Goal: Information Seeking & Learning: Learn about a topic

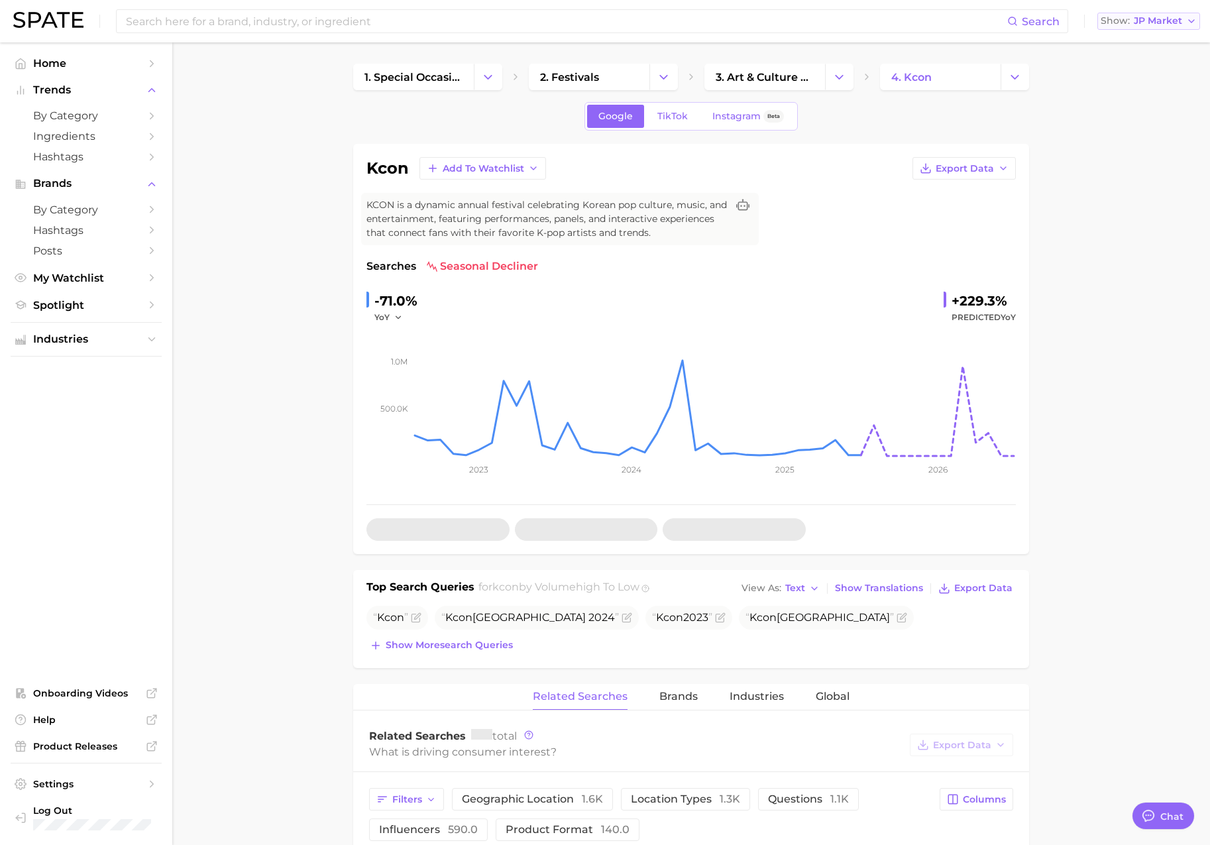
scroll to position [2173, 0]
click at [1152, 19] on span "JP Market" at bounding box center [1158, 20] width 48 height 7
click at [1147, 38] on span "[GEOGRAPHIC_DATA]" at bounding box center [1142, 42] width 103 height 11
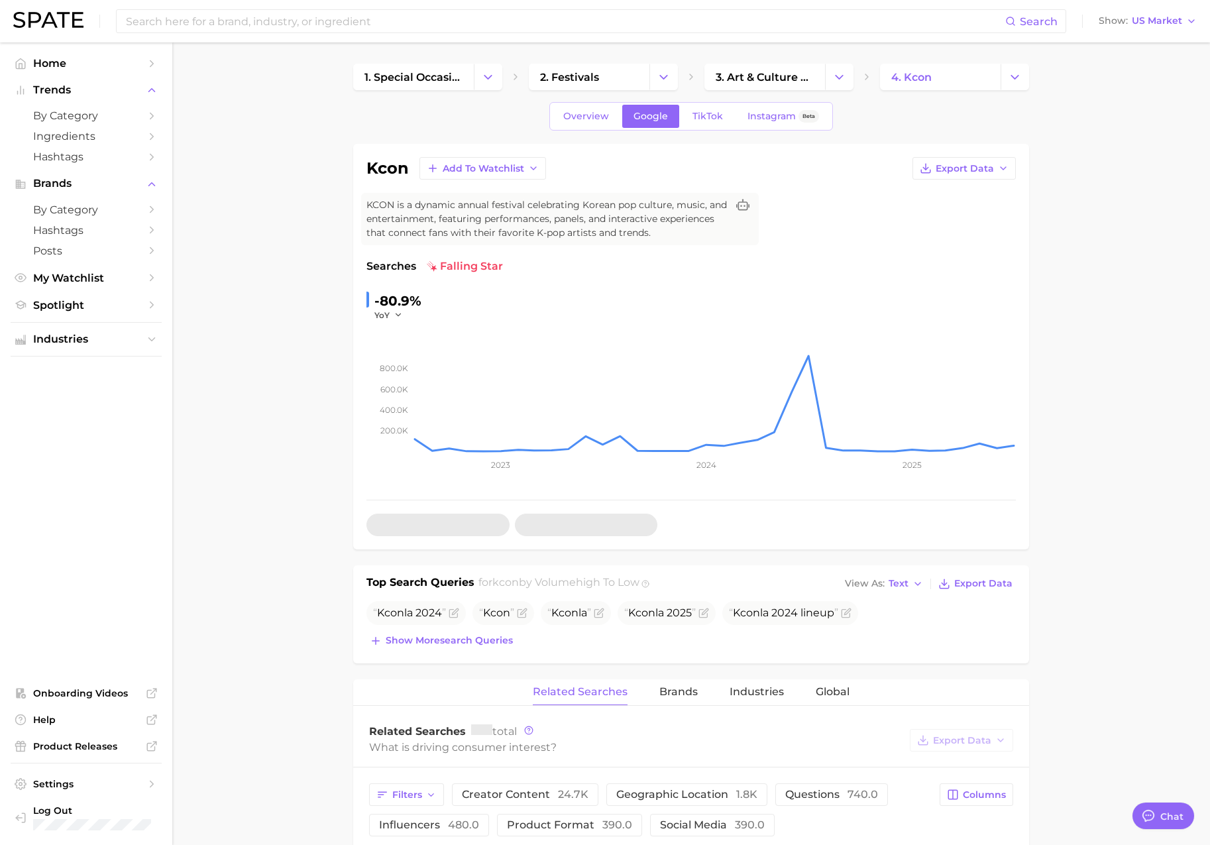
type textarea "x"
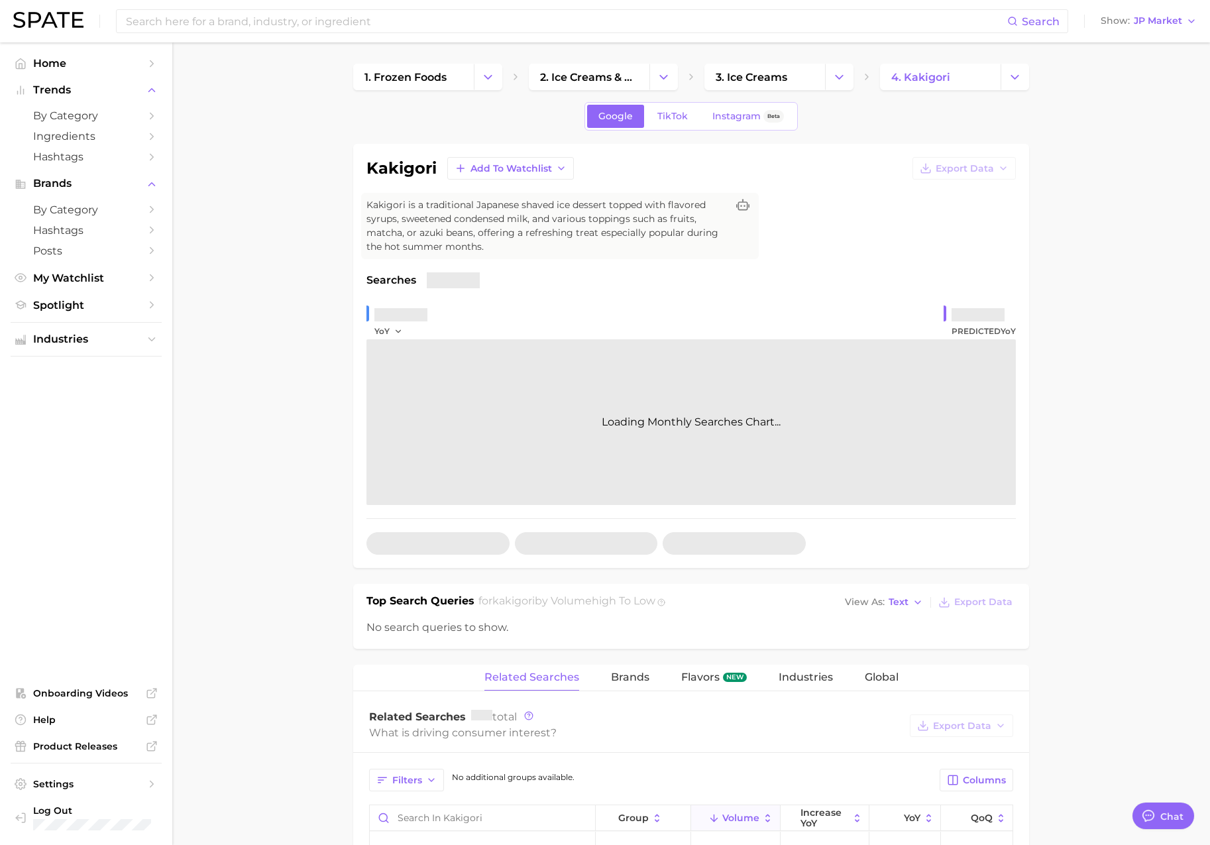
scroll to position [2173, 0]
click at [1163, 18] on span "JP Market" at bounding box center [1158, 20] width 48 height 7
click at [1140, 35] on button "[GEOGRAPHIC_DATA]" at bounding box center [1142, 43] width 116 height 24
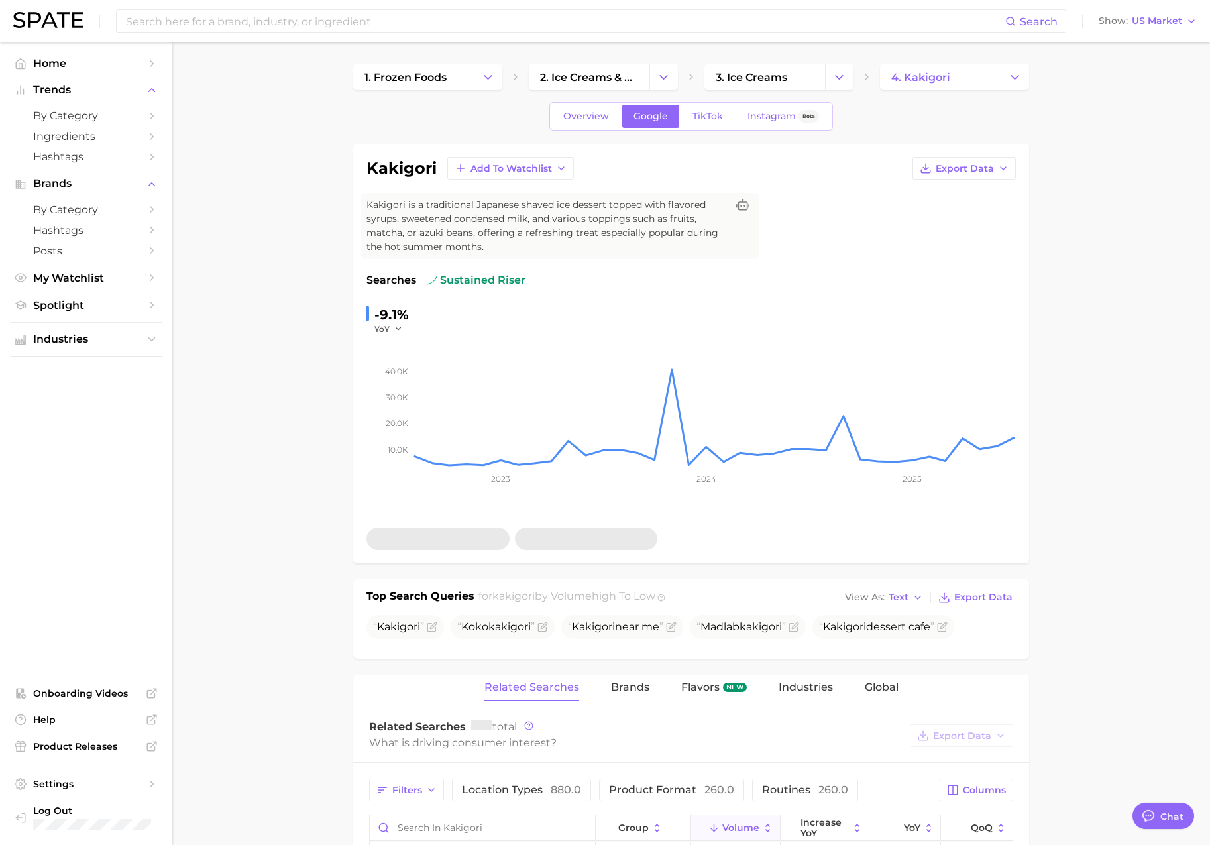
type textarea "x"
drag, startPoint x: 716, startPoint y: 628, endPoint x: 794, endPoint y: 627, distance: 77.5
click at [786, 627] on span "Madlab kakigori" at bounding box center [741, 626] width 89 height 13
copy span "Madlab kakigori"
click at [703, 114] on span "TikTok" at bounding box center [708, 116] width 30 height 11
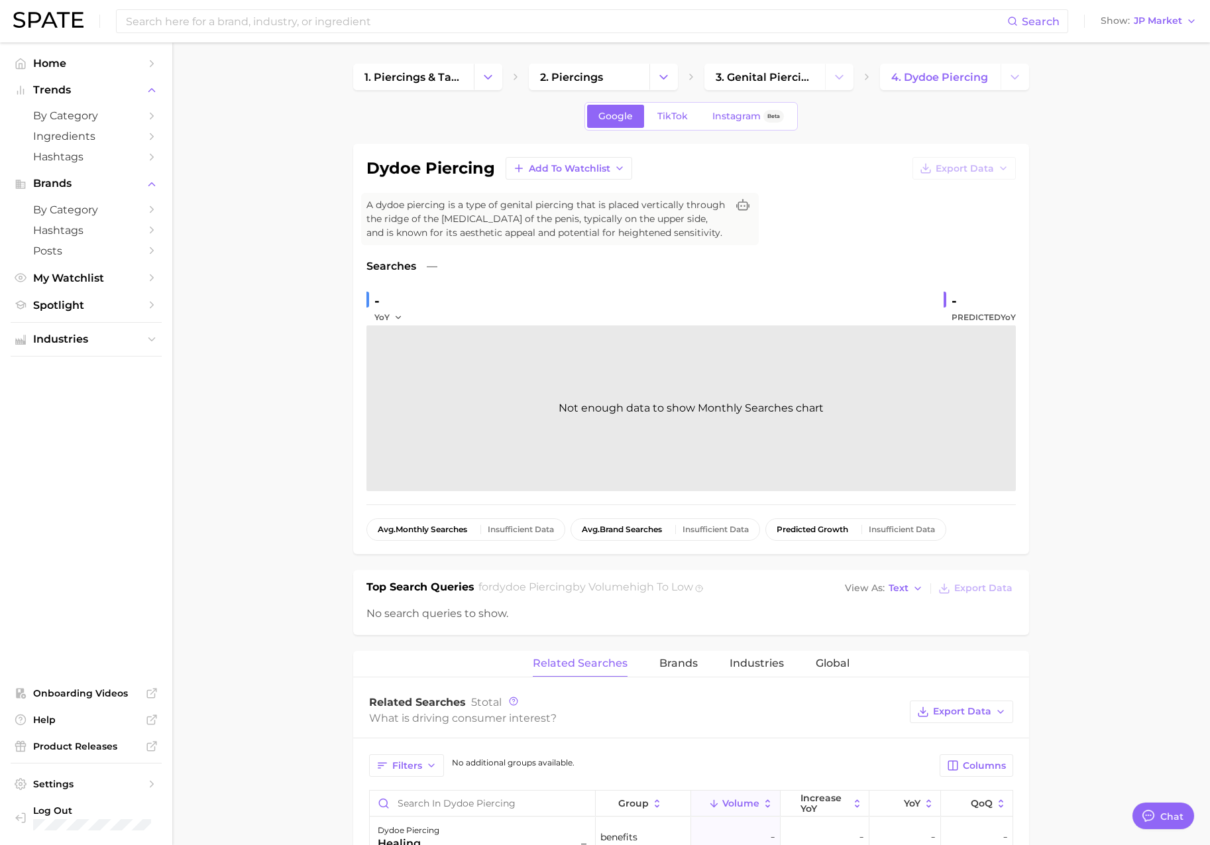
scroll to position [2173, 0]
click at [1154, 23] on span "JP Market" at bounding box center [1158, 20] width 48 height 7
click at [1149, 42] on span "[GEOGRAPHIC_DATA]" at bounding box center [1142, 42] width 103 height 11
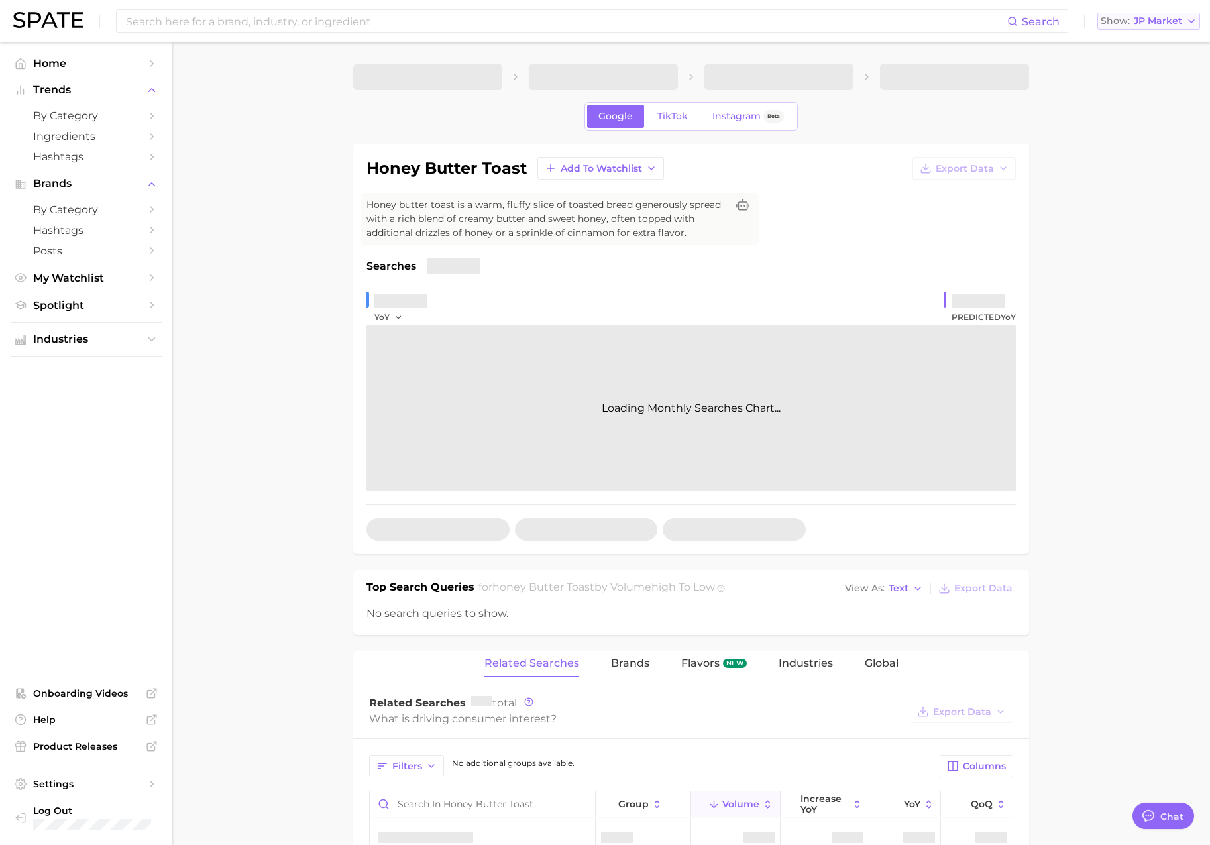
click at [1141, 21] on span "JP Market" at bounding box center [1158, 20] width 48 height 7
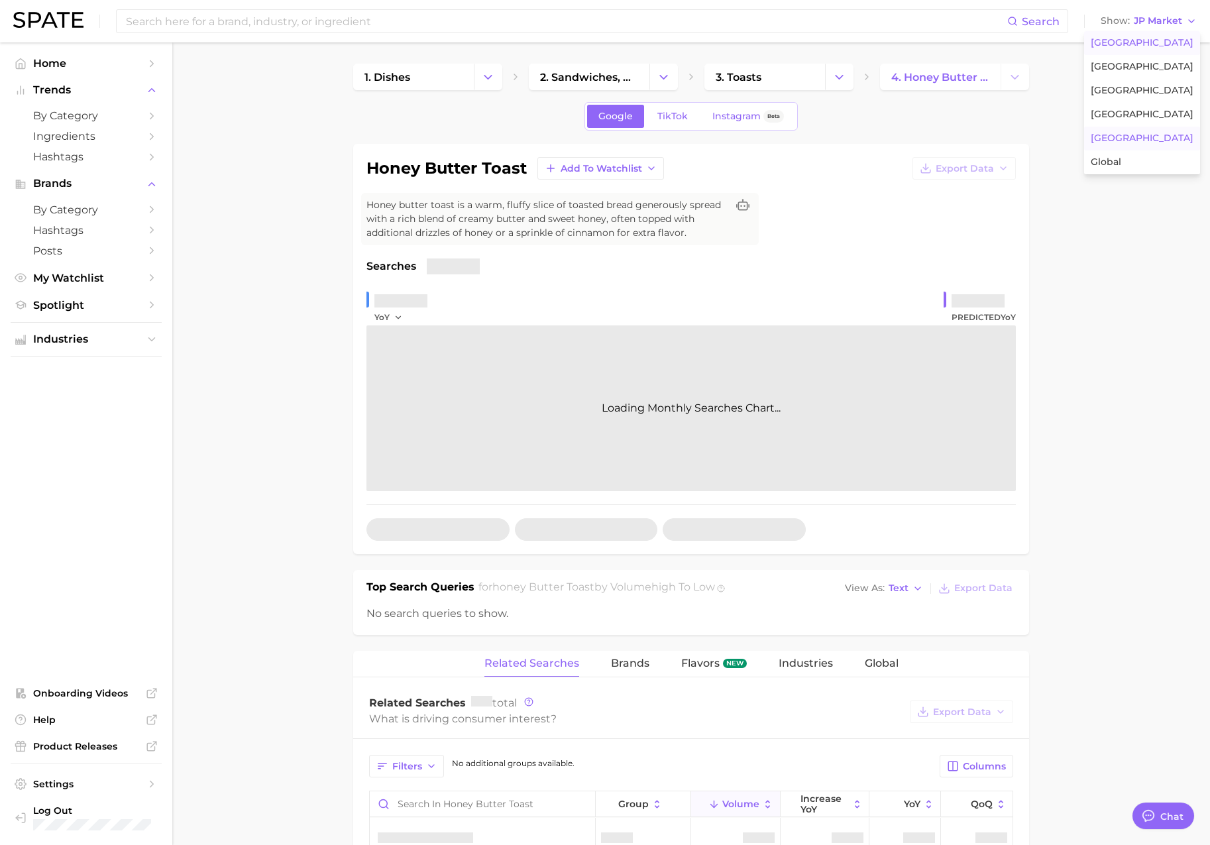
click at [1146, 42] on span "[GEOGRAPHIC_DATA]" at bounding box center [1142, 42] width 103 height 11
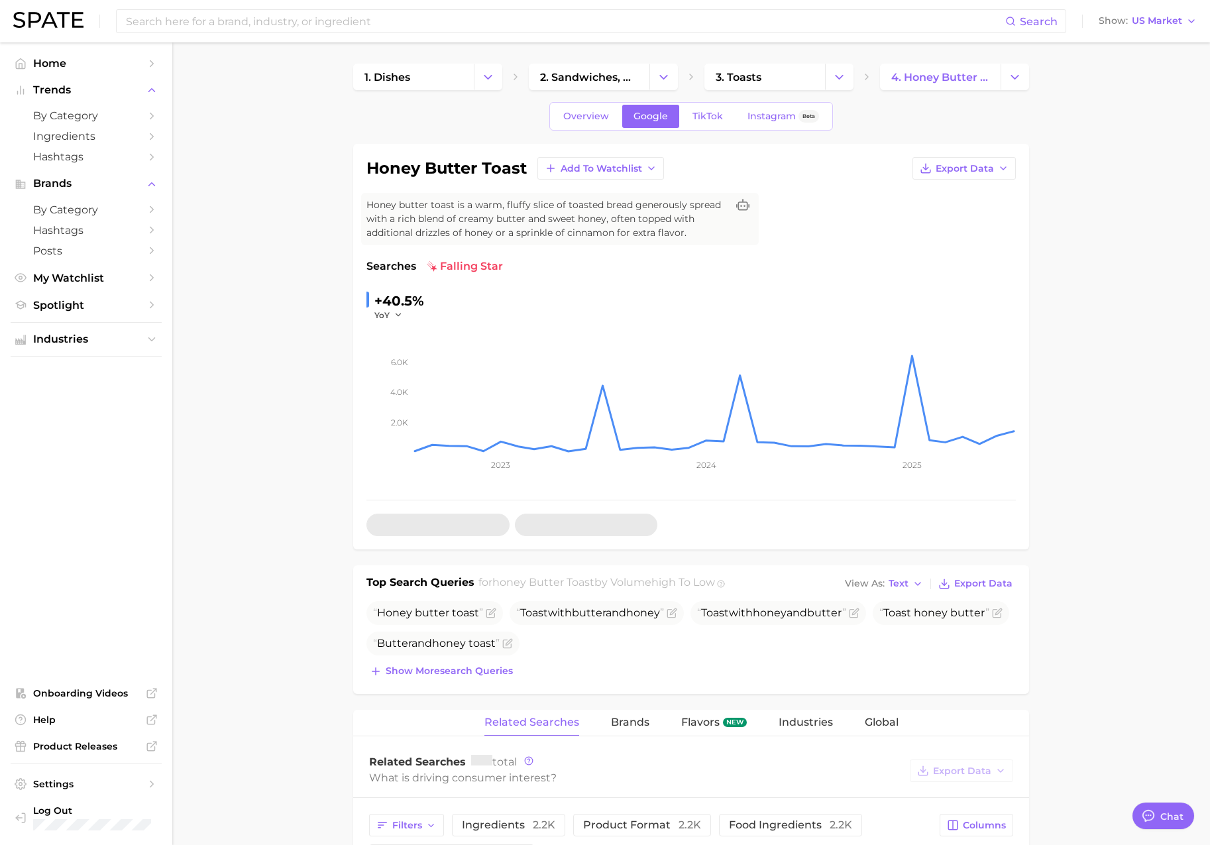
type textarea "x"
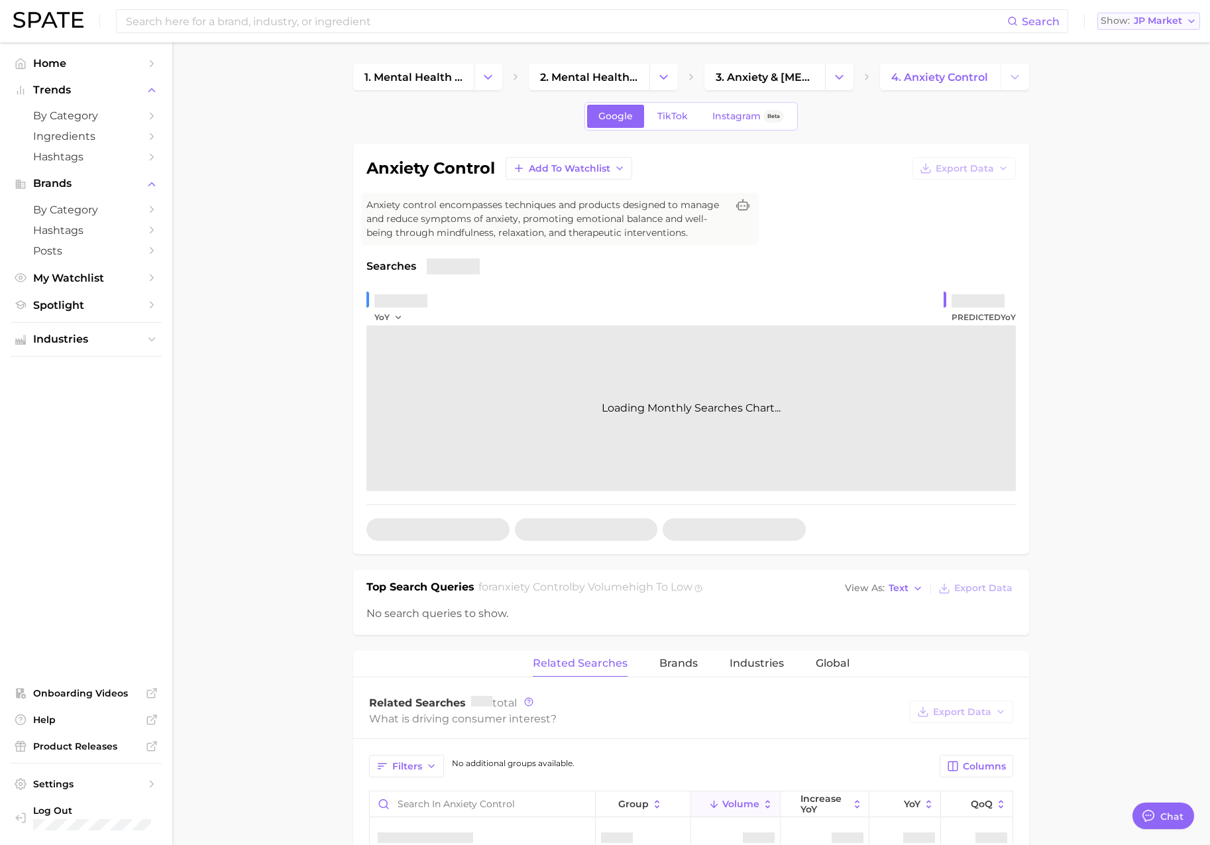
click at [1140, 25] on span "JP Market" at bounding box center [1158, 20] width 48 height 7
click at [1142, 42] on span "[GEOGRAPHIC_DATA]" at bounding box center [1142, 42] width 103 height 11
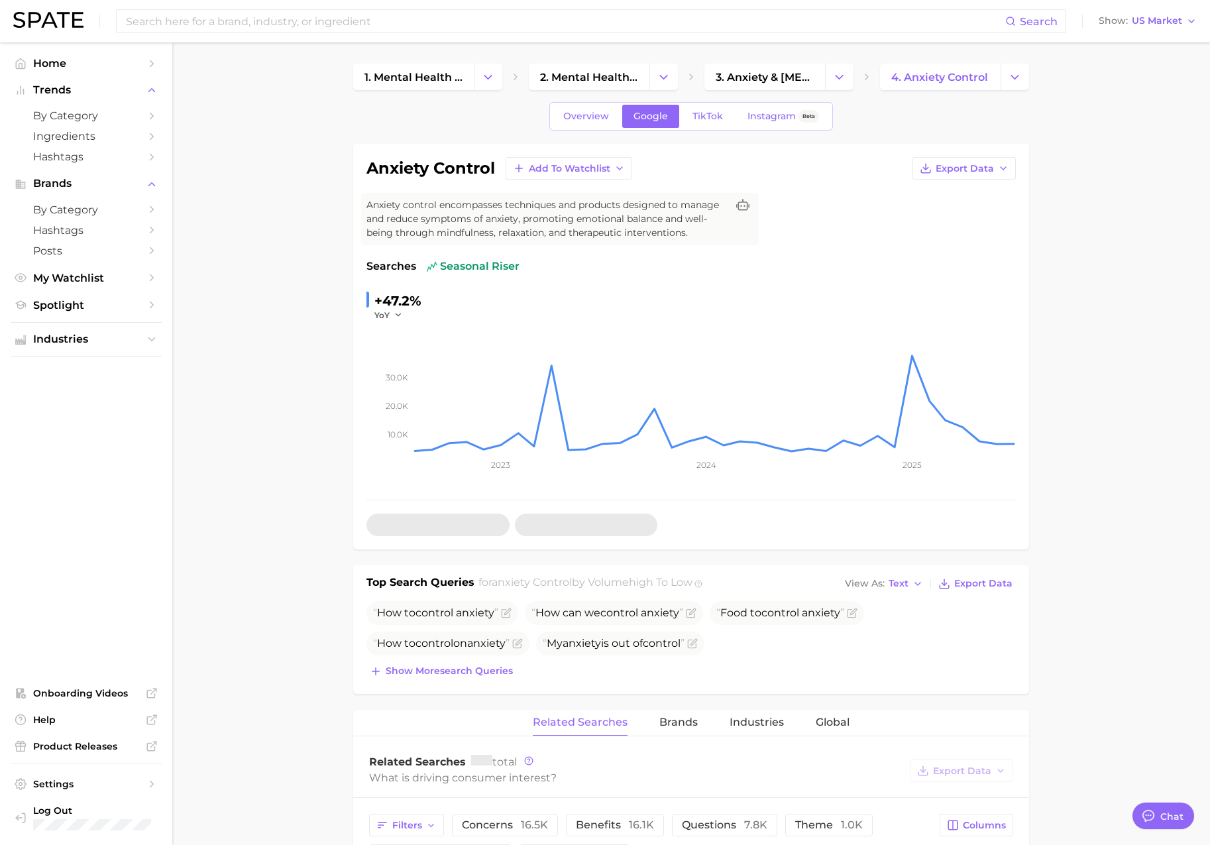
type textarea "x"
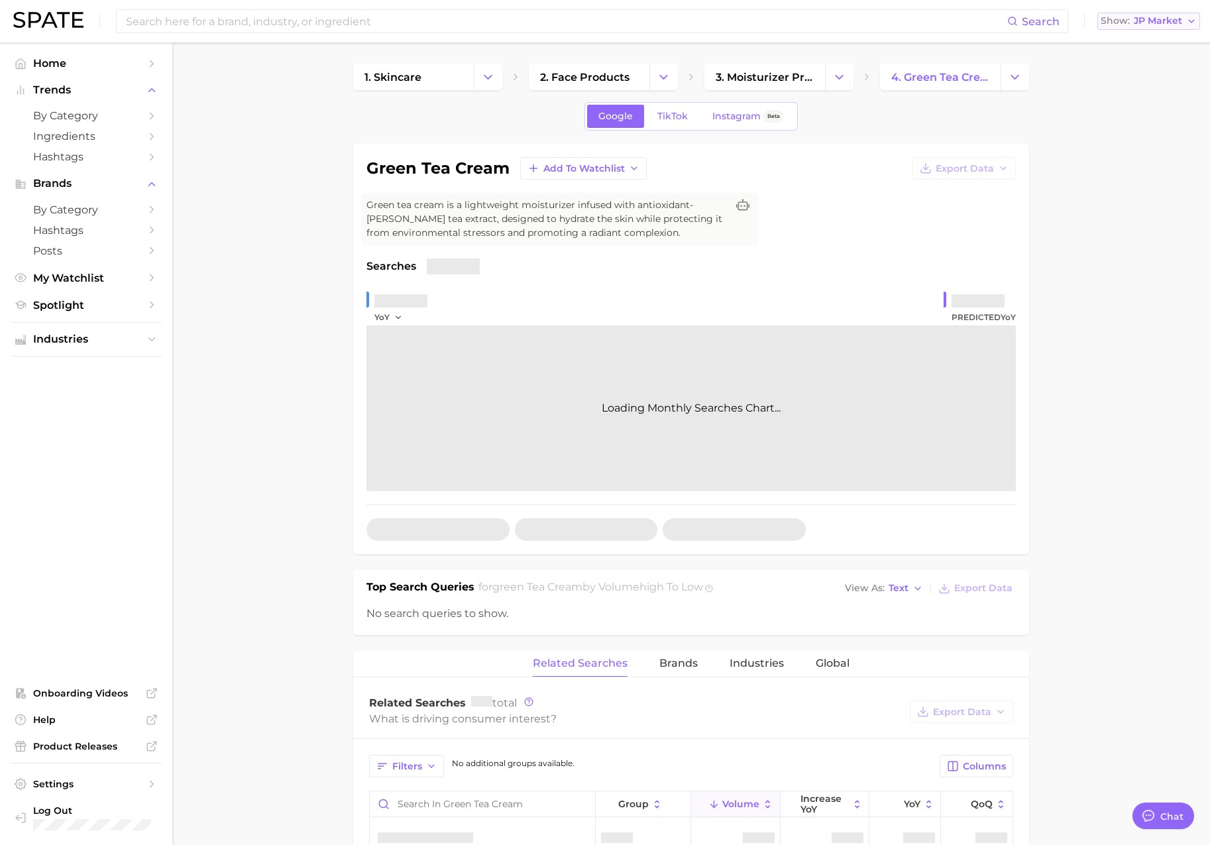
scroll to position [2173, 0]
click at [1155, 20] on span "JP Market" at bounding box center [1158, 20] width 48 height 7
click at [1155, 48] on span "[GEOGRAPHIC_DATA]" at bounding box center [1142, 42] width 103 height 11
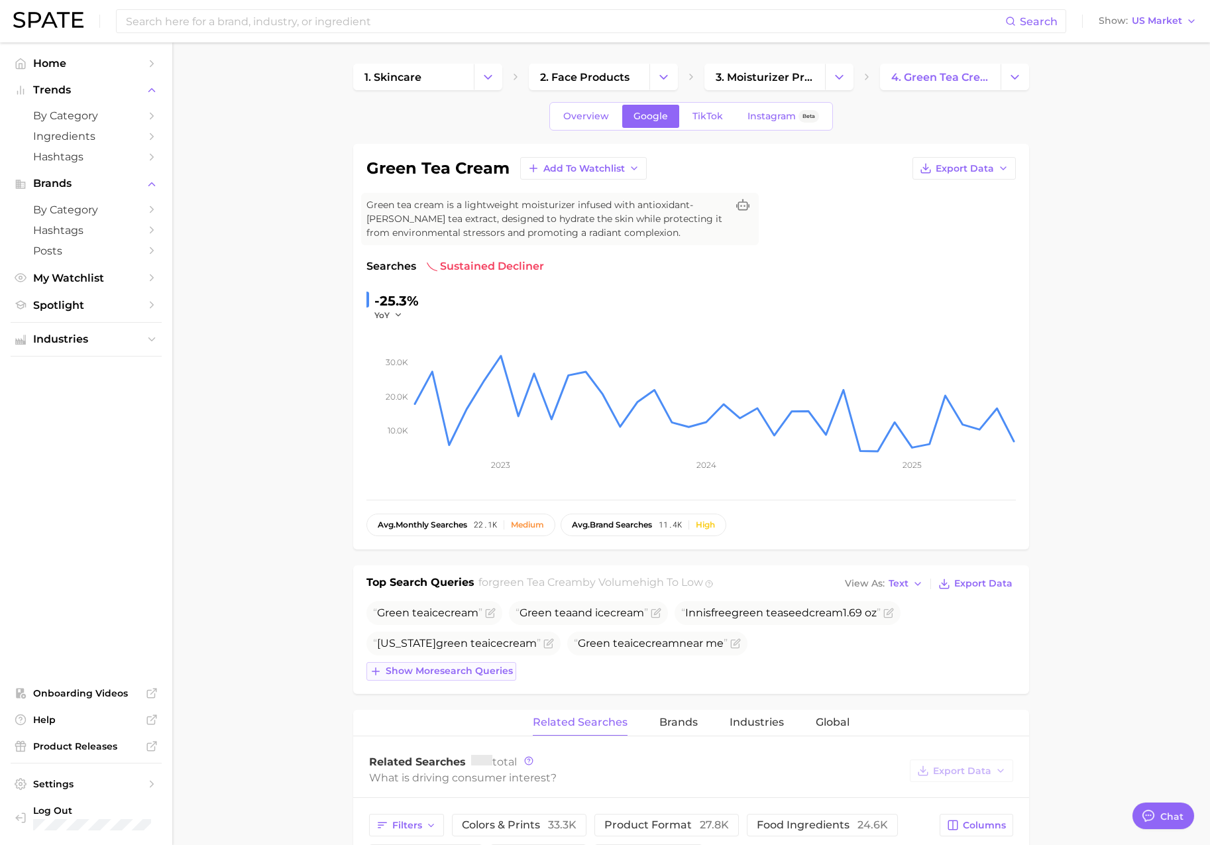
click at [492, 665] on button "Show more search queries" at bounding box center [442, 671] width 150 height 19
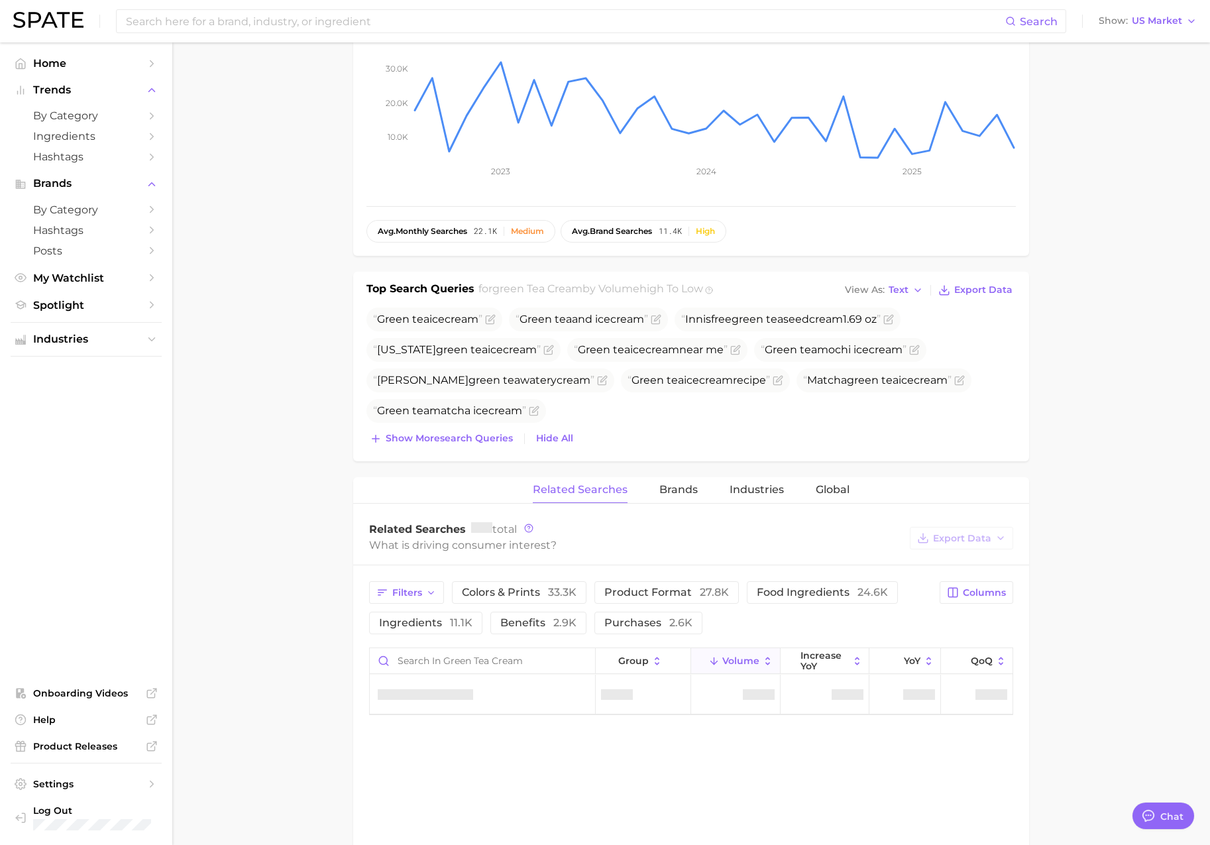
scroll to position [301, 0]
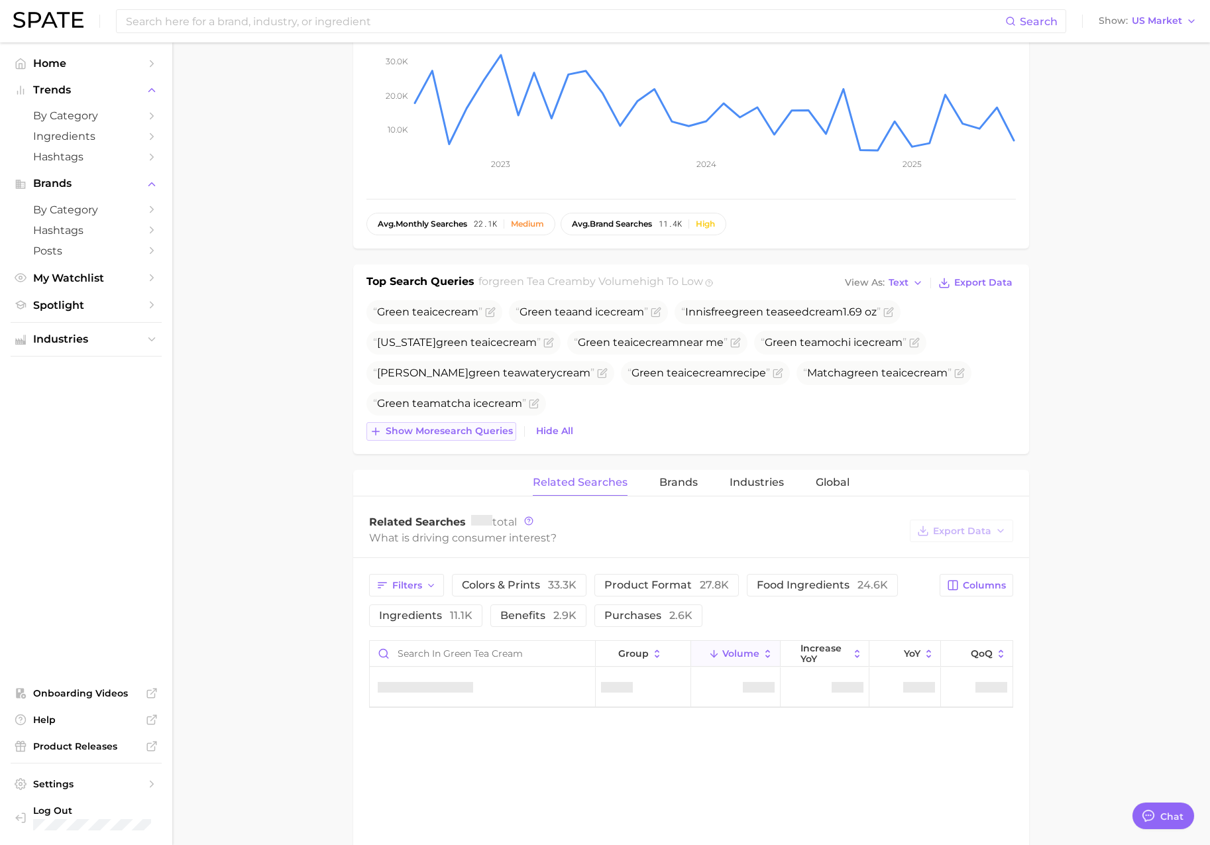
click at [499, 426] on span "Show more search queries" at bounding box center [449, 431] width 127 height 11
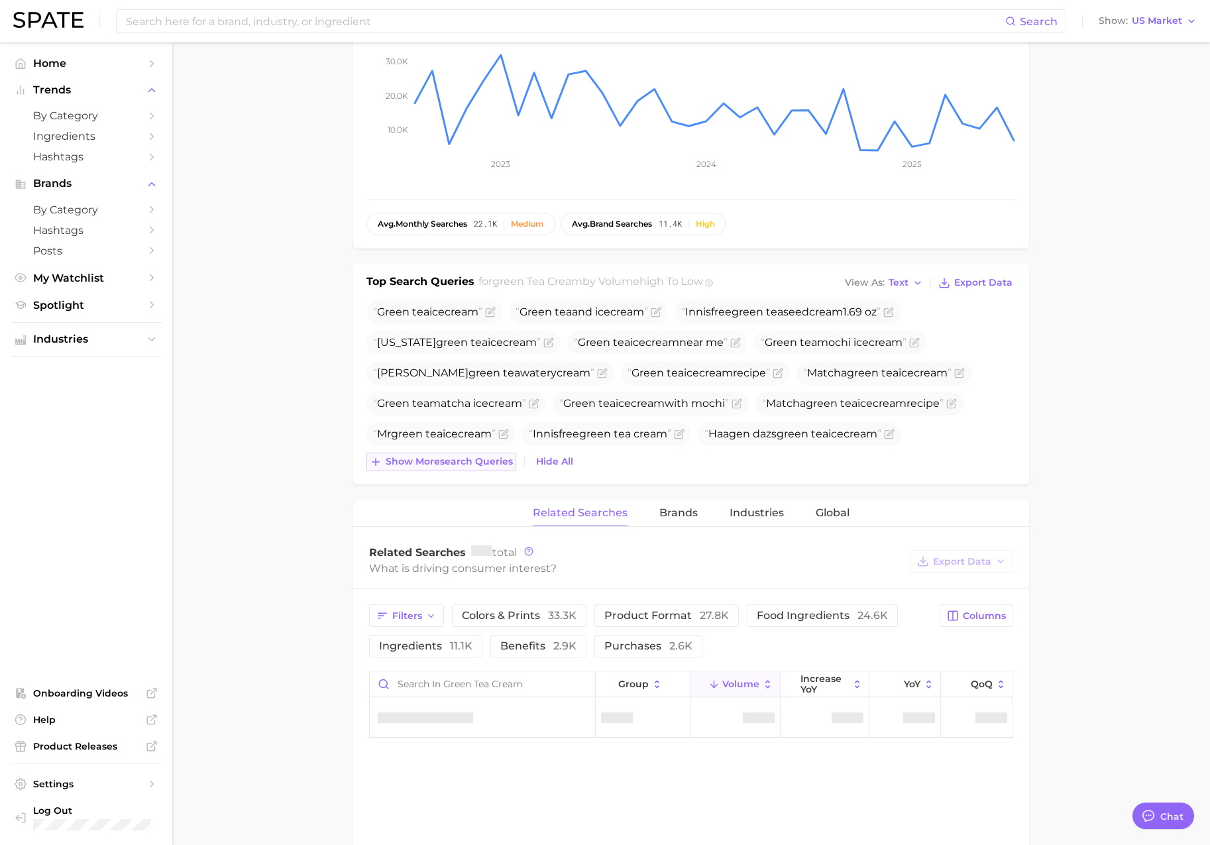
click at [488, 461] on span "Show more search queries" at bounding box center [449, 461] width 127 height 11
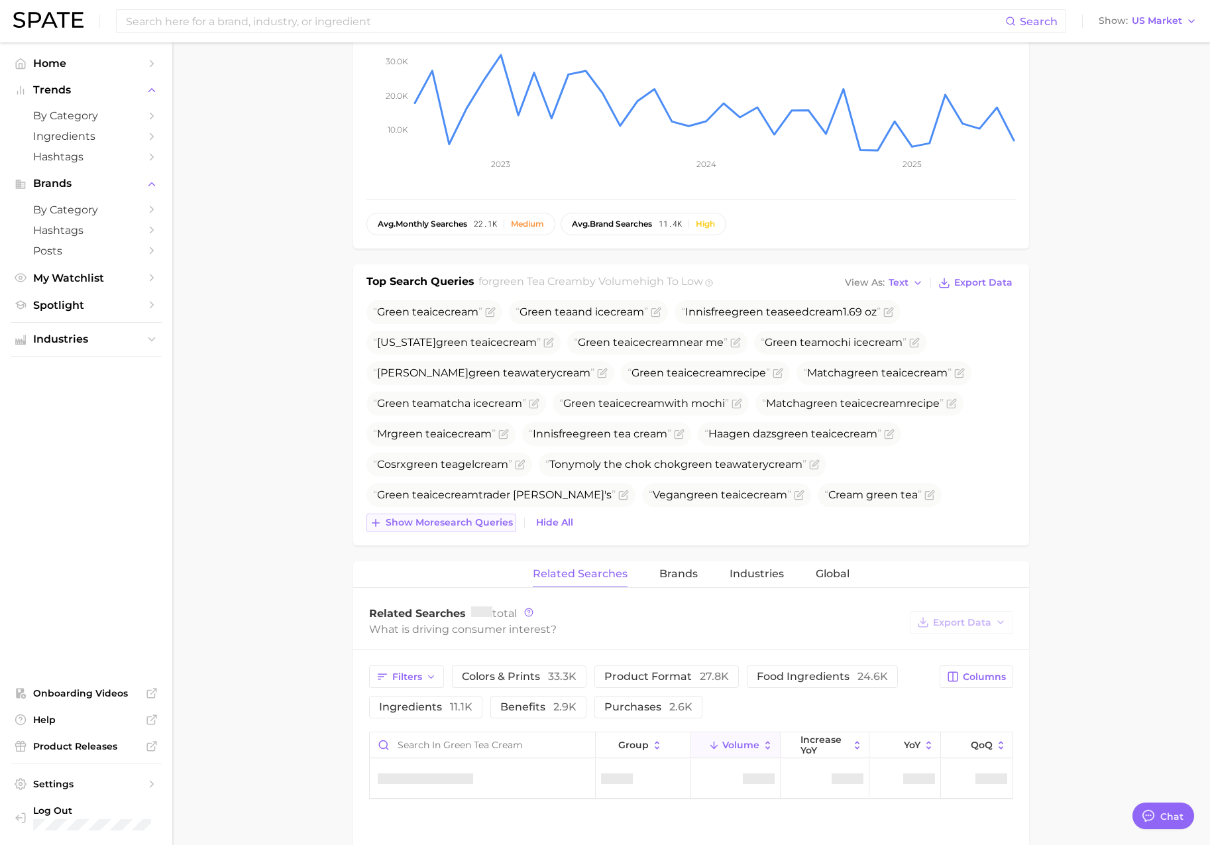
click at [486, 523] on span "Show more search queries" at bounding box center [449, 522] width 127 height 11
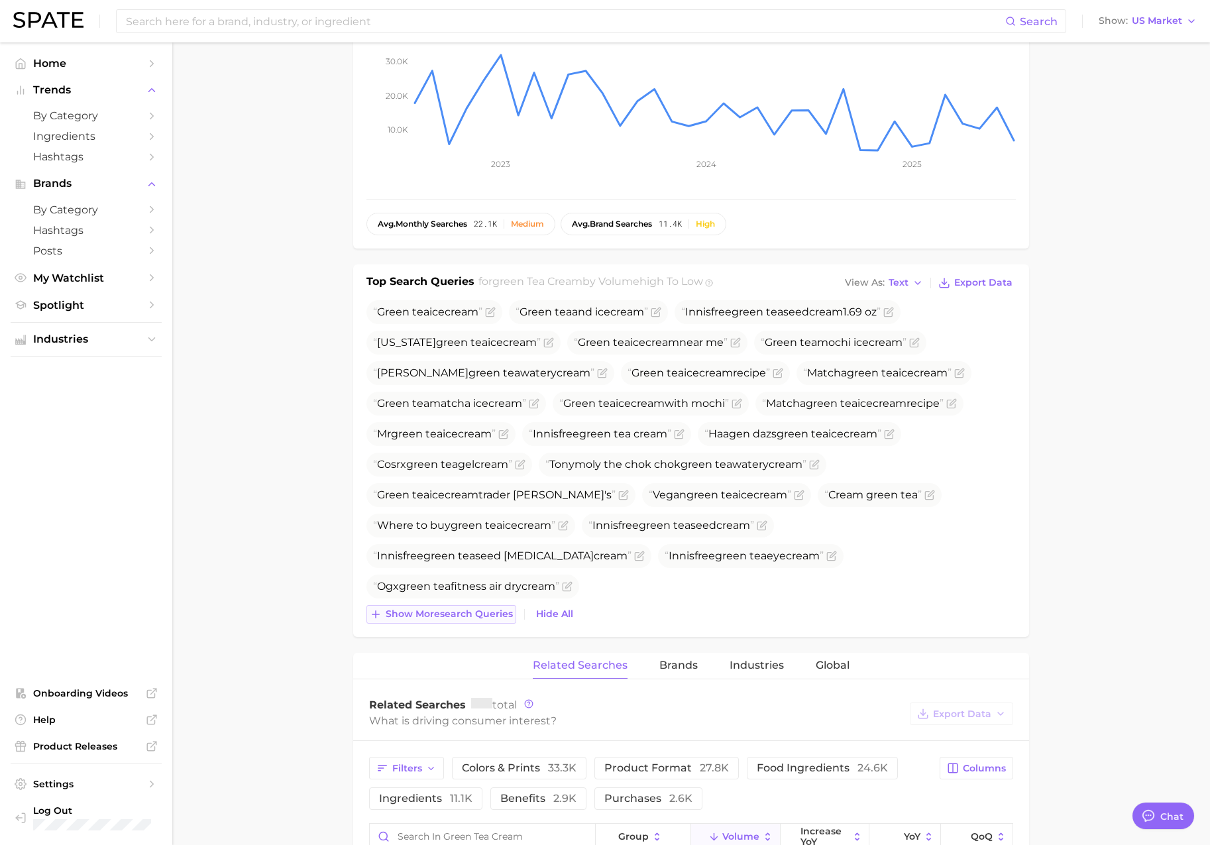
click at [496, 621] on button "Show more search queries" at bounding box center [442, 614] width 150 height 19
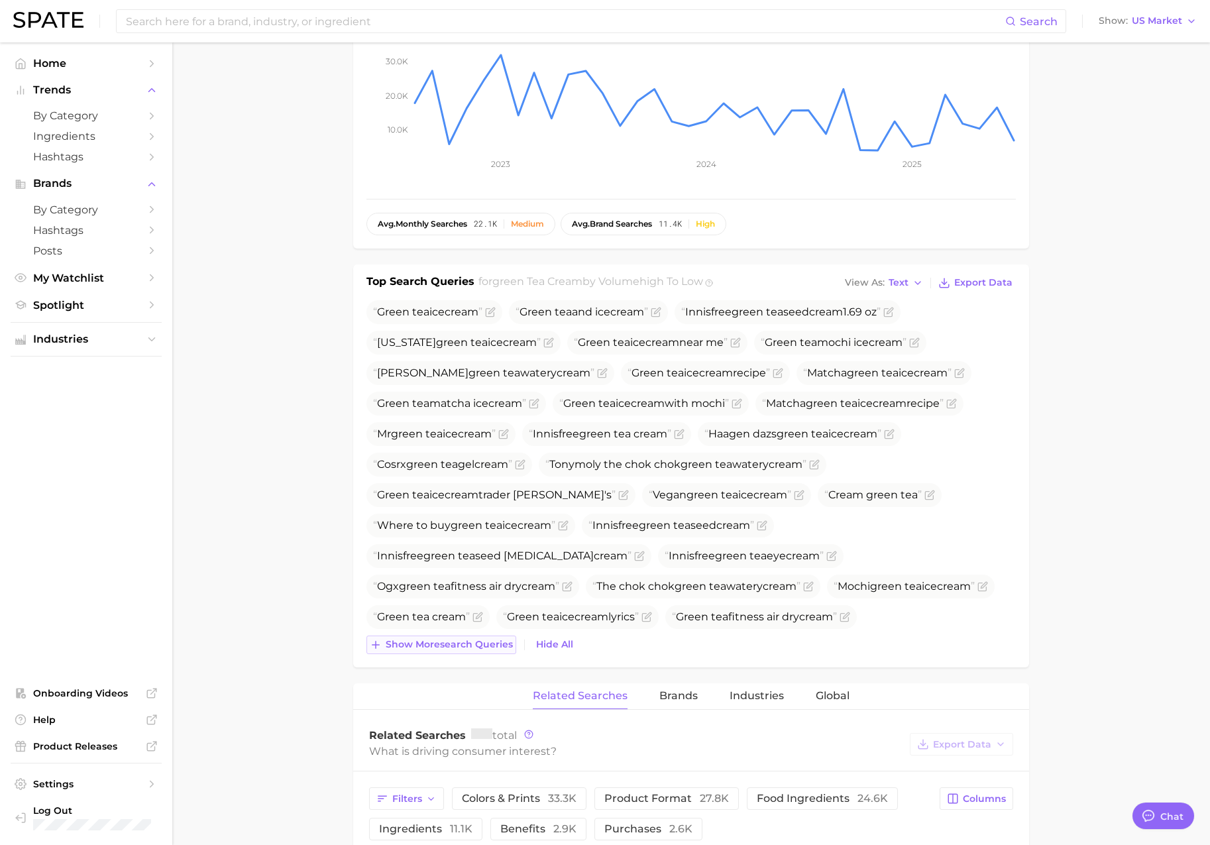
click at [496, 645] on span "Show more search queries" at bounding box center [449, 644] width 127 height 11
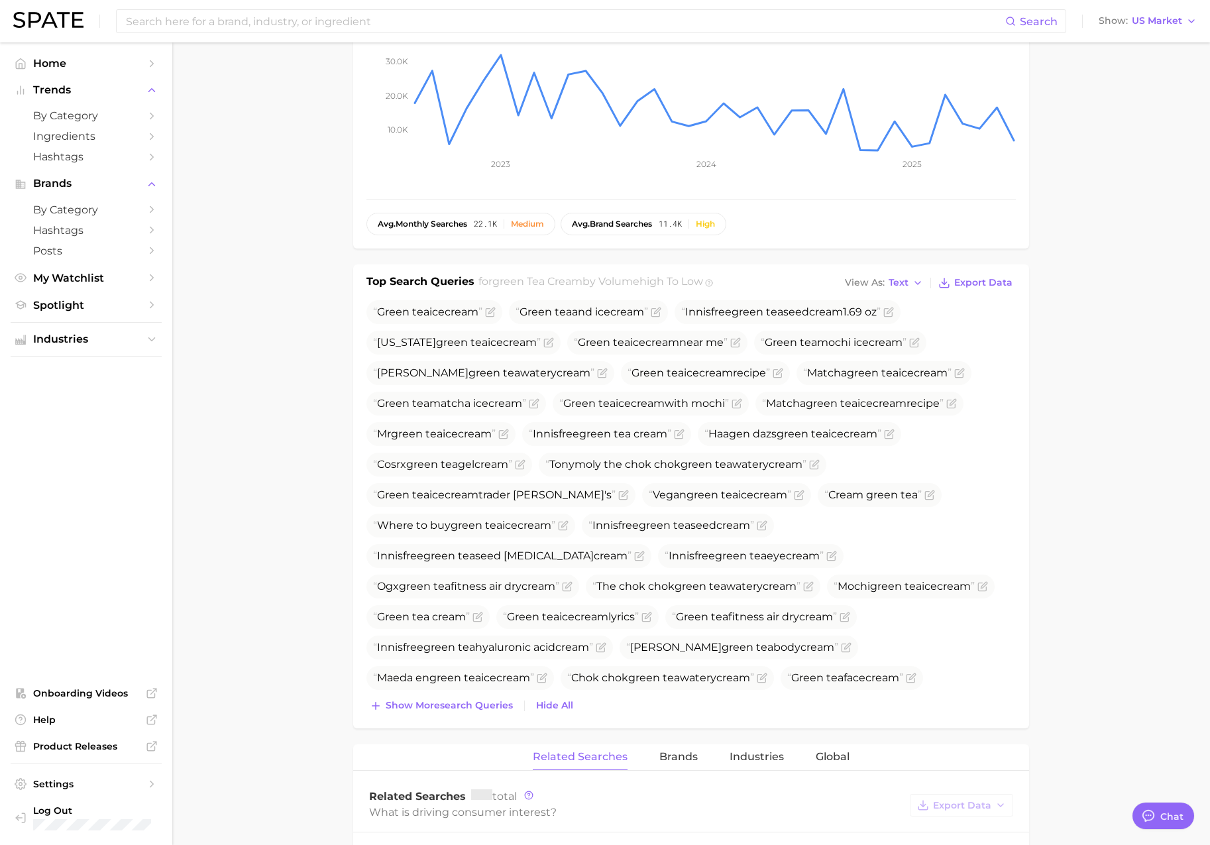
click at [472, 716] on div "Top Search Queries for green tea cream by Volume high to low View As Text Expor…" at bounding box center [691, 496] width 676 height 464
click at [484, 709] on span "Show more search queries" at bounding box center [449, 705] width 127 height 11
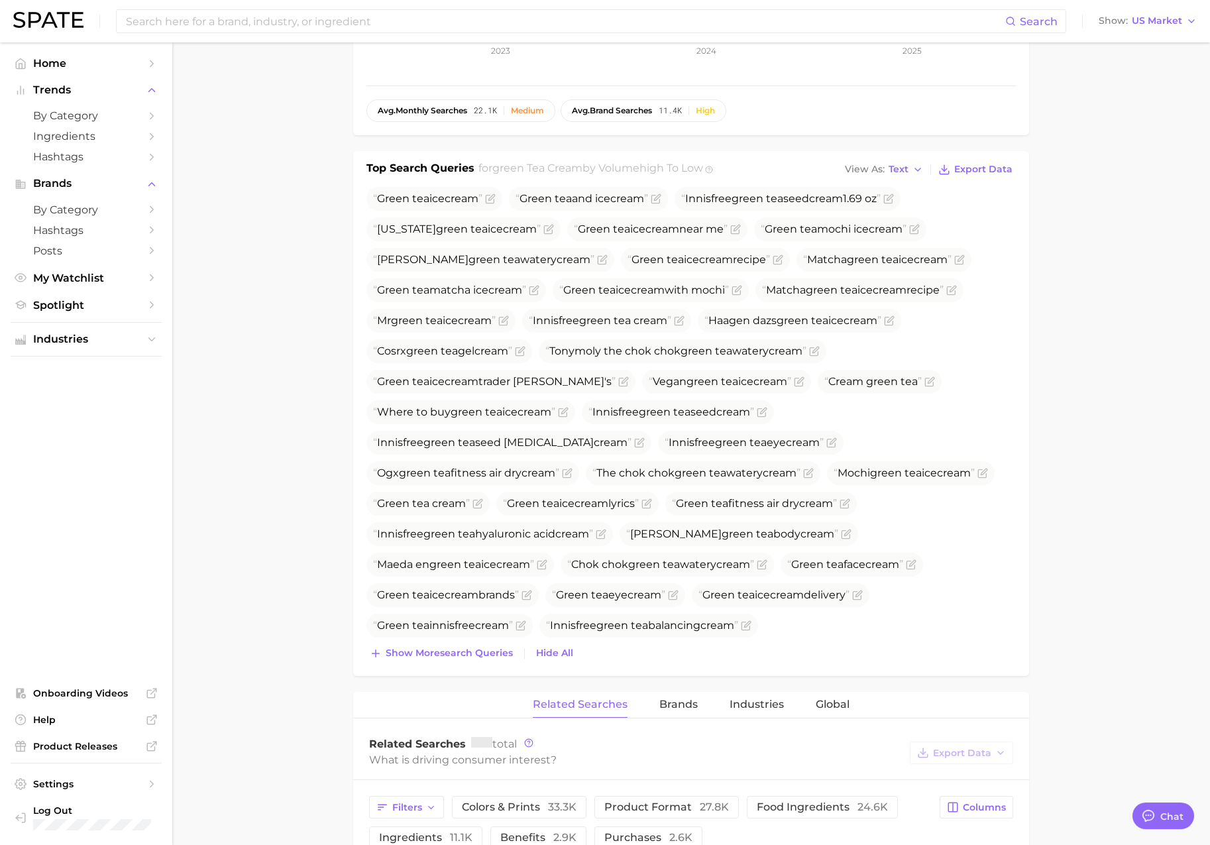
scroll to position [481, 0]
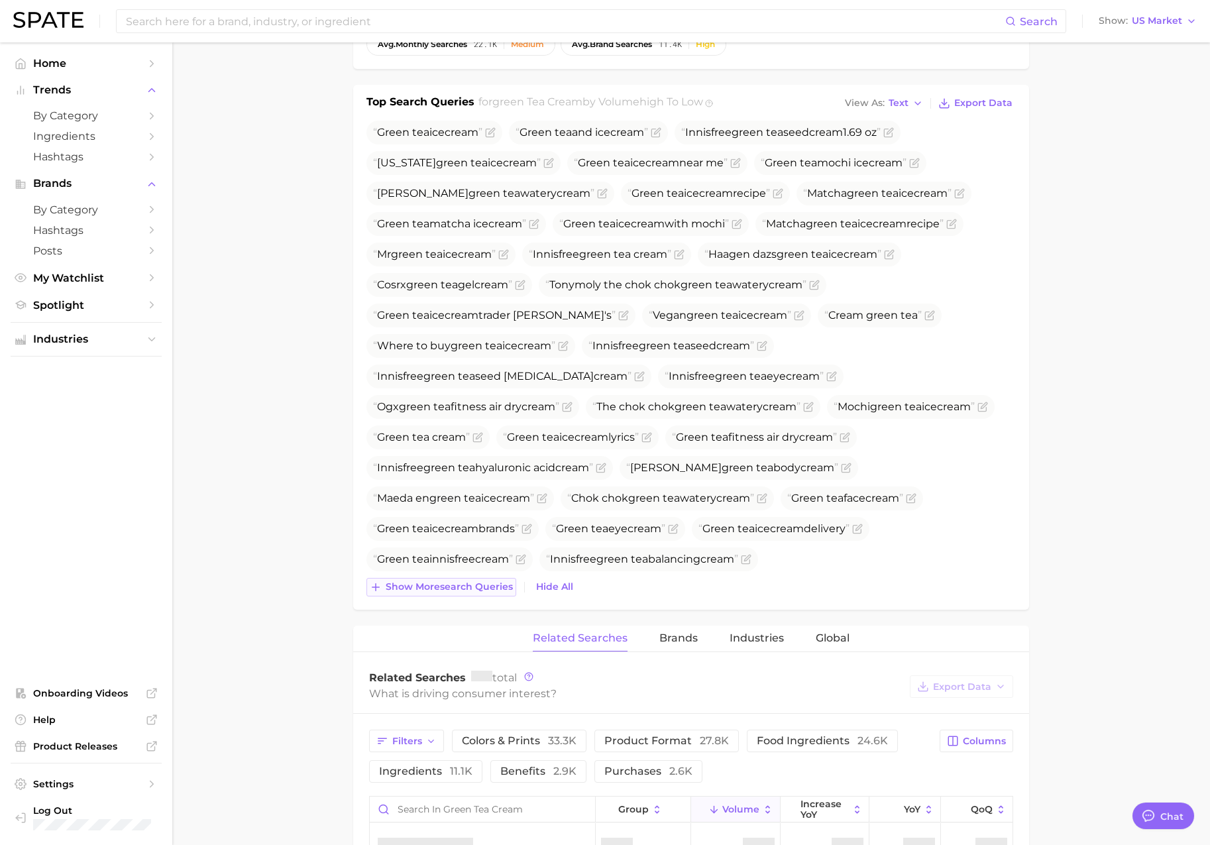
click at [494, 588] on span "Show more search queries" at bounding box center [449, 586] width 127 height 11
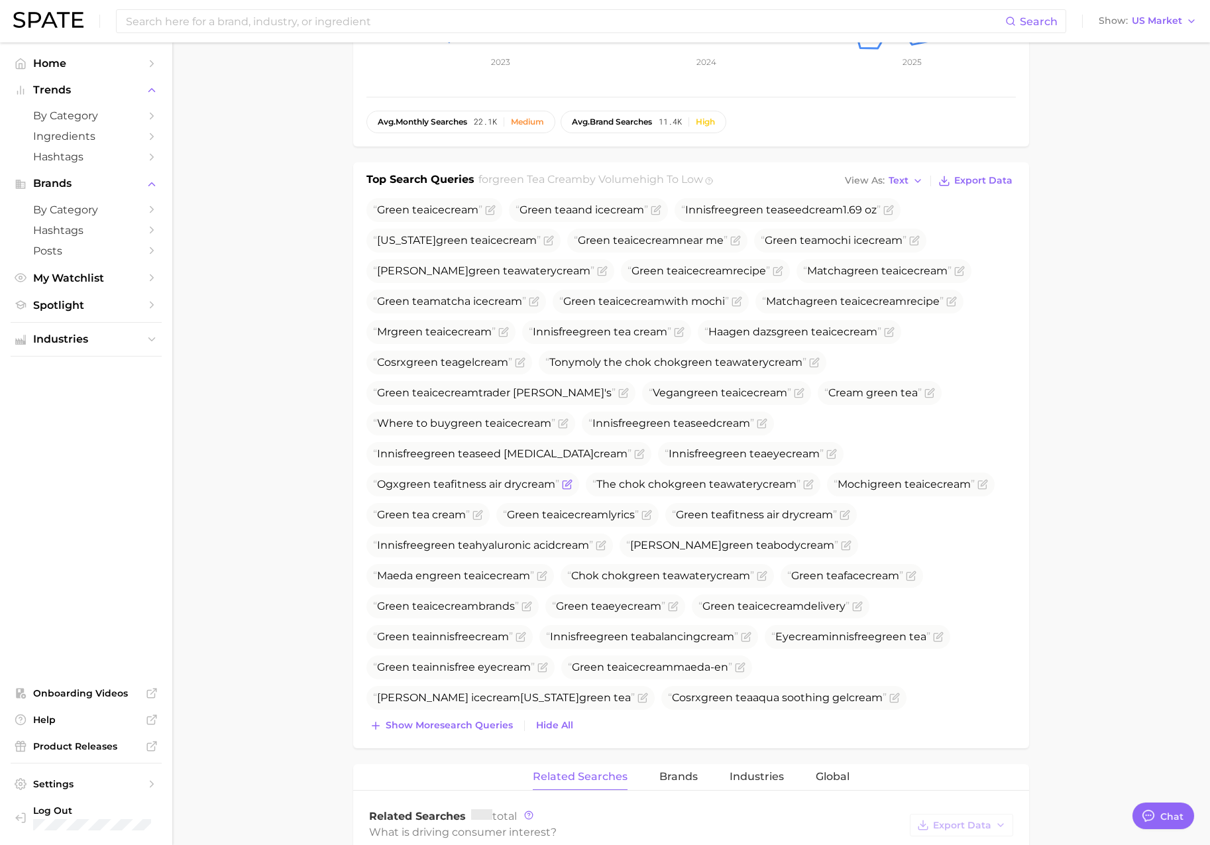
scroll to position [320, 0]
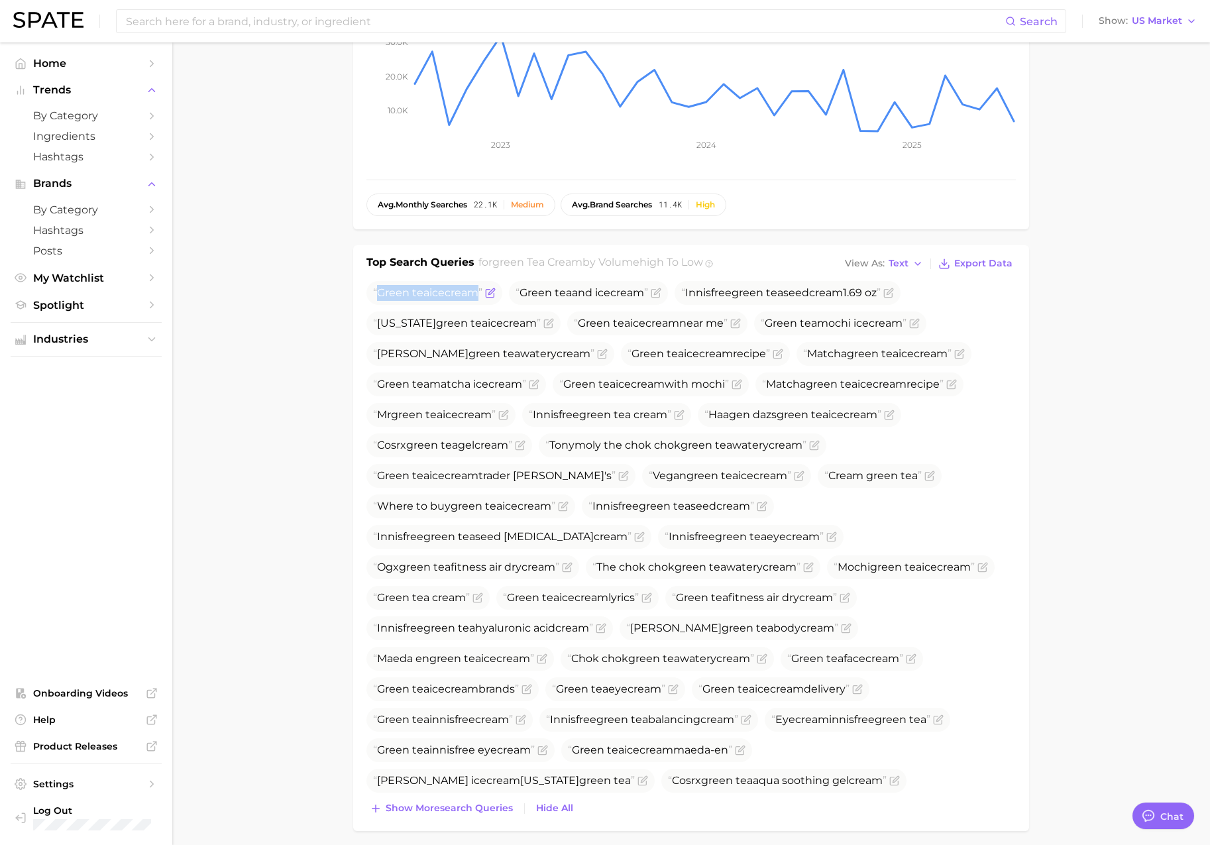
drag, startPoint x: 378, startPoint y: 291, endPoint x: 481, endPoint y: 296, distance: 103.5
click at [481, 296] on span "Green tea ice cream" at bounding box center [427, 292] width 109 height 13
copy span "Green tea ice cream"
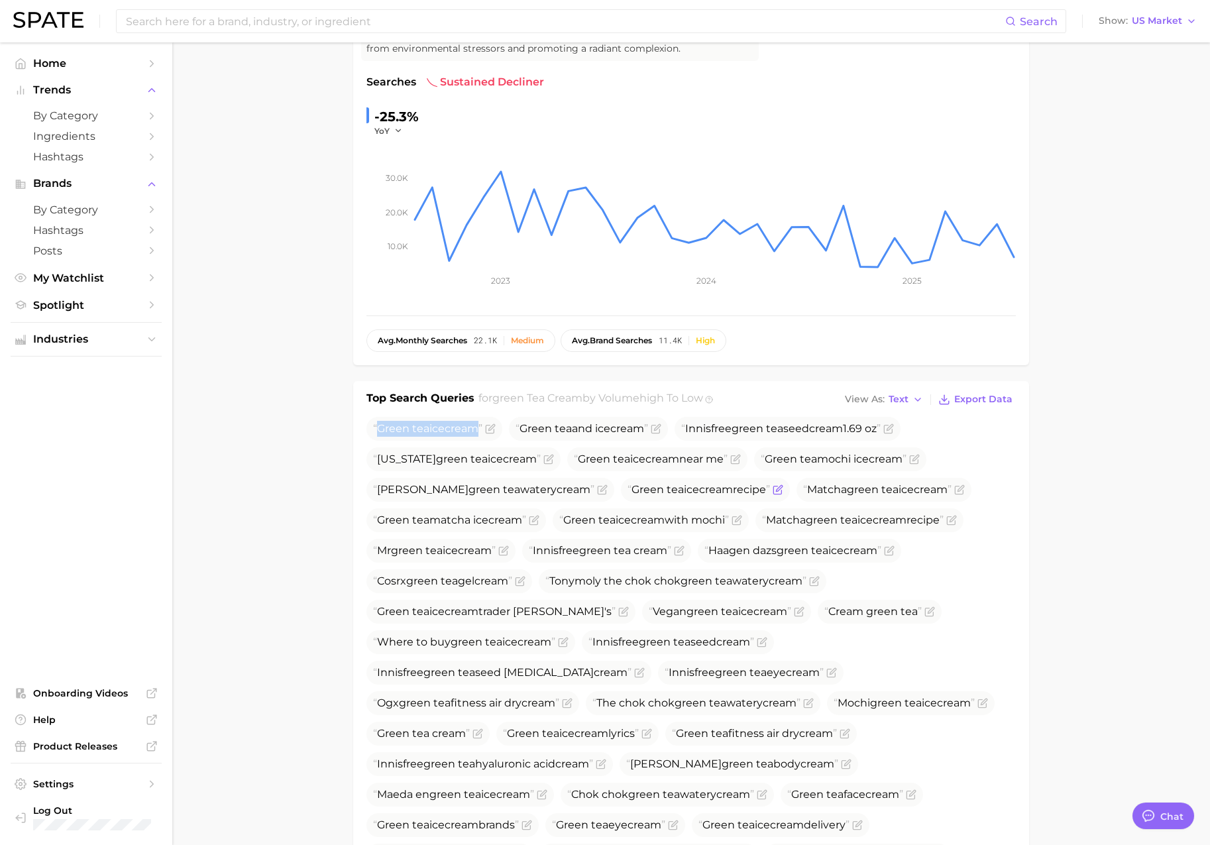
scroll to position [258, 0]
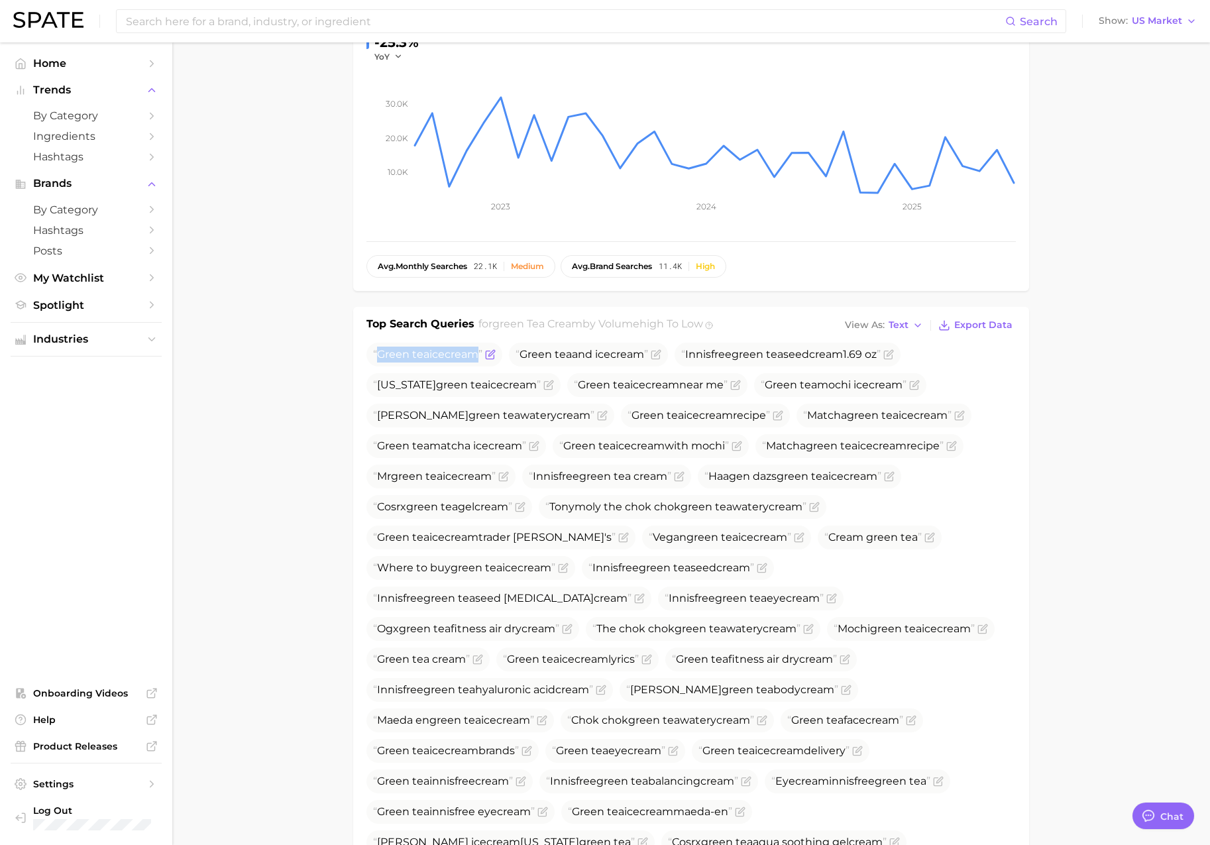
click at [490, 355] on icon "Flag as miscategorized or irrelevant" at bounding box center [490, 355] width 8 height 8
type textarea "x"
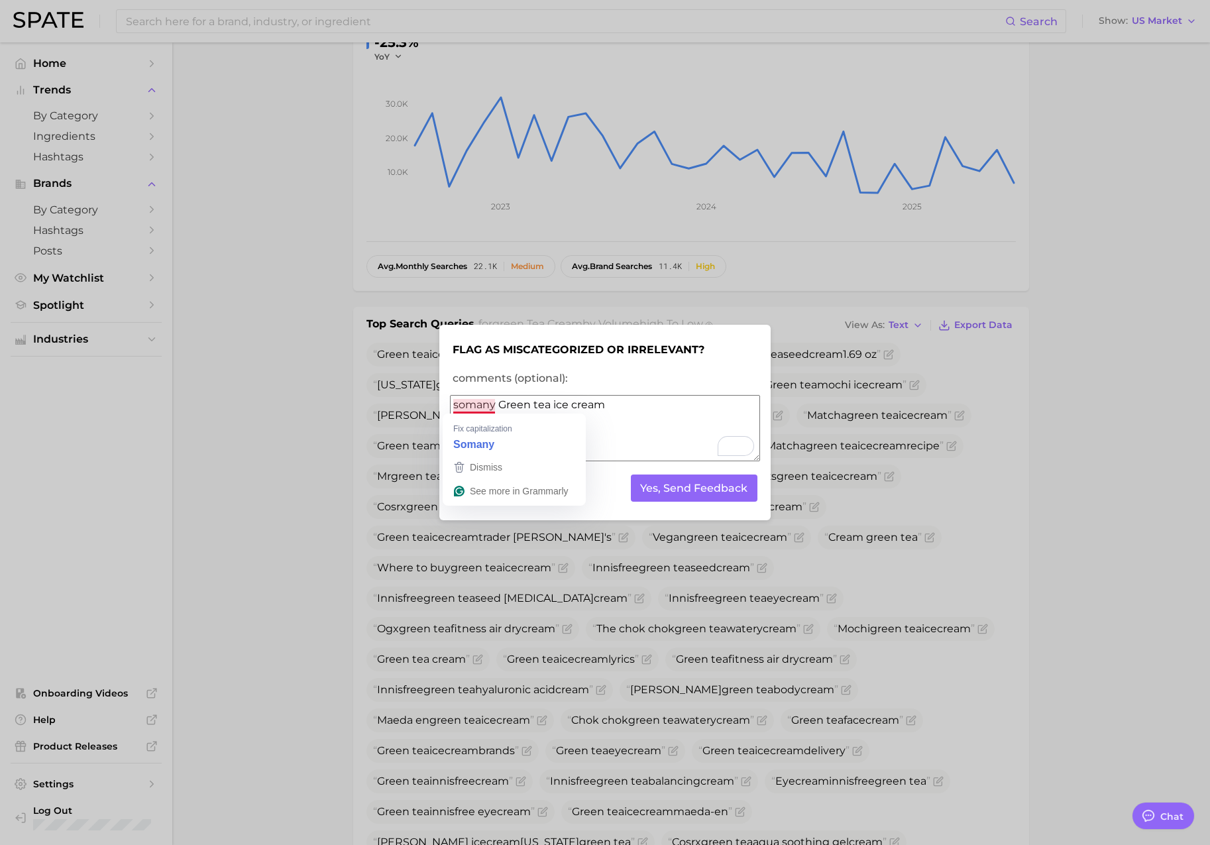
click at [467, 408] on textarea "somany Green tea ice cream" at bounding box center [605, 428] width 310 height 66
drag, startPoint x: 616, startPoint y: 404, endPoint x: 624, endPoint y: 406, distance: 8.8
click at [617, 404] on textarea "so many Green tea ice cream" at bounding box center [605, 428] width 310 height 66
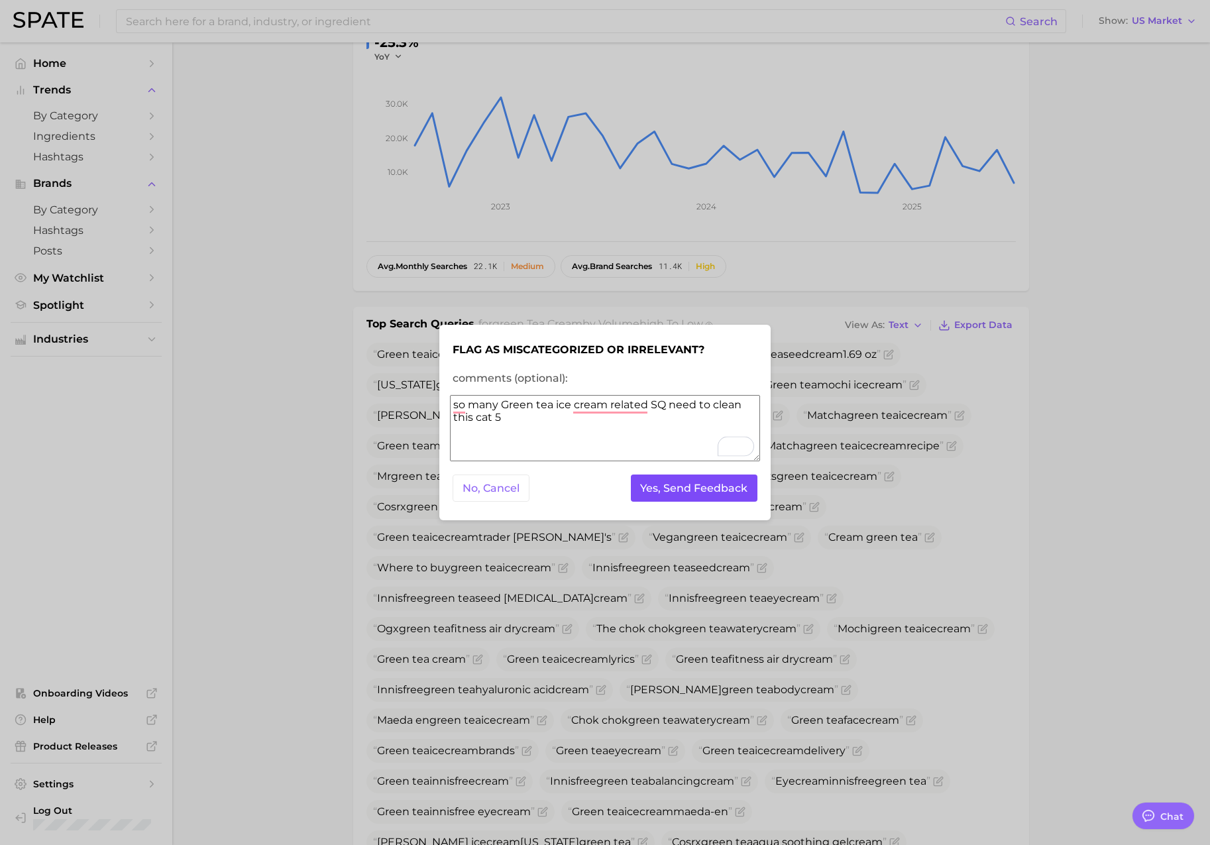
type textarea "so many Green tea ice cream related SQ need to clean this cat 5"
click at [675, 484] on button "Yes, Send Feedback" at bounding box center [694, 488] width 127 height 27
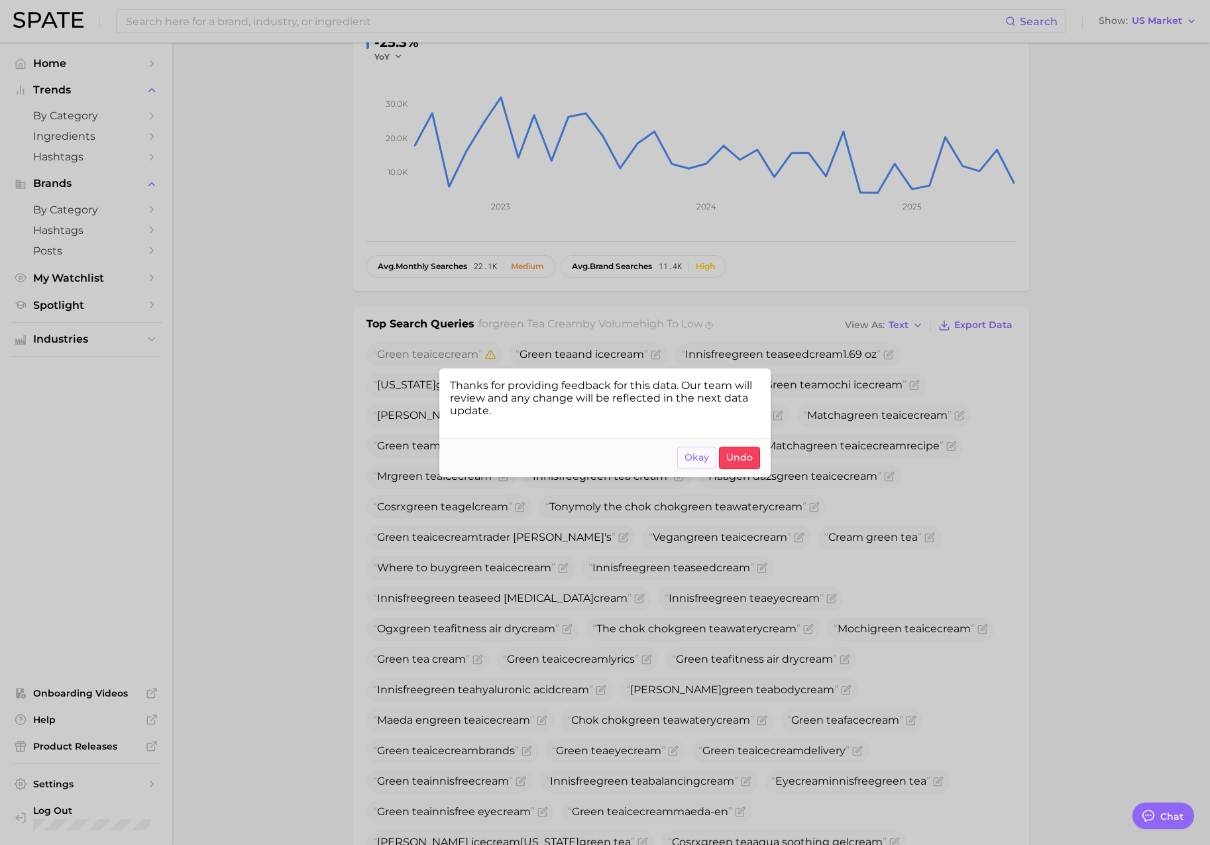
click at [690, 455] on span "Okay" at bounding box center [697, 457] width 25 height 11
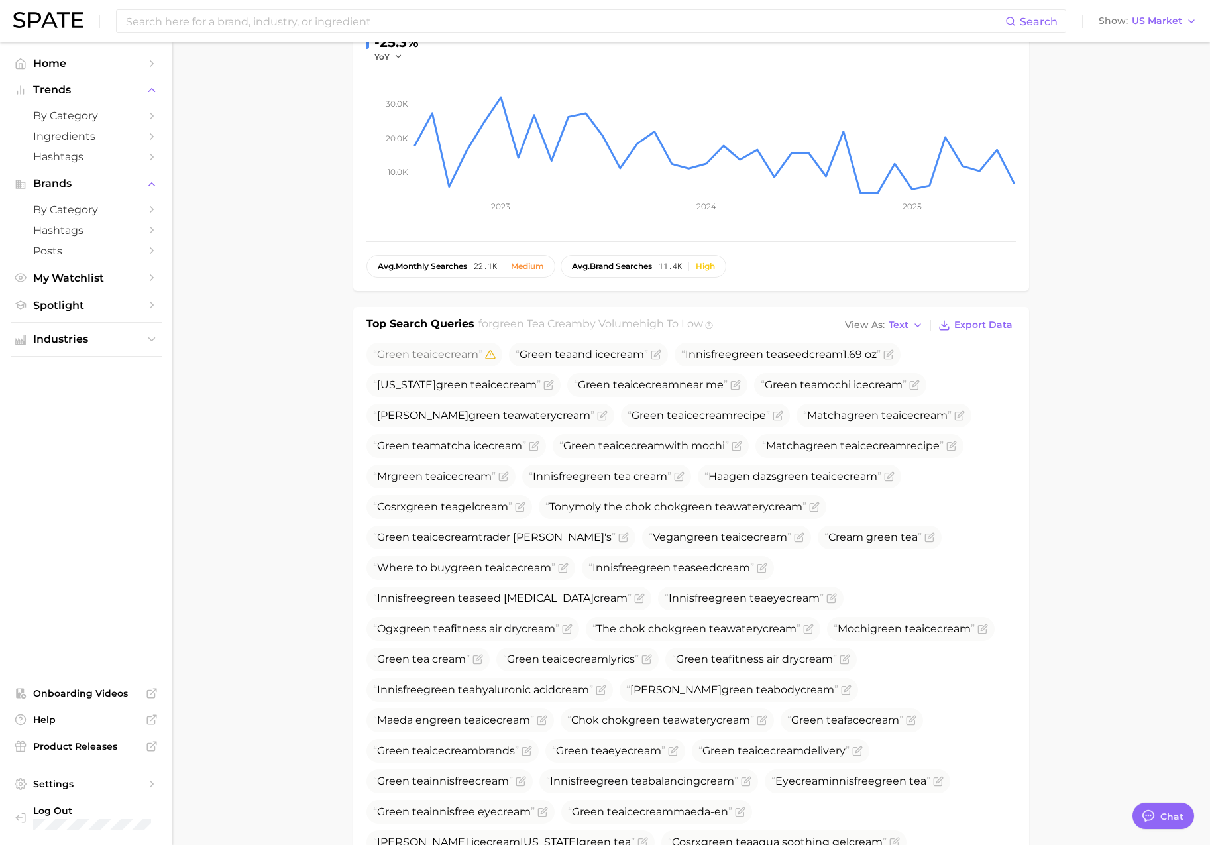
scroll to position [0, 0]
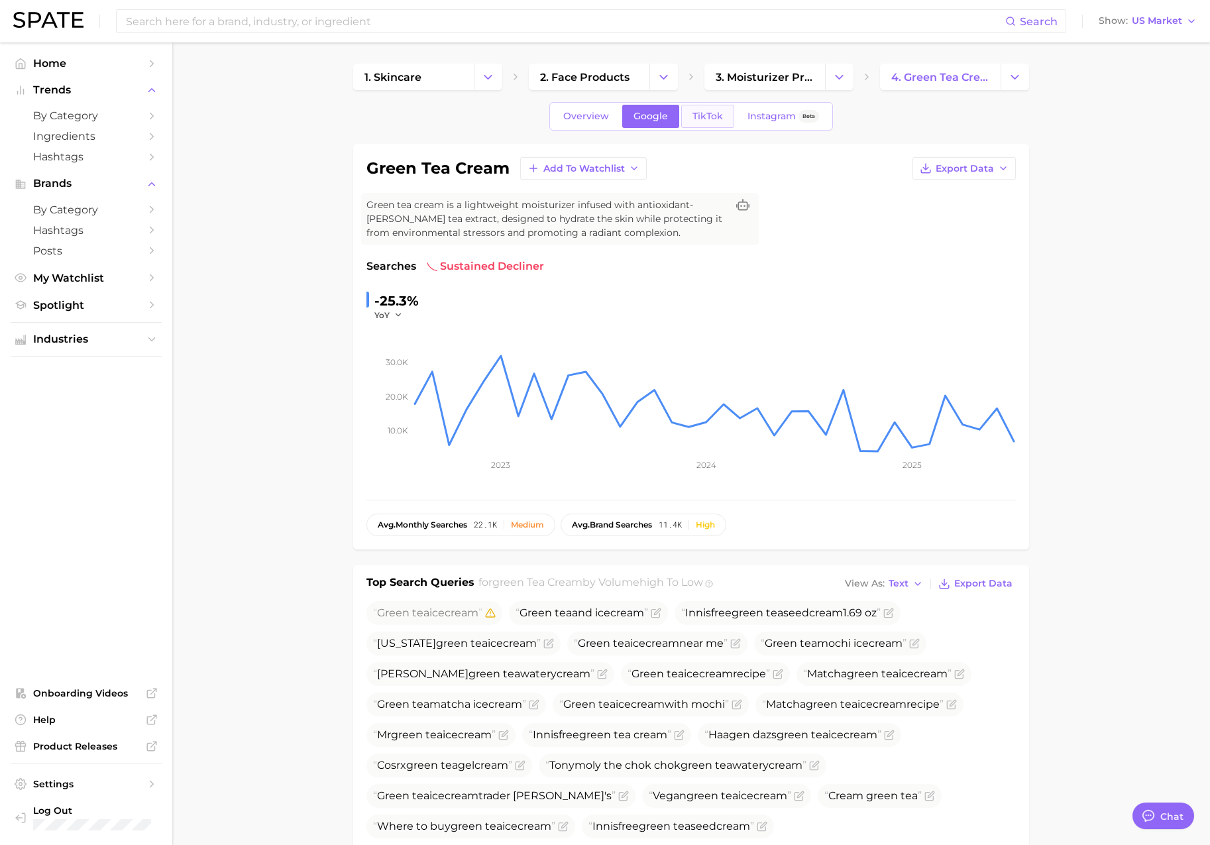
click at [705, 123] on link "TikTok" at bounding box center [707, 116] width 53 height 23
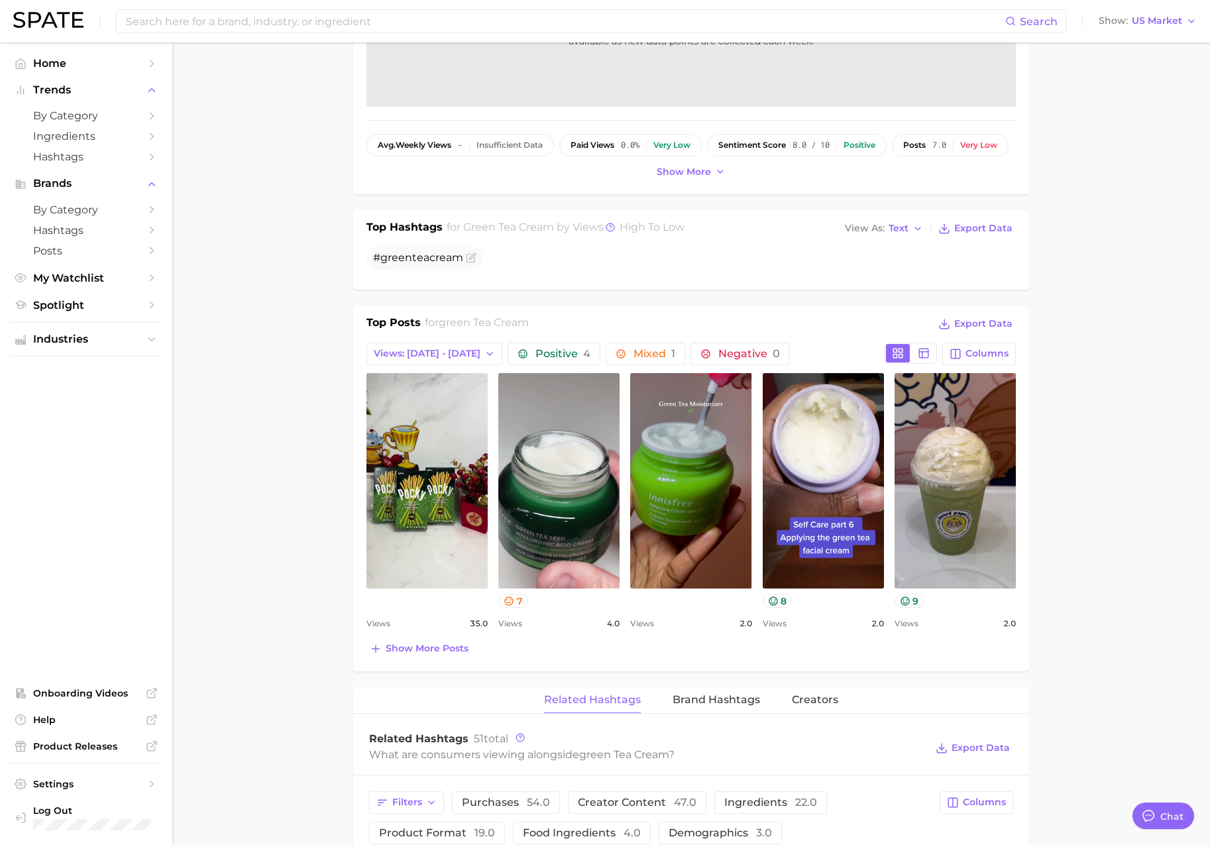
scroll to position [384, 0]
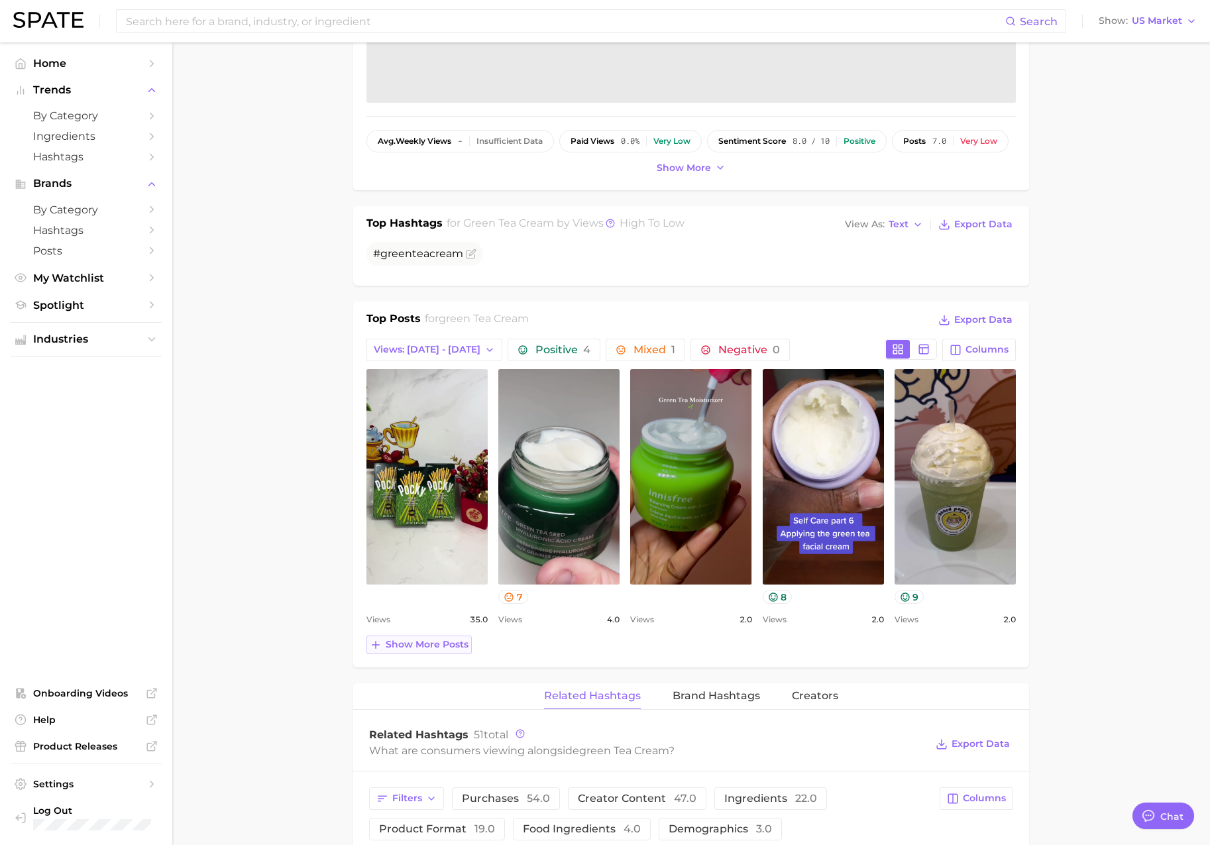
click at [441, 636] on button "Show more posts" at bounding box center [419, 645] width 105 height 19
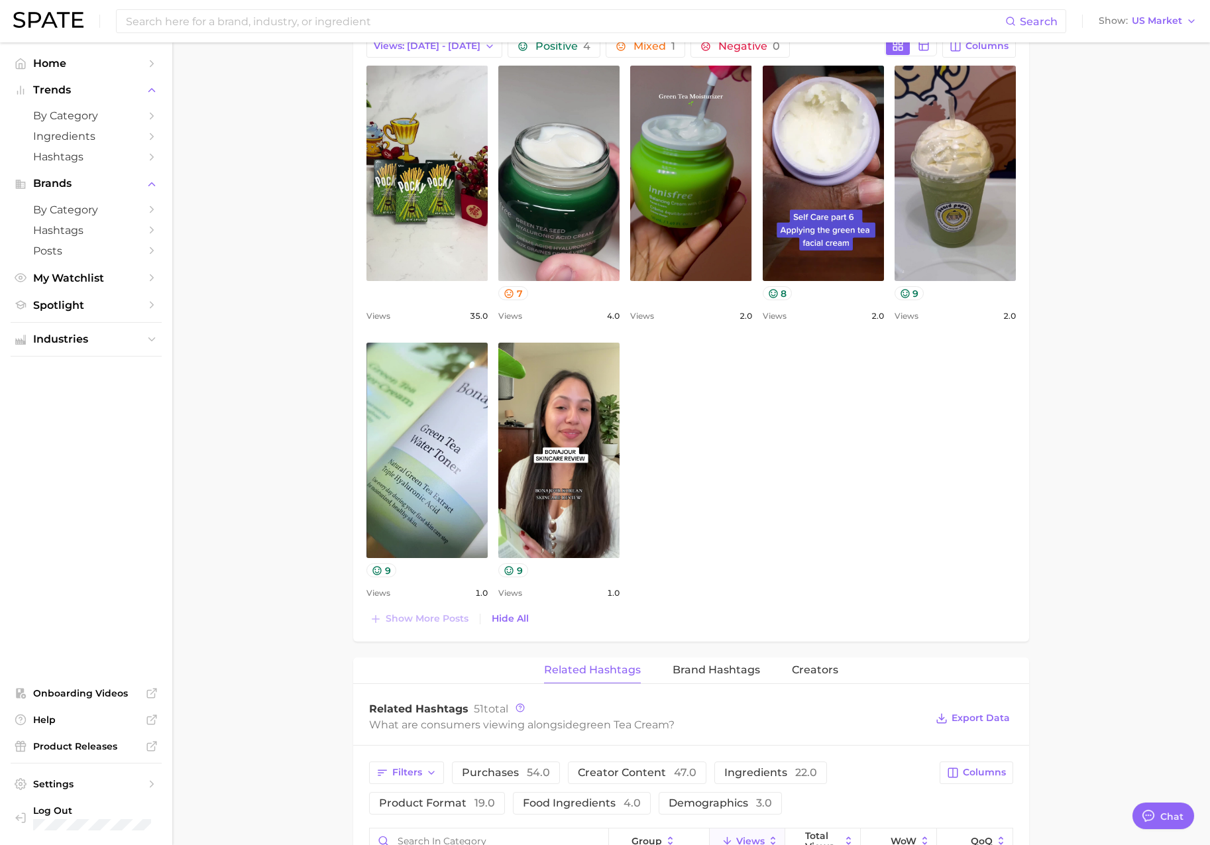
scroll to position [701, 0]
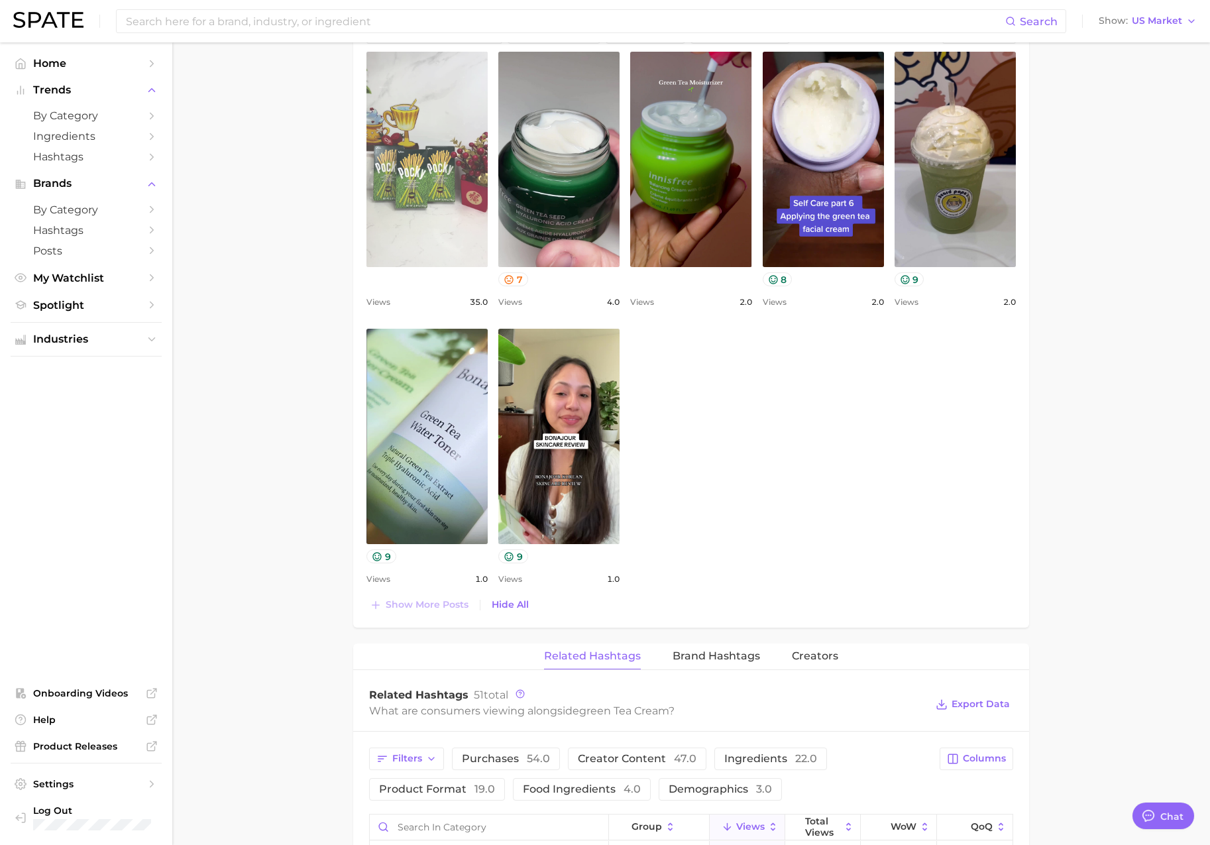
click at [426, 238] on link "view post on TikTok" at bounding box center [427, 159] width 121 height 215
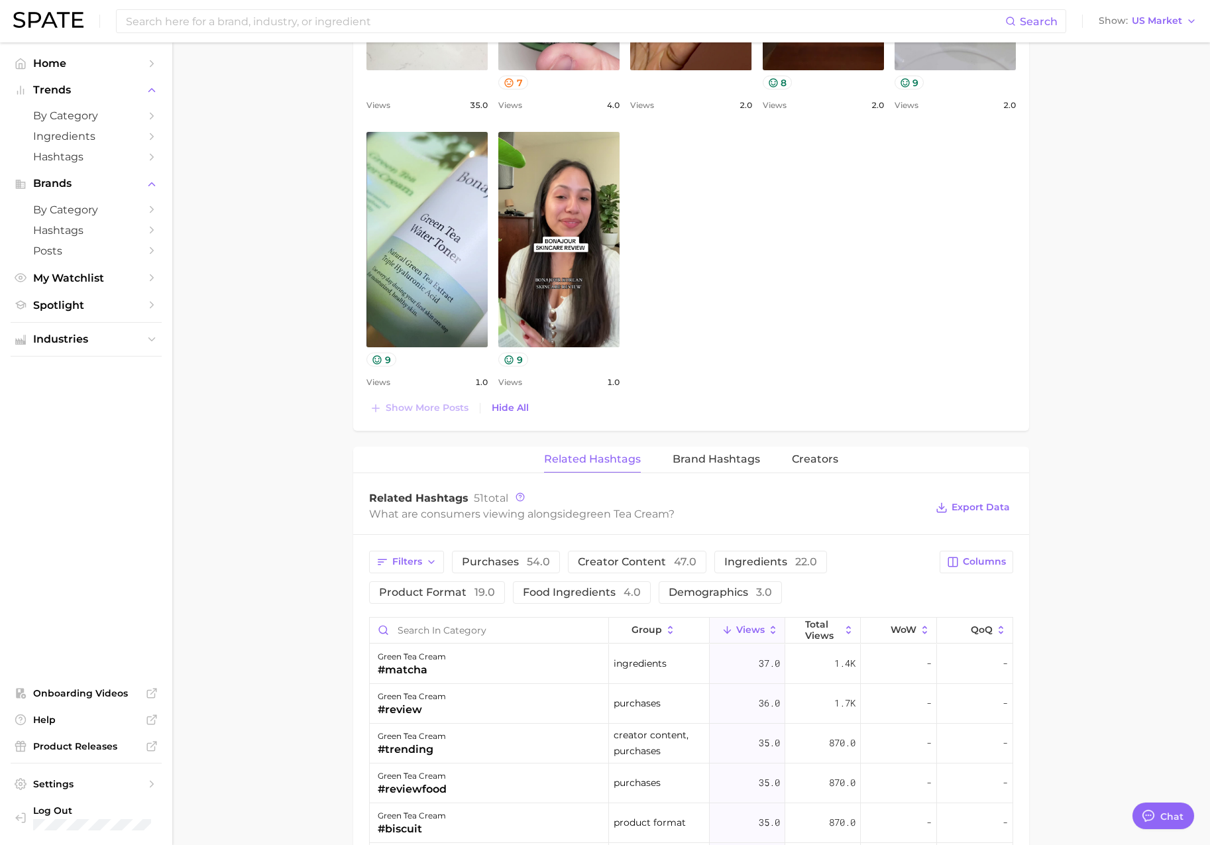
scroll to position [1015, 0]
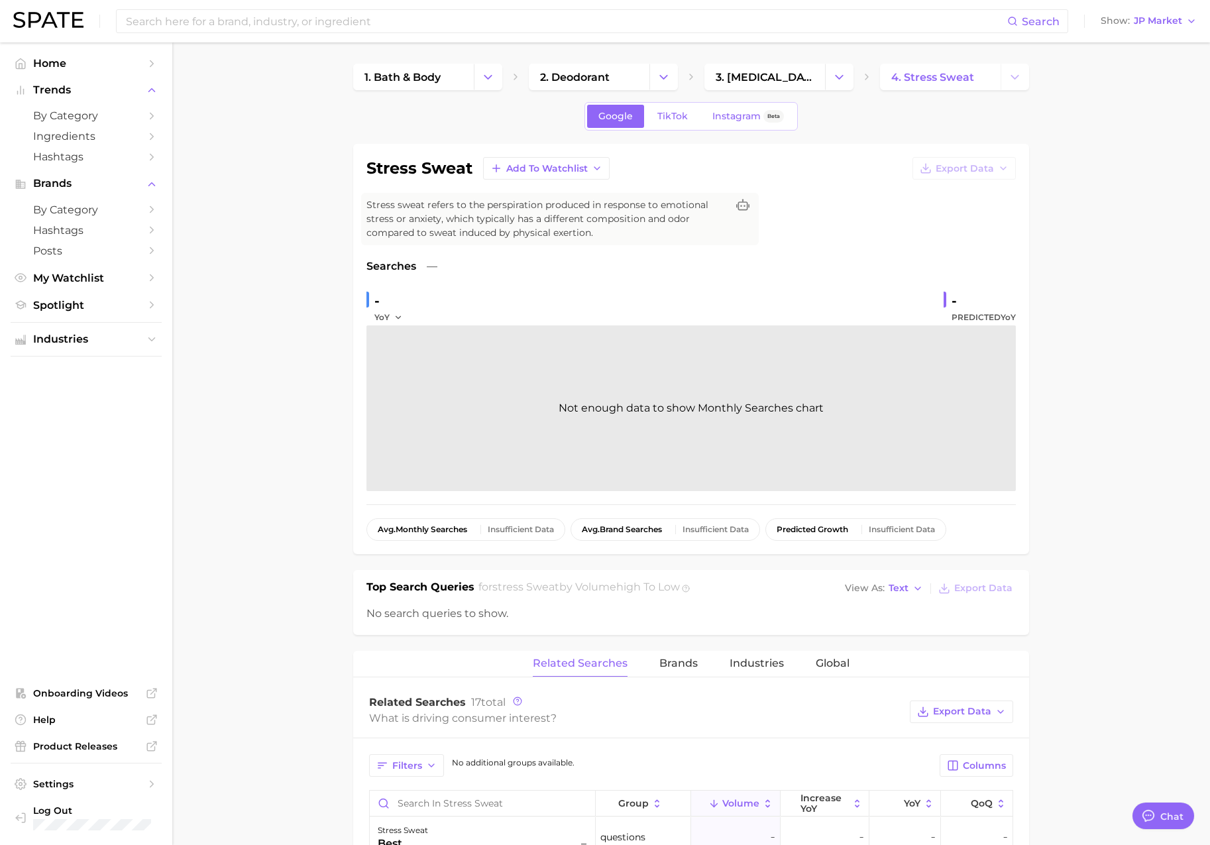
scroll to position [2173, 0]
click at [1149, 20] on span "JP Market" at bounding box center [1158, 20] width 48 height 7
click at [1137, 39] on span "[GEOGRAPHIC_DATA]" at bounding box center [1142, 42] width 103 height 11
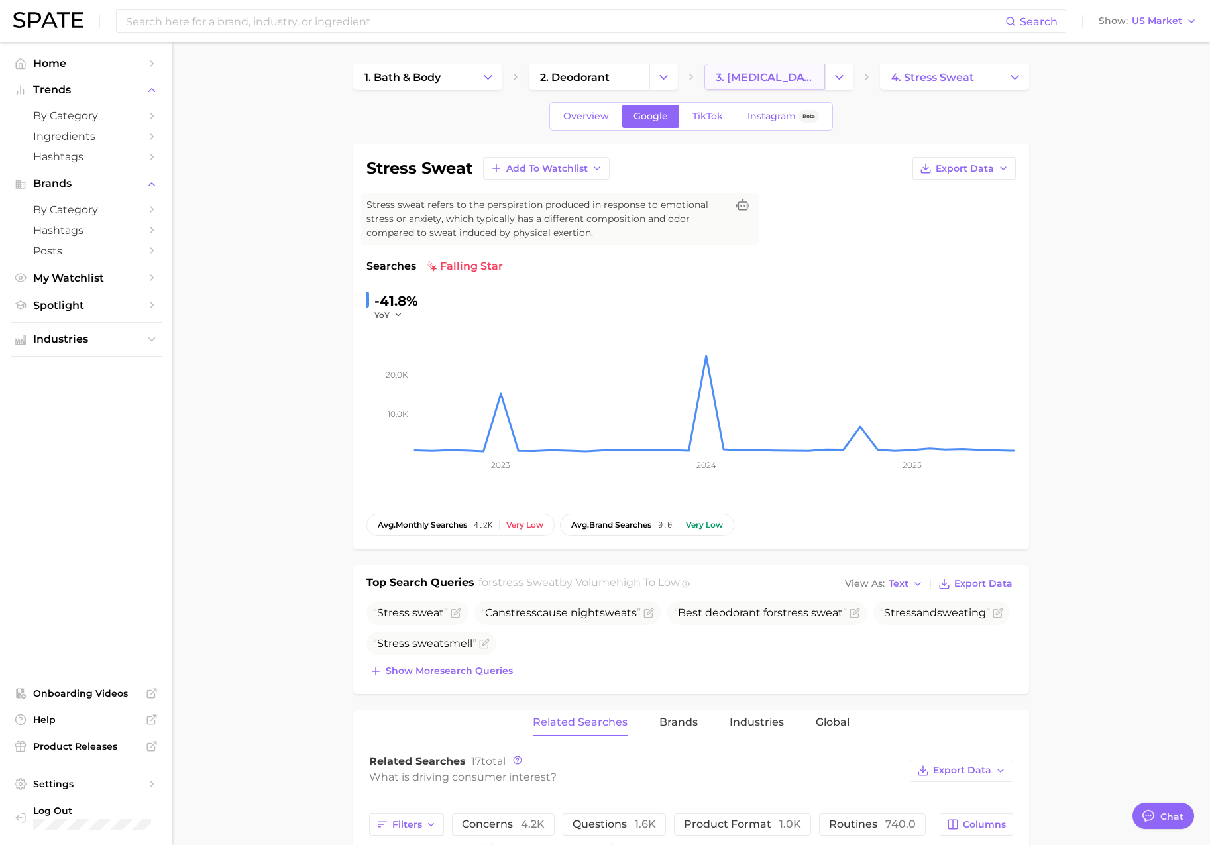
click at [787, 75] on span "3. [MEDICAL_DATA] concerns" at bounding box center [765, 77] width 98 height 13
type textarea "x"
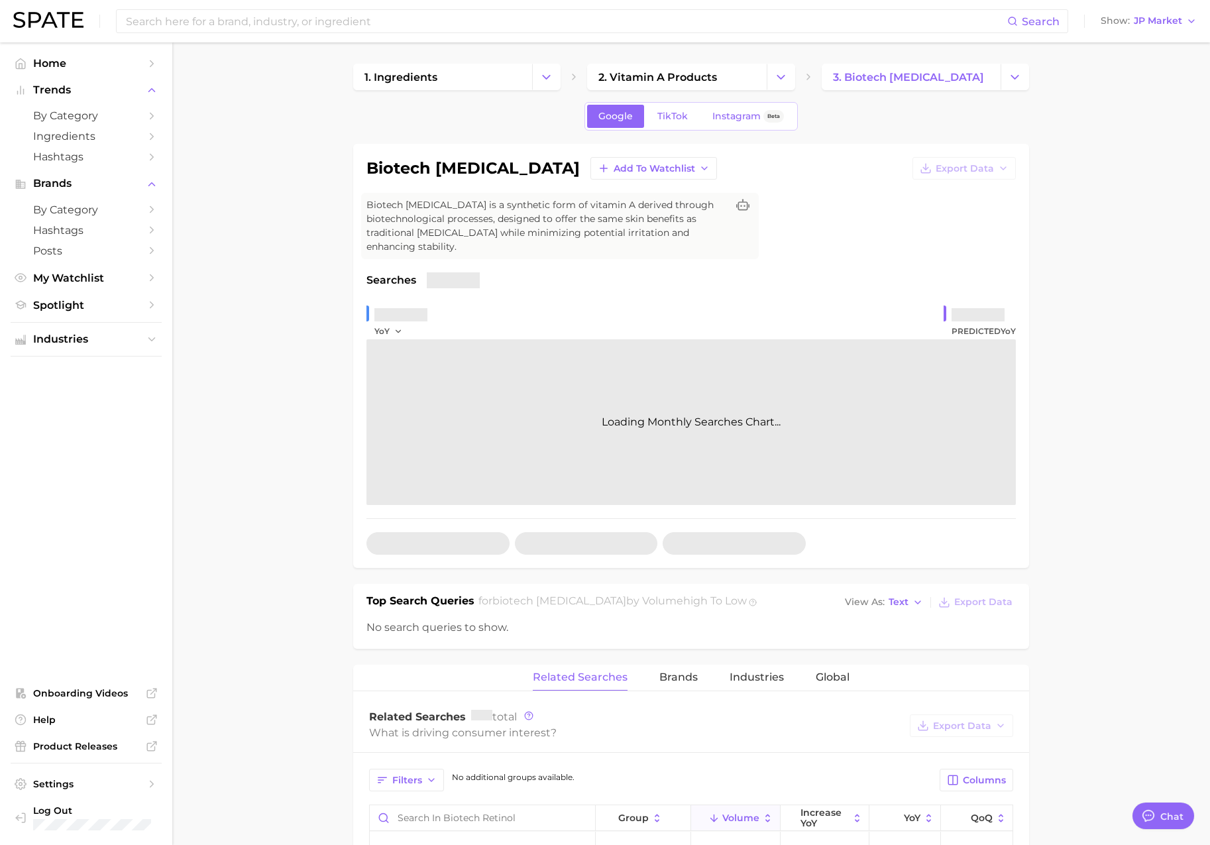
scroll to position [2173, 0]
click at [1175, 27] on button "Show JP Market" at bounding box center [1149, 21] width 103 height 17
click at [1166, 40] on span "[GEOGRAPHIC_DATA]" at bounding box center [1142, 42] width 103 height 11
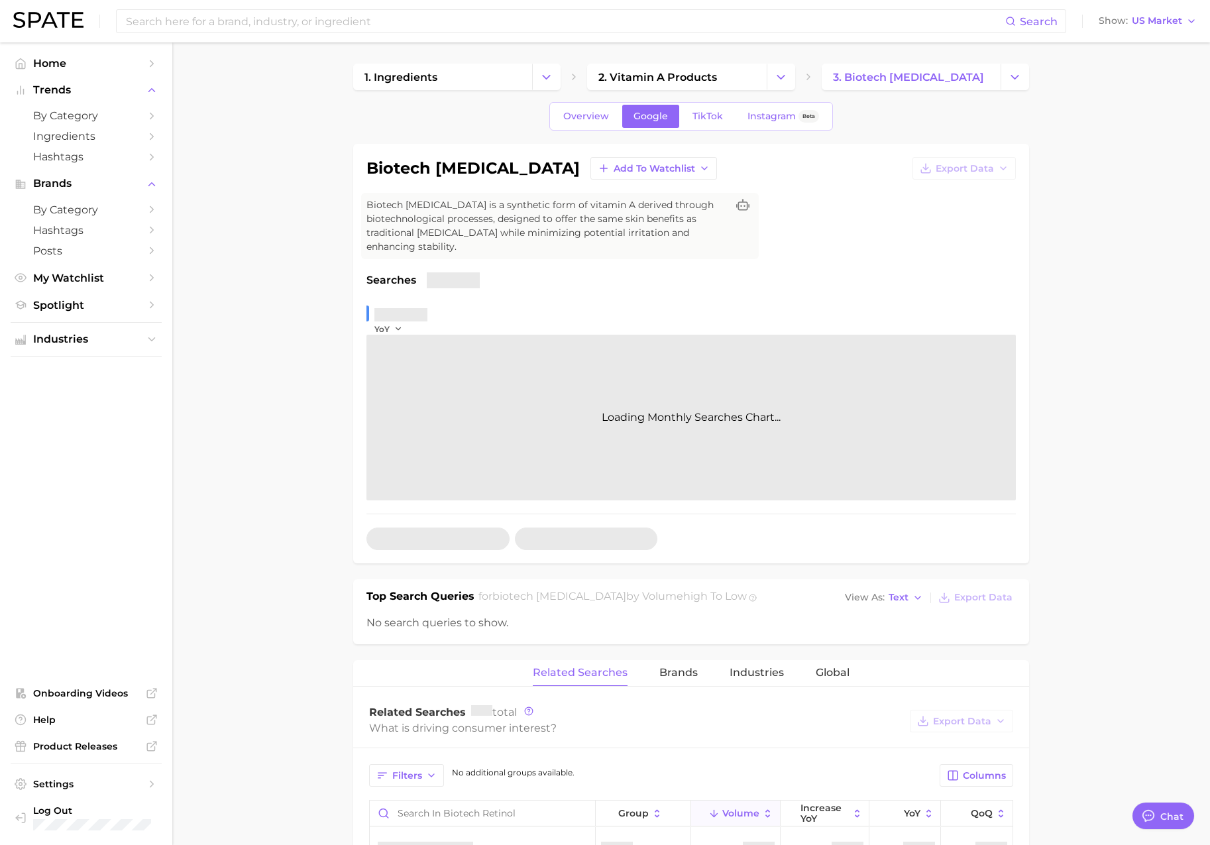
type textarea "x"
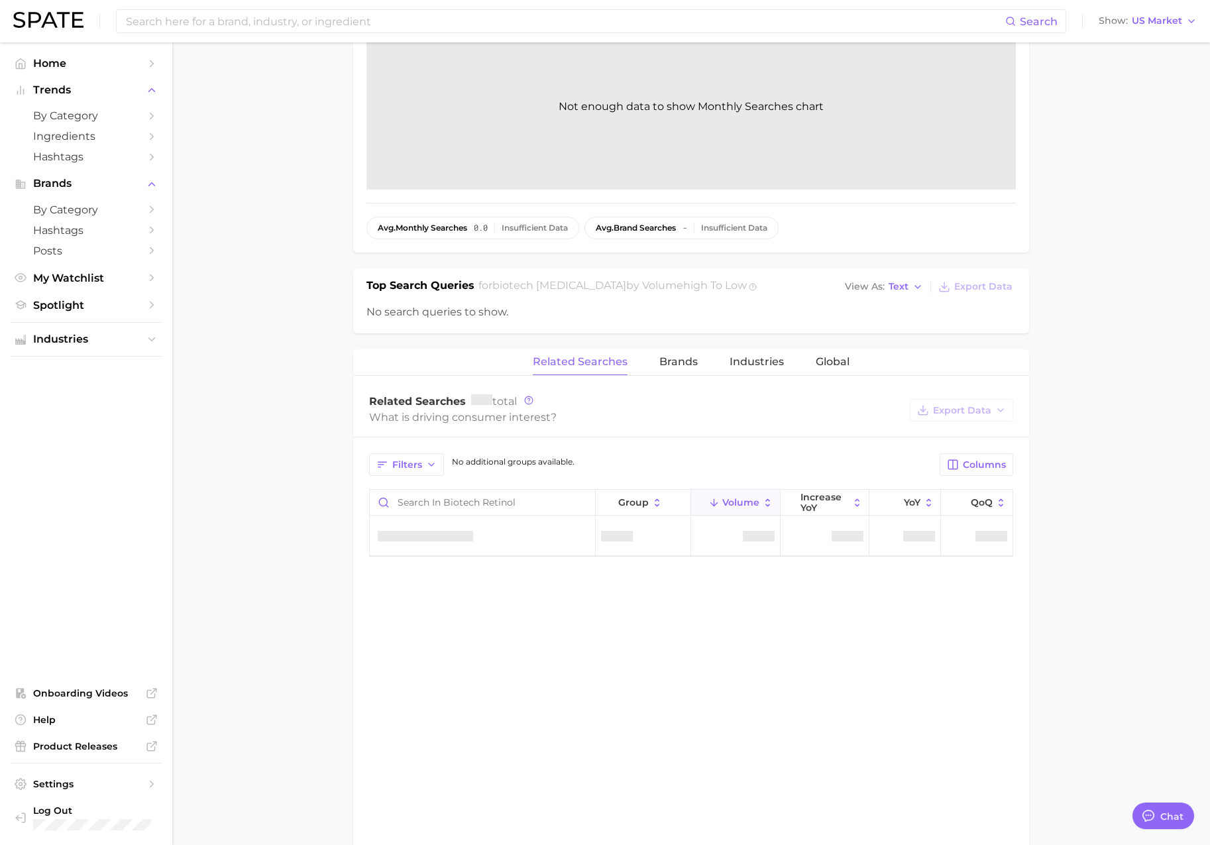
scroll to position [416, 0]
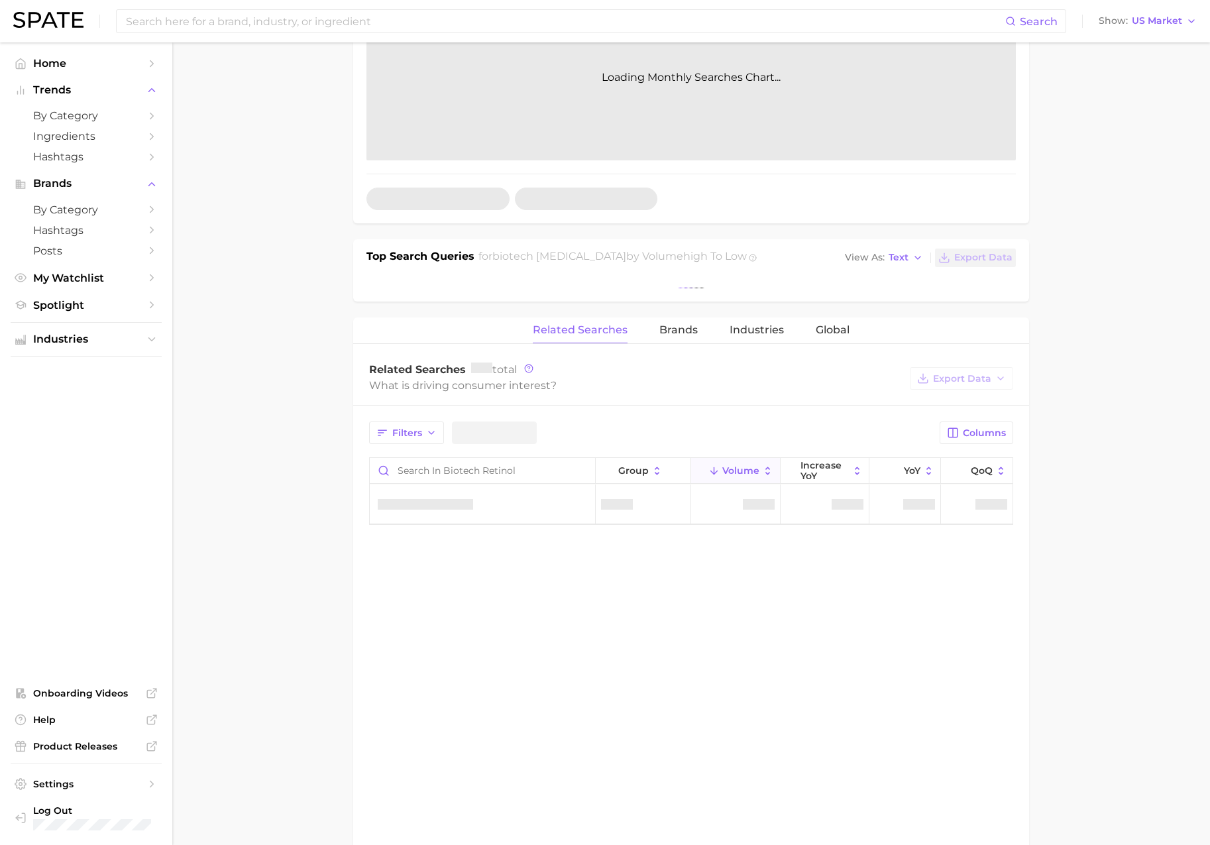
scroll to position [340, 0]
type textarea "x"
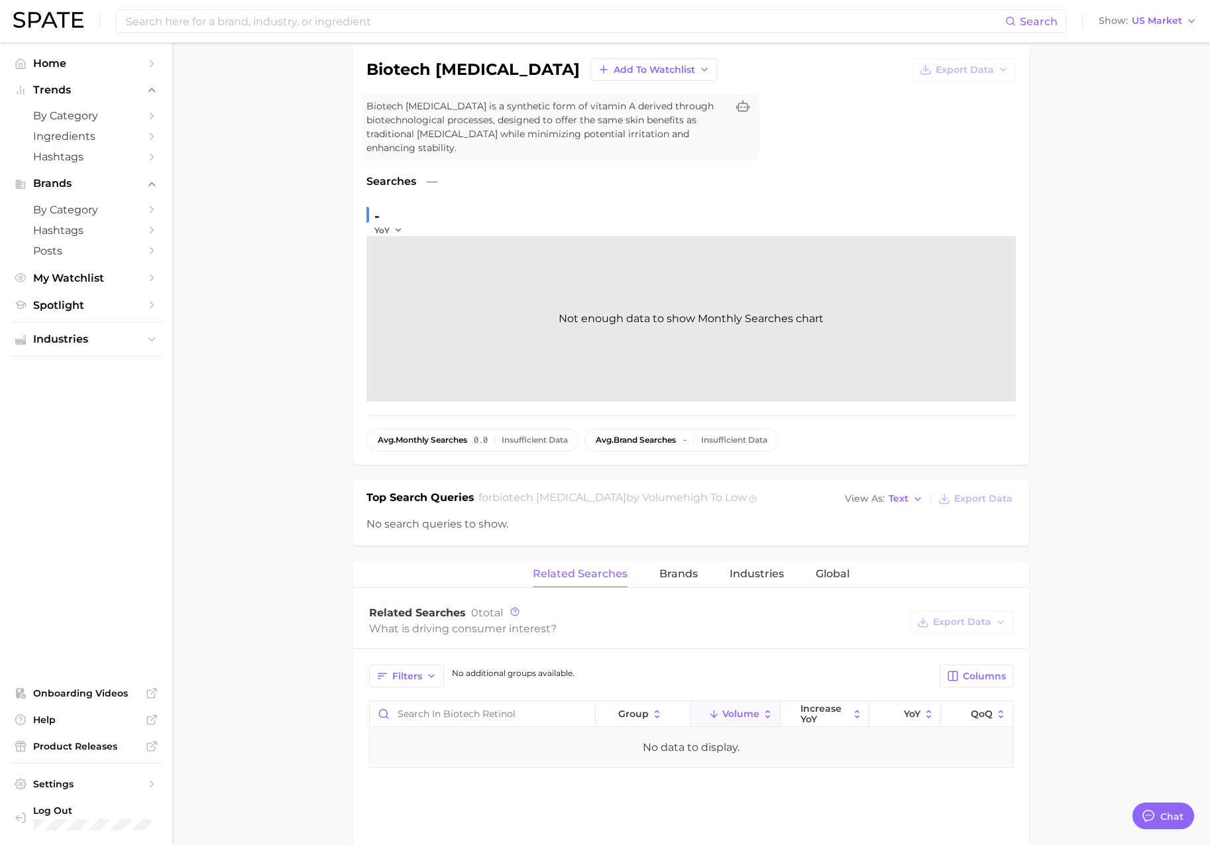
scroll to position [0, 0]
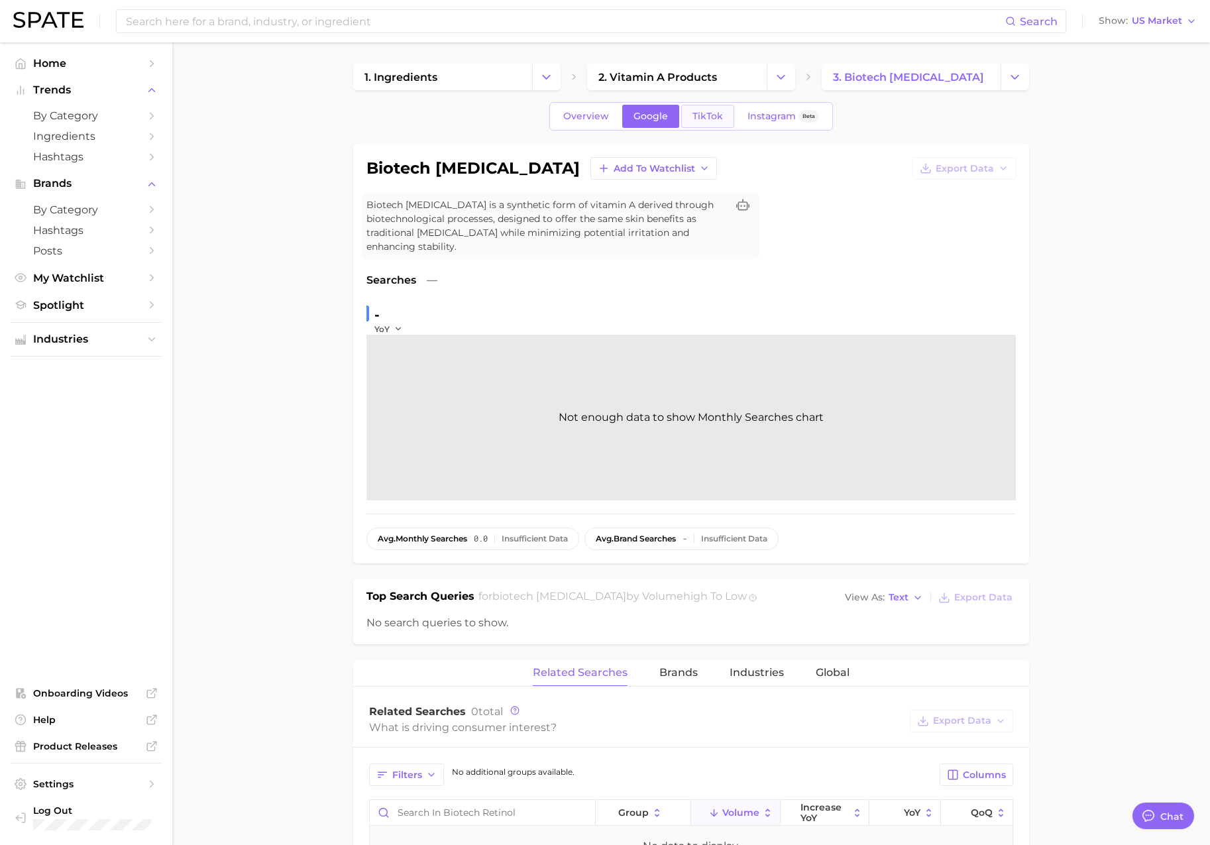
click at [701, 117] on span "TikTok" at bounding box center [708, 116] width 30 height 11
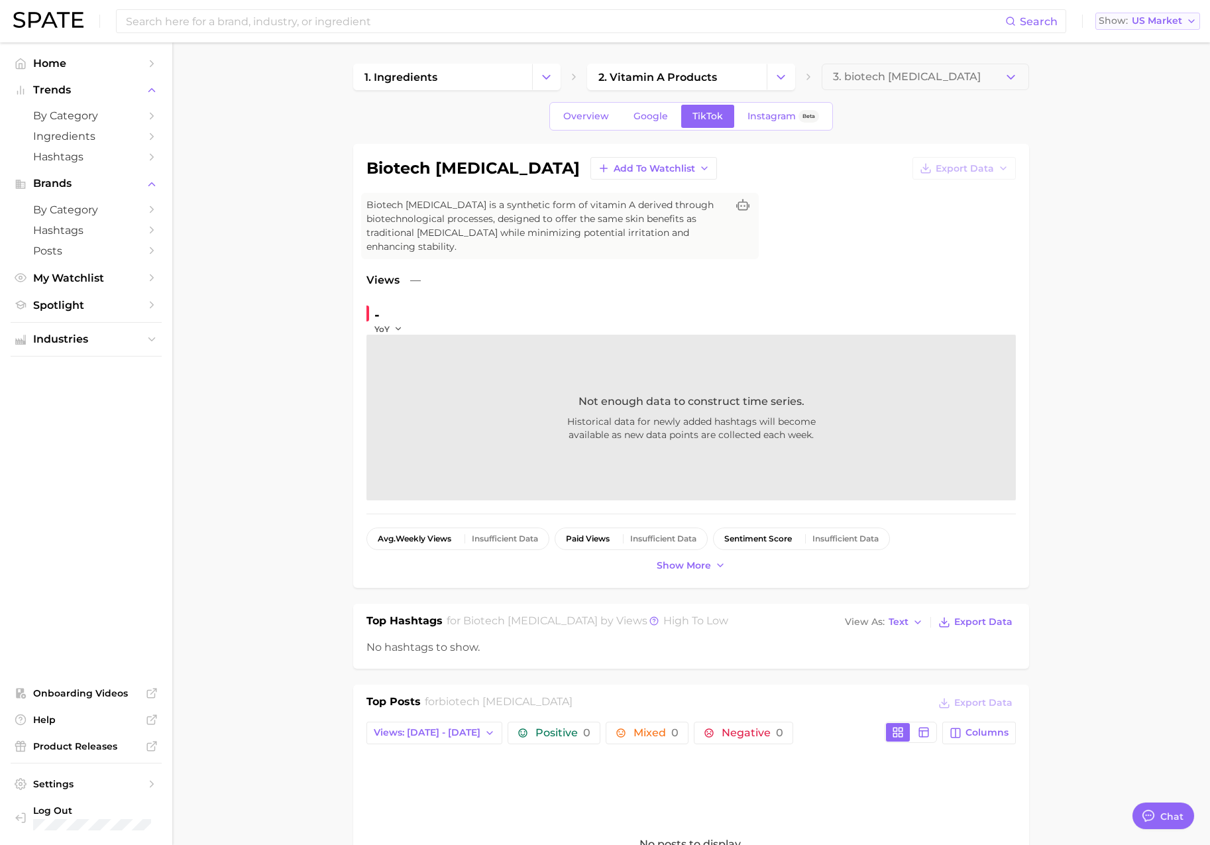
click at [1140, 25] on span "US Market" at bounding box center [1157, 20] width 50 height 7
click at [1140, 69] on span "[GEOGRAPHIC_DATA]" at bounding box center [1142, 66] width 103 height 11
click at [1156, 17] on span "GB Market" at bounding box center [1157, 20] width 52 height 7
click at [1131, 95] on span "[GEOGRAPHIC_DATA]" at bounding box center [1142, 90] width 103 height 11
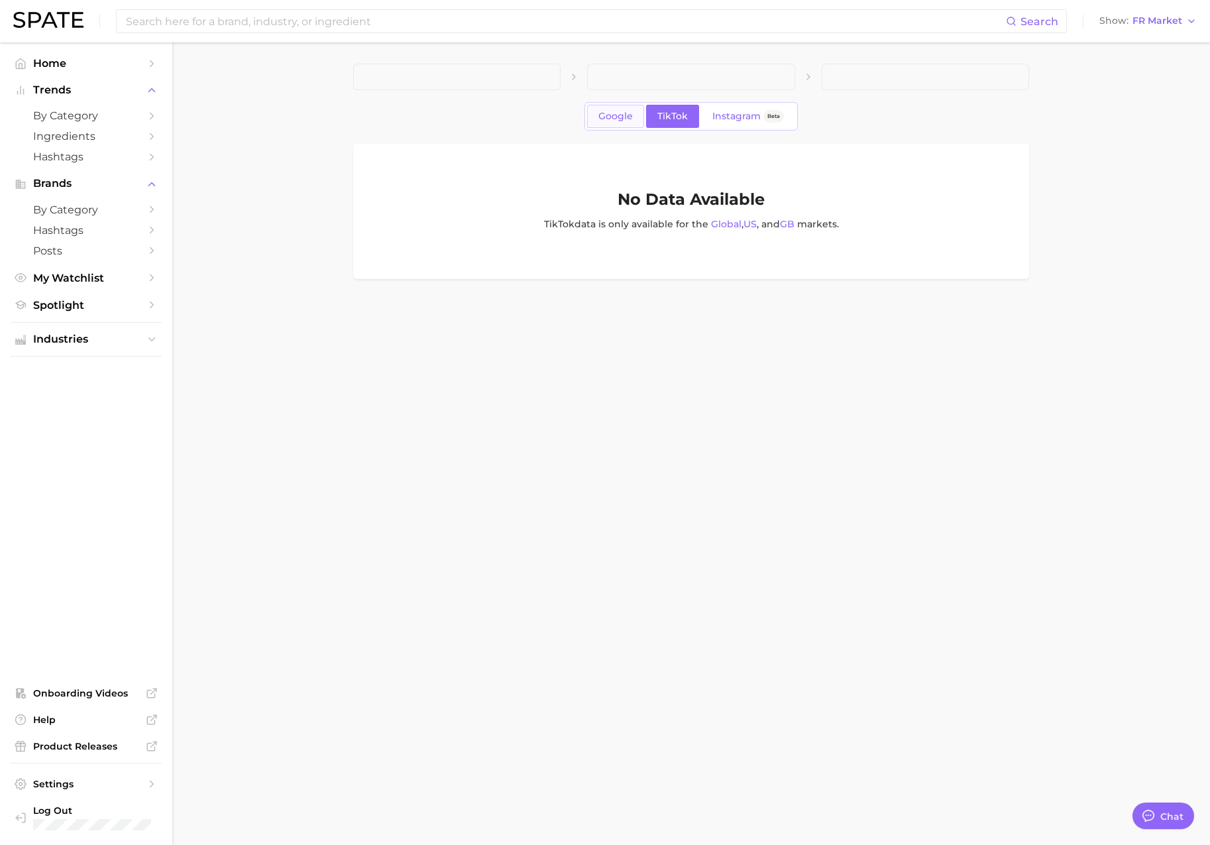
click at [616, 115] on span "Google" at bounding box center [615, 116] width 34 height 11
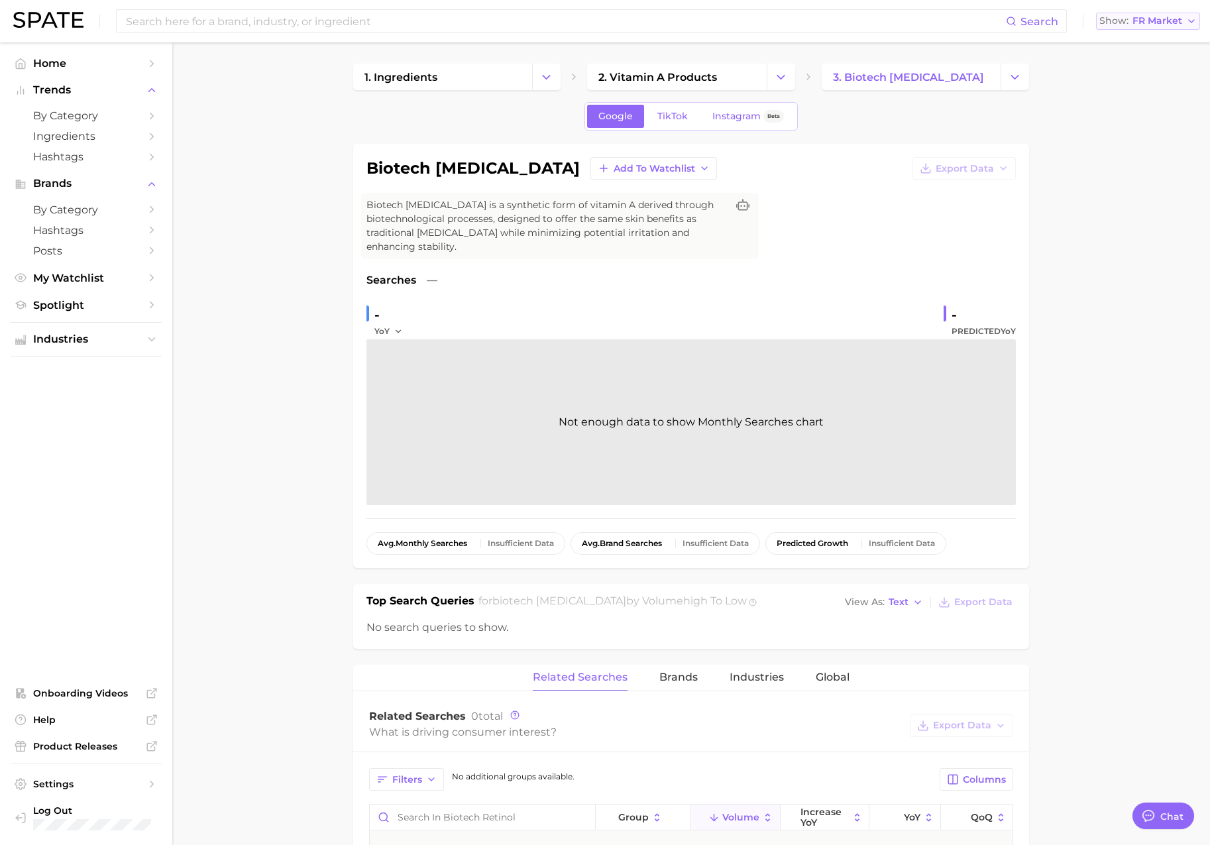
click at [1156, 23] on span "FR Market" at bounding box center [1158, 20] width 50 height 7
click at [1131, 117] on span "[GEOGRAPHIC_DATA]" at bounding box center [1142, 114] width 103 height 11
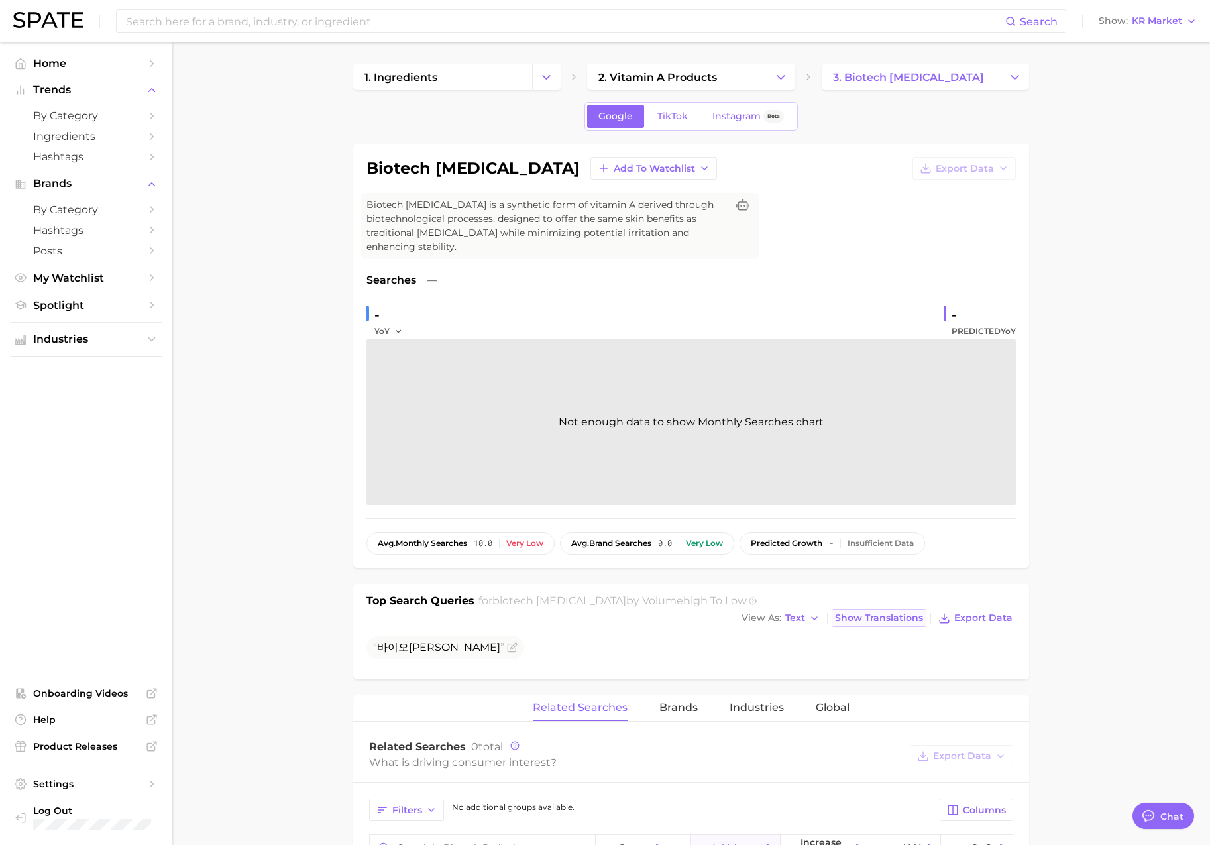
click at [889, 612] on span "Show Translations" at bounding box center [879, 617] width 88 height 11
drag, startPoint x: 806, startPoint y: 612, endPoint x: 807, endPoint y: 604, distance: 8.0
click at [807, 611] on div "Top Search Queries for biotech retinol by Volume high to low View As Text Hide …" at bounding box center [692, 629] width 650 height 73
click at [807, 614] on span "Text" at bounding box center [800, 617] width 20 height 7
click at [807, 652] on button "Table" at bounding box center [816, 664] width 146 height 24
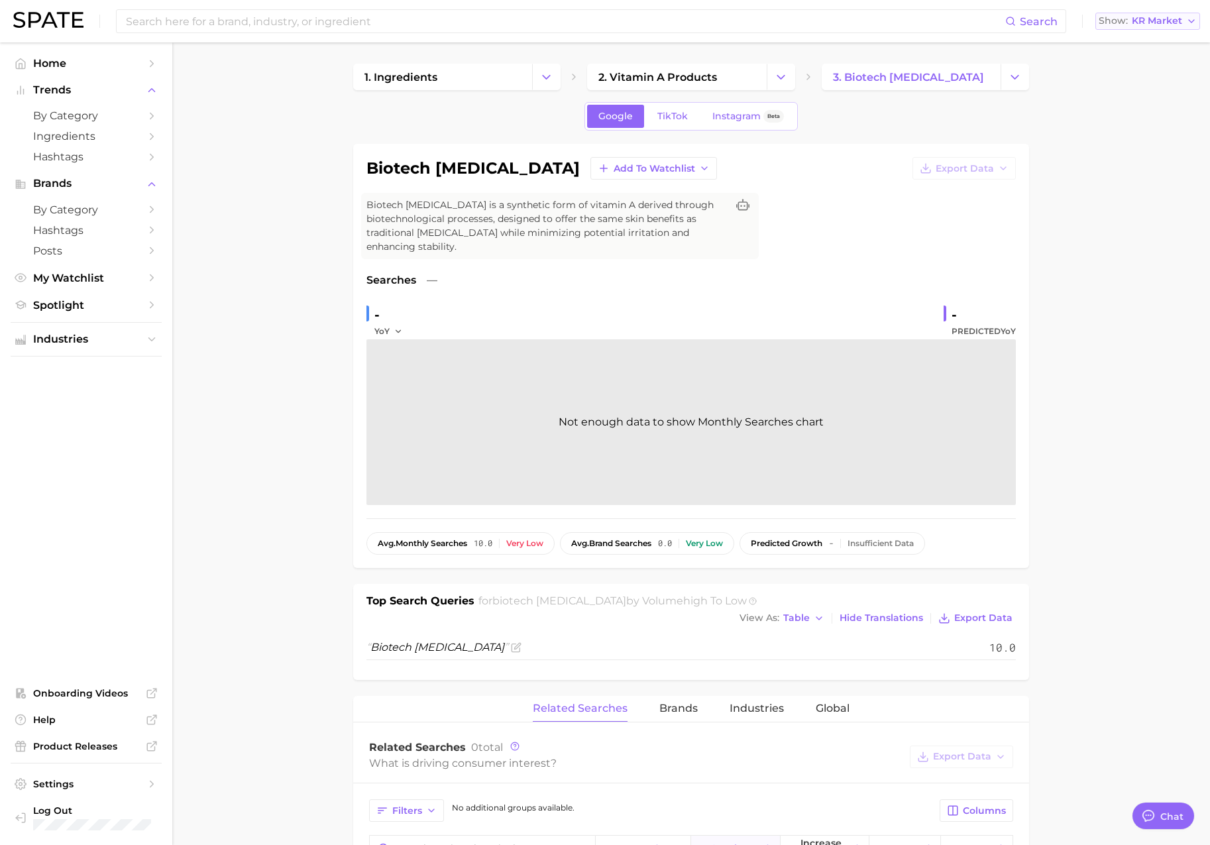
click at [1152, 25] on span "KR Market" at bounding box center [1157, 20] width 50 height 7
click at [1131, 136] on span "[GEOGRAPHIC_DATA]" at bounding box center [1142, 138] width 103 height 11
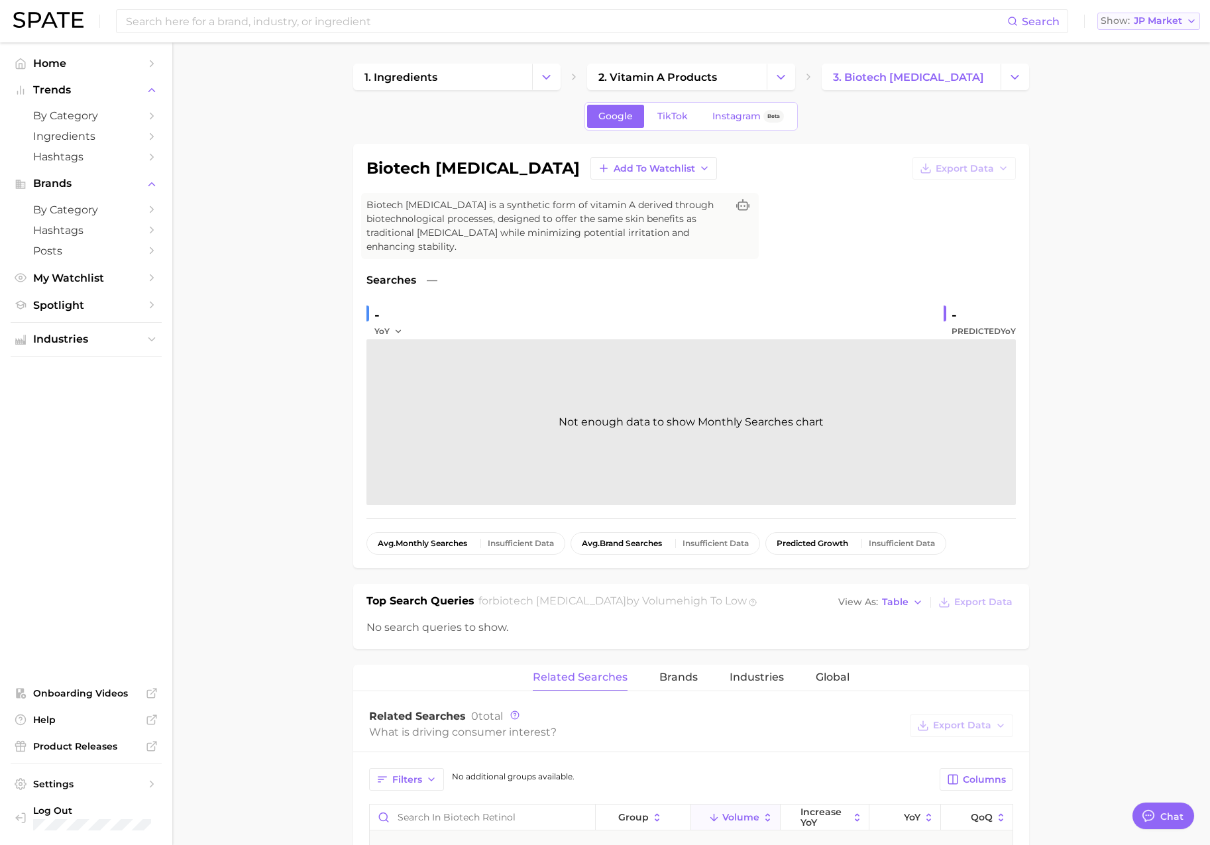
click at [1146, 25] on span "JP Market" at bounding box center [1158, 20] width 48 height 7
click at [1121, 158] on span "Global" at bounding box center [1106, 161] width 30 height 11
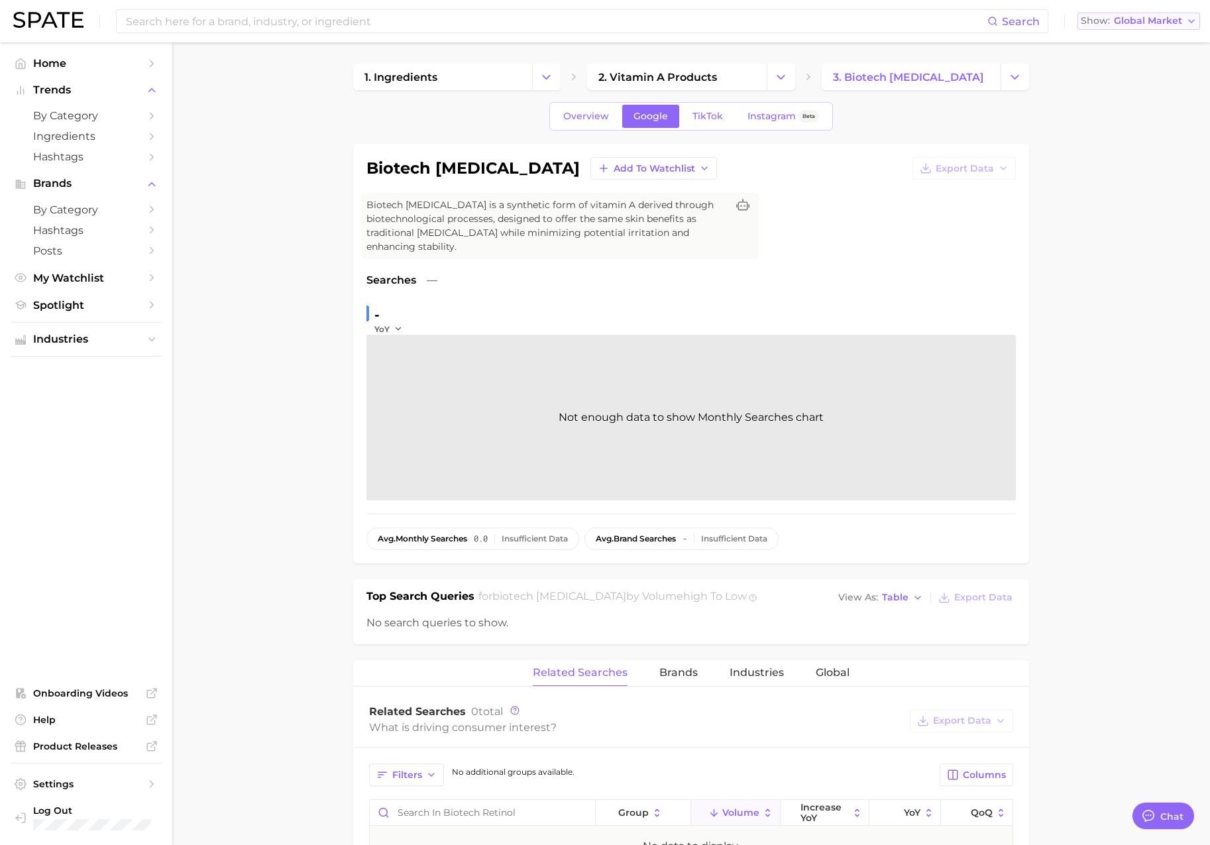
click at [1138, 17] on span "Global Market" at bounding box center [1148, 20] width 68 height 7
click at [1130, 112] on span "[GEOGRAPHIC_DATA]" at bounding box center [1135, 114] width 103 height 11
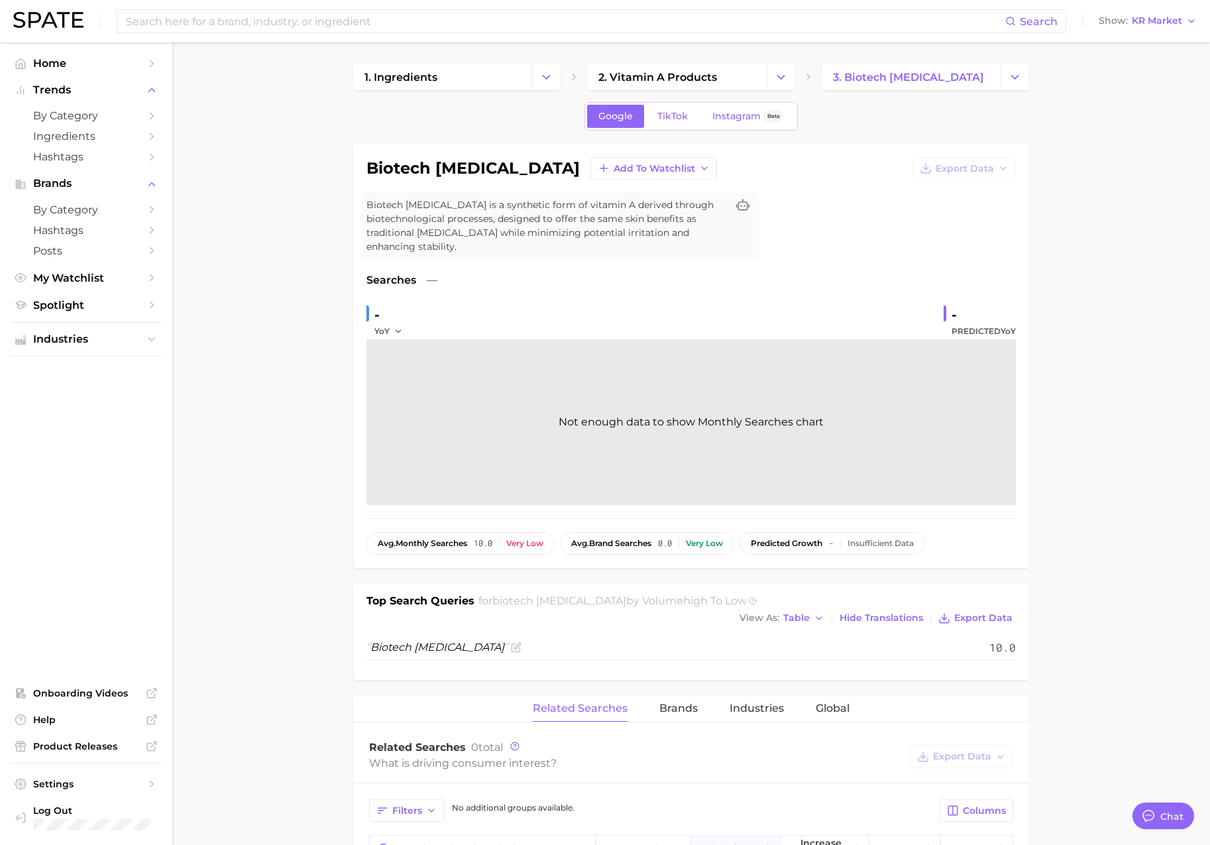
scroll to position [8, 0]
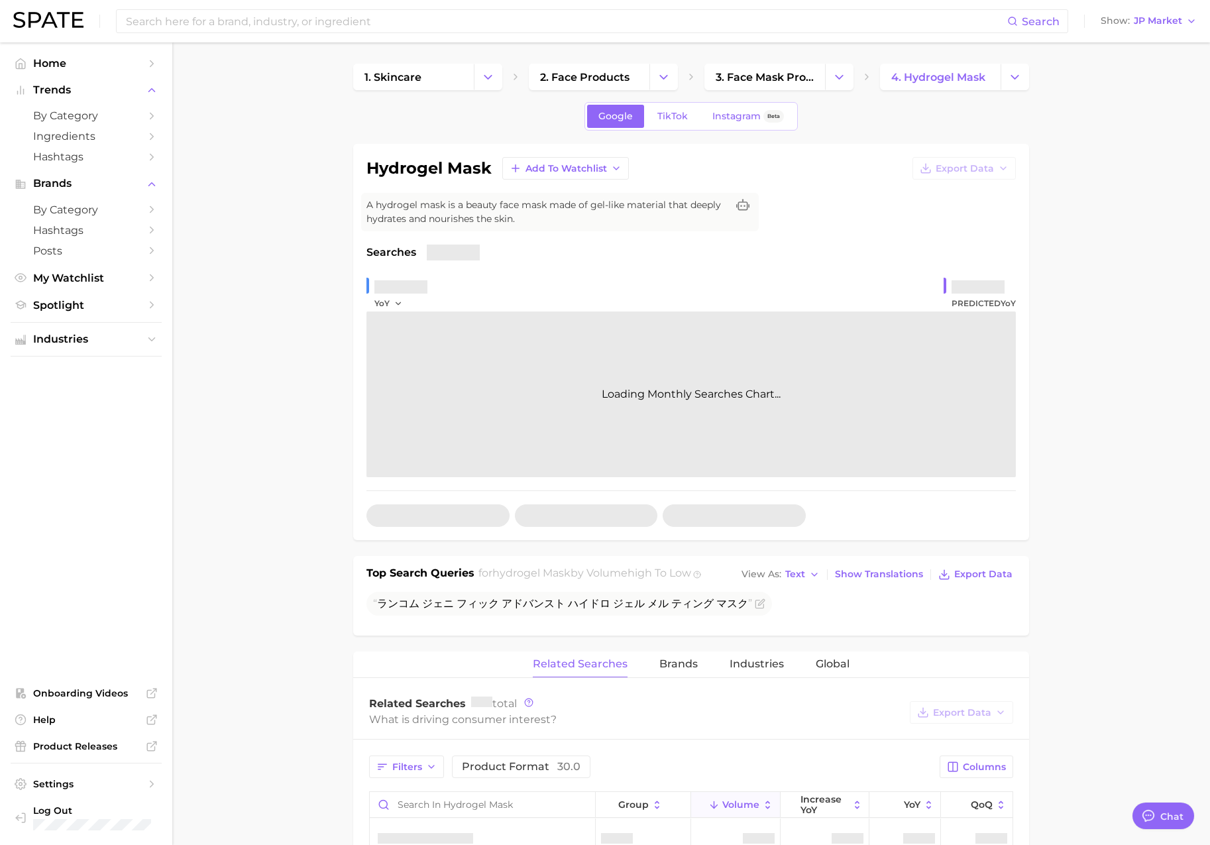
scroll to position [2173, 0]
type textarea "x"
click at [1158, 25] on span "JP Market" at bounding box center [1158, 20] width 48 height 7
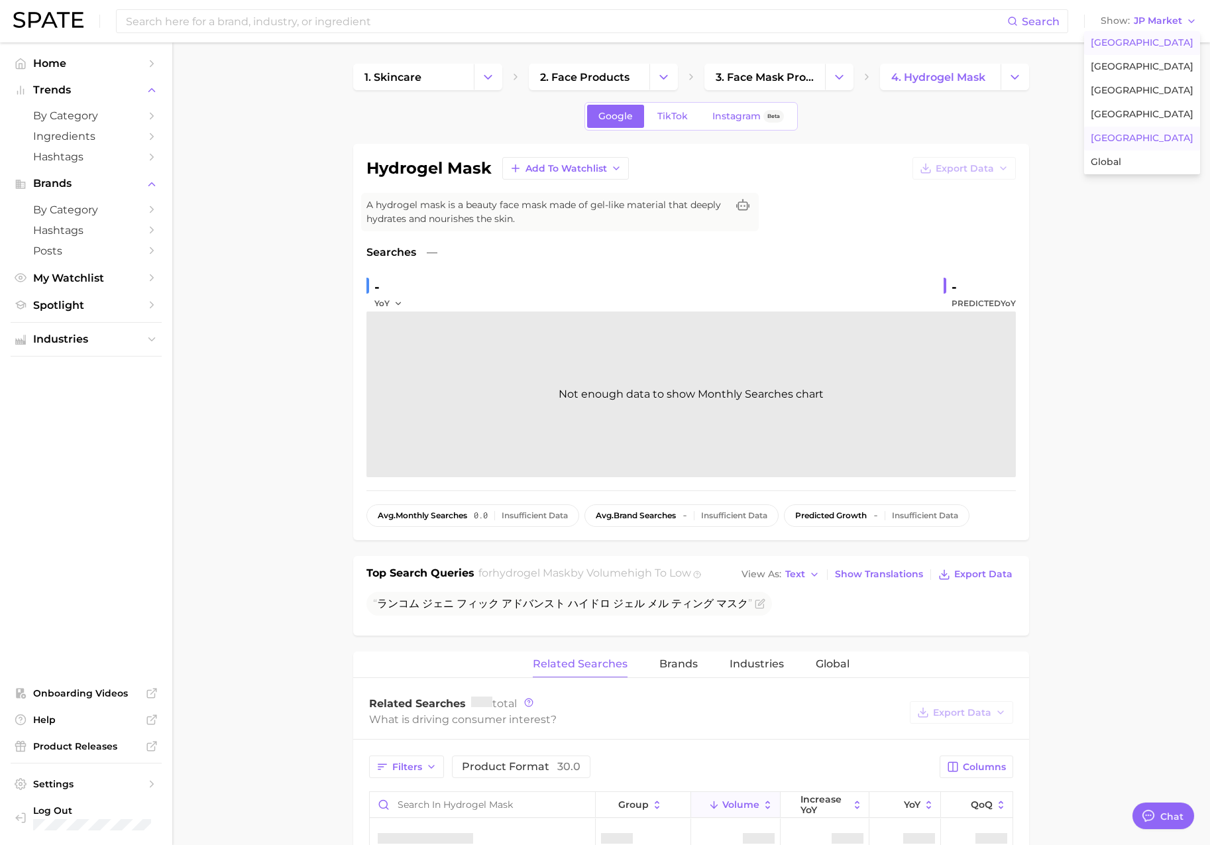
click at [1154, 37] on span "[GEOGRAPHIC_DATA]" at bounding box center [1142, 42] width 103 height 11
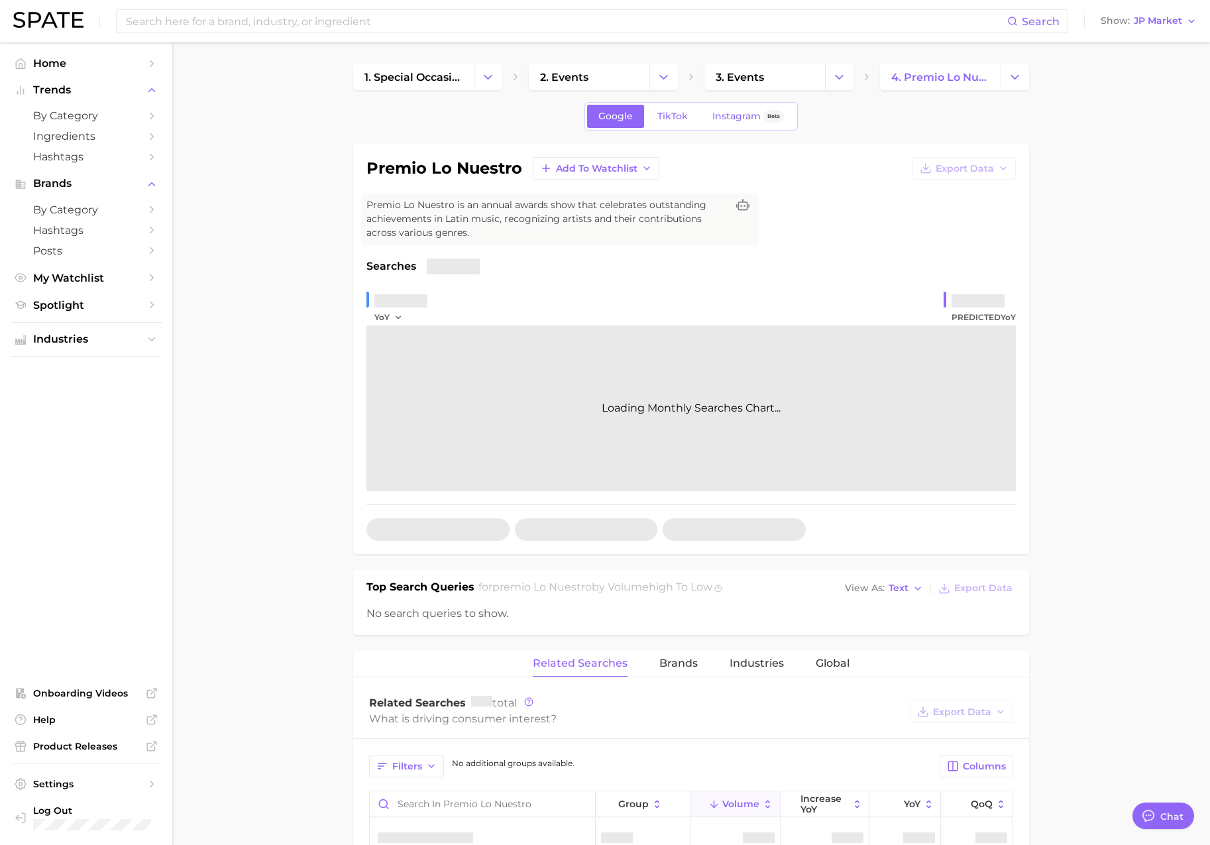
scroll to position [2173, 0]
click at [1157, 25] on span "JP Market" at bounding box center [1158, 20] width 48 height 7
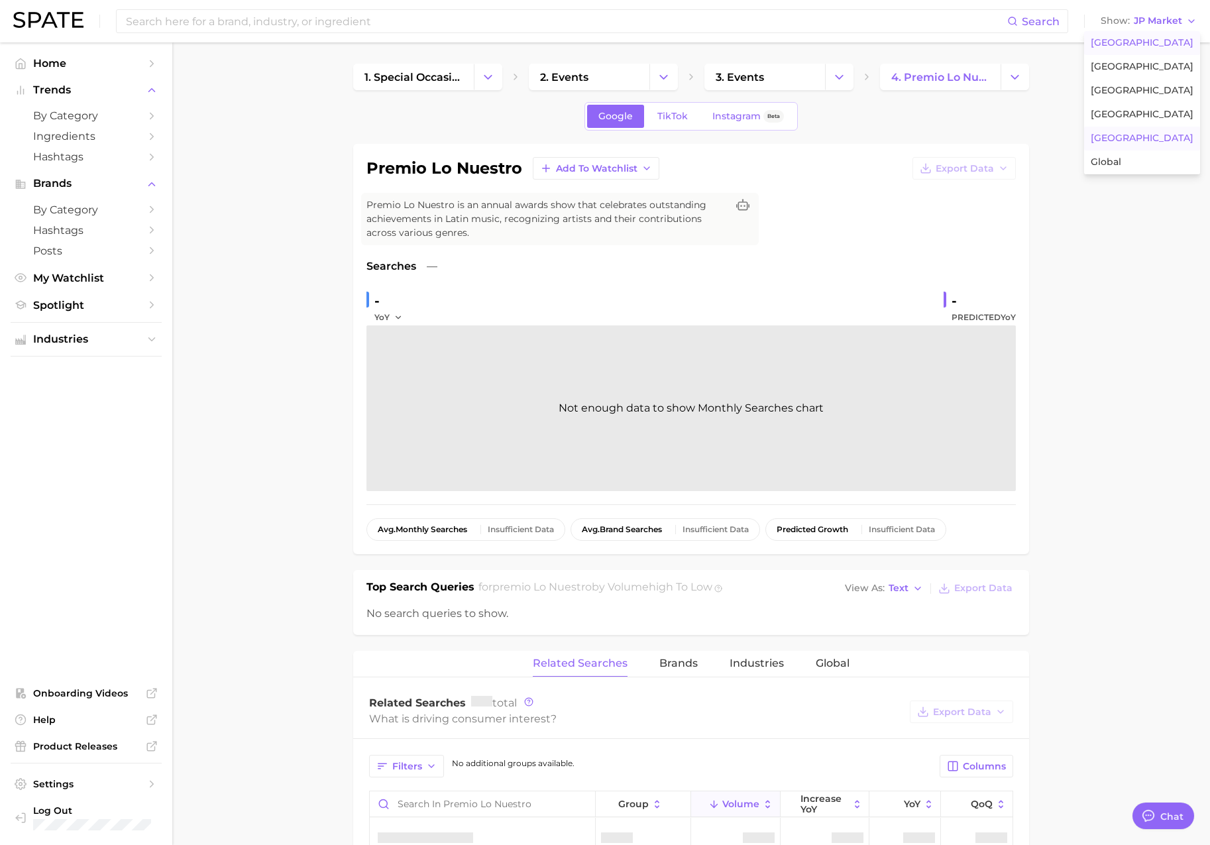
click at [1155, 40] on span "[GEOGRAPHIC_DATA]" at bounding box center [1142, 42] width 103 height 11
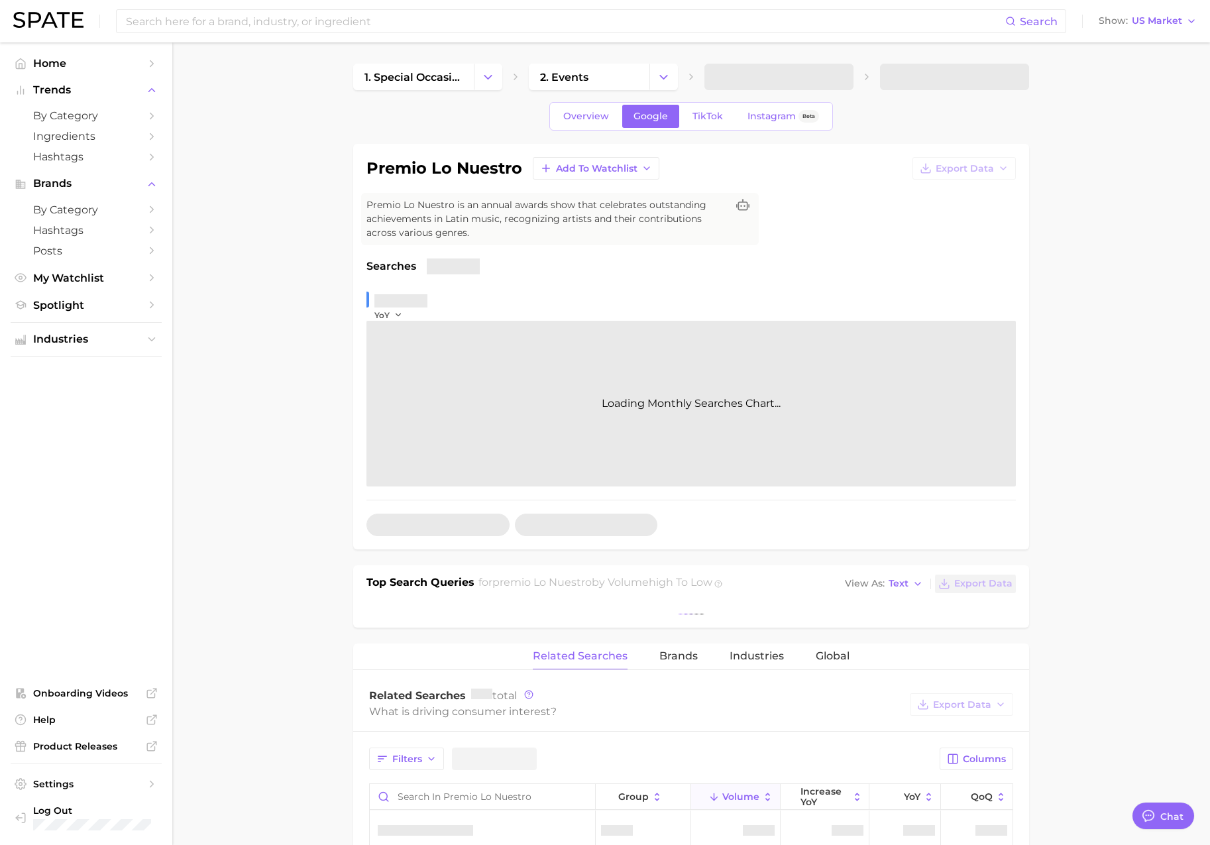
type textarea "x"
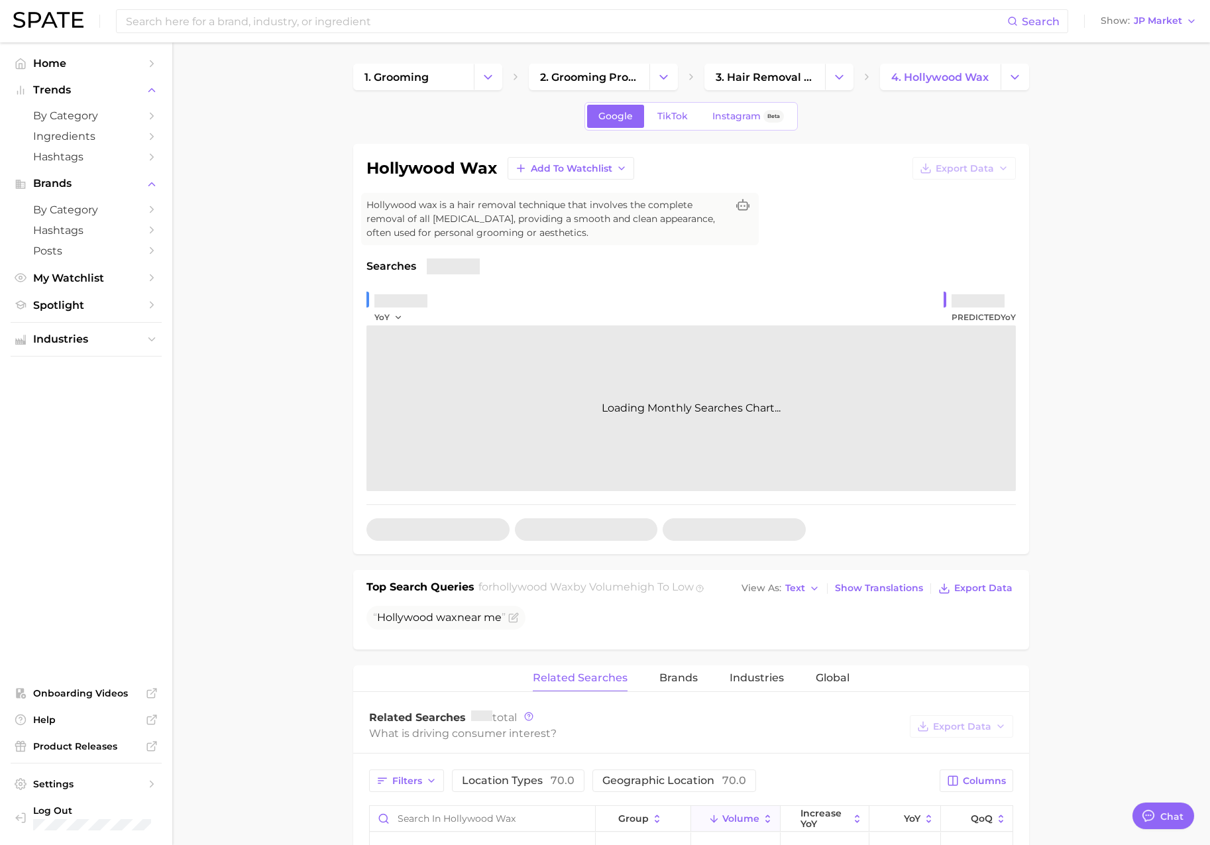
scroll to position [2173, 0]
type textarea "x"
click at [1143, 25] on span "JP Market" at bounding box center [1158, 20] width 48 height 7
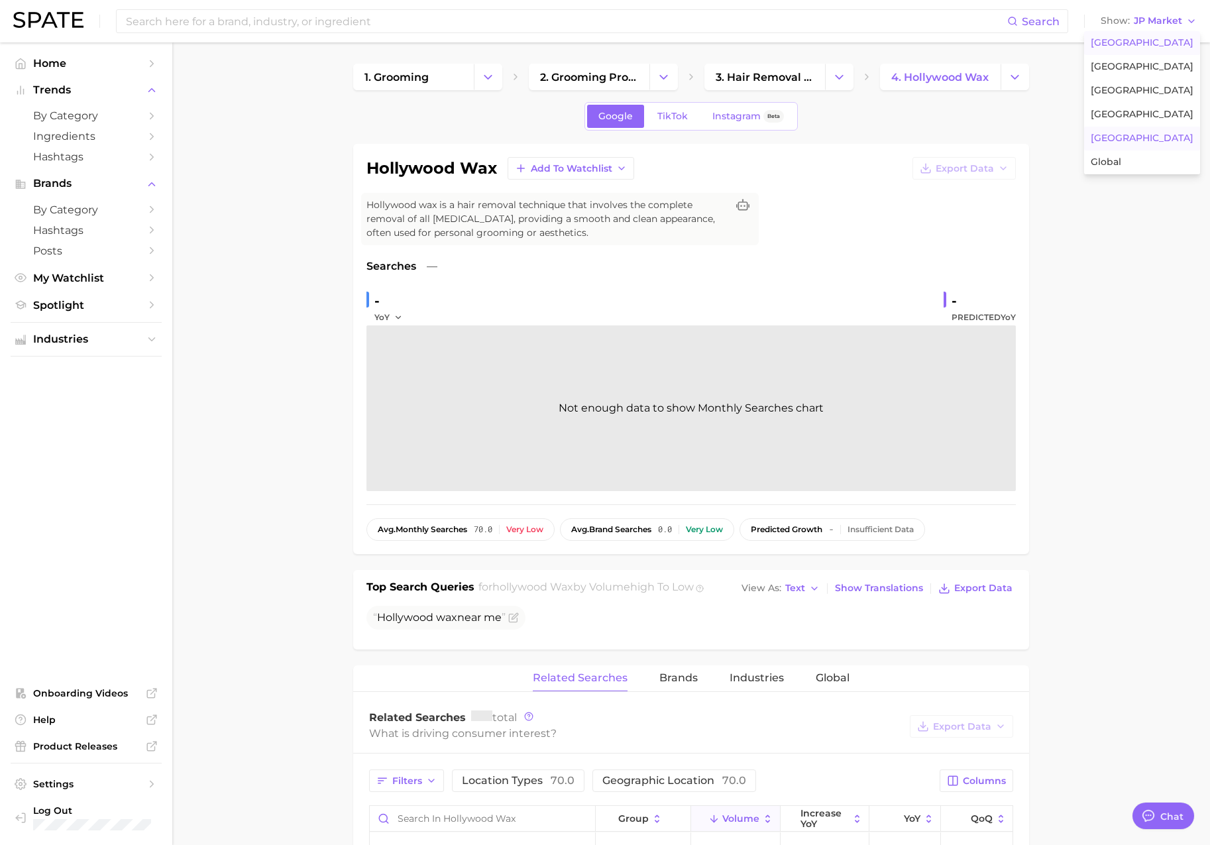
click at [1144, 42] on span "[GEOGRAPHIC_DATA]" at bounding box center [1142, 42] width 103 height 11
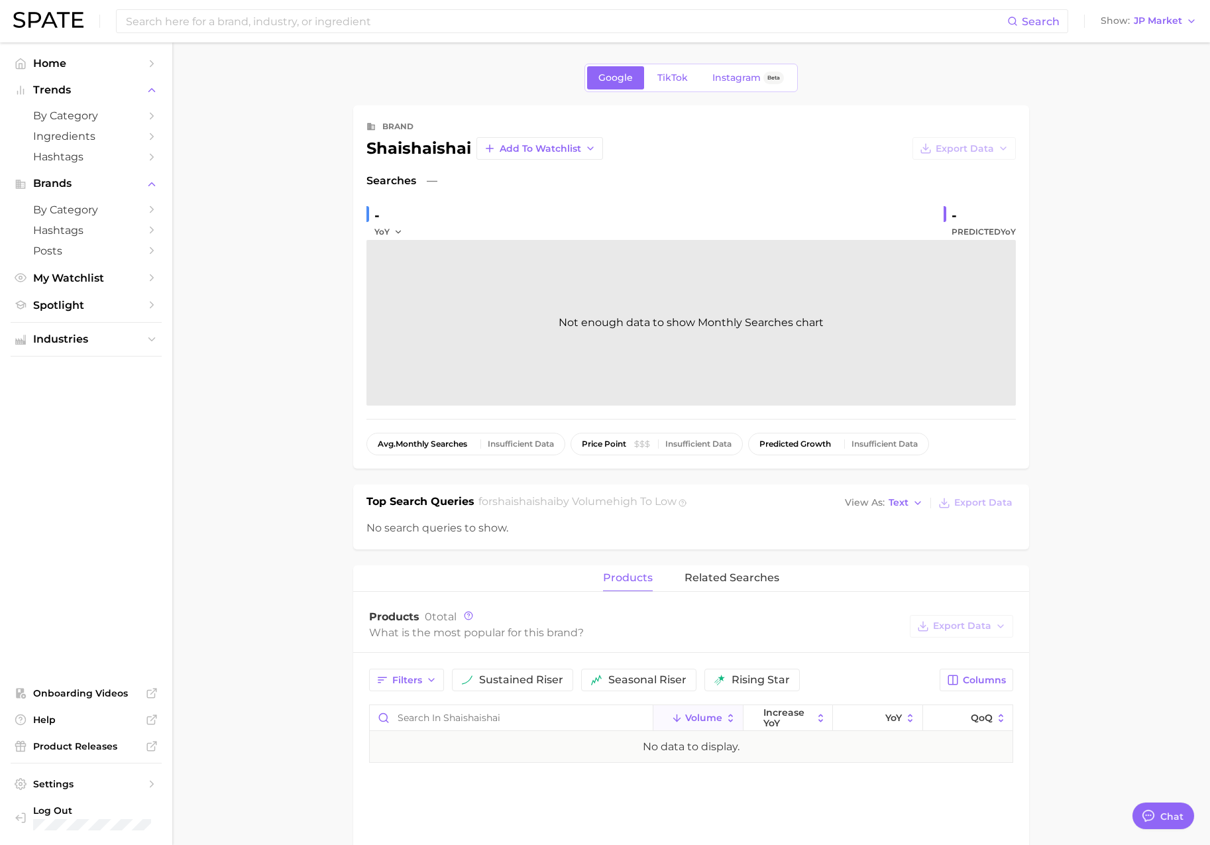
scroll to position [2173, 0]
click at [1155, 20] on span "JP Market" at bounding box center [1158, 20] width 48 height 7
click at [1154, 34] on button "[GEOGRAPHIC_DATA]" at bounding box center [1142, 43] width 116 height 24
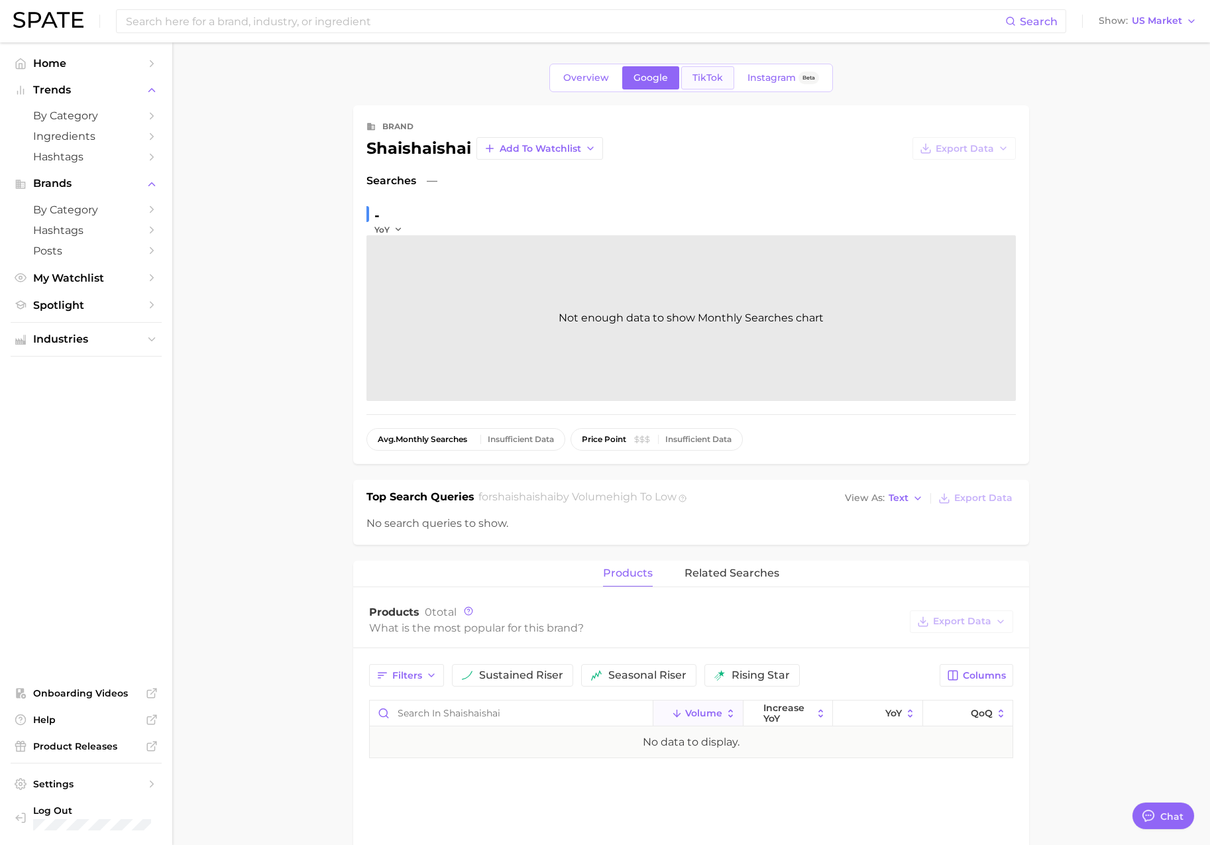
click at [703, 72] on span "TikTok" at bounding box center [708, 77] width 30 height 11
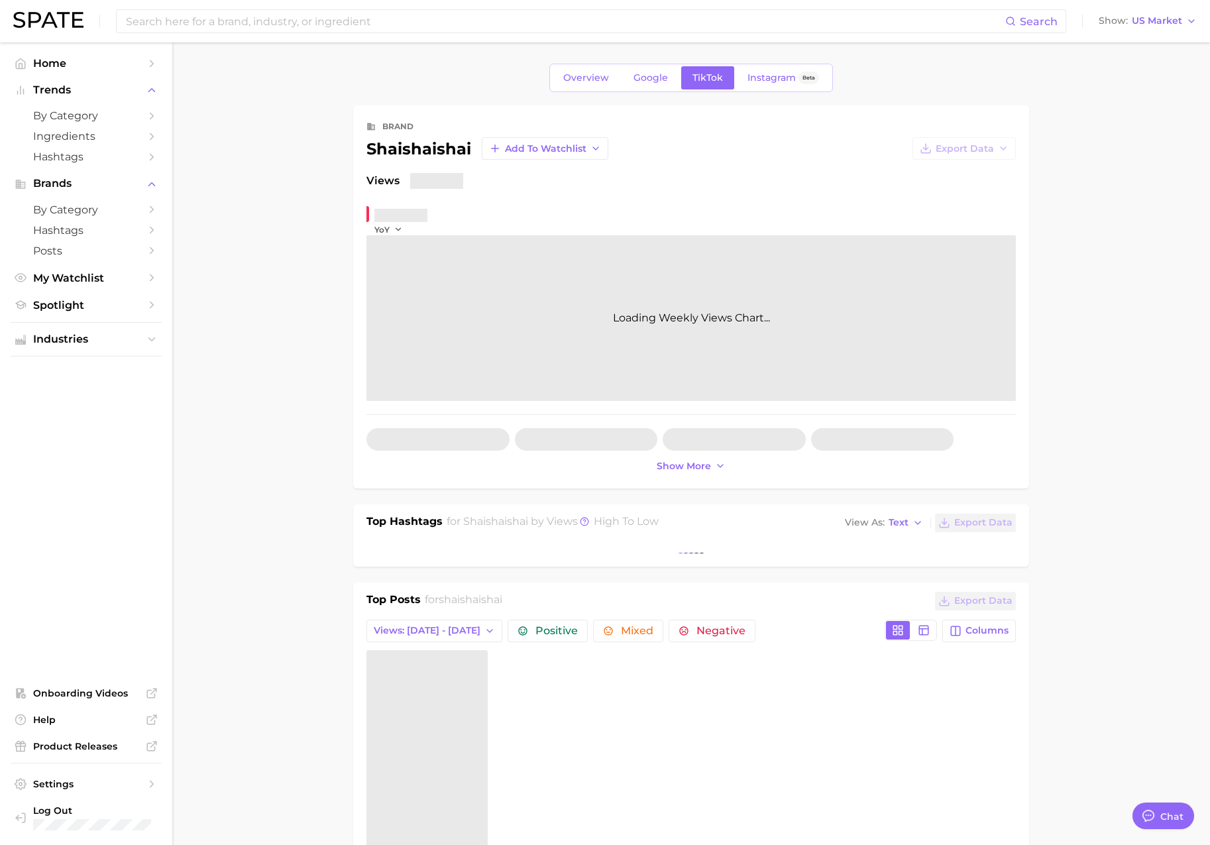
type textarea "x"
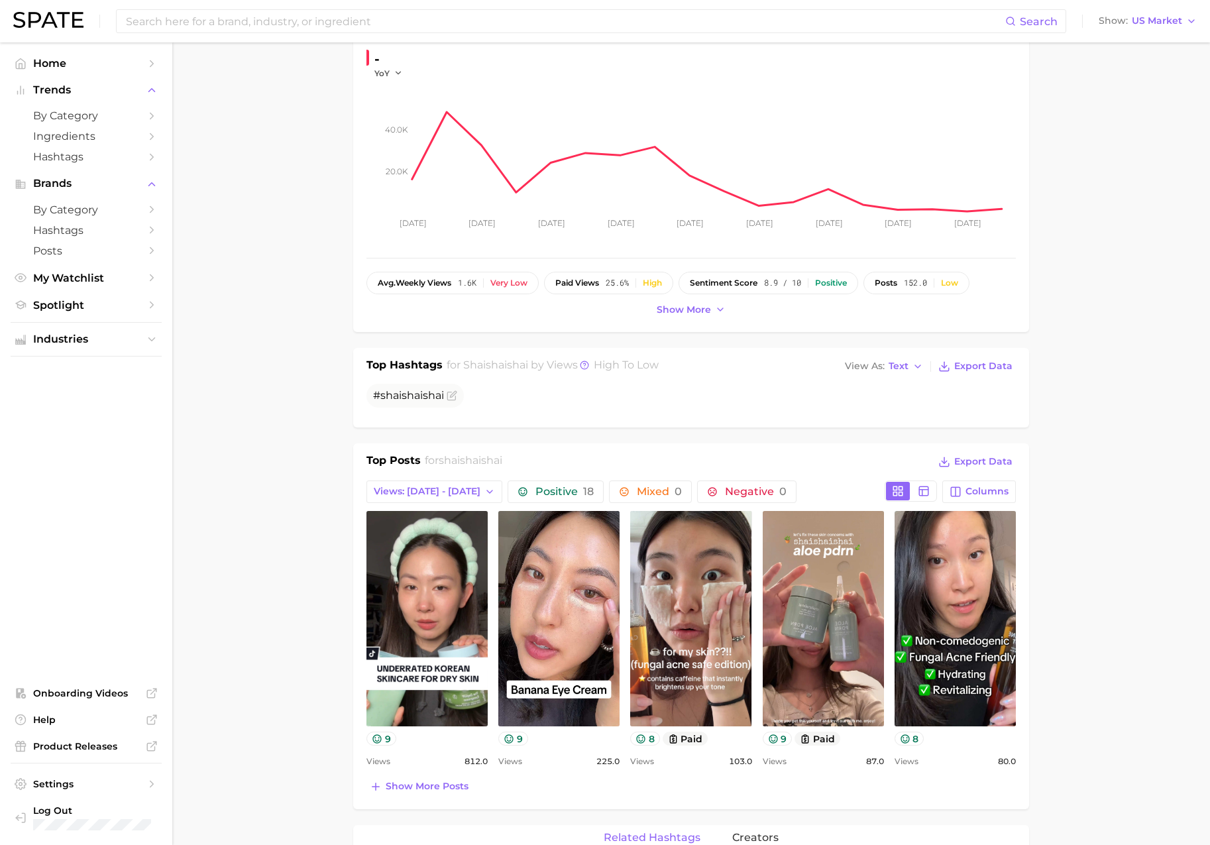
scroll to position [157, 0]
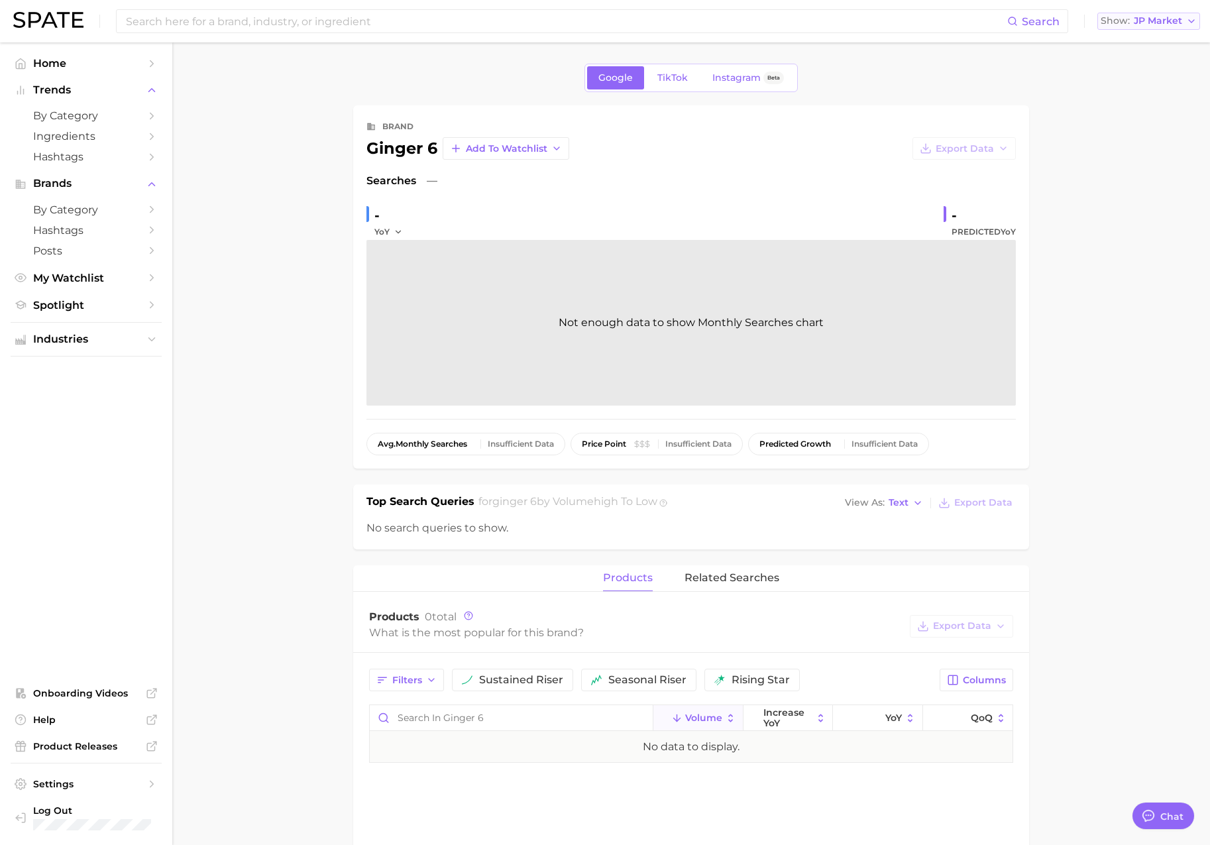
scroll to position [2173, 0]
click at [1160, 25] on span "JP Market" at bounding box center [1158, 20] width 48 height 7
click at [1134, 46] on span "[GEOGRAPHIC_DATA]" at bounding box center [1142, 42] width 103 height 11
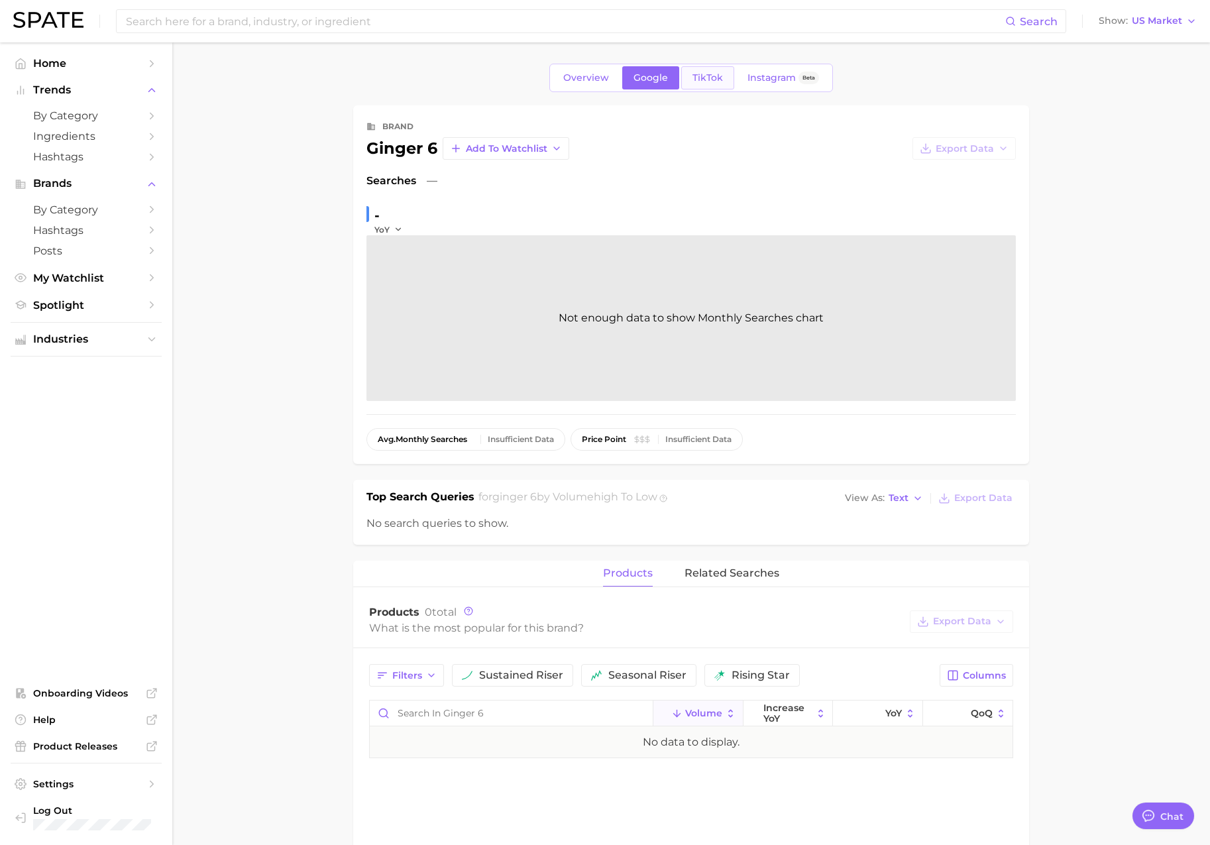
click at [707, 69] on link "TikTok" at bounding box center [707, 77] width 53 height 23
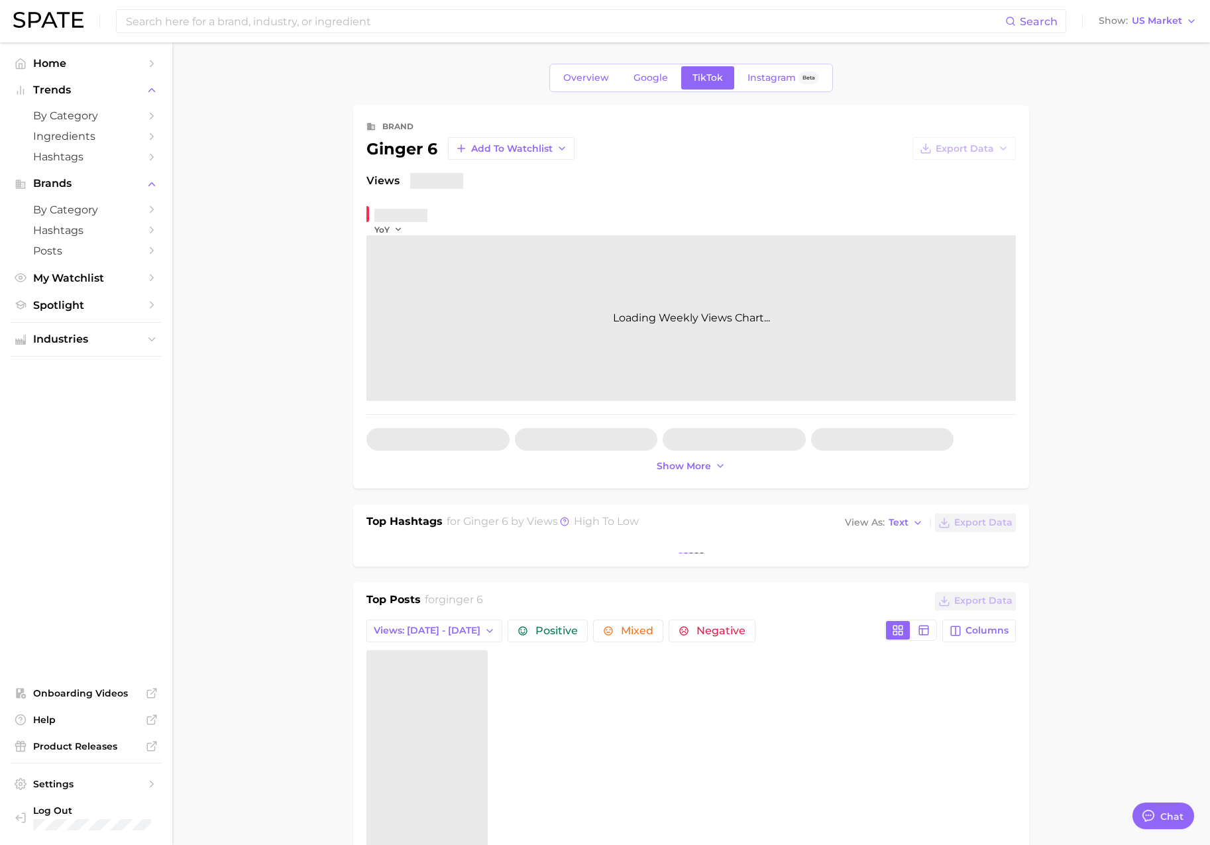
type textarea "x"
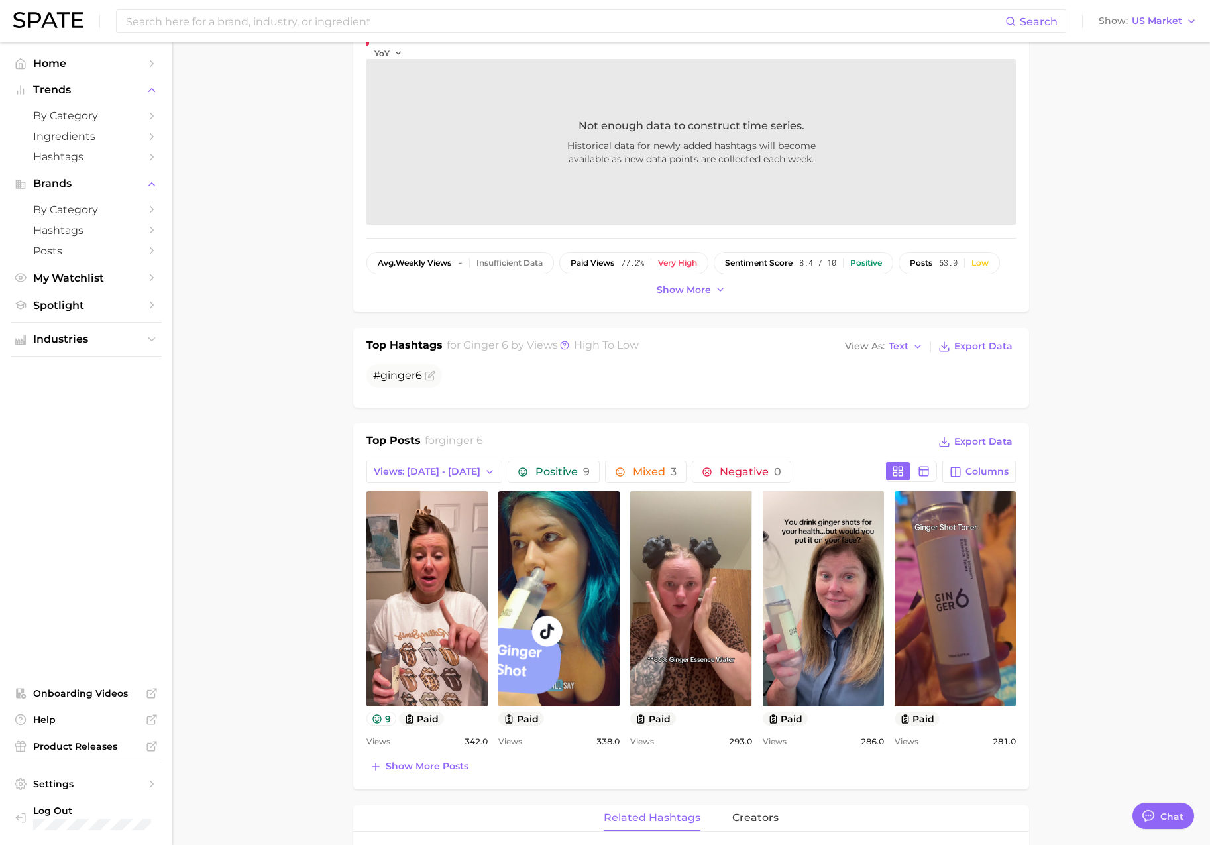
scroll to position [178, 0]
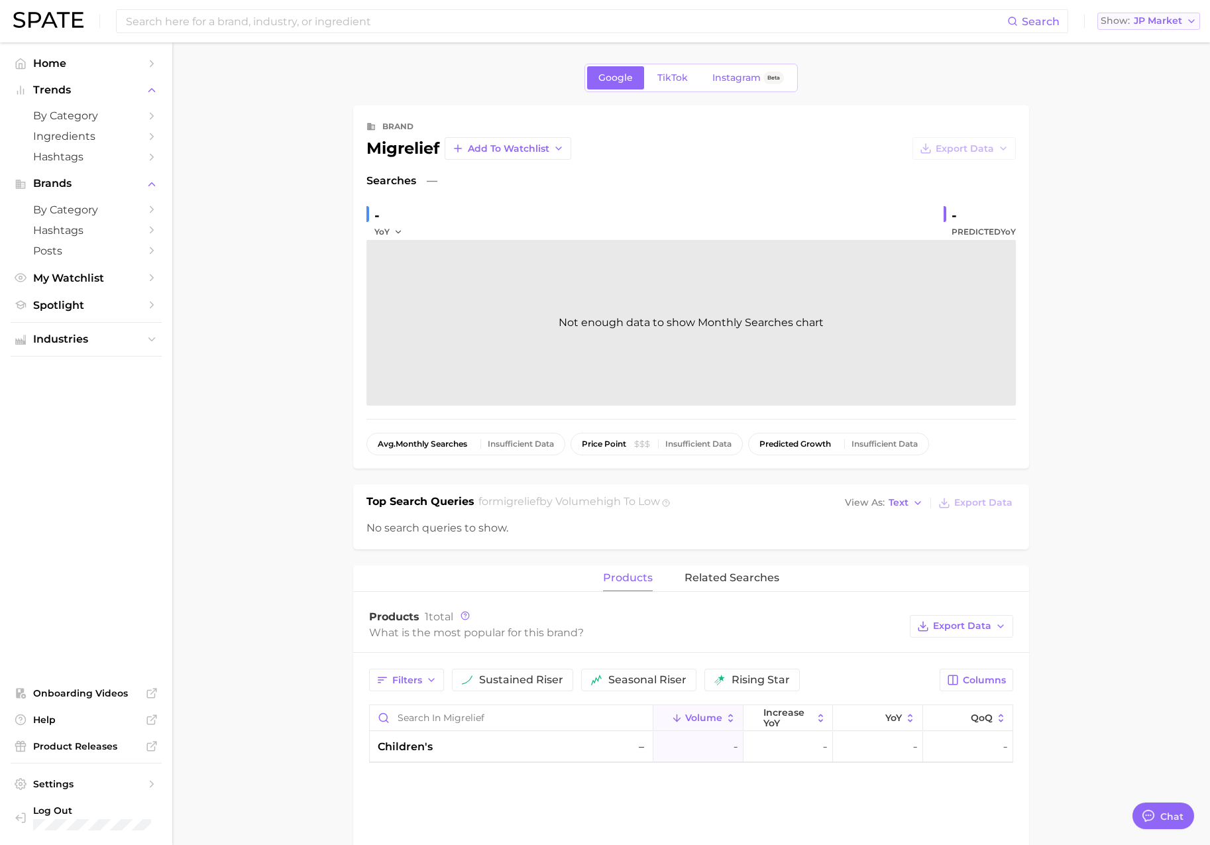
scroll to position [2173, 0]
click at [1142, 19] on span "JP Market" at bounding box center [1158, 20] width 48 height 7
click at [1146, 40] on span "[GEOGRAPHIC_DATA]" at bounding box center [1142, 42] width 103 height 11
click at [1164, 25] on span "JP Market" at bounding box center [1158, 20] width 48 height 7
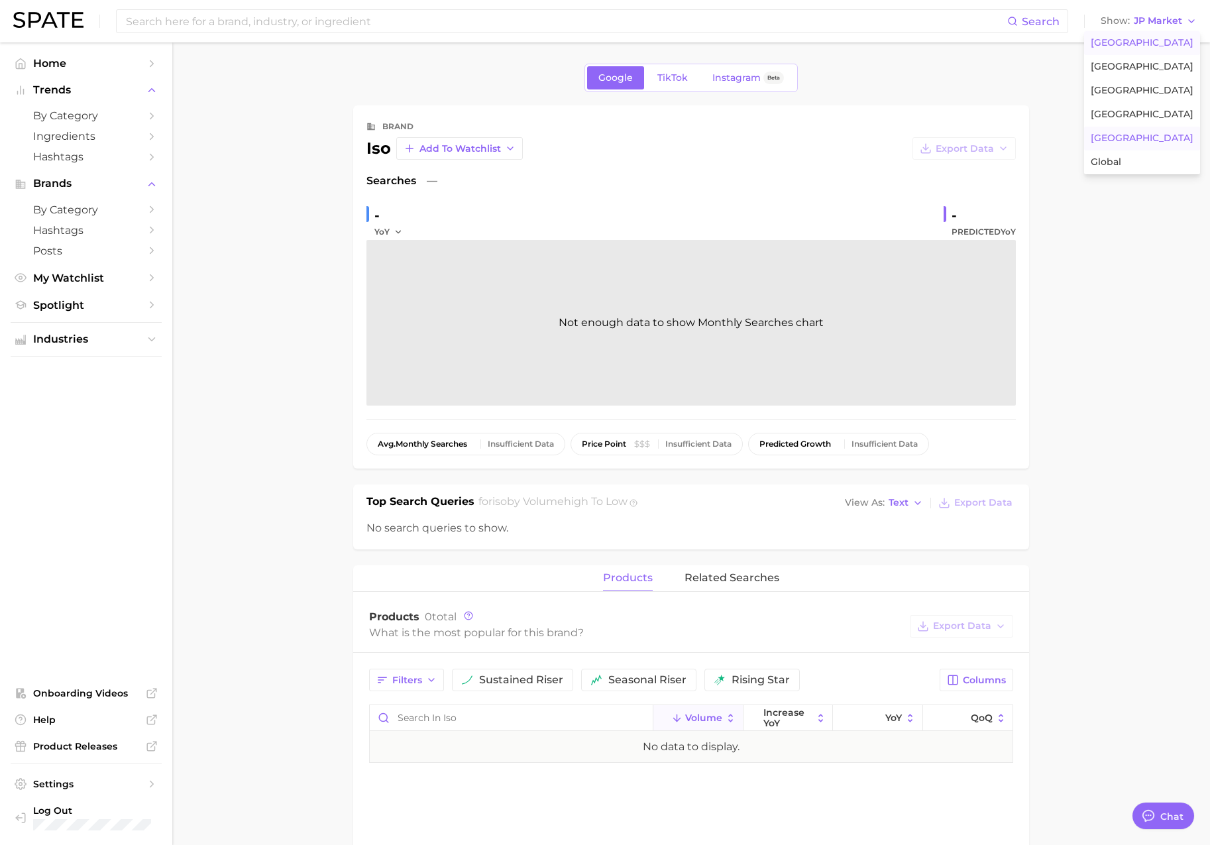
scroll to position [2173, 0]
click at [1139, 44] on span "[GEOGRAPHIC_DATA]" at bounding box center [1142, 42] width 103 height 11
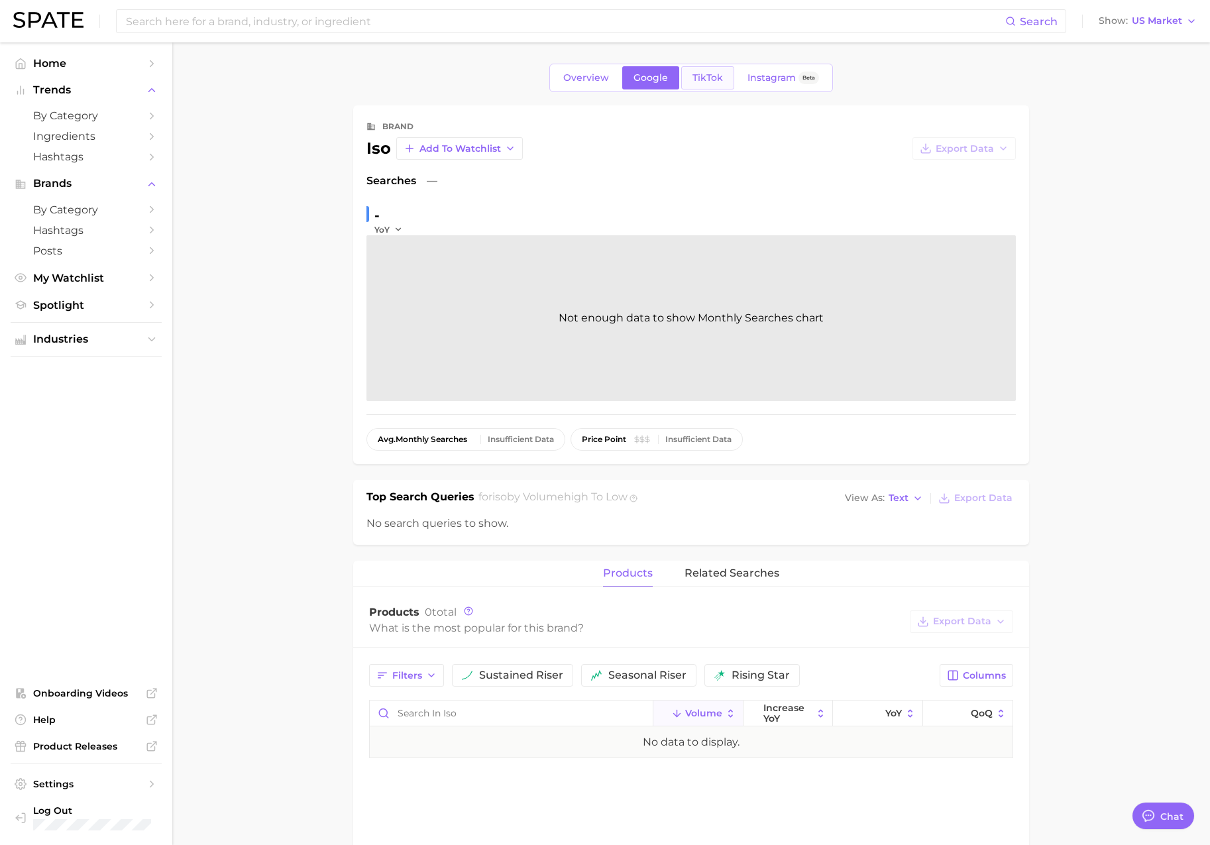
click at [723, 75] on link "TikTok" at bounding box center [707, 77] width 53 height 23
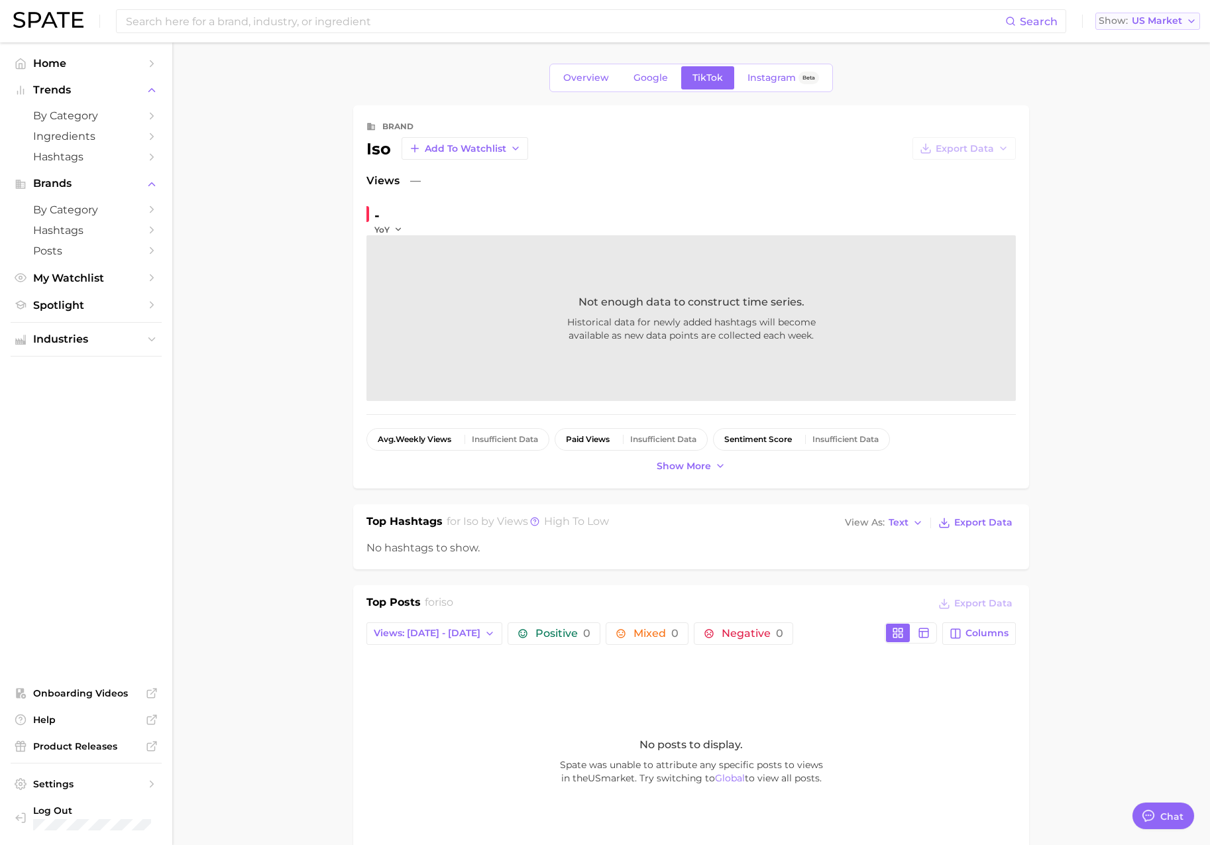
click at [1139, 25] on span "US Market" at bounding box center [1157, 20] width 50 height 7
click at [675, 81] on link "Google" at bounding box center [650, 77] width 57 height 23
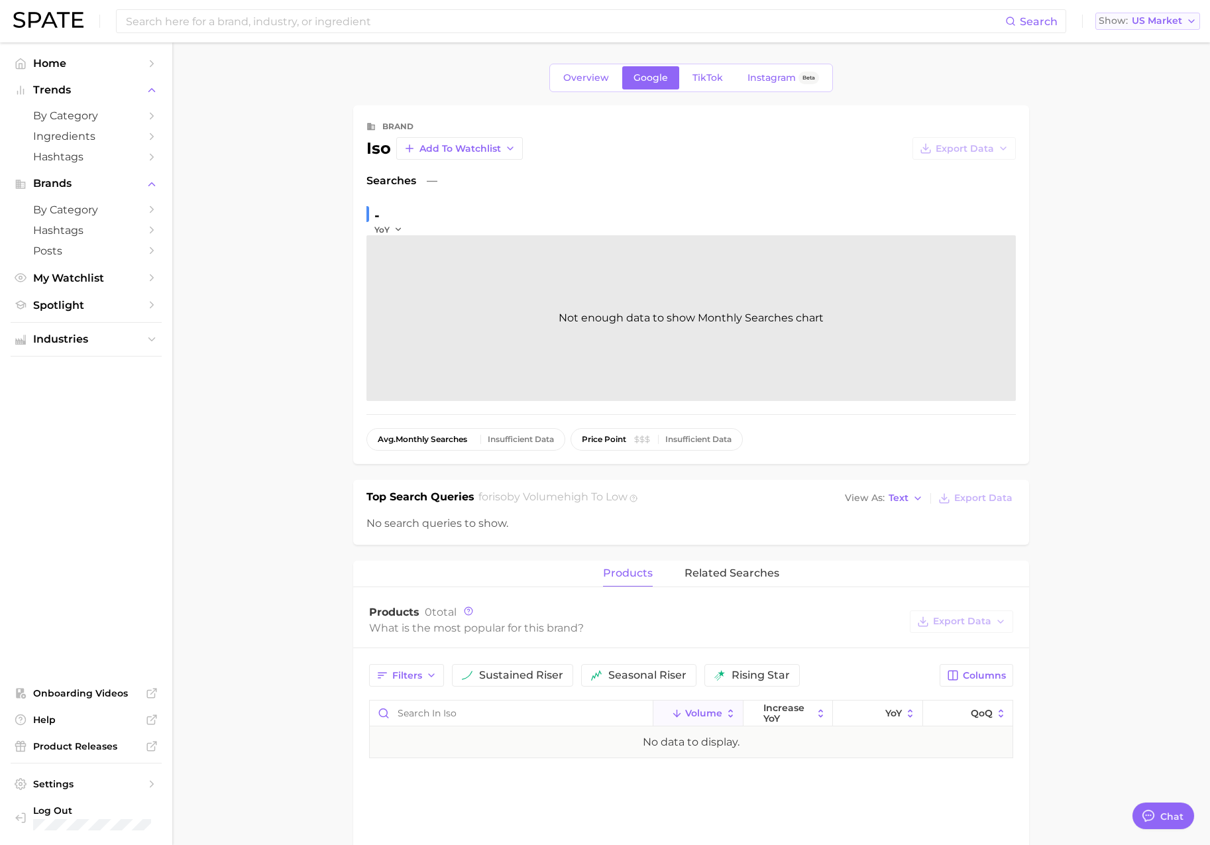
click at [1130, 22] on div "Show US Market" at bounding box center [1141, 20] width 84 height 7
click at [1148, 65] on span "[GEOGRAPHIC_DATA]" at bounding box center [1142, 66] width 103 height 11
click at [1148, 28] on button "Show GB Market" at bounding box center [1147, 21] width 106 height 17
click at [1146, 82] on button "[GEOGRAPHIC_DATA]" at bounding box center [1142, 91] width 116 height 24
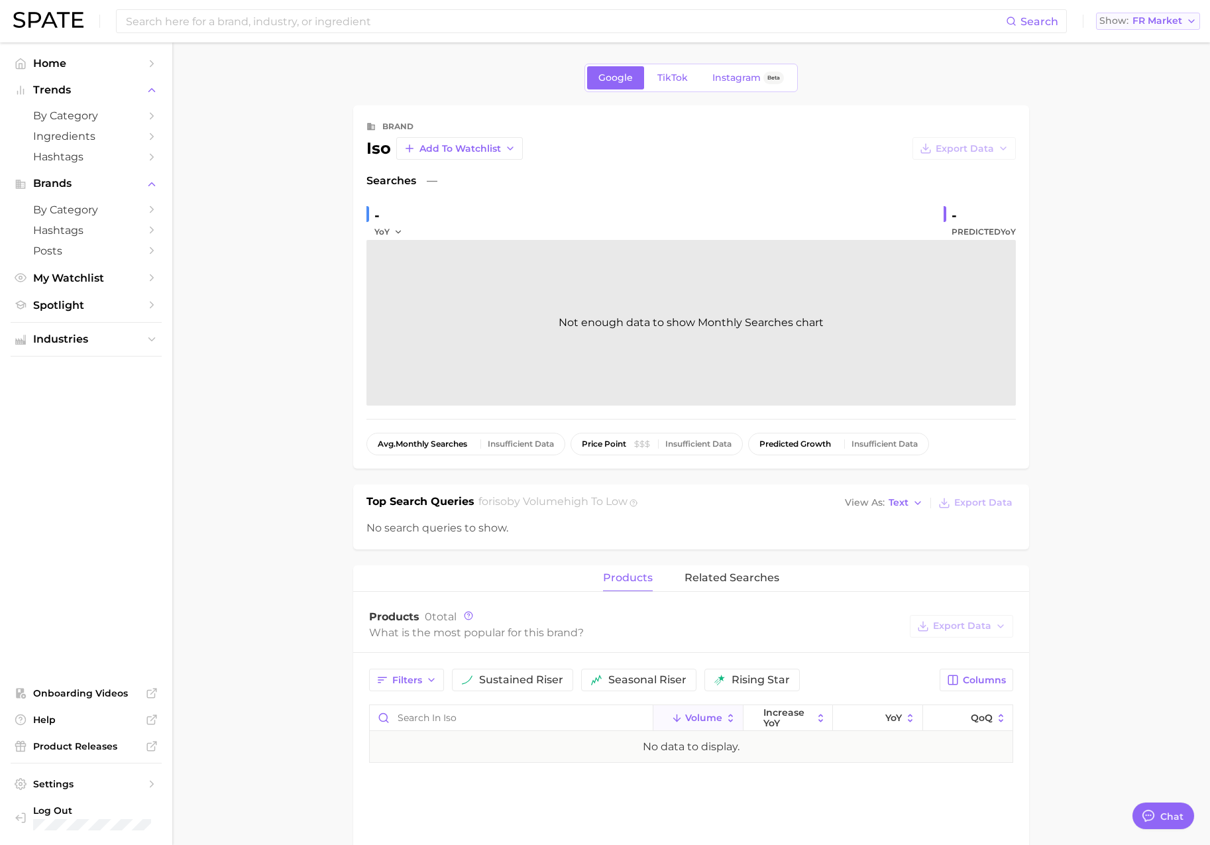
click at [1164, 21] on span "FR Market" at bounding box center [1158, 20] width 50 height 7
click at [1129, 115] on span "[GEOGRAPHIC_DATA]" at bounding box center [1142, 114] width 103 height 11
click at [1154, 28] on button "Show KR Market" at bounding box center [1148, 21] width 105 height 17
click at [1132, 142] on button "[GEOGRAPHIC_DATA]" at bounding box center [1142, 139] width 116 height 24
click at [1168, 27] on button "Show JP Market" at bounding box center [1149, 21] width 103 height 17
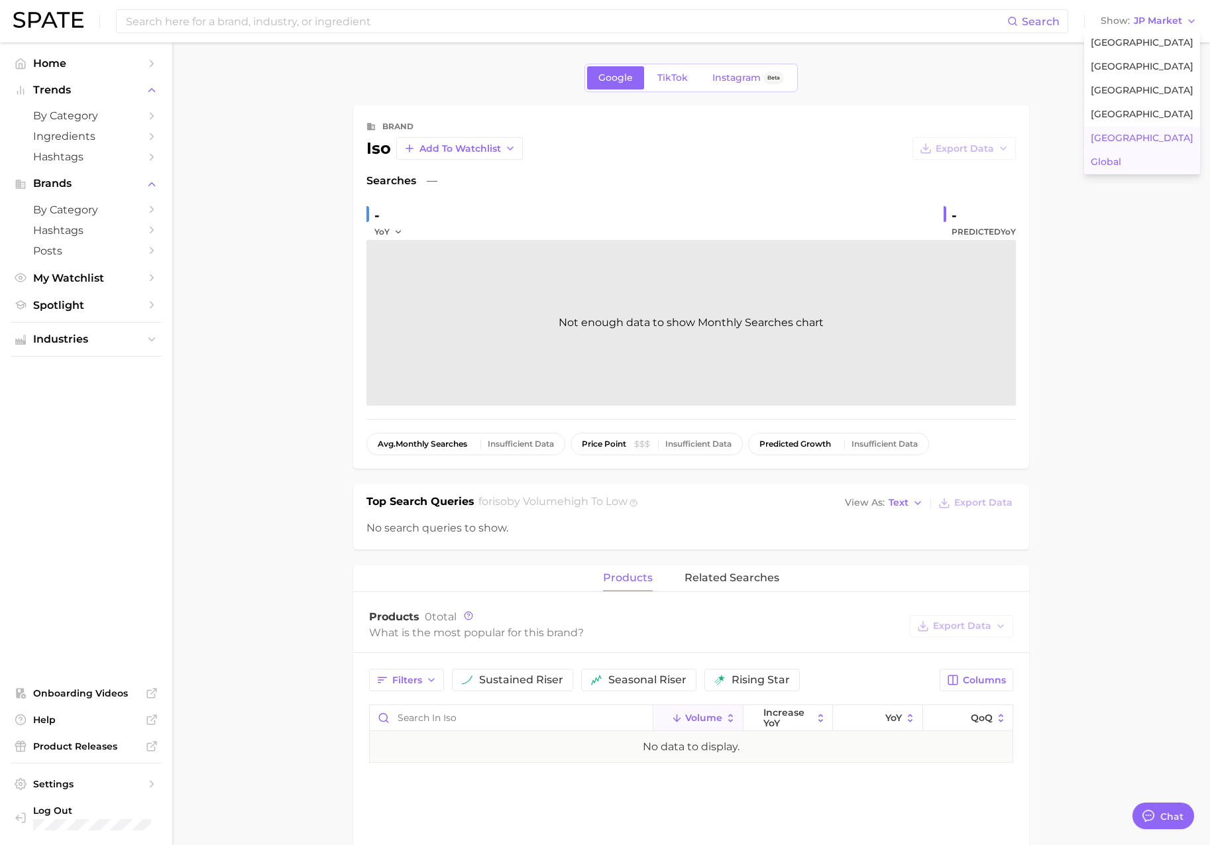
click at [1121, 162] on span "Global" at bounding box center [1106, 161] width 30 height 11
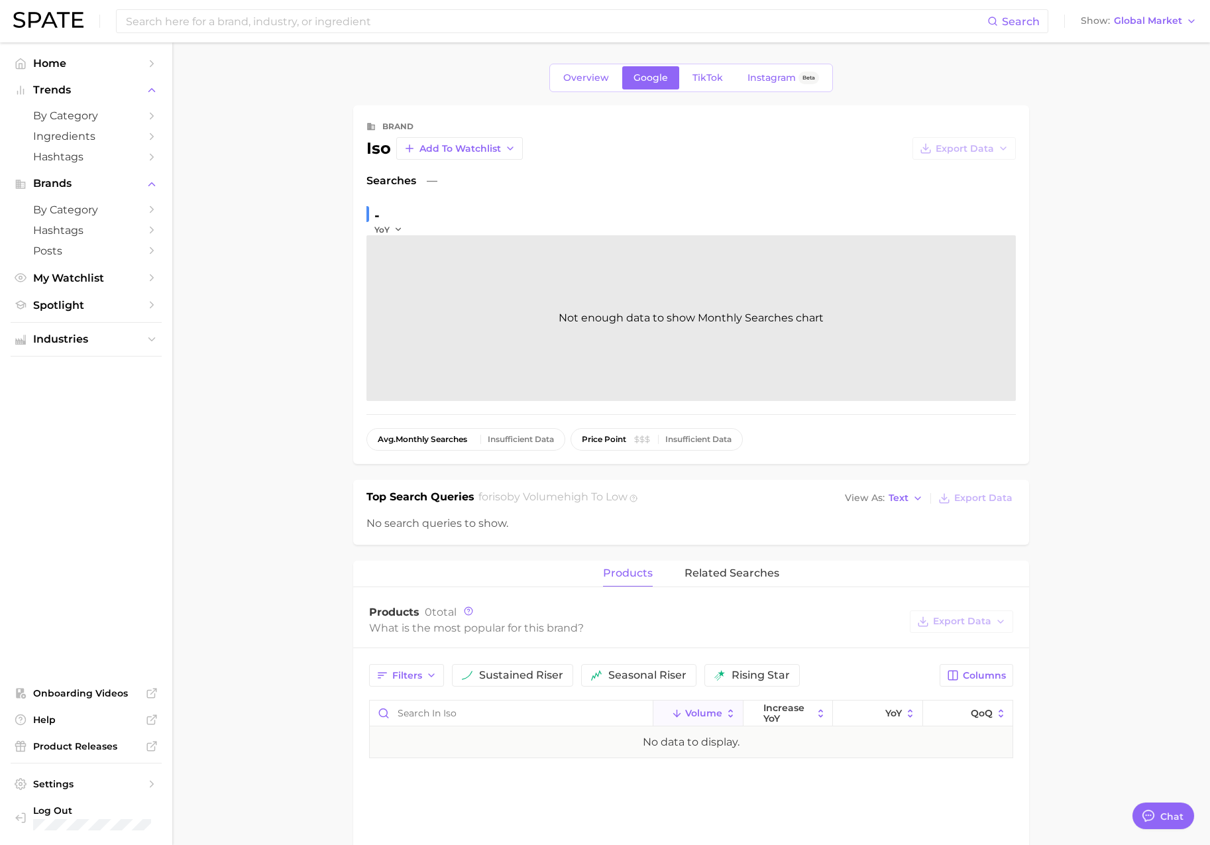
click at [1109, 222] on main "Overview Google TikTok Instagram Beta brand iso Add to Watchlist Export Data Se…" at bounding box center [691, 714] width 1038 height 1345
click at [709, 82] on span "TikTok" at bounding box center [708, 77] width 30 height 11
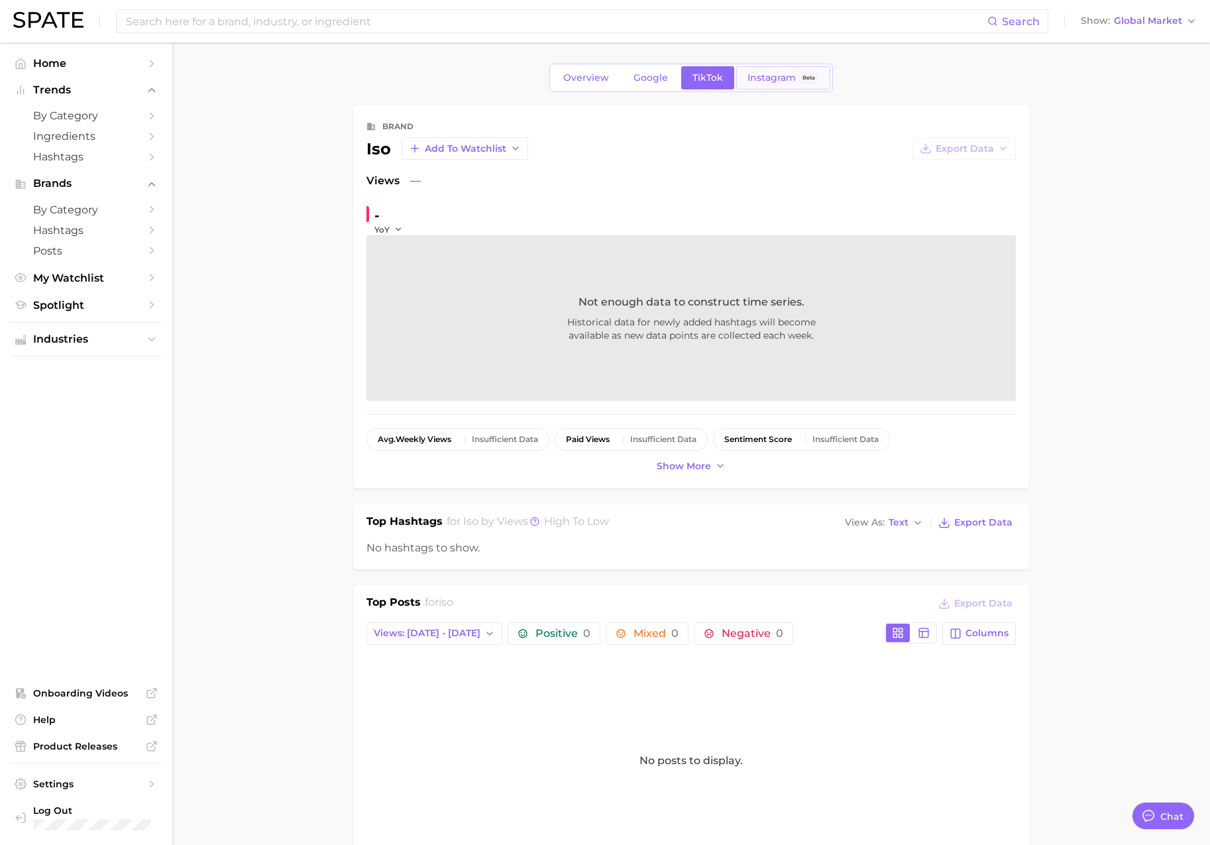
click at [759, 76] on span "Instagram" at bounding box center [772, 77] width 48 height 11
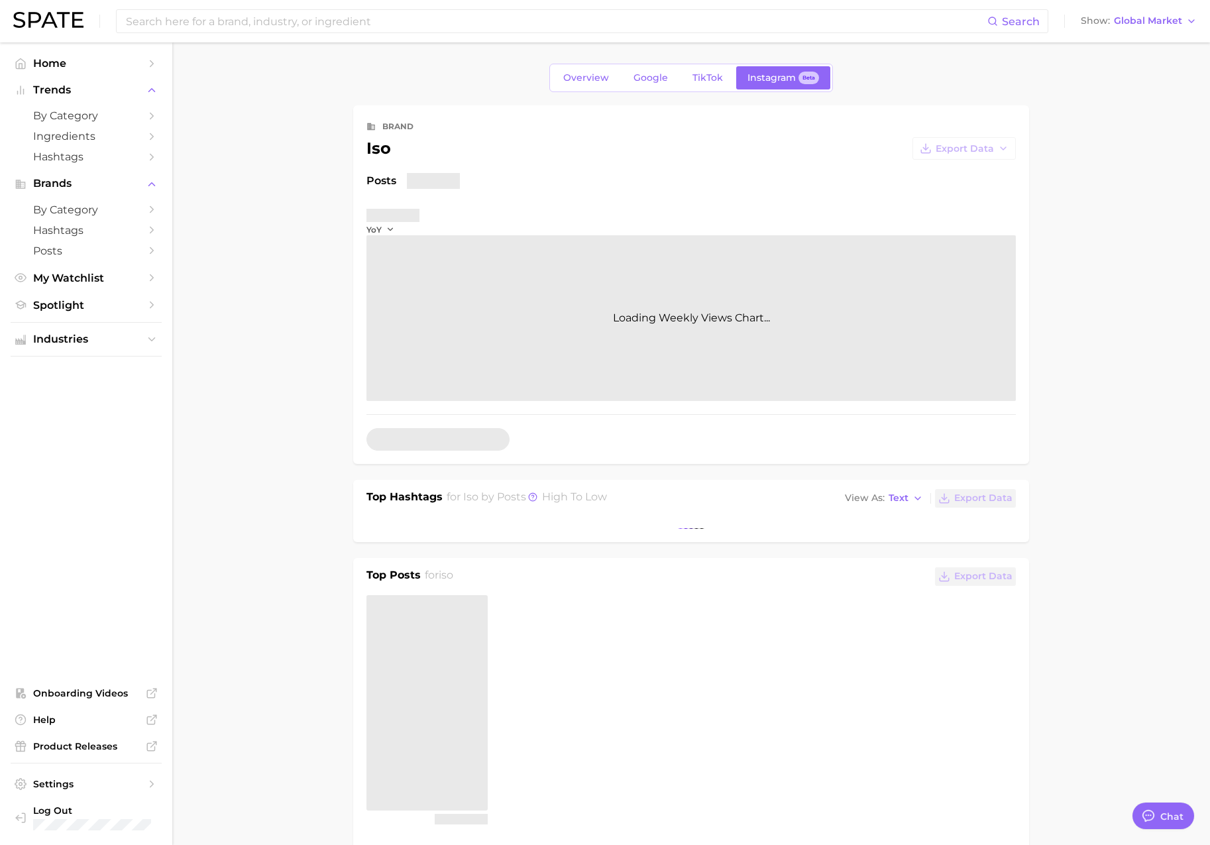
type textarea "x"
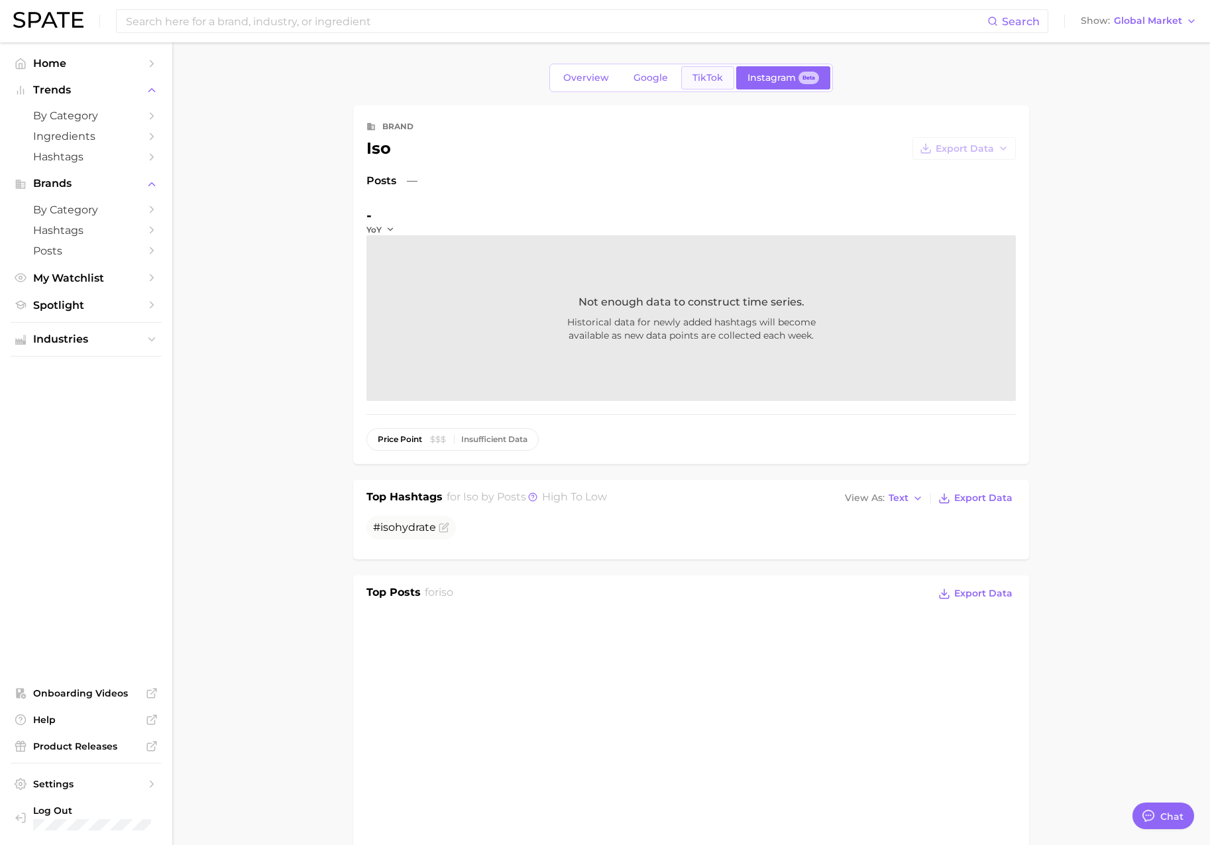
click at [712, 78] on span "TikTok" at bounding box center [708, 77] width 30 height 11
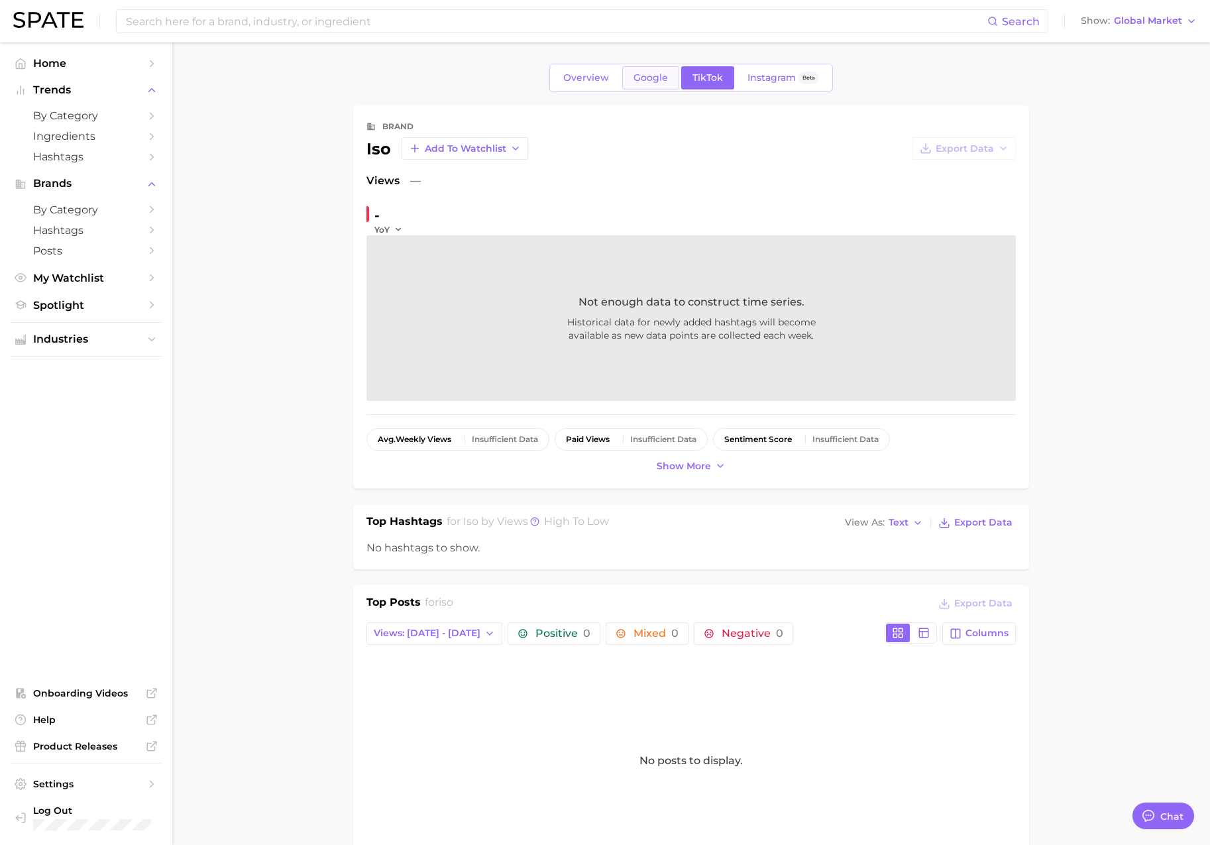
click at [633, 87] on link "Google" at bounding box center [650, 77] width 57 height 23
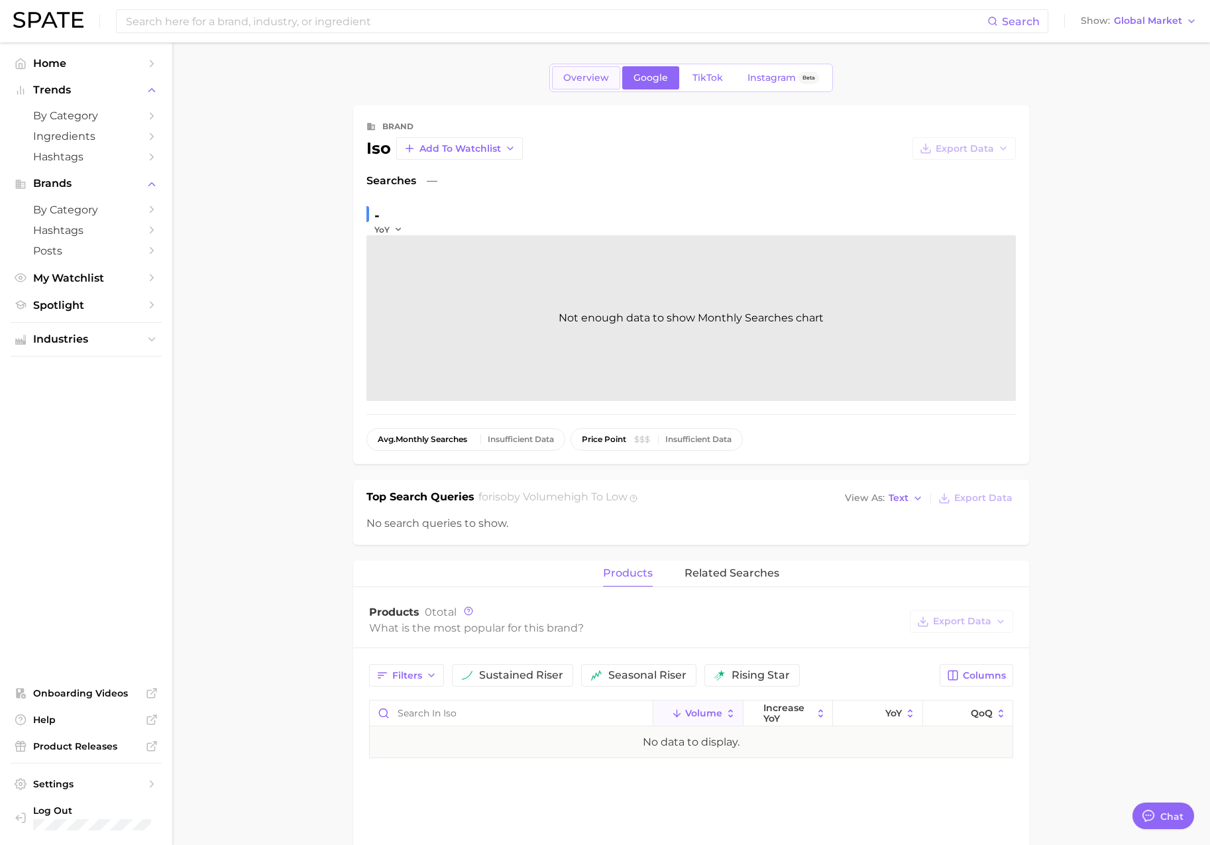
click at [584, 85] on link "Overview" at bounding box center [586, 77] width 68 height 23
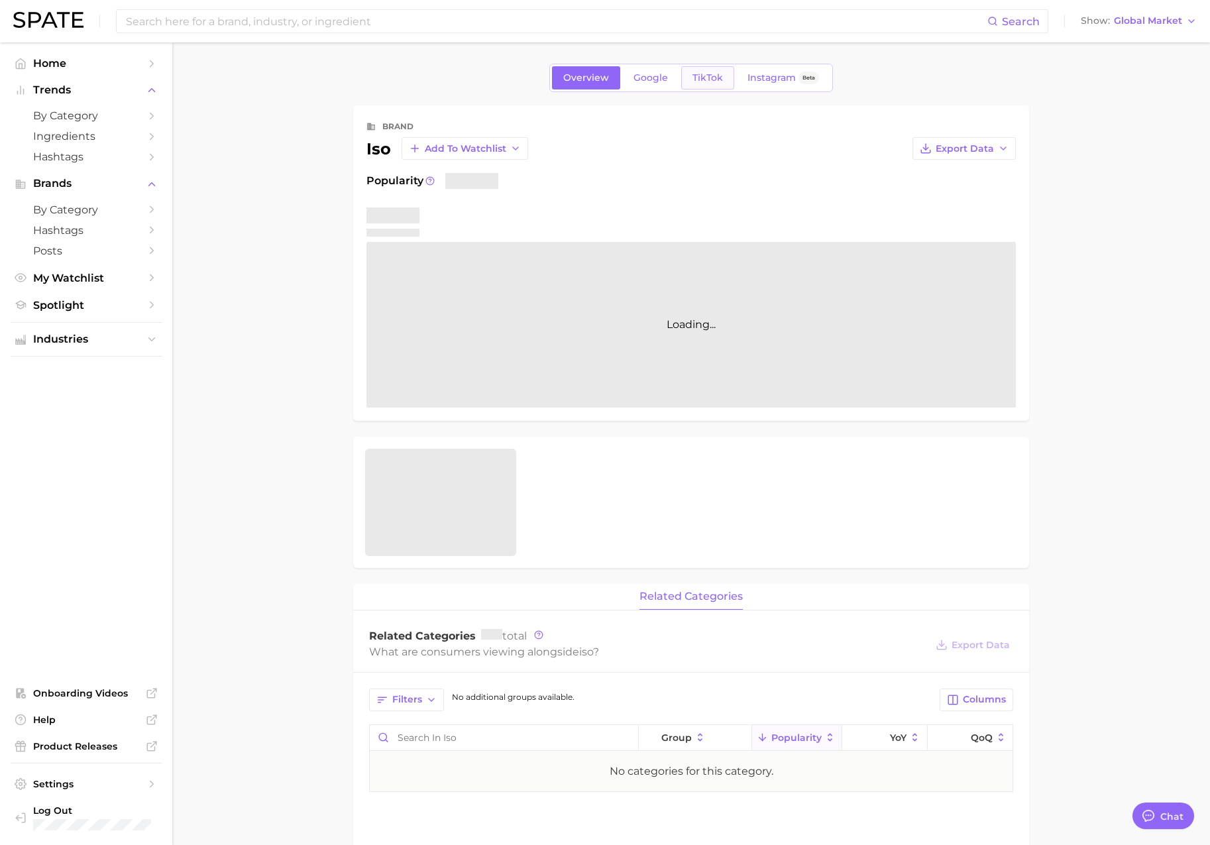
click at [719, 85] on link "TikTok" at bounding box center [707, 77] width 53 height 23
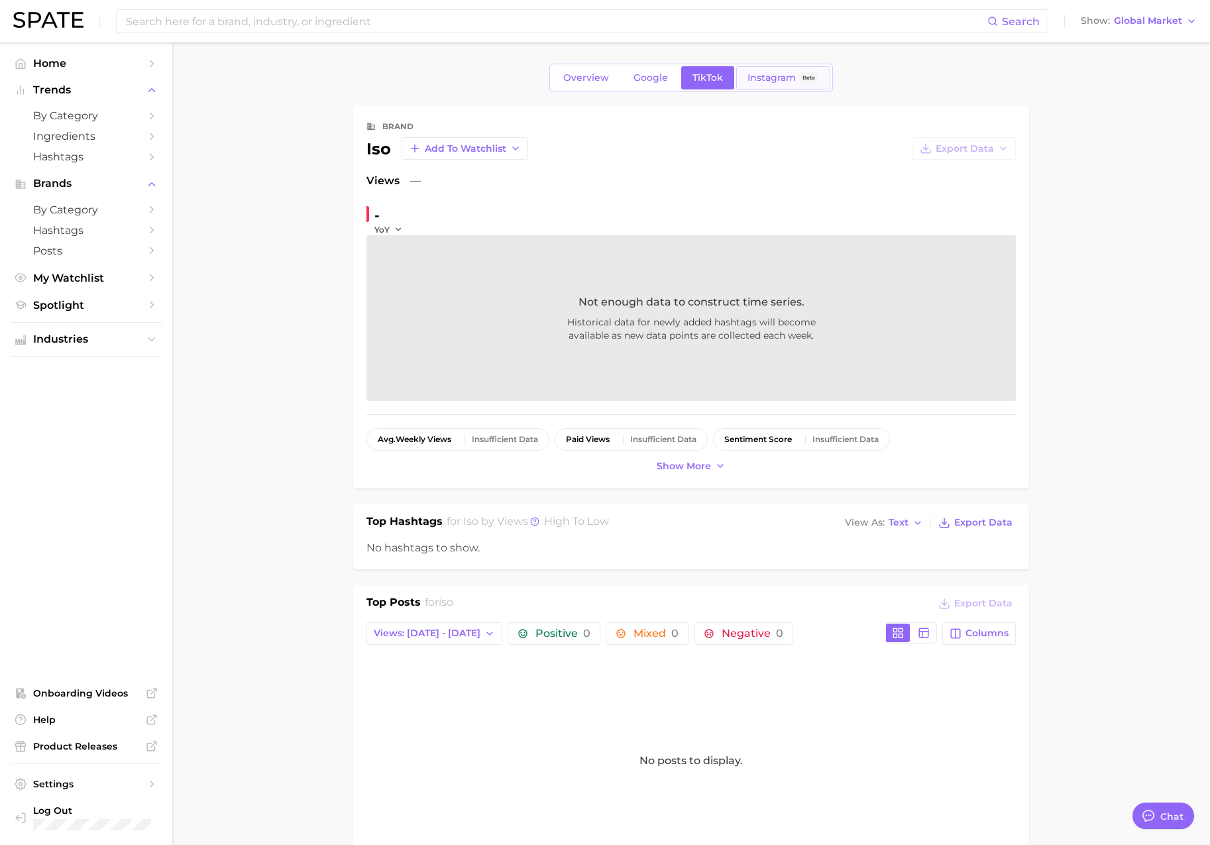
click at [781, 82] on span "Instagram" at bounding box center [772, 77] width 48 height 11
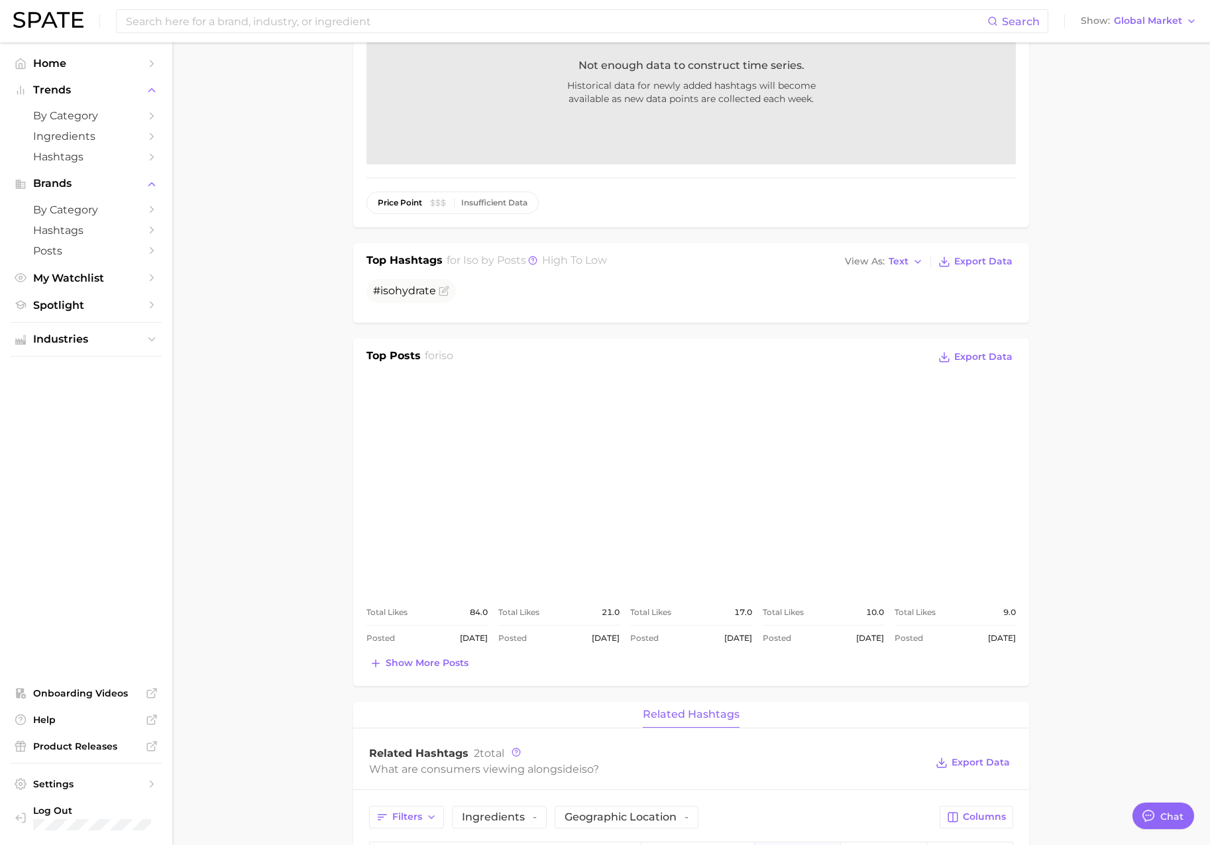
scroll to position [207, 0]
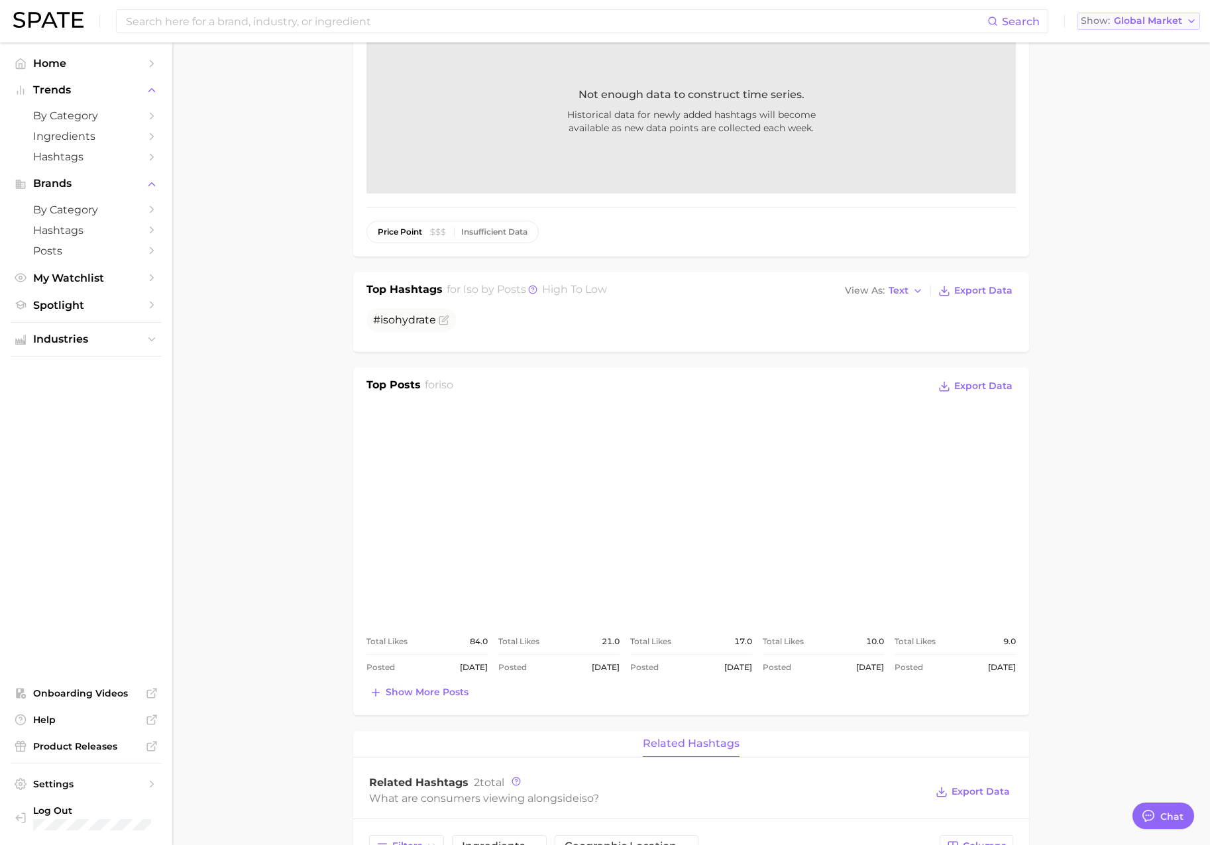
click at [1141, 24] on span "Global Market" at bounding box center [1148, 20] width 68 height 7
click at [1028, 103] on div "brand iso Export Data Posts — - YoY Not enough data to construct time series. H…" at bounding box center [691, 77] width 676 height 359
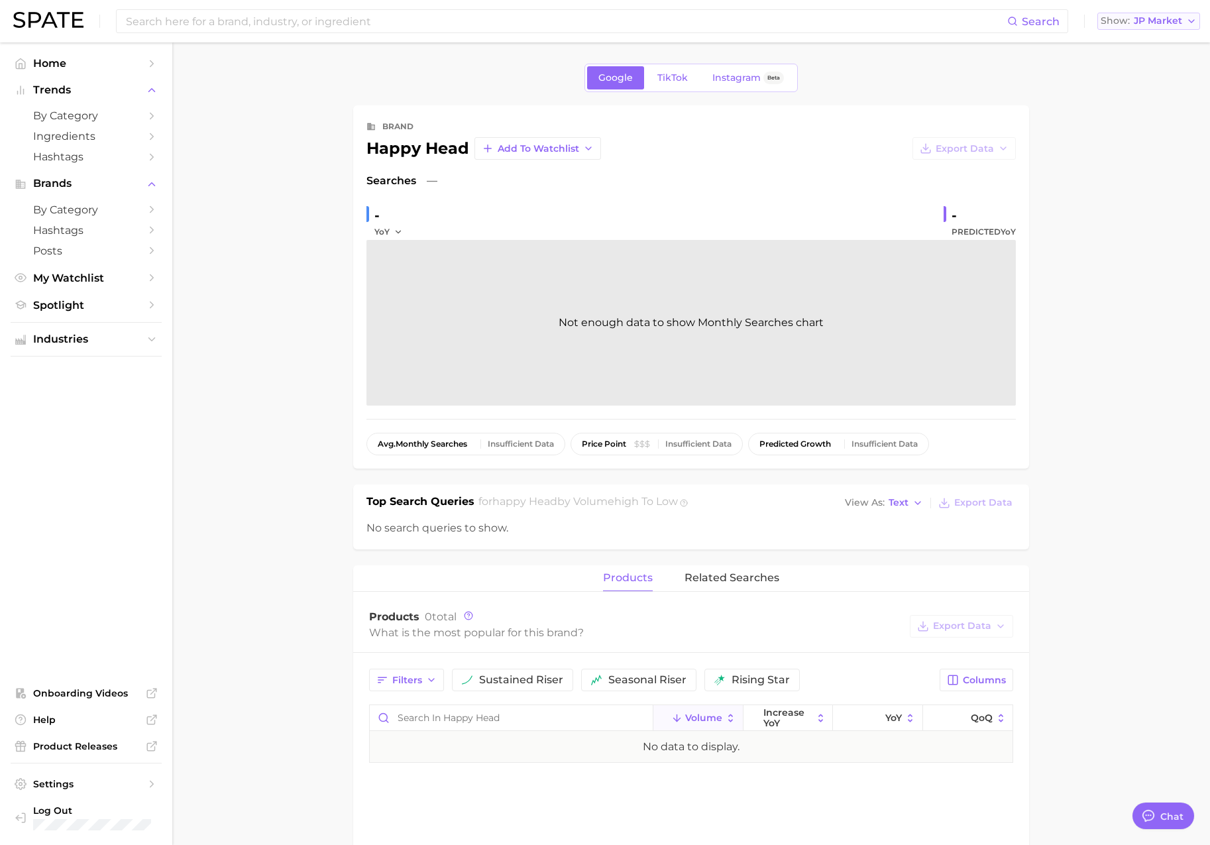
click at [1156, 27] on button "Show JP Market" at bounding box center [1149, 21] width 103 height 17
click at [1151, 44] on span "[GEOGRAPHIC_DATA]" at bounding box center [1142, 42] width 103 height 11
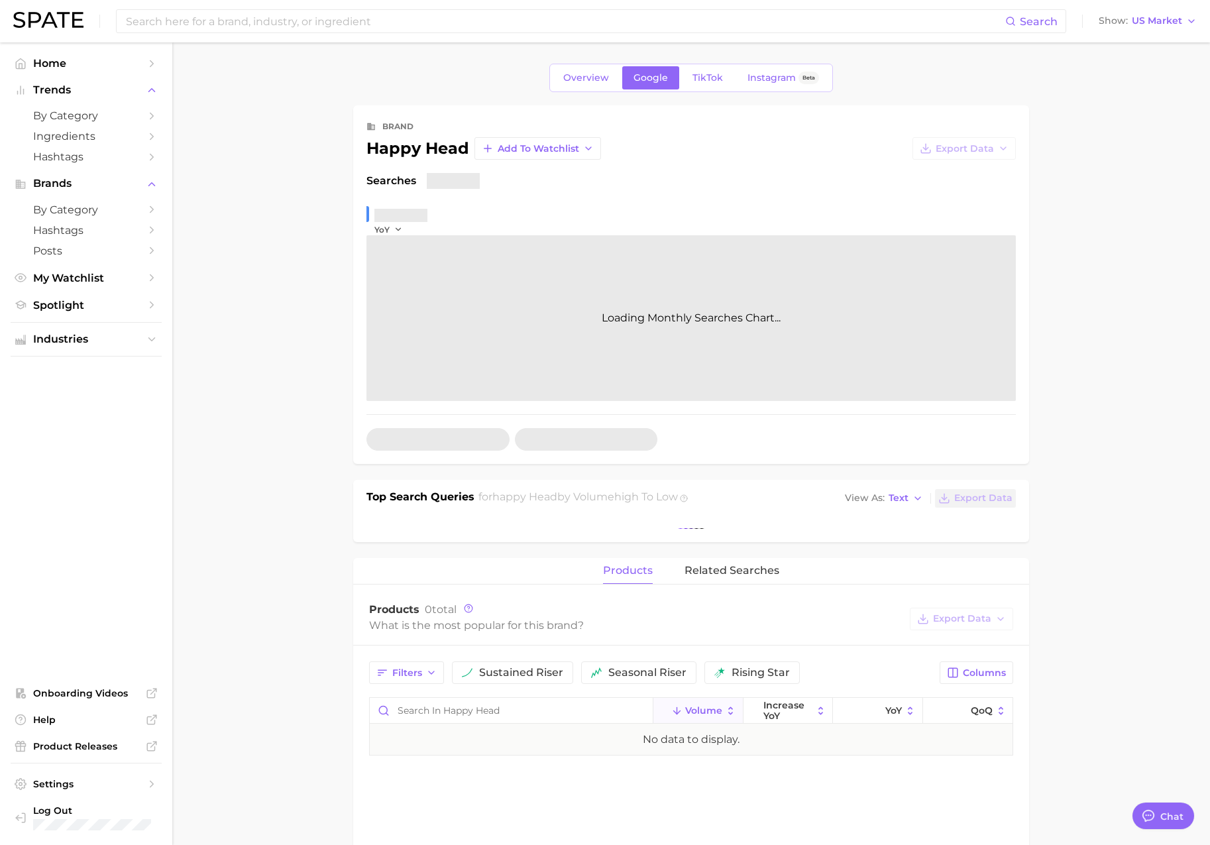
type textarea "x"
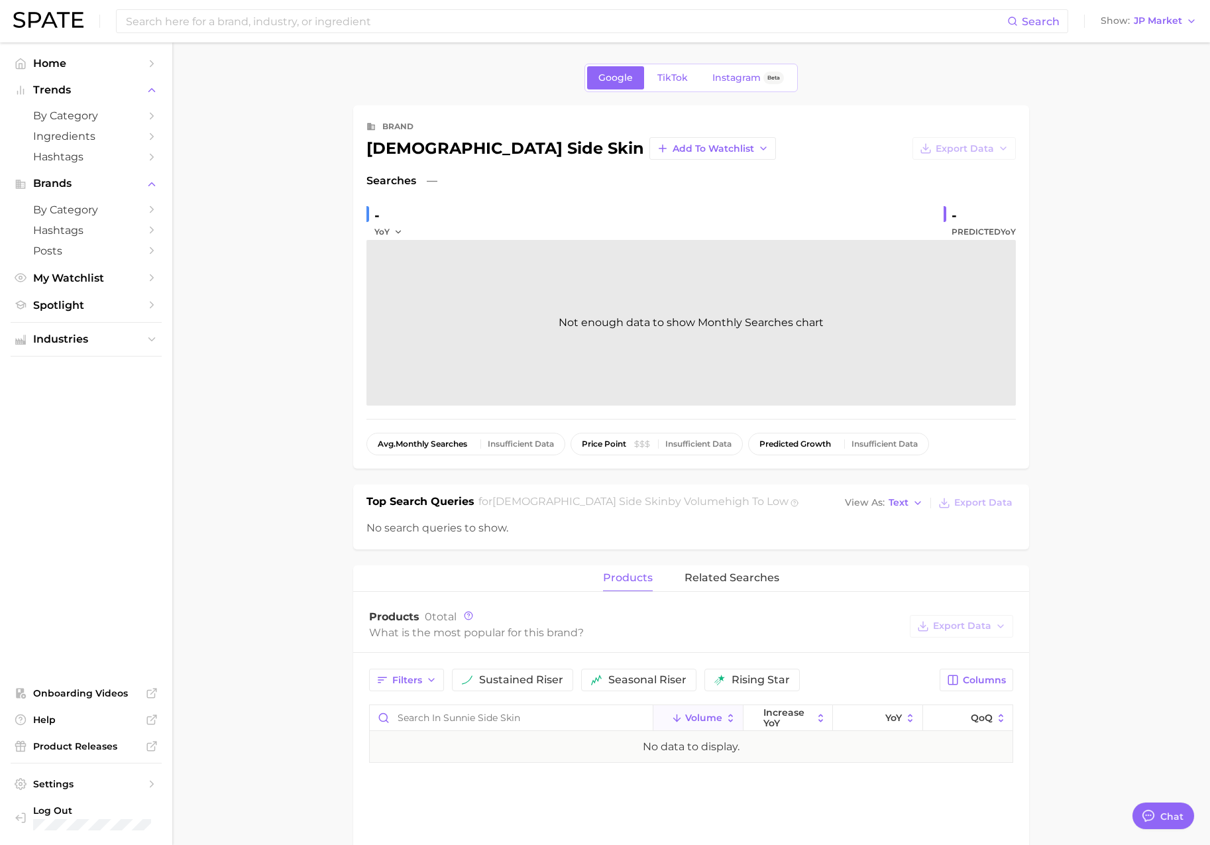
scroll to position [2173, 0]
click at [1163, 25] on span "JP Market" at bounding box center [1158, 20] width 48 height 7
click at [1157, 37] on span "[GEOGRAPHIC_DATA]" at bounding box center [1142, 42] width 103 height 11
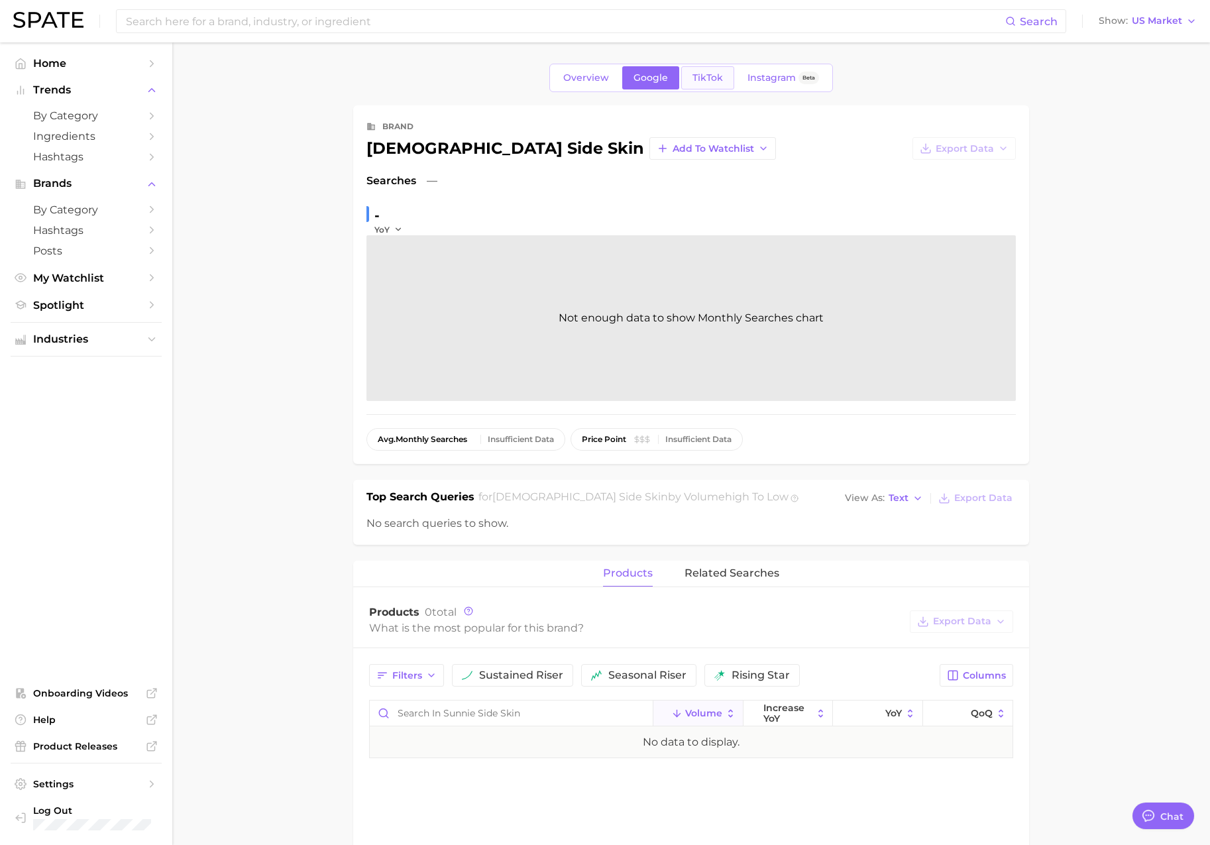
click at [701, 84] on link "TikTok" at bounding box center [707, 77] width 53 height 23
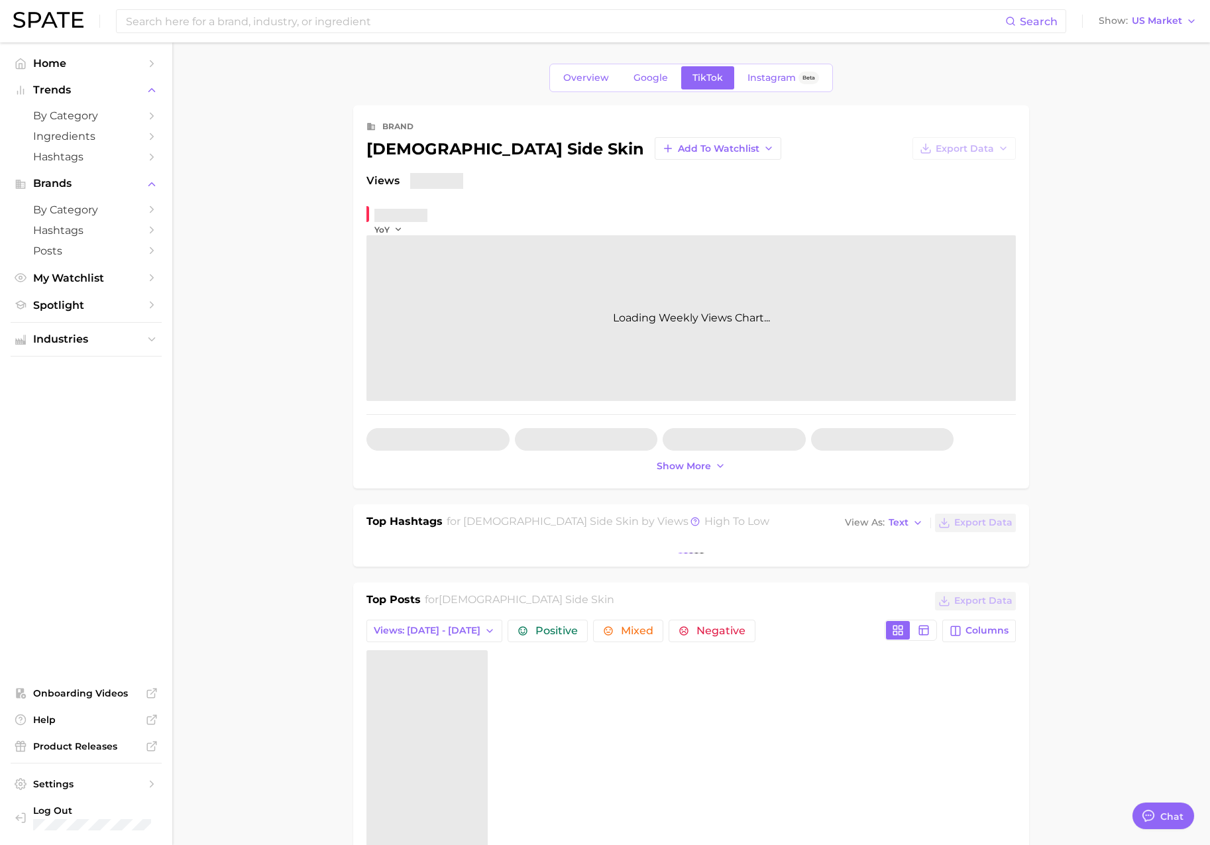
type textarea "x"
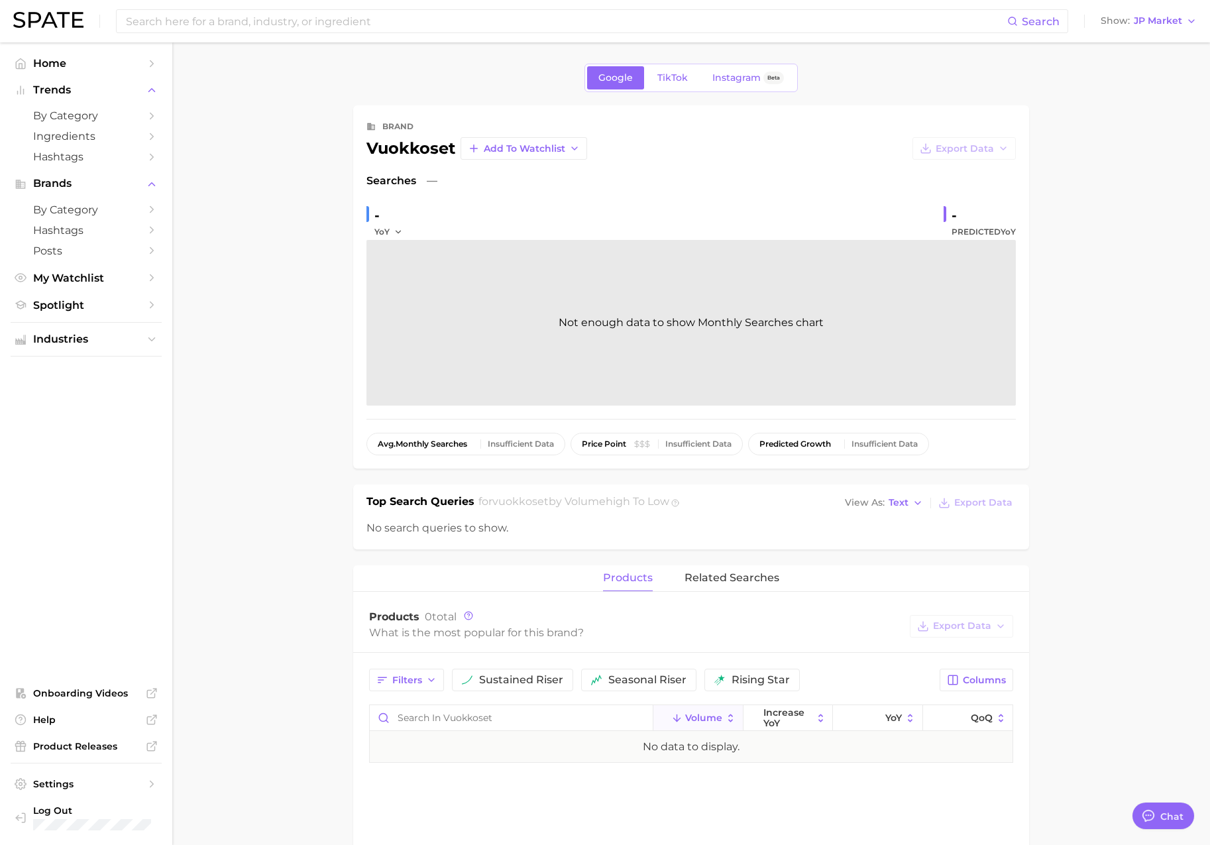
scroll to position [2173, 0]
click at [1145, 22] on span "JP Market" at bounding box center [1158, 20] width 48 height 7
click at [1146, 36] on button "[GEOGRAPHIC_DATA]" at bounding box center [1142, 43] width 116 height 24
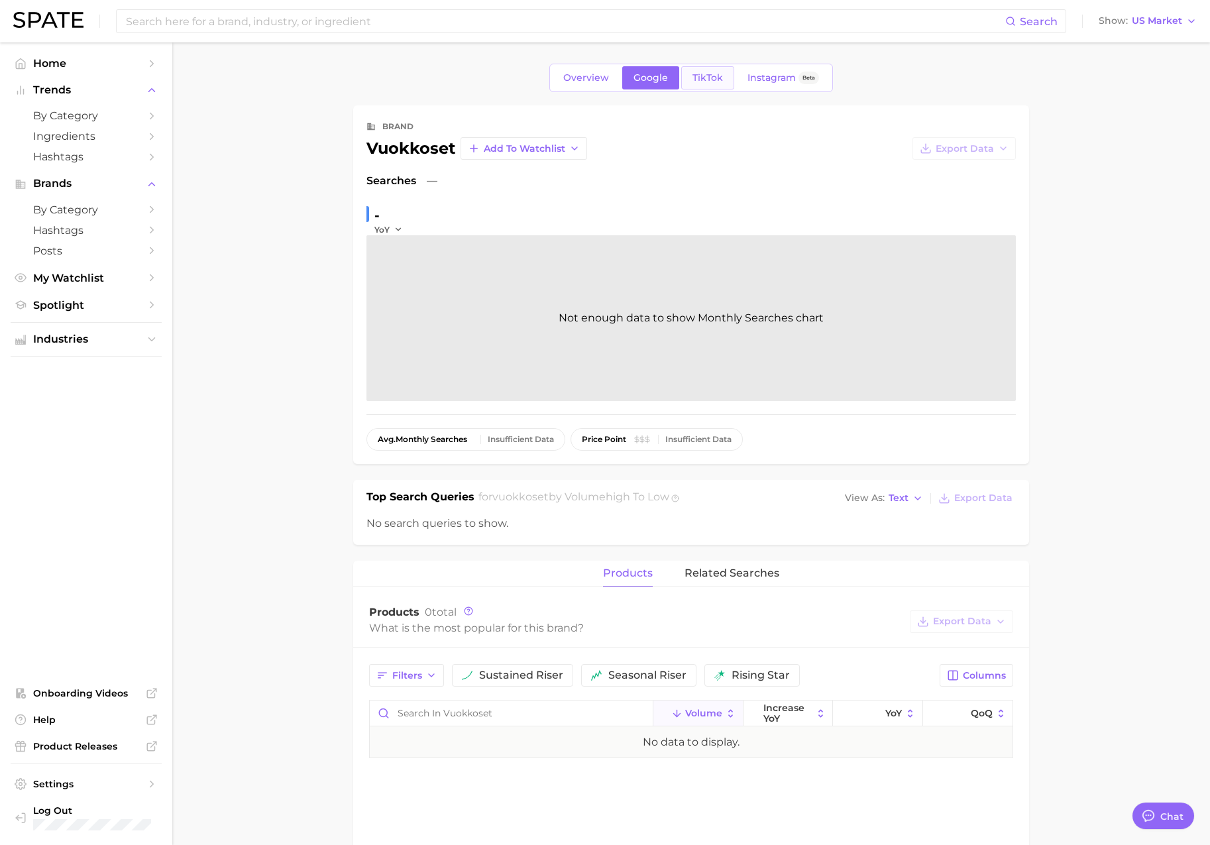
click at [712, 79] on span "TikTok" at bounding box center [708, 77] width 30 height 11
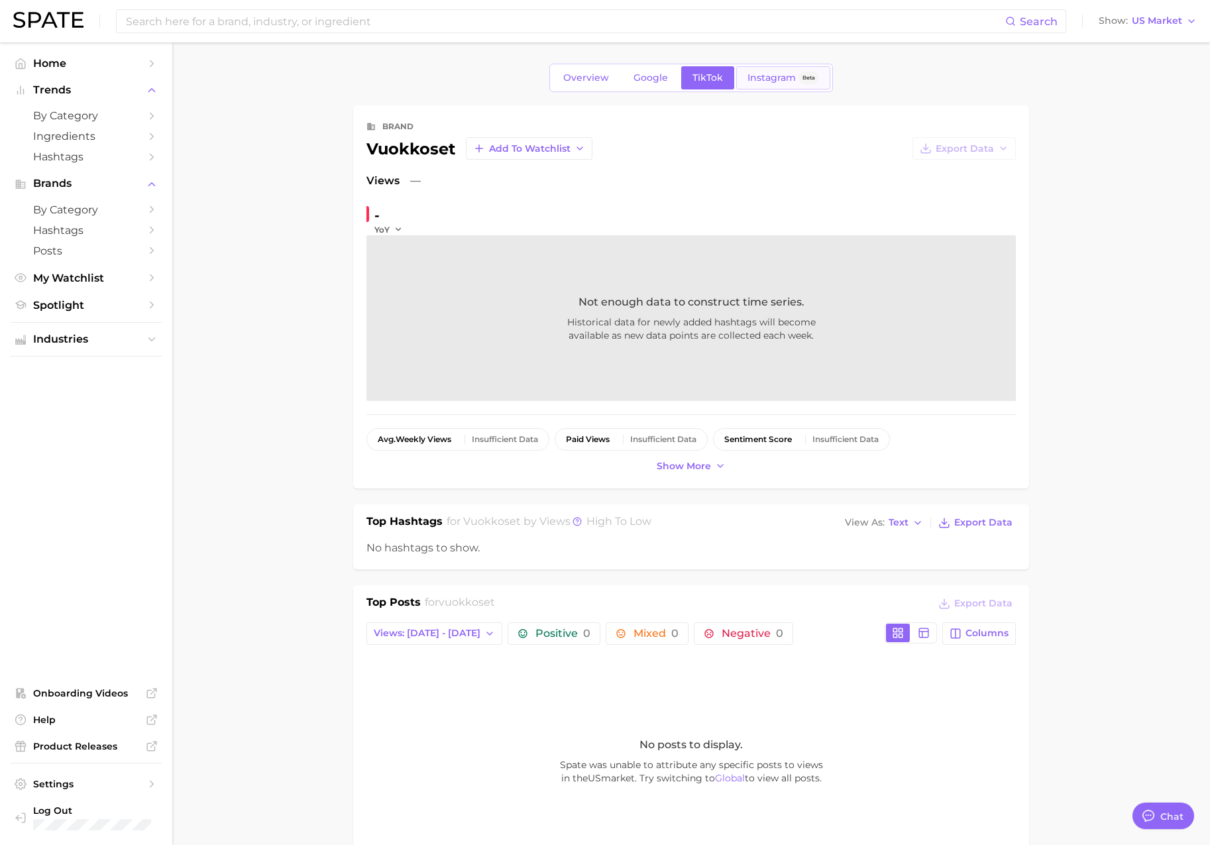
click at [758, 74] on span "Instagram" at bounding box center [772, 77] width 48 height 11
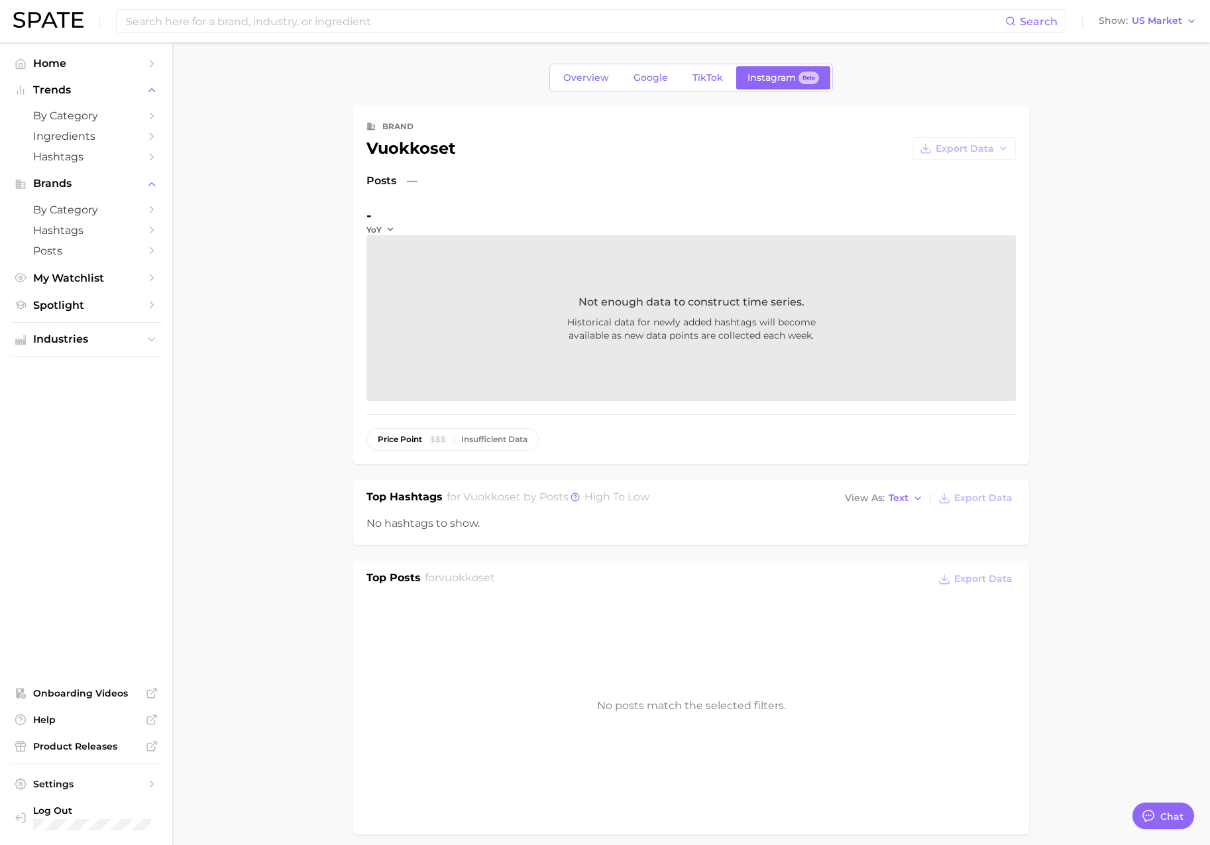
click at [733, 78] on div "Overview Google TikTok Instagram Beta" at bounding box center [691, 78] width 284 height 28
click at [645, 76] on span "Google" at bounding box center [651, 77] width 34 height 11
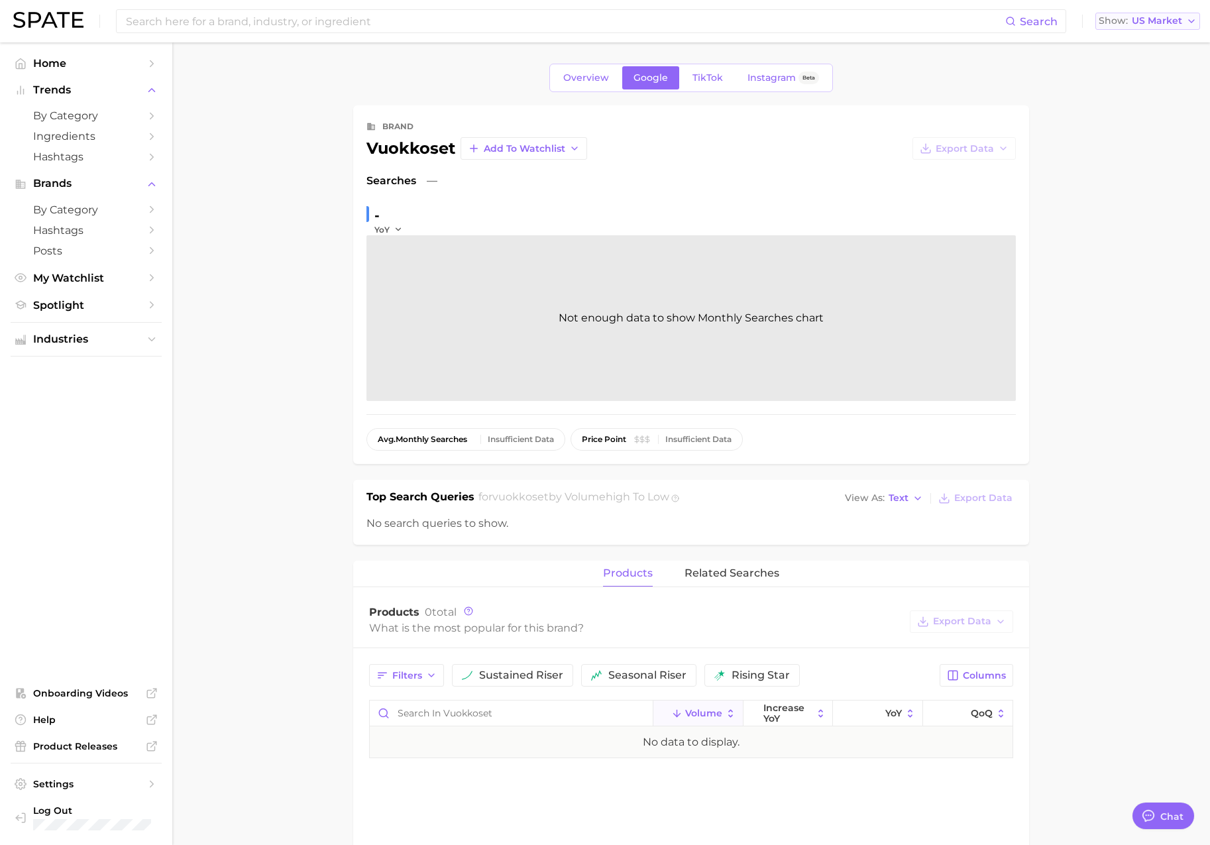
click at [1151, 25] on span "US Market" at bounding box center [1157, 20] width 50 height 7
click at [1134, 62] on span "[GEOGRAPHIC_DATA]" at bounding box center [1142, 66] width 103 height 11
click at [1153, 25] on span "GB Market" at bounding box center [1157, 20] width 52 height 7
click at [1137, 84] on button "[GEOGRAPHIC_DATA]" at bounding box center [1142, 91] width 116 height 24
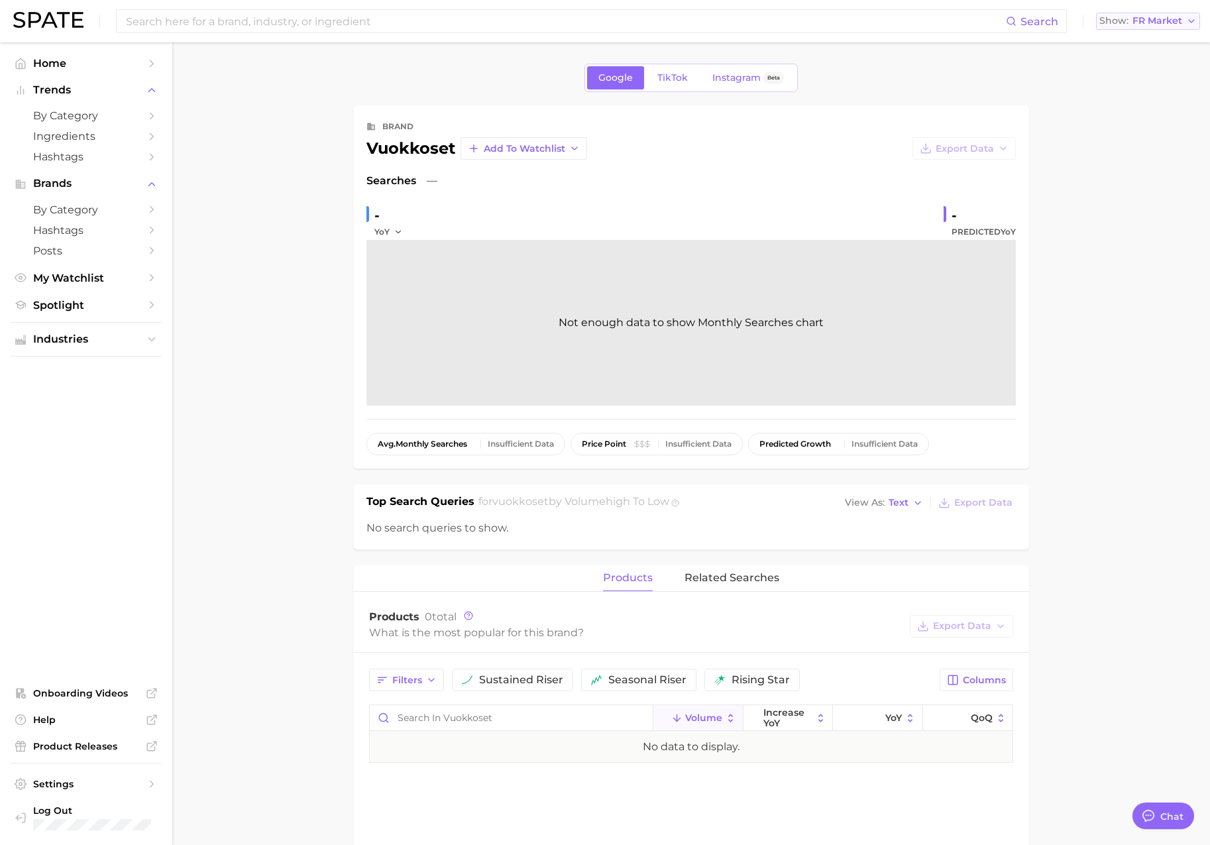
click at [1152, 27] on button "Show FR Market" at bounding box center [1148, 21] width 104 height 17
click at [1138, 109] on span "[GEOGRAPHIC_DATA]" at bounding box center [1142, 114] width 103 height 11
click at [1154, 23] on span "KR Market" at bounding box center [1157, 20] width 50 height 7
click at [1132, 134] on button "[GEOGRAPHIC_DATA]" at bounding box center [1142, 139] width 116 height 24
click at [1159, 25] on span "JP Market" at bounding box center [1158, 20] width 48 height 7
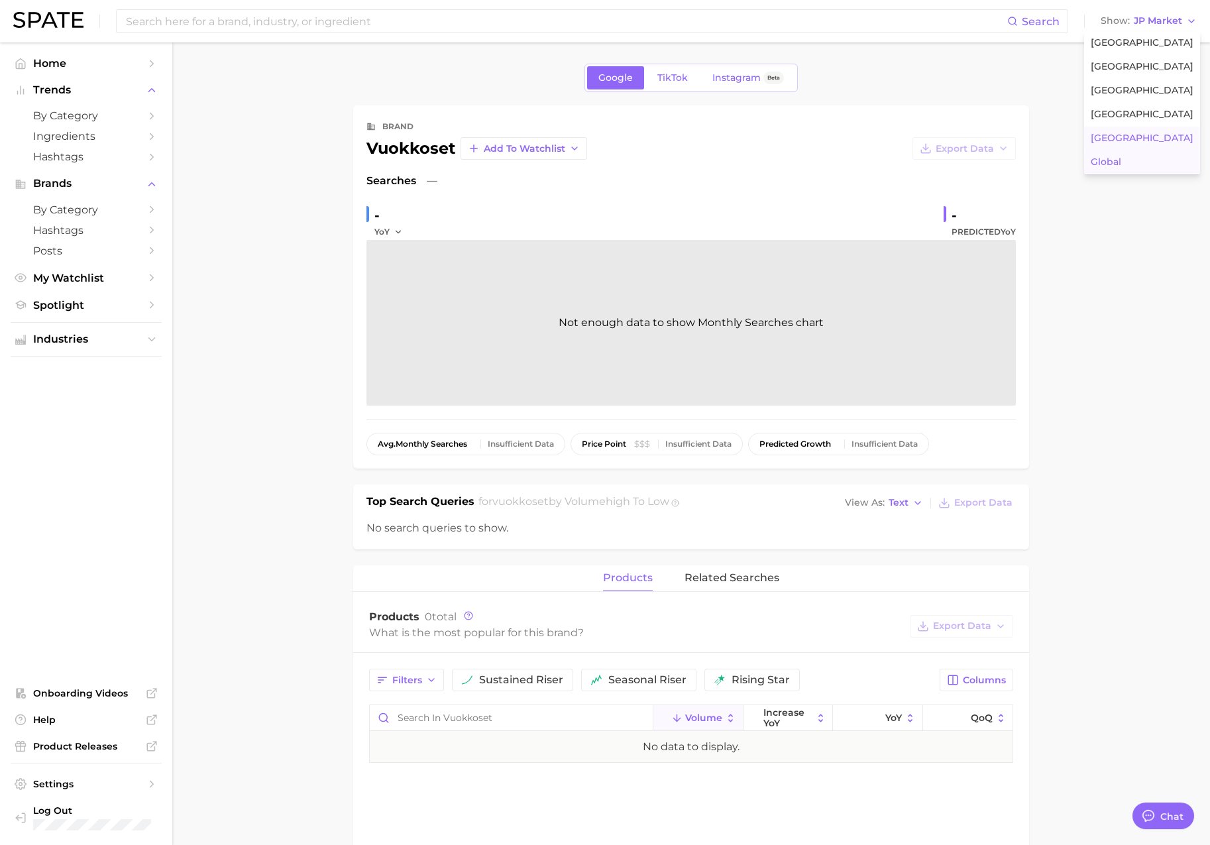
click at [1139, 161] on button "Global" at bounding box center [1142, 162] width 116 height 24
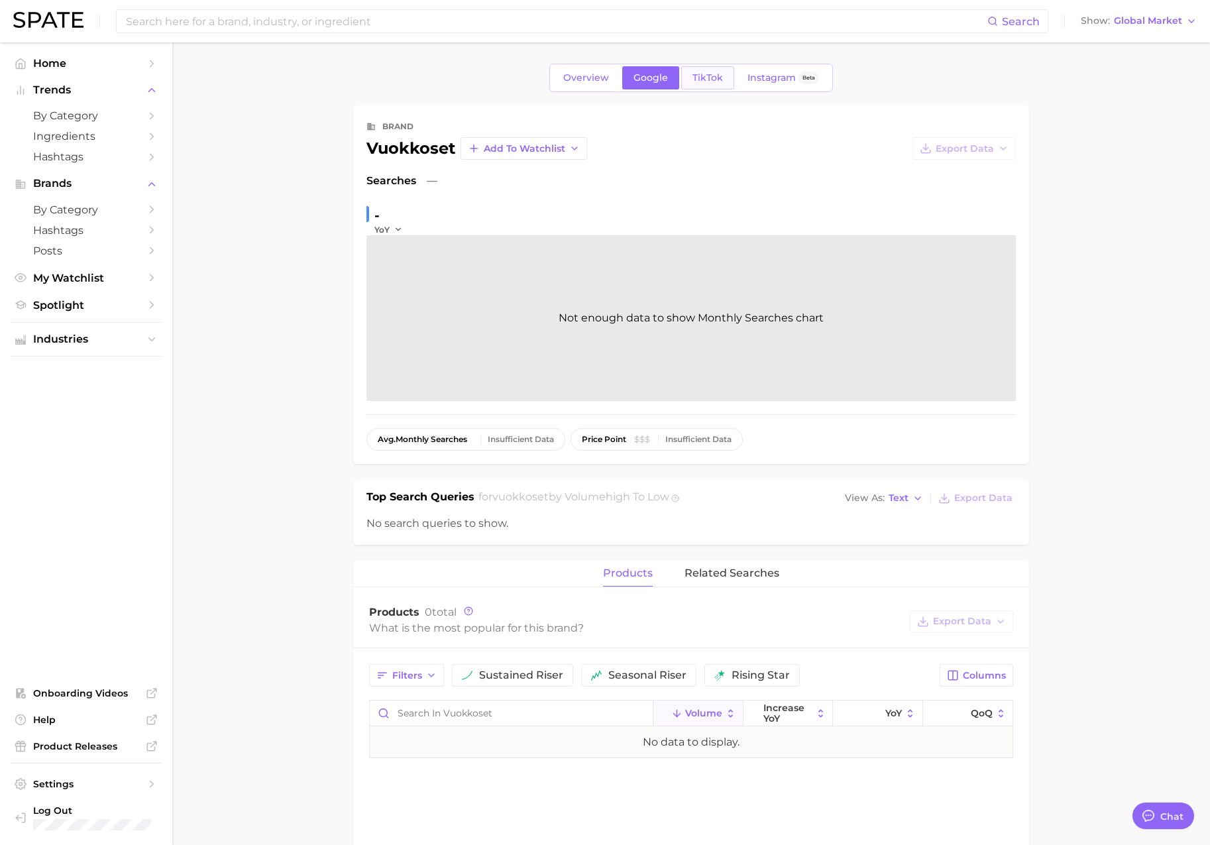
click at [712, 87] on link "TikTok" at bounding box center [707, 77] width 53 height 23
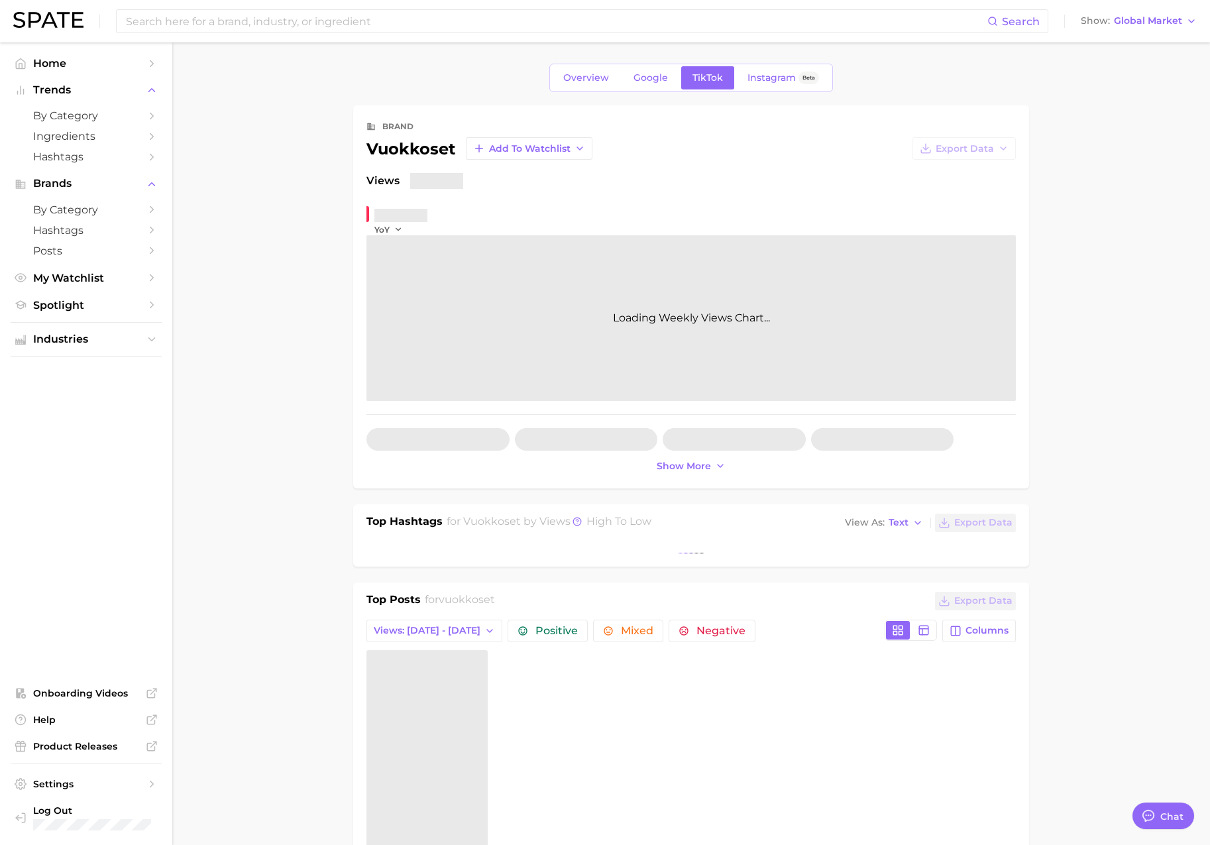
type textarea "x"
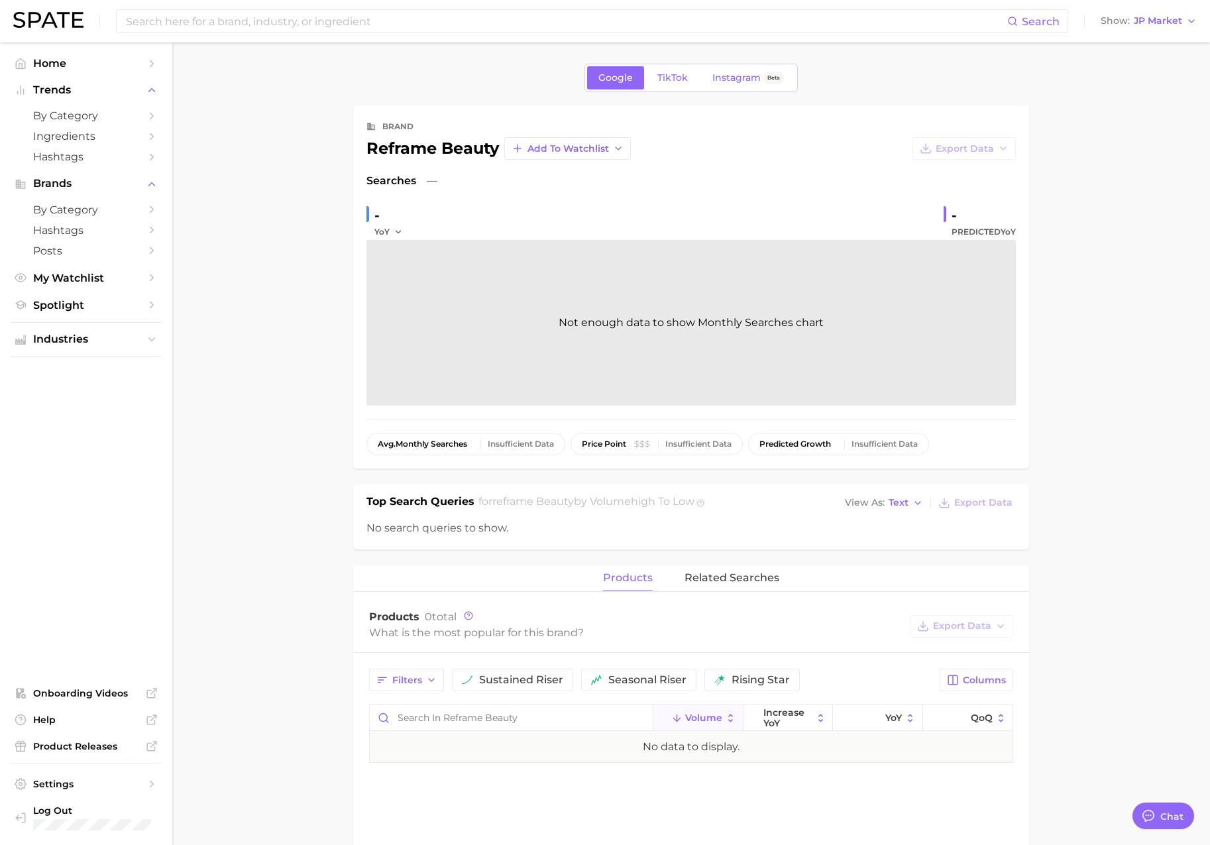
scroll to position [2173, 0]
drag, startPoint x: 1143, startPoint y: 19, endPoint x: 1143, endPoint y: 28, distance: 9.9
click at [1143, 19] on span "JP Market" at bounding box center [1158, 20] width 48 height 7
click at [1140, 38] on span "[GEOGRAPHIC_DATA]" at bounding box center [1142, 42] width 103 height 11
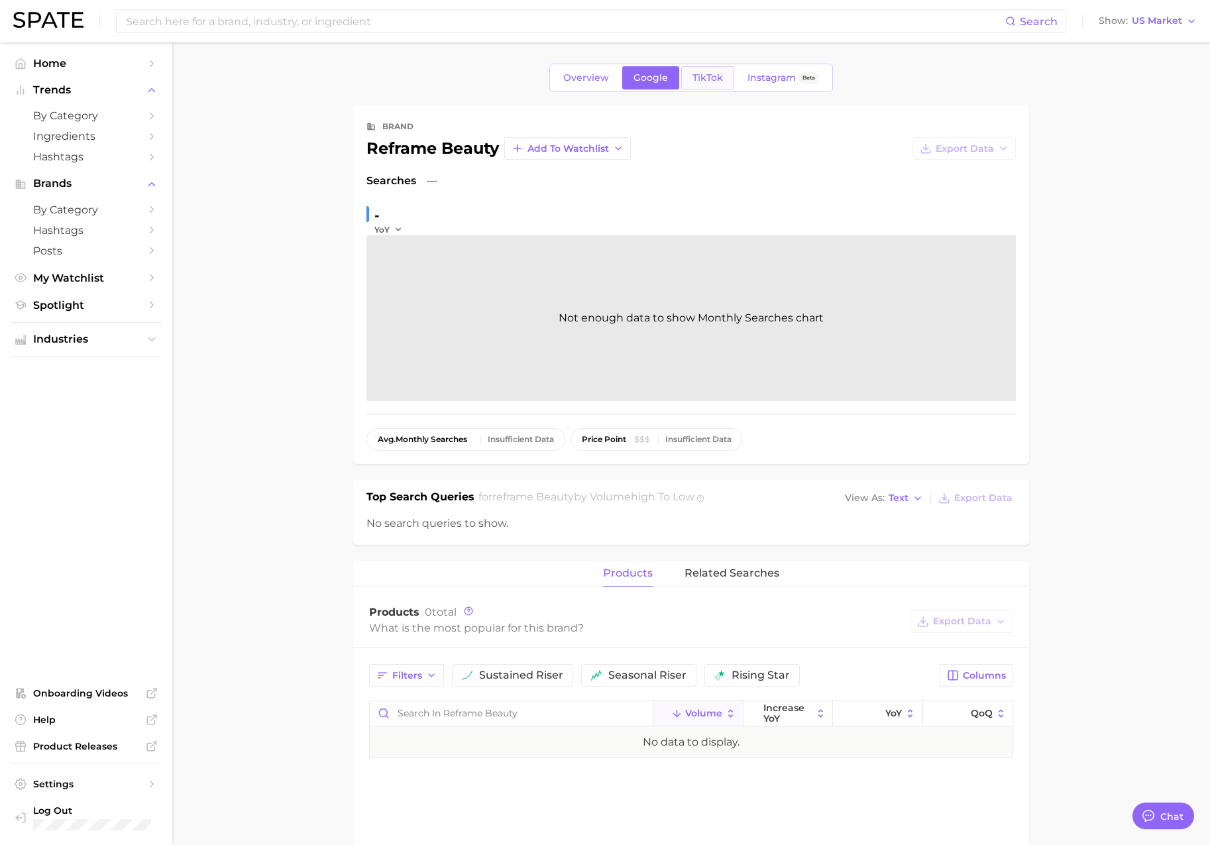
click at [708, 78] on span "TikTok" at bounding box center [708, 77] width 30 height 11
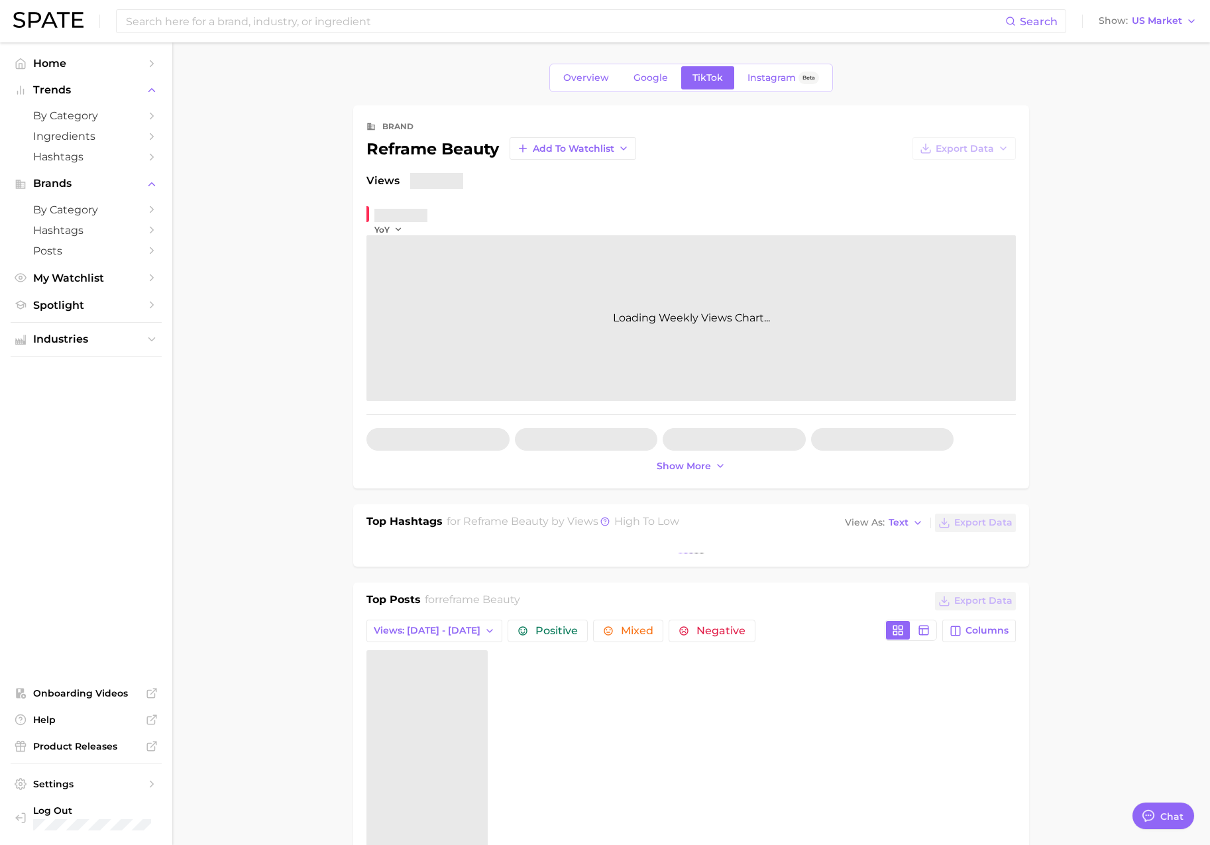
type textarea "x"
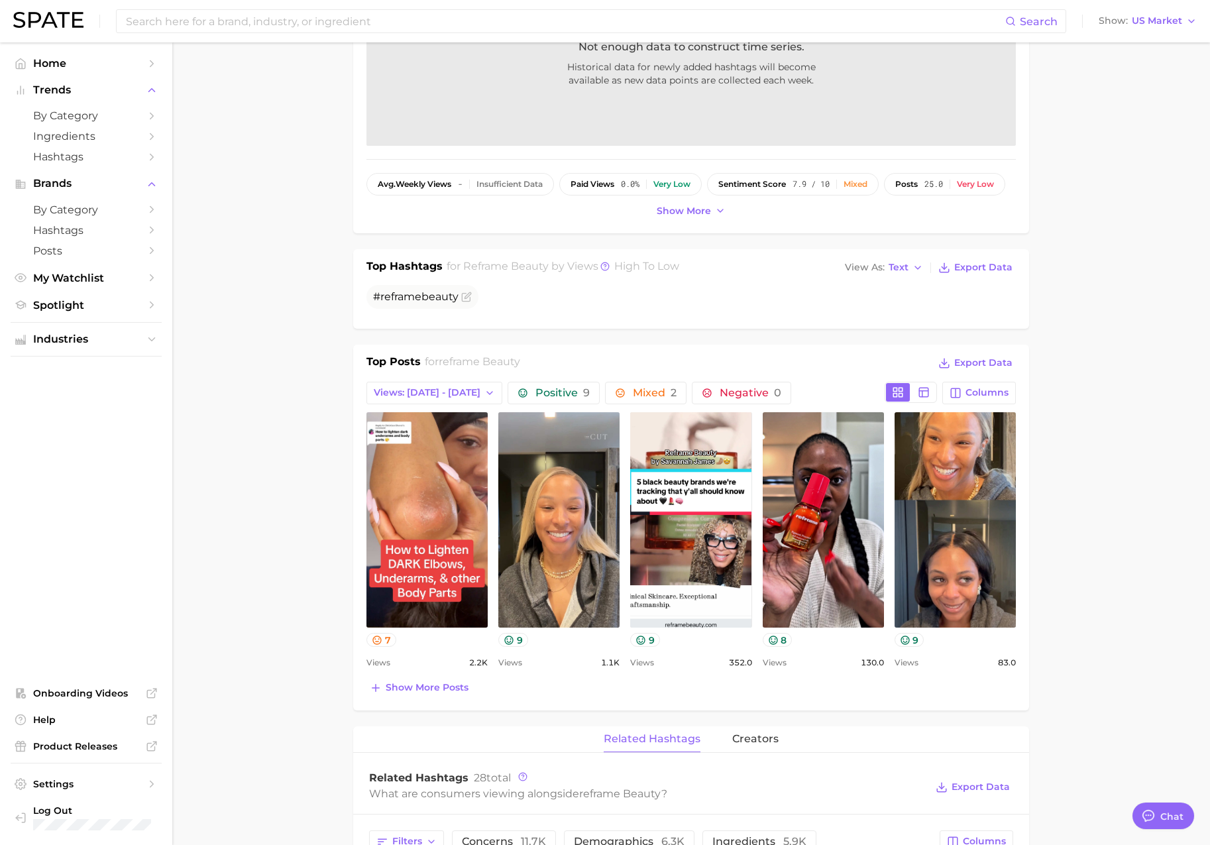
scroll to position [260, 0]
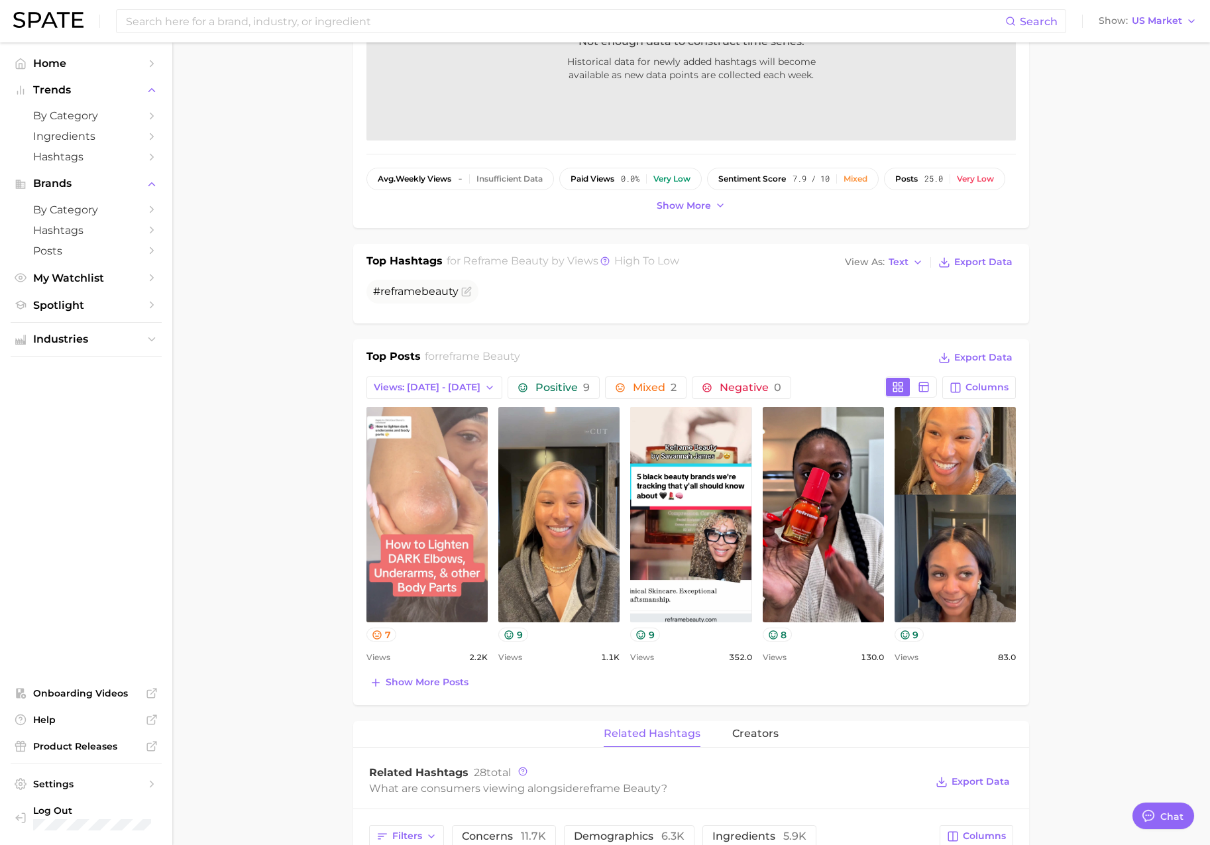
click at [435, 496] on link "view post on TikTok" at bounding box center [427, 514] width 121 height 215
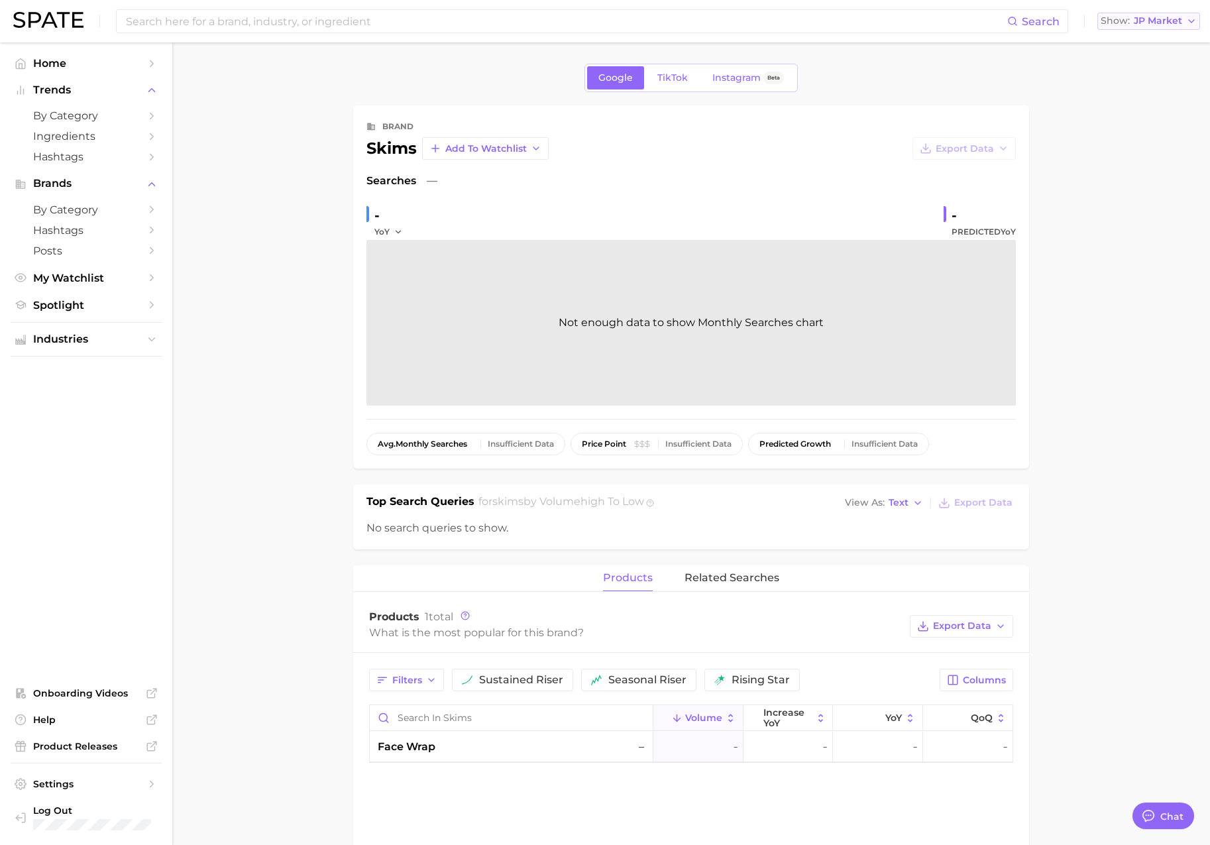
click at [1159, 22] on span "JP Market" at bounding box center [1158, 20] width 48 height 7
drag, startPoint x: 1143, startPoint y: 42, endPoint x: 972, endPoint y: 16, distance: 172.3
click at [1141, 42] on span "[GEOGRAPHIC_DATA]" at bounding box center [1142, 42] width 103 height 11
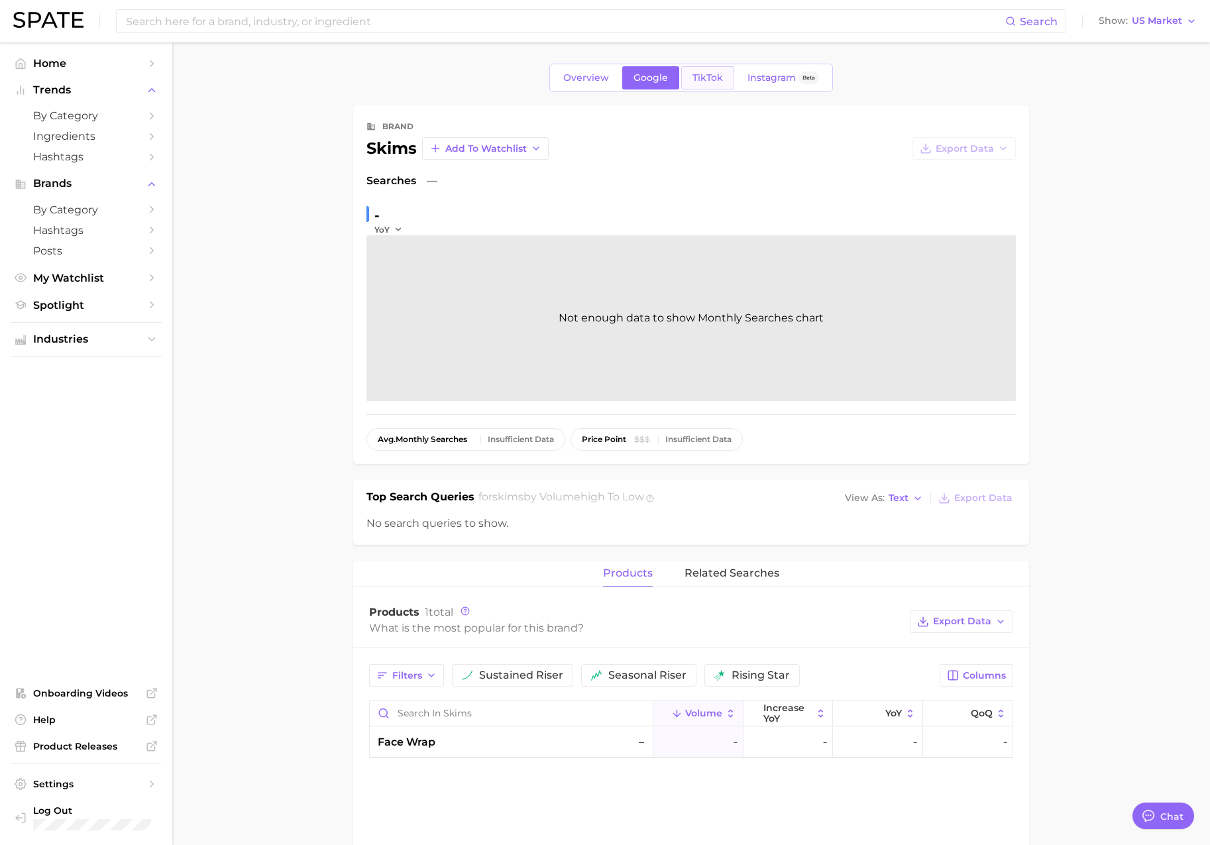
click at [714, 74] on span "TikTok" at bounding box center [708, 77] width 30 height 11
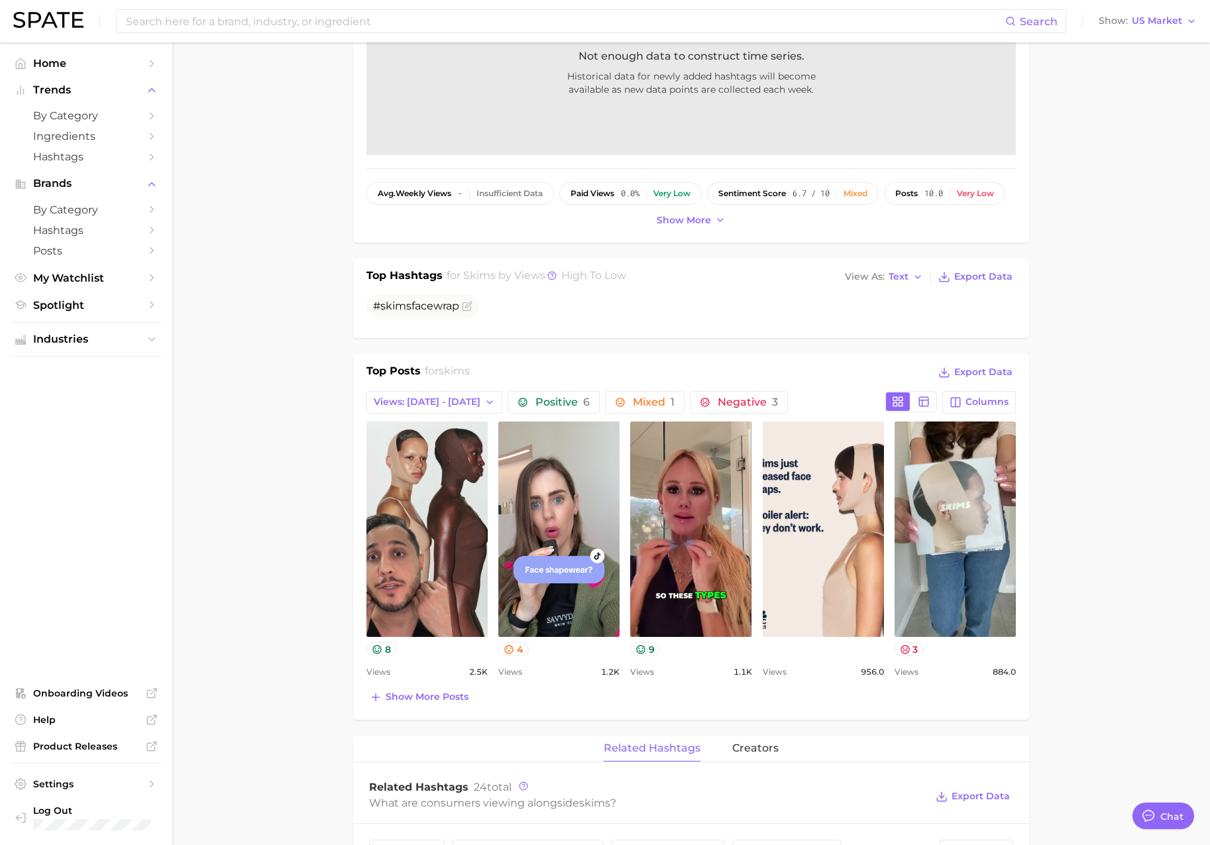
scroll to position [248, 0]
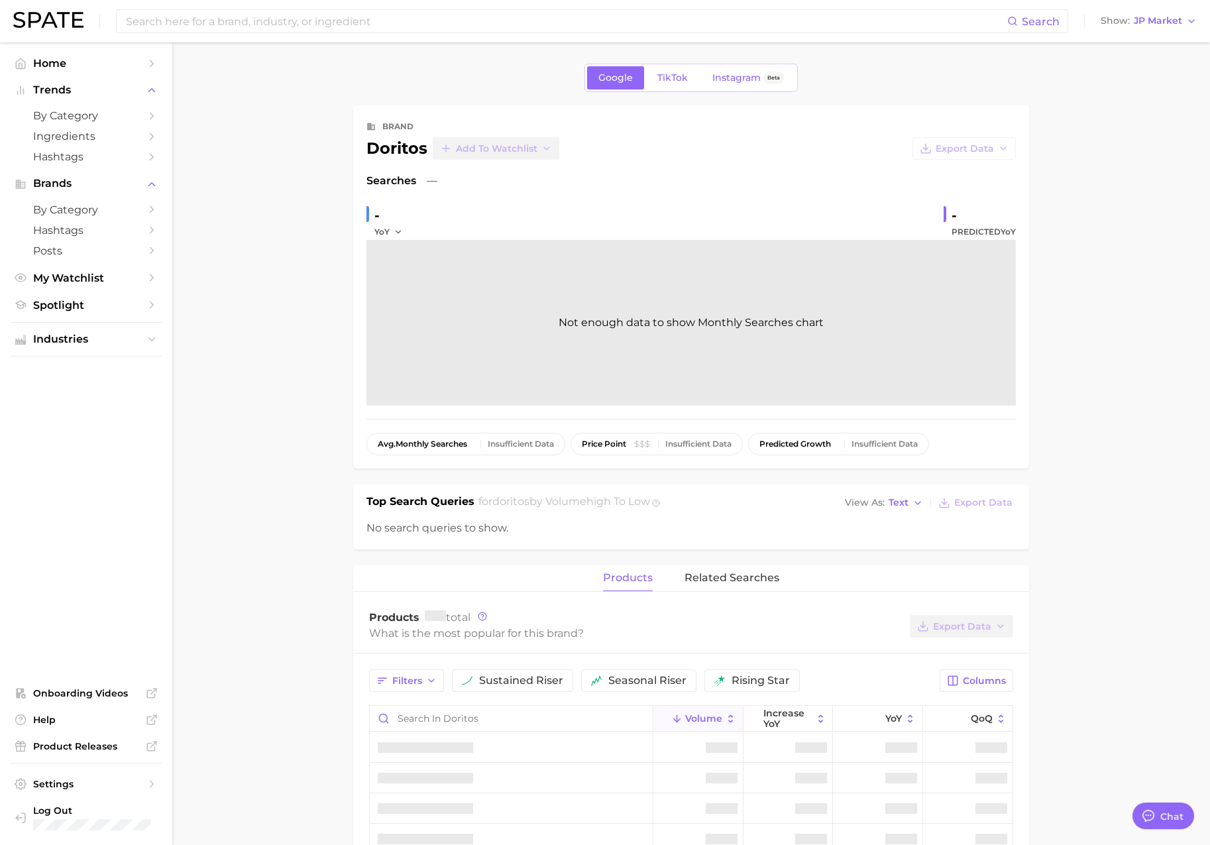
type textarea "x"
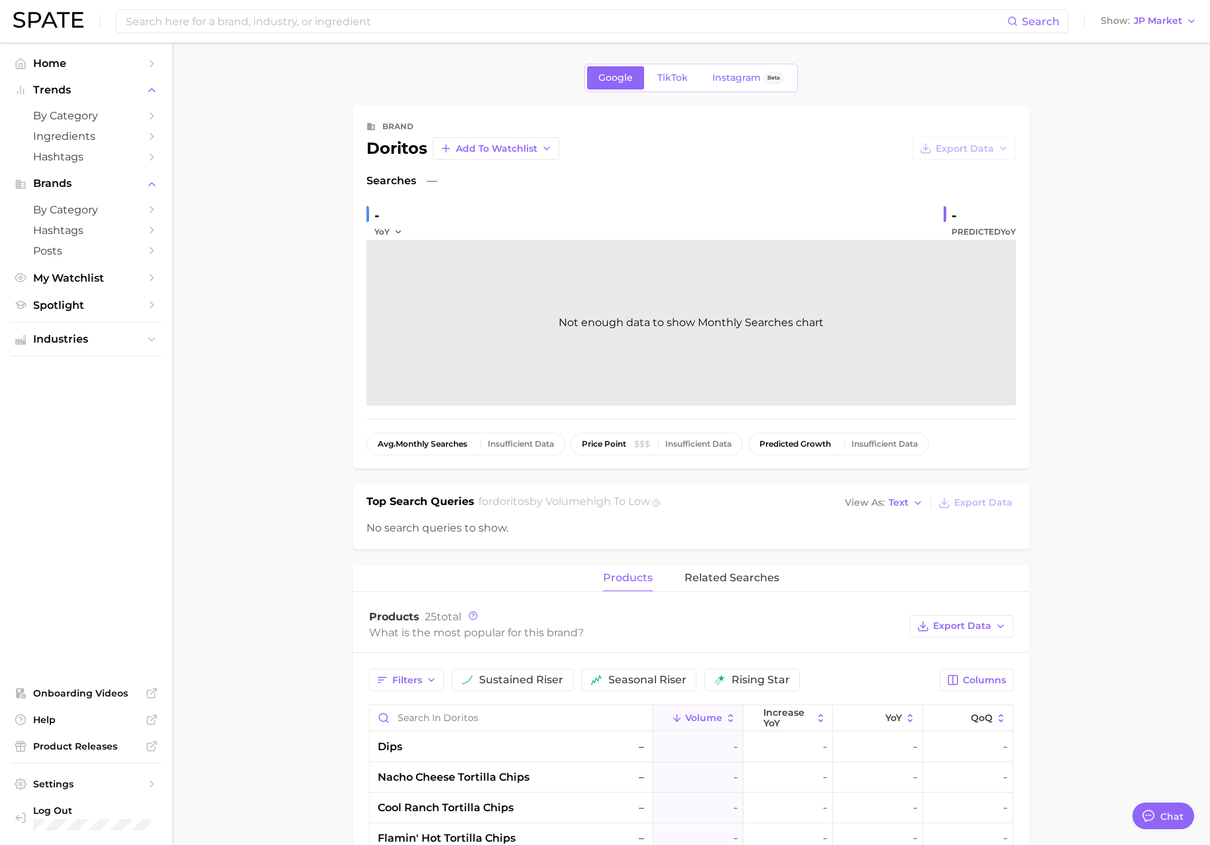
scroll to position [2173, 0]
click at [1144, 27] on button "Show JP Market" at bounding box center [1149, 21] width 103 height 17
click at [1146, 37] on span "[GEOGRAPHIC_DATA]" at bounding box center [1142, 42] width 103 height 11
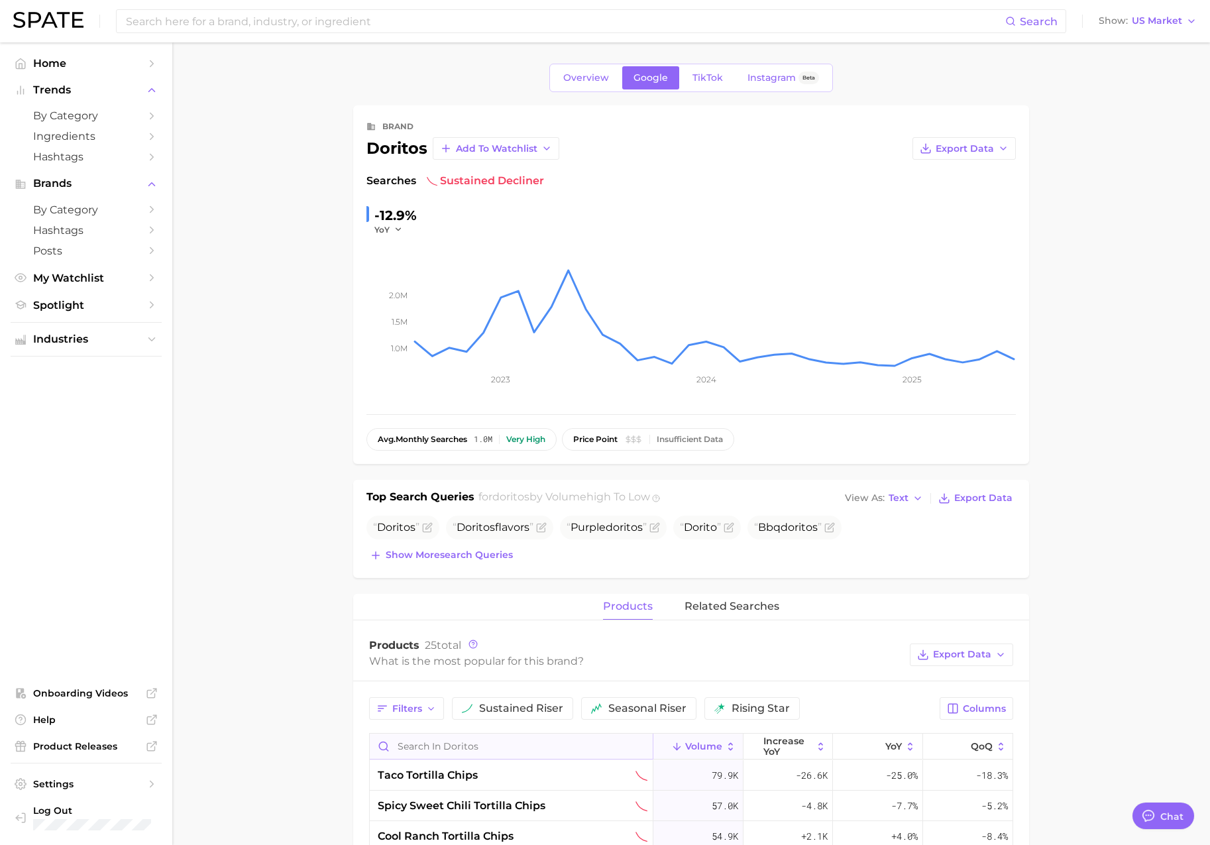
click at [425, 742] on input "Search in doritos" at bounding box center [511, 746] width 283 height 25
type input "gold"
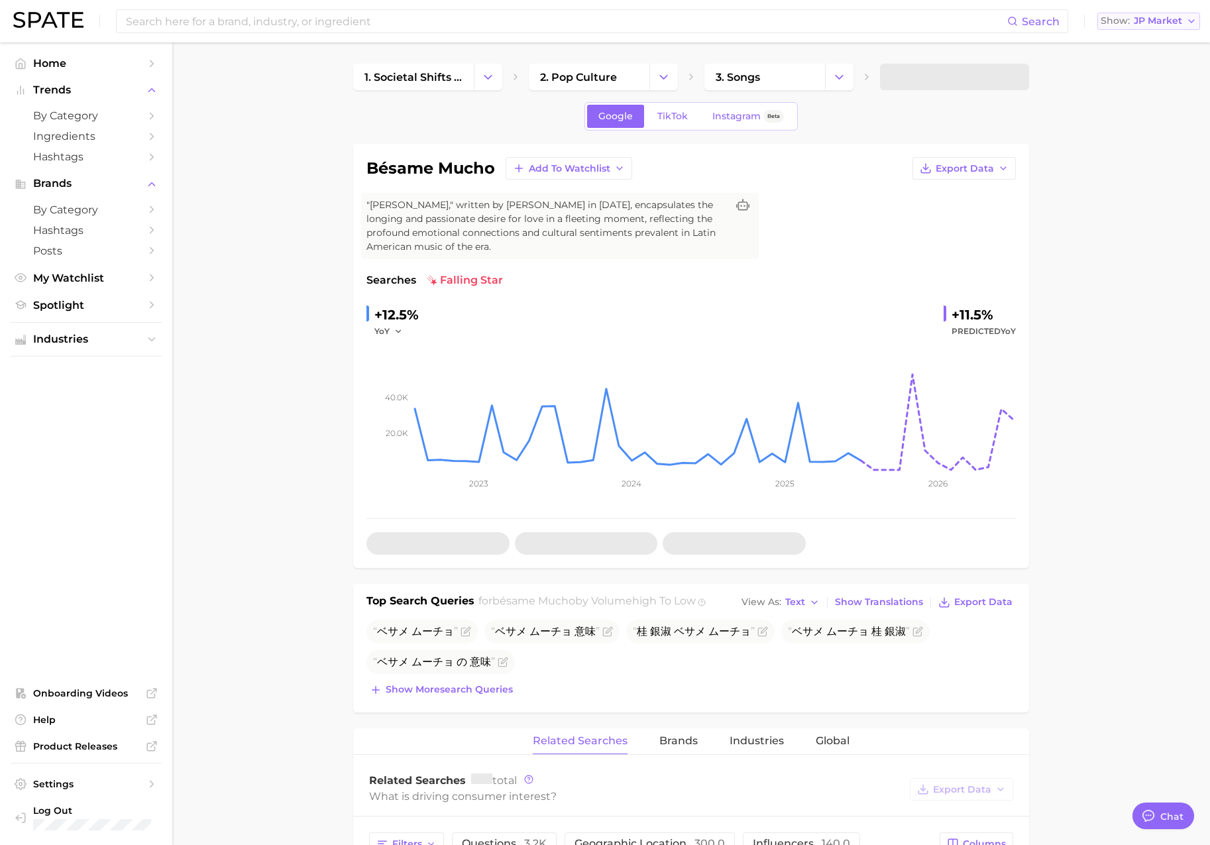
click at [1147, 23] on span "JP Market" at bounding box center [1158, 20] width 48 height 7
click at [1147, 36] on button "[GEOGRAPHIC_DATA]" at bounding box center [1142, 43] width 116 height 24
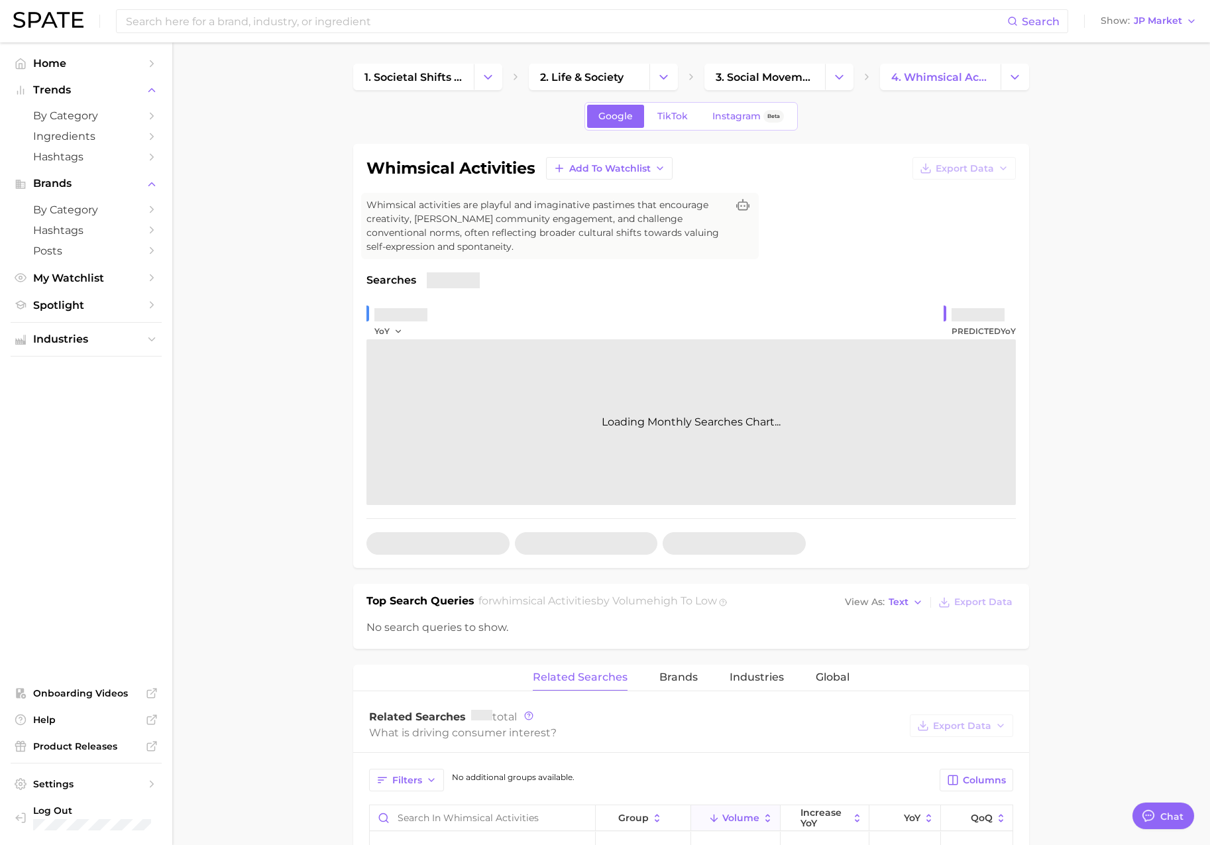
scroll to position [2173, 0]
click at [1143, 24] on span "JP Market" at bounding box center [1158, 20] width 48 height 7
click at [1143, 43] on span "[GEOGRAPHIC_DATA]" at bounding box center [1142, 42] width 103 height 11
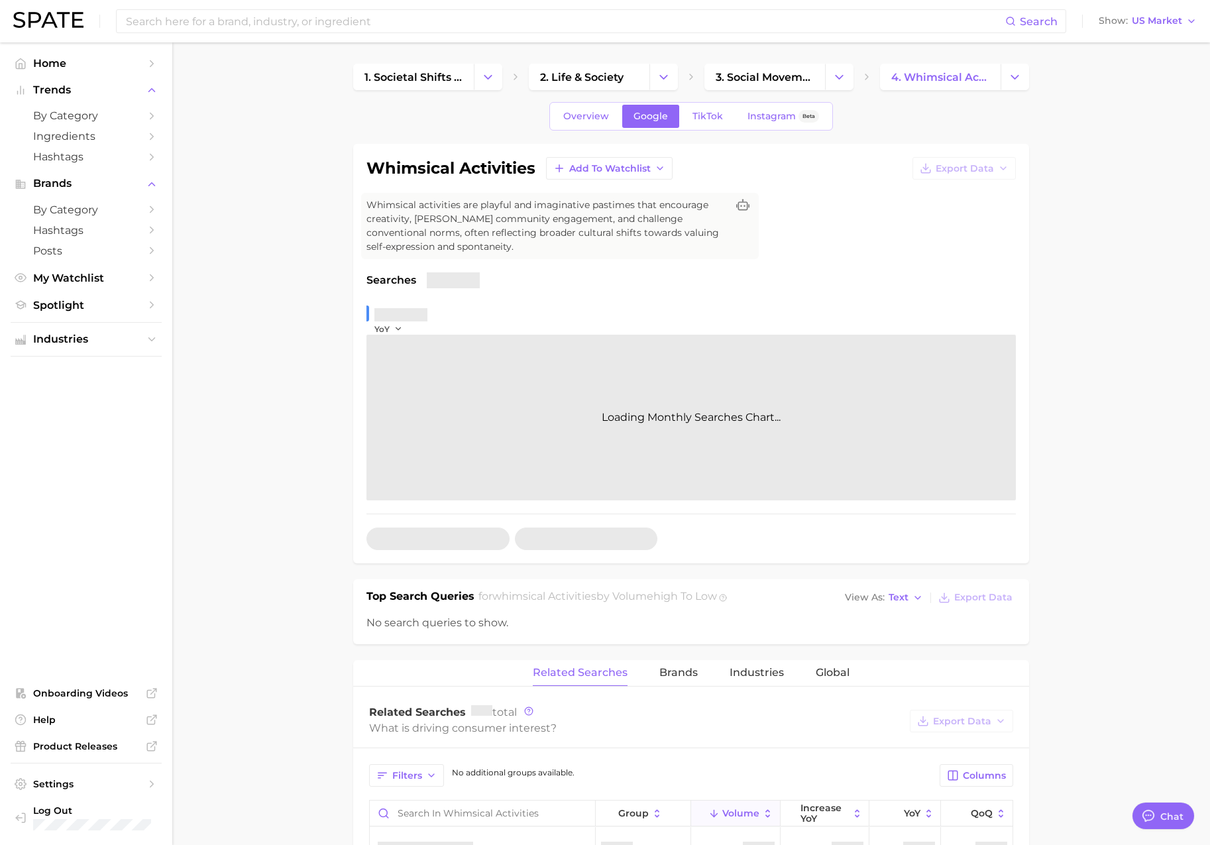
type textarea "x"
click at [718, 111] on span "TikTok" at bounding box center [708, 116] width 30 height 11
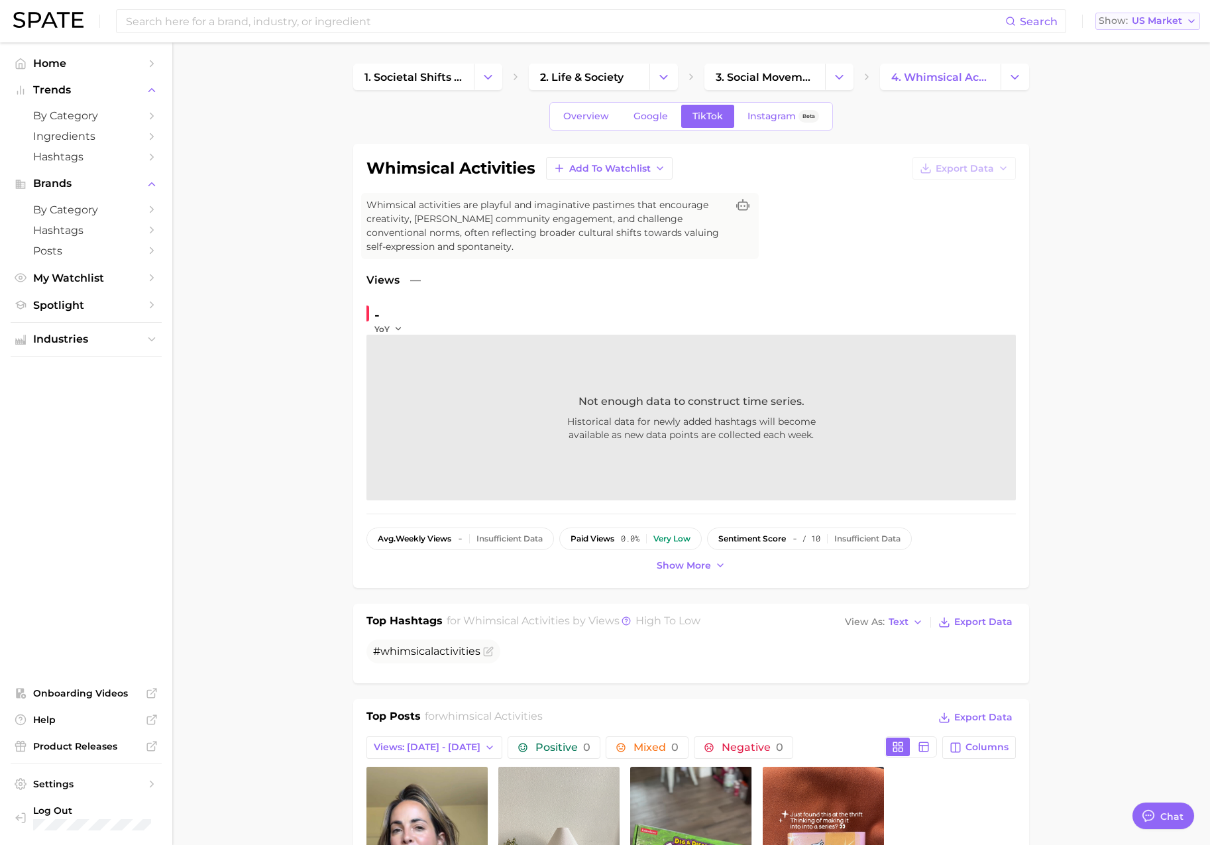
click at [1172, 28] on button "Show US Market" at bounding box center [1148, 21] width 105 height 17
click at [1126, 66] on span "[GEOGRAPHIC_DATA]" at bounding box center [1142, 66] width 103 height 11
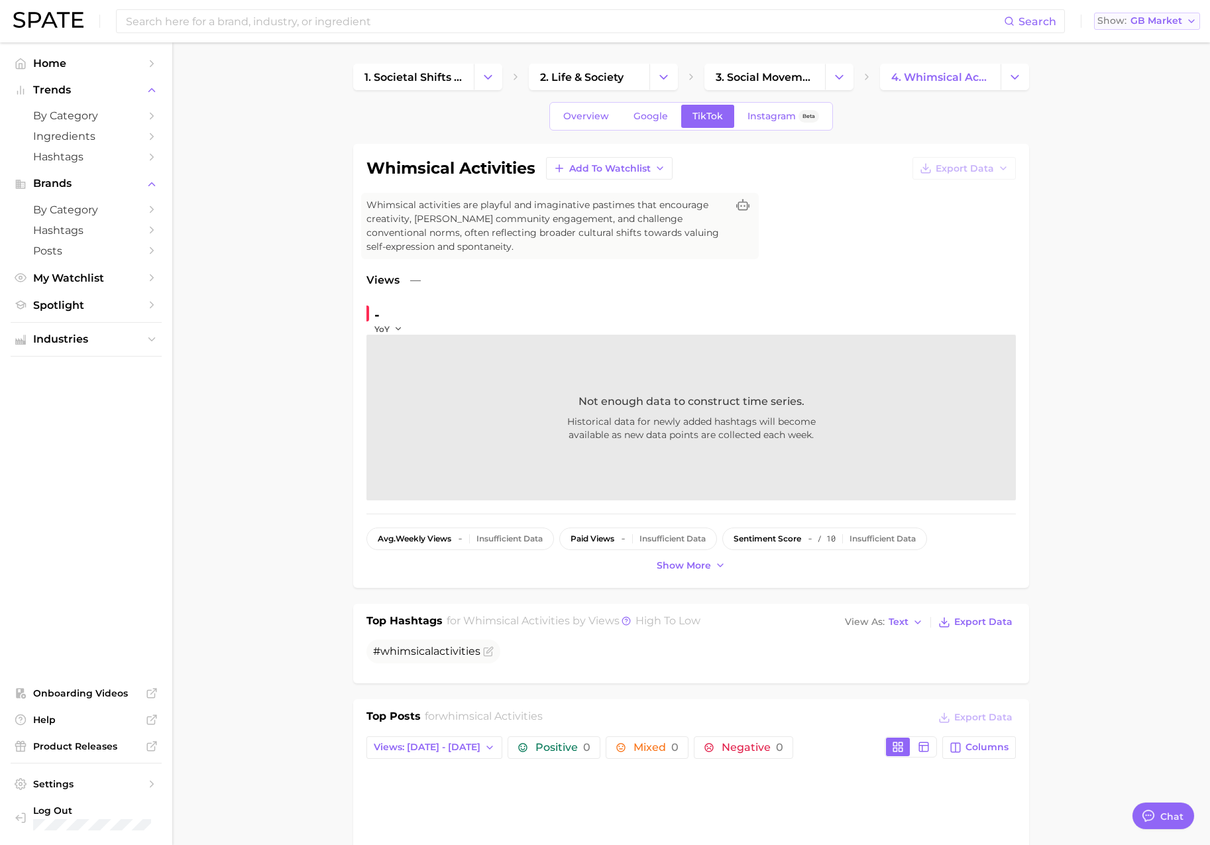
click at [1144, 25] on span "GB Market" at bounding box center [1157, 20] width 52 height 7
click at [1141, 41] on span "[GEOGRAPHIC_DATA]" at bounding box center [1142, 42] width 103 height 11
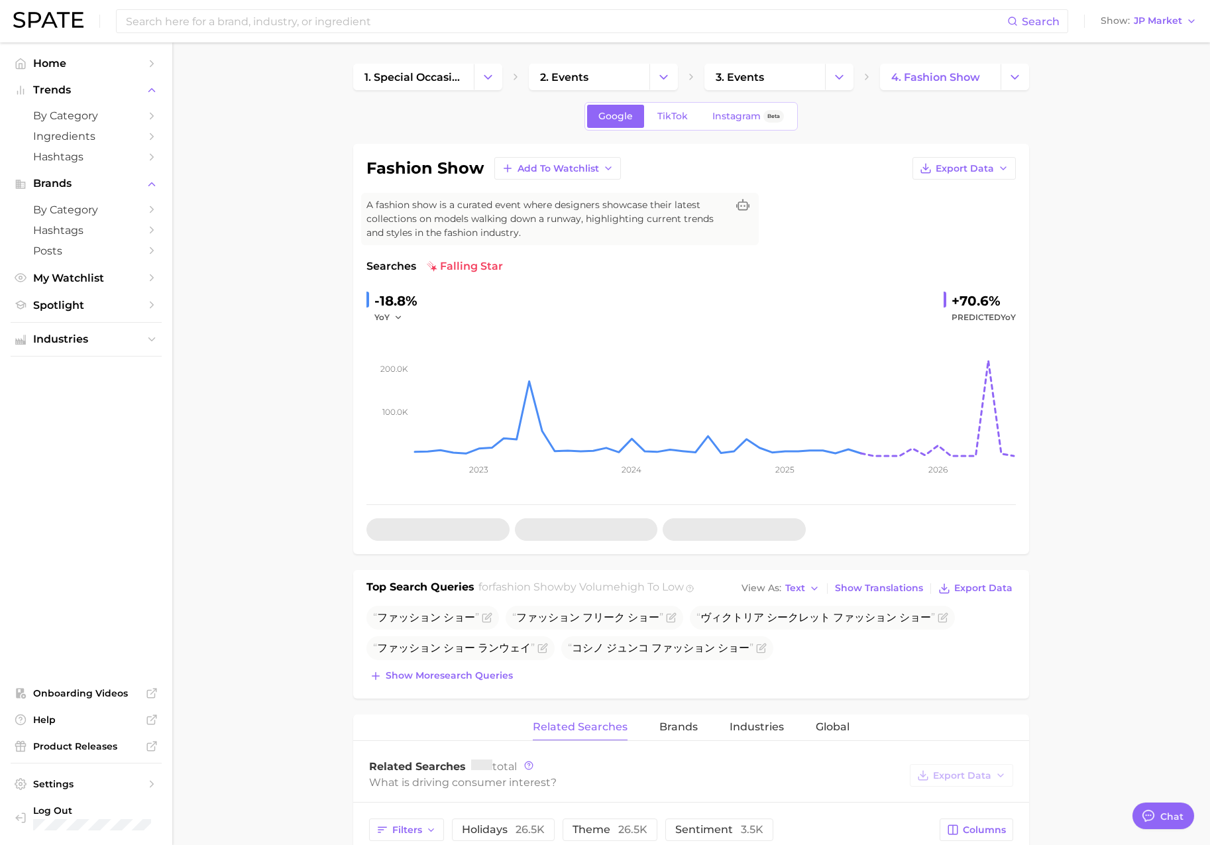
scroll to position [2173, 0]
click at [1153, 28] on button "Show JP Market" at bounding box center [1149, 21] width 103 height 17
click at [1151, 40] on span "[GEOGRAPHIC_DATA]" at bounding box center [1142, 42] width 103 height 11
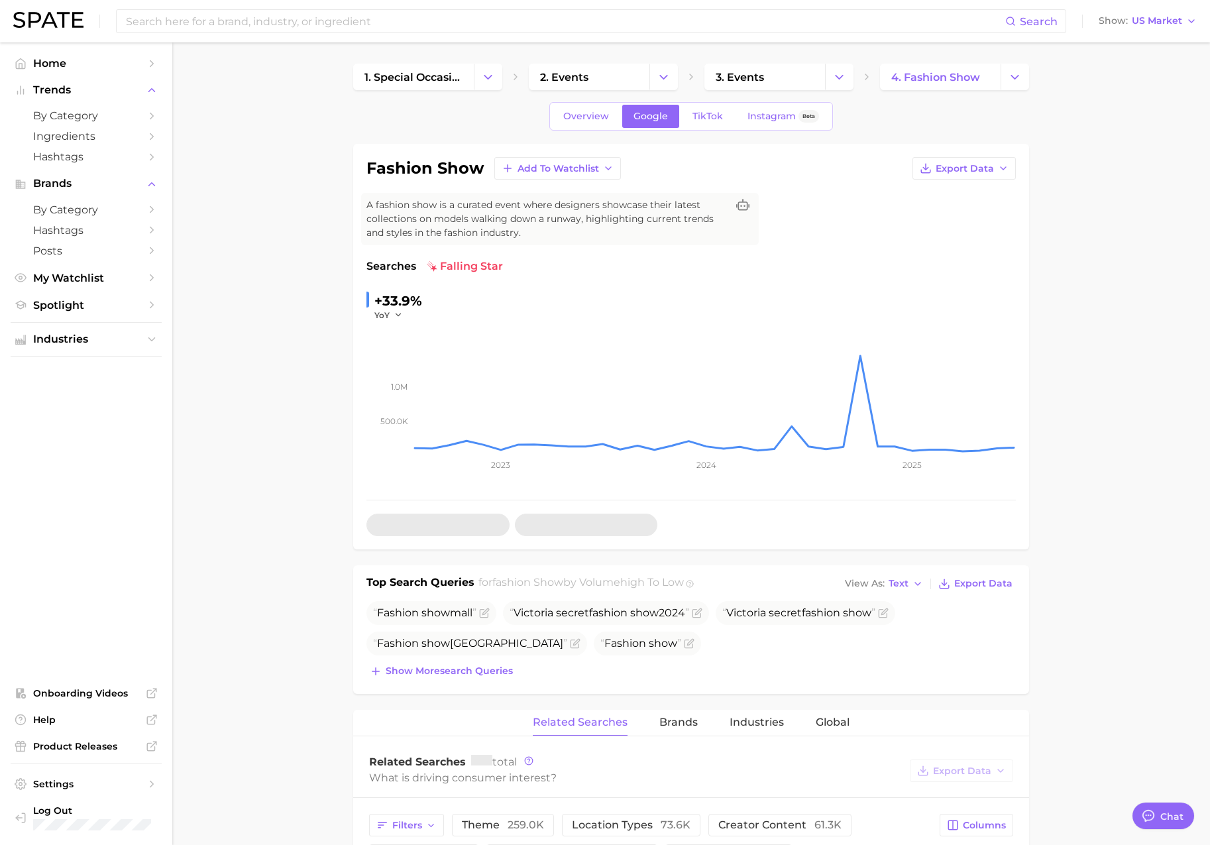
type textarea "x"
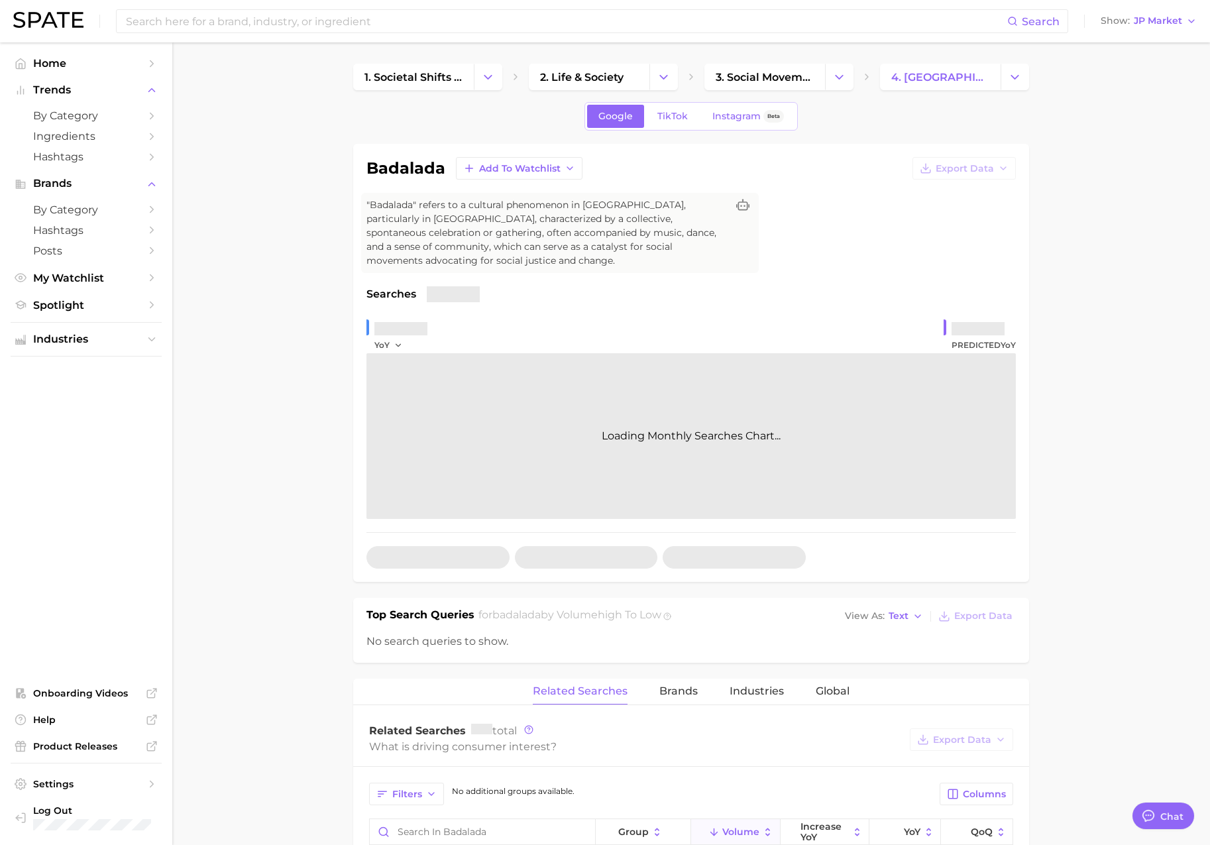
scroll to position [2173, 0]
click at [1168, 22] on span "JP Market" at bounding box center [1158, 20] width 48 height 7
click at [1155, 34] on button "[GEOGRAPHIC_DATA]" at bounding box center [1142, 43] width 116 height 24
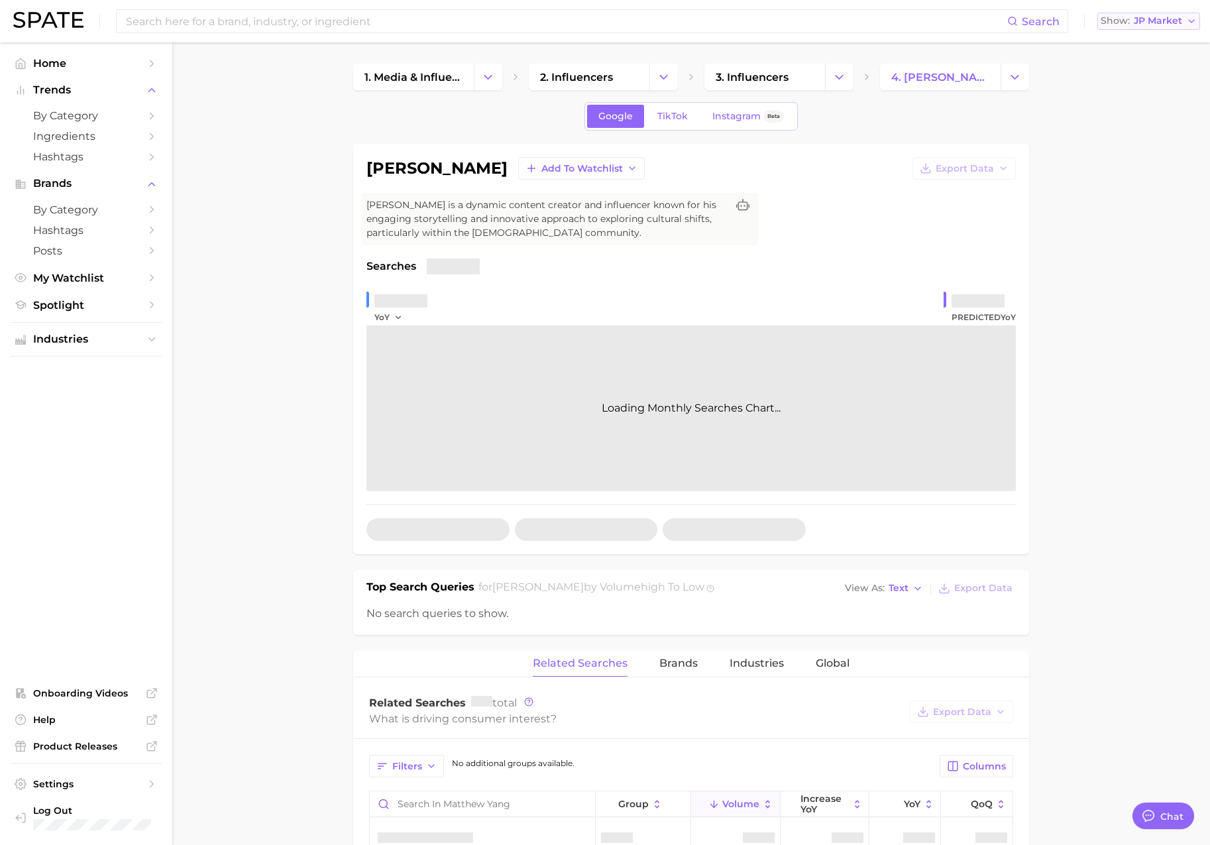
scroll to position [2173, 0]
click at [1153, 25] on span "JP Market" at bounding box center [1158, 20] width 48 height 7
click at [1152, 40] on span "[GEOGRAPHIC_DATA]" at bounding box center [1142, 42] width 103 height 11
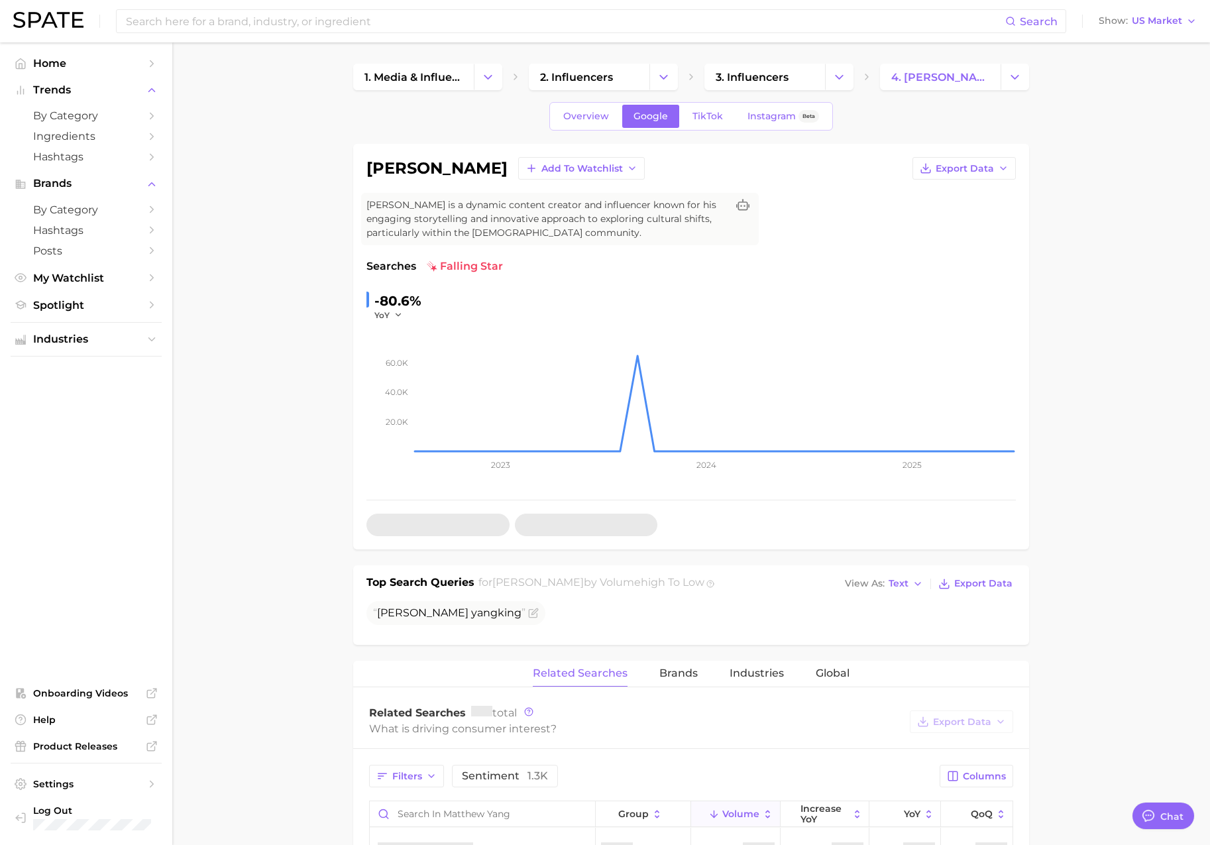
type textarea "x"
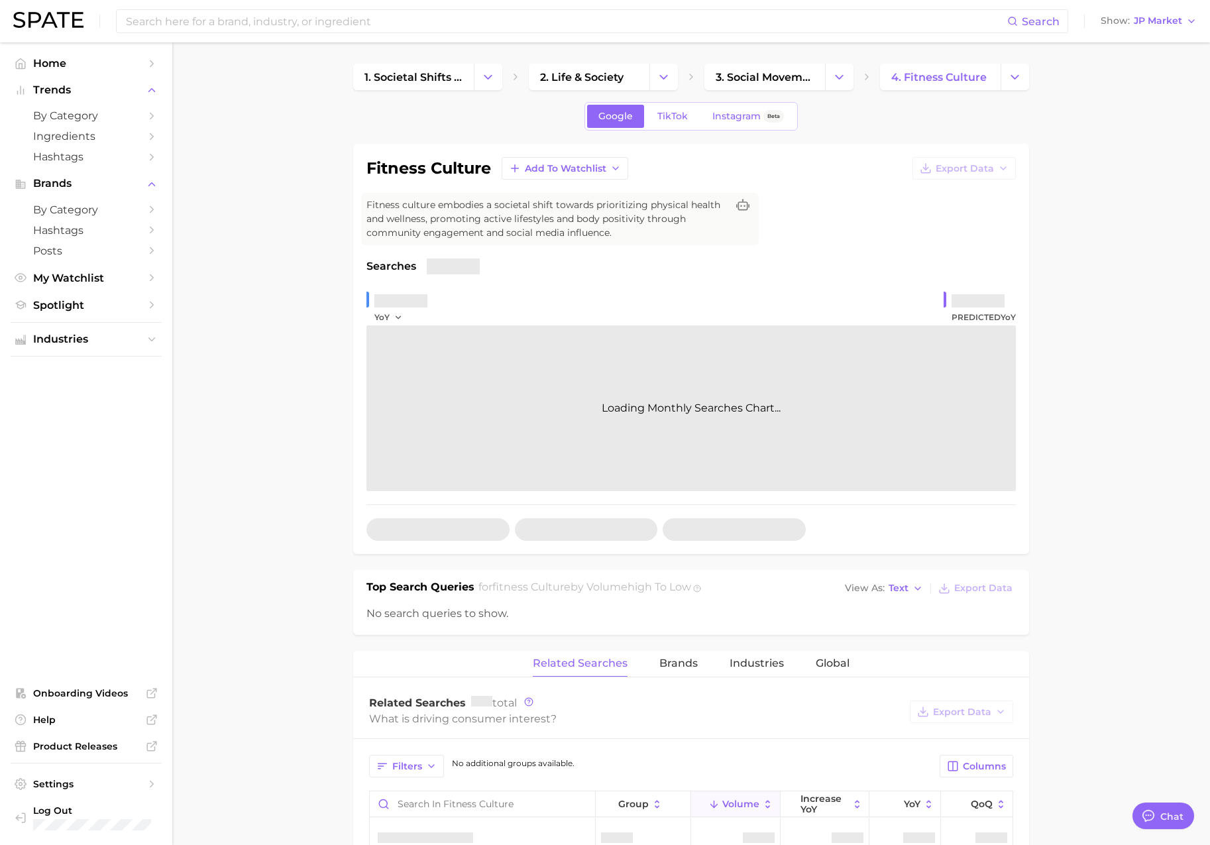
scroll to position [2173, 0]
click at [1160, 25] on span "JP Market" at bounding box center [1158, 20] width 48 height 7
click at [1155, 40] on span "[GEOGRAPHIC_DATA]" at bounding box center [1142, 42] width 103 height 11
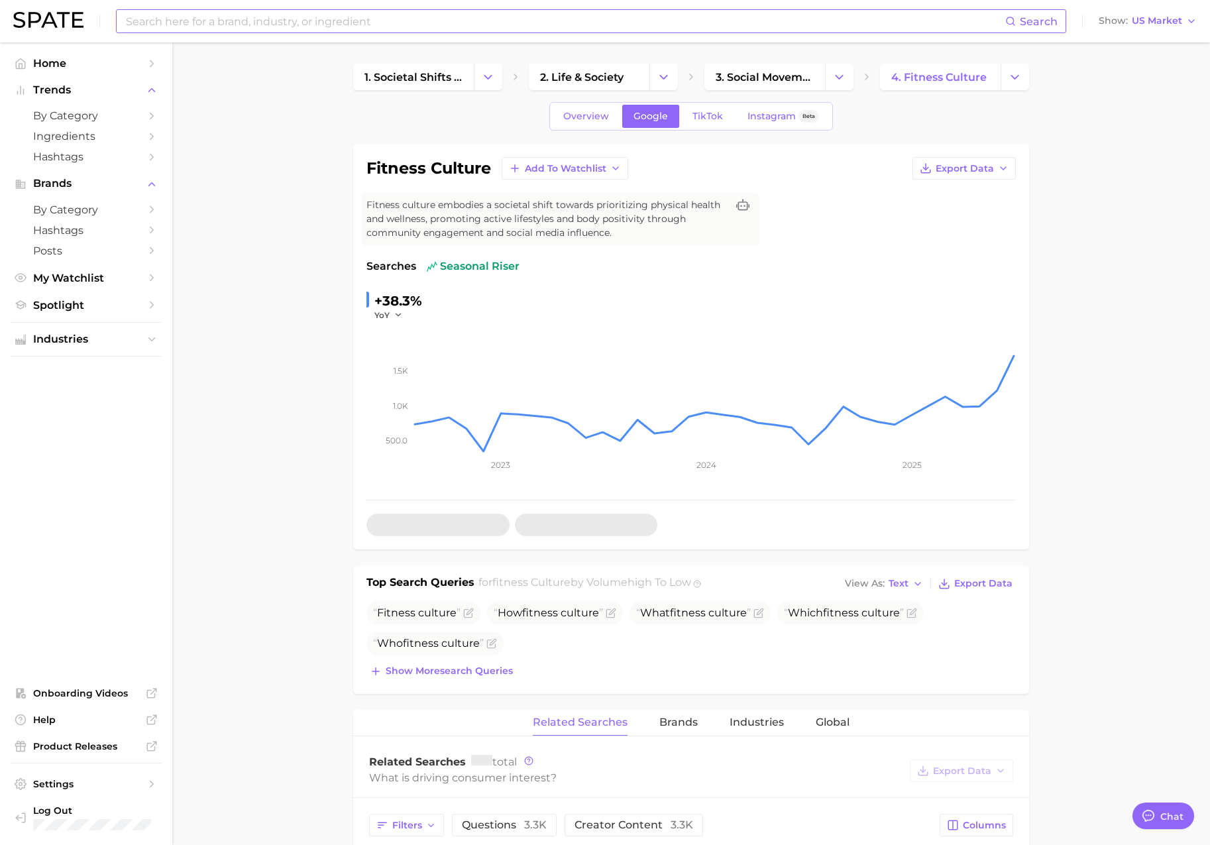
type textarea "x"
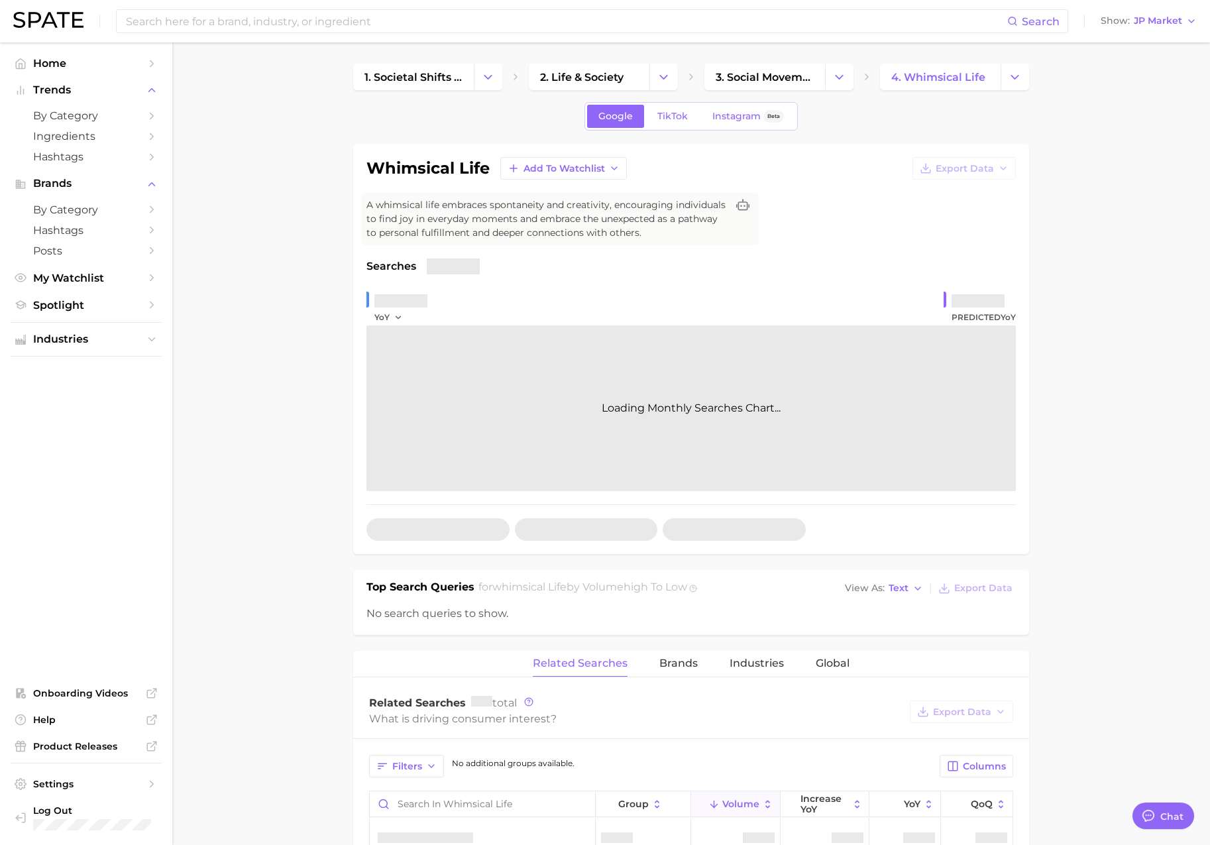
scroll to position [2173, 0]
click at [1157, 27] on button "Show JP Market" at bounding box center [1149, 21] width 103 height 17
click at [1157, 35] on button "[GEOGRAPHIC_DATA]" at bounding box center [1142, 43] width 116 height 24
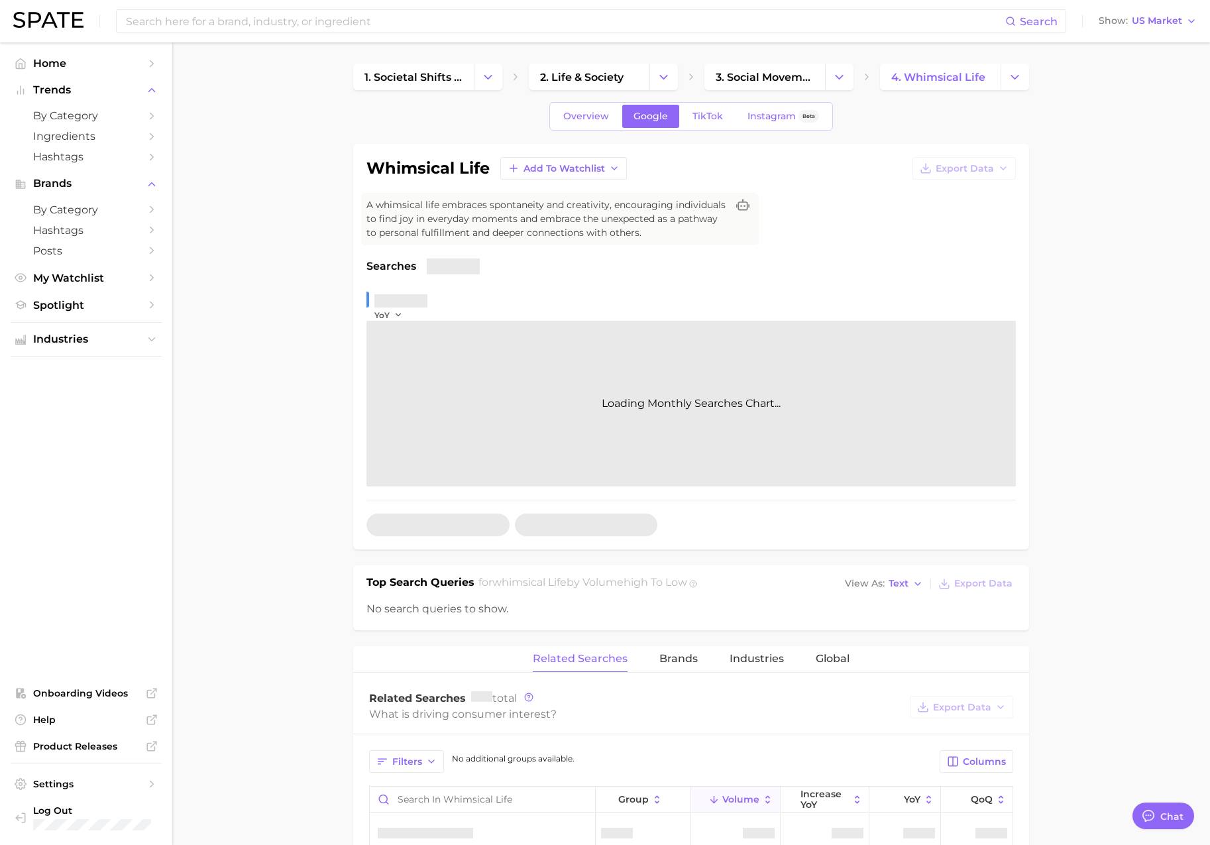
type textarea "x"
click at [1150, 23] on span "US Market" at bounding box center [1157, 20] width 50 height 7
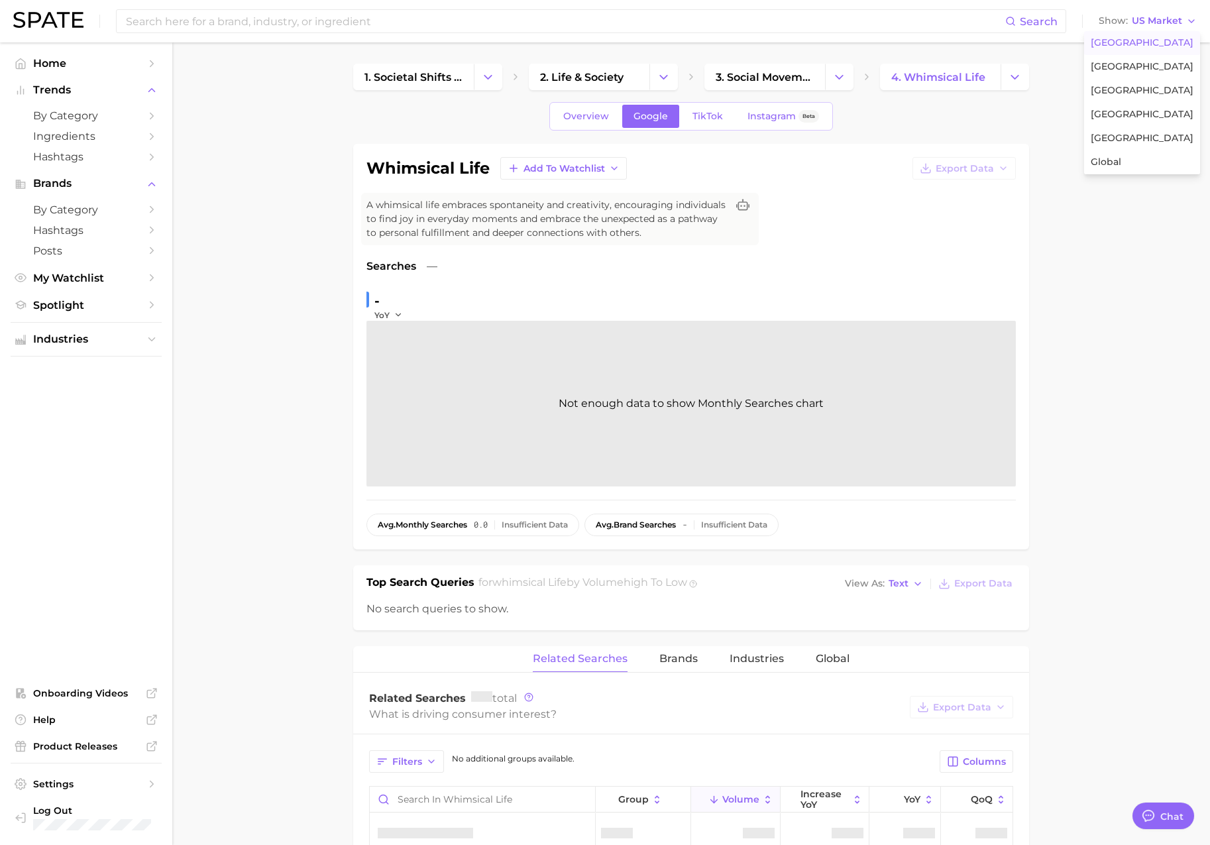
click at [1143, 41] on span "[GEOGRAPHIC_DATA]" at bounding box center [1142, 42] width 103 height 11
click at [687, 113] on link "TikTok" at bounding box center [707, 116] width 53 height 23
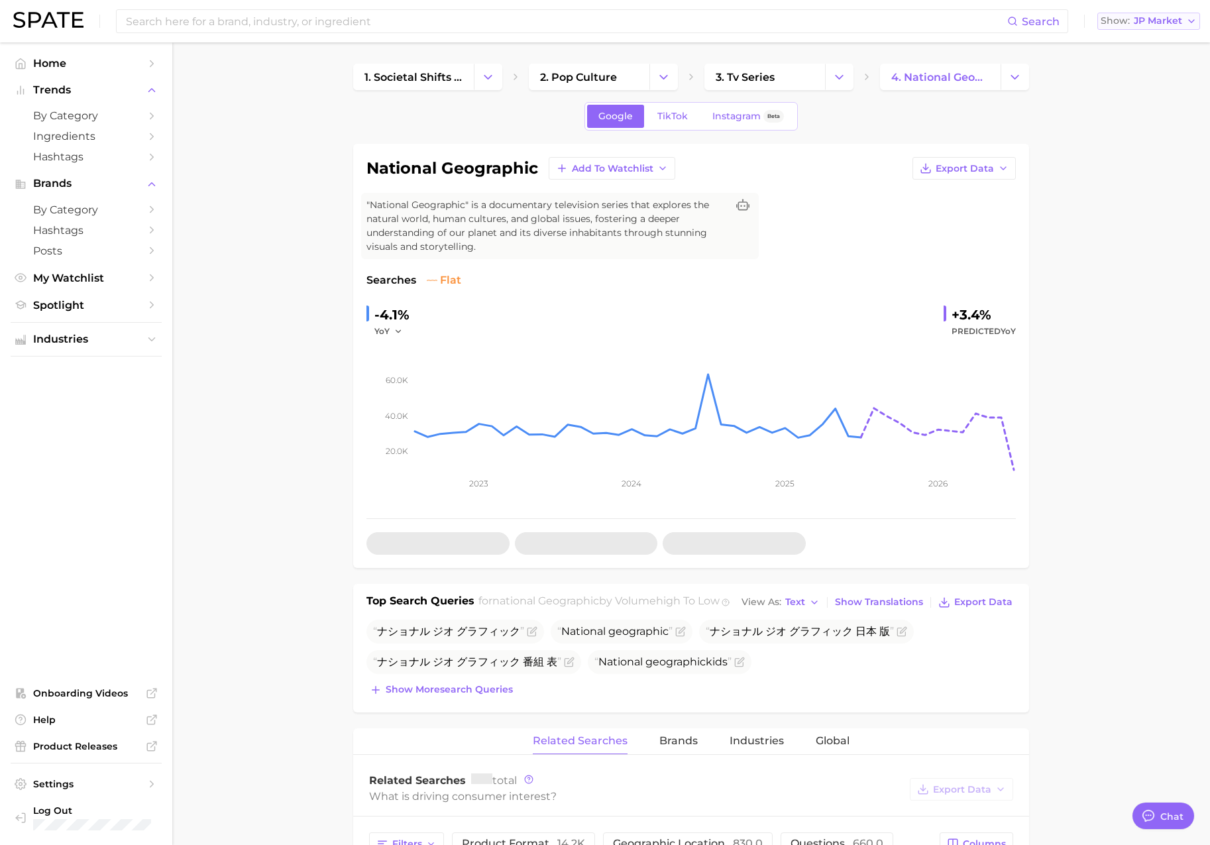
scroll to position [2173, 0]
click at [1163, 19] on span "JP Market" at bounding box center [1158, 20] width 48 height 7
click at [1146, 45] on span "[GEOGRAPHIC_DATA]" at bounding box center [1142, 42] width 103 height 11
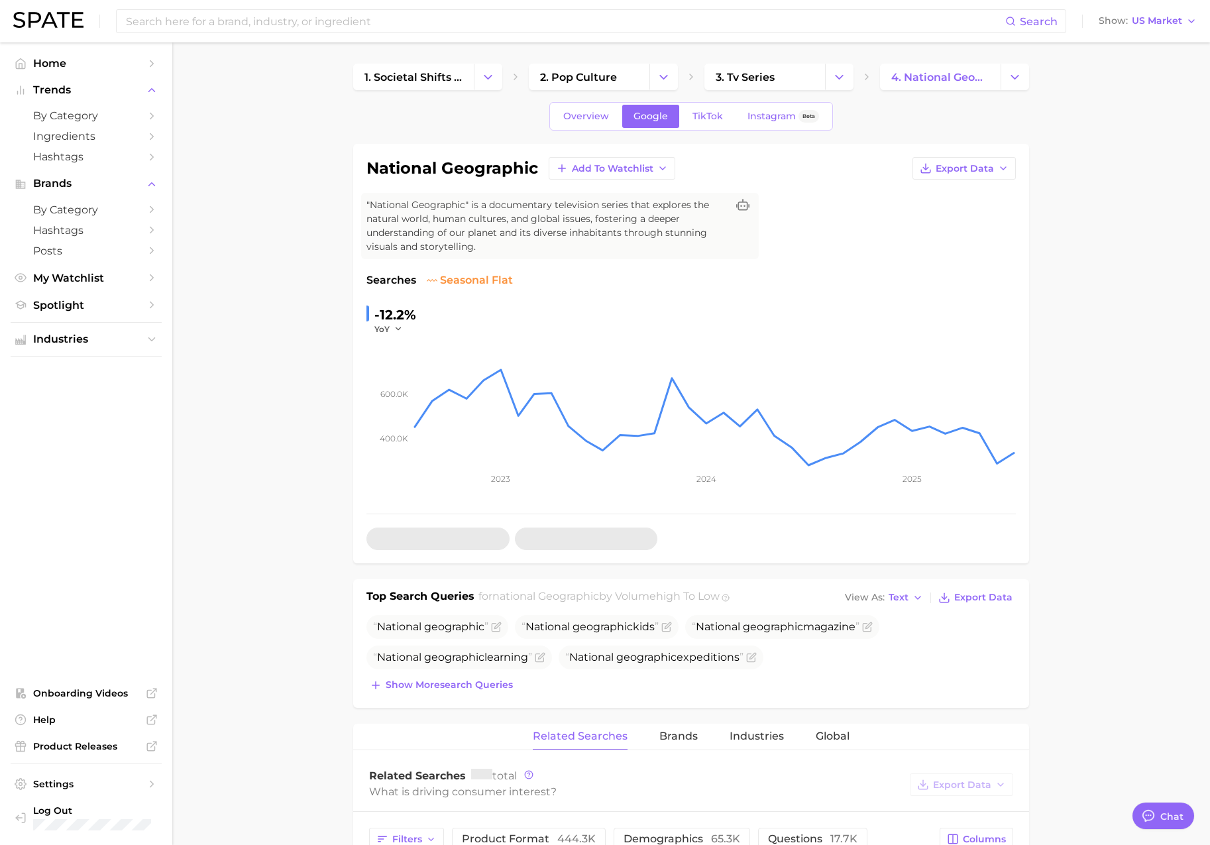
type textarea "x"
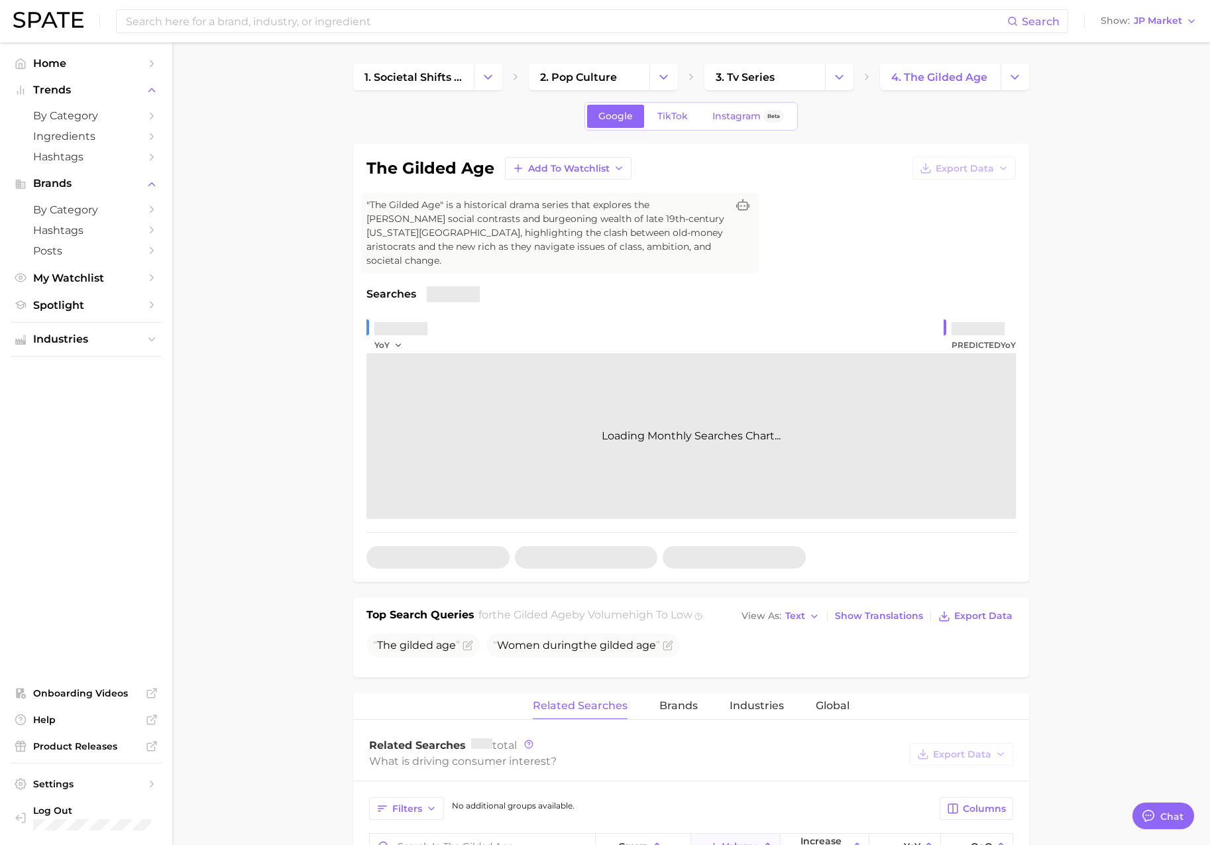
scroll to position [2173, 0]
click at [1140, 21] on span "JP Market" at bounding box center [1158, 20] width 48 height 7
click at [1143, 36] on button "[GEOGRAPHIC_DATA]" at bounding box center [1142, 43] width 116 height 24
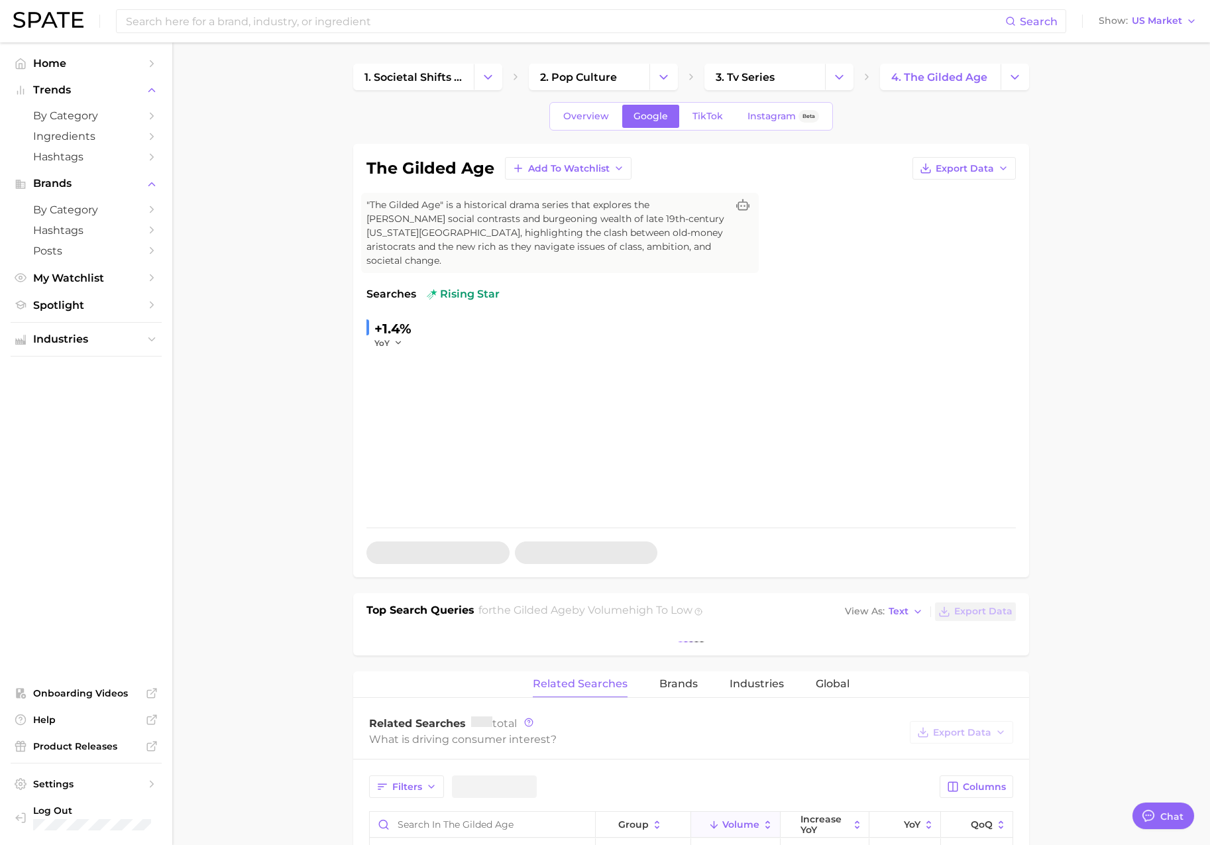
type textarea "x"
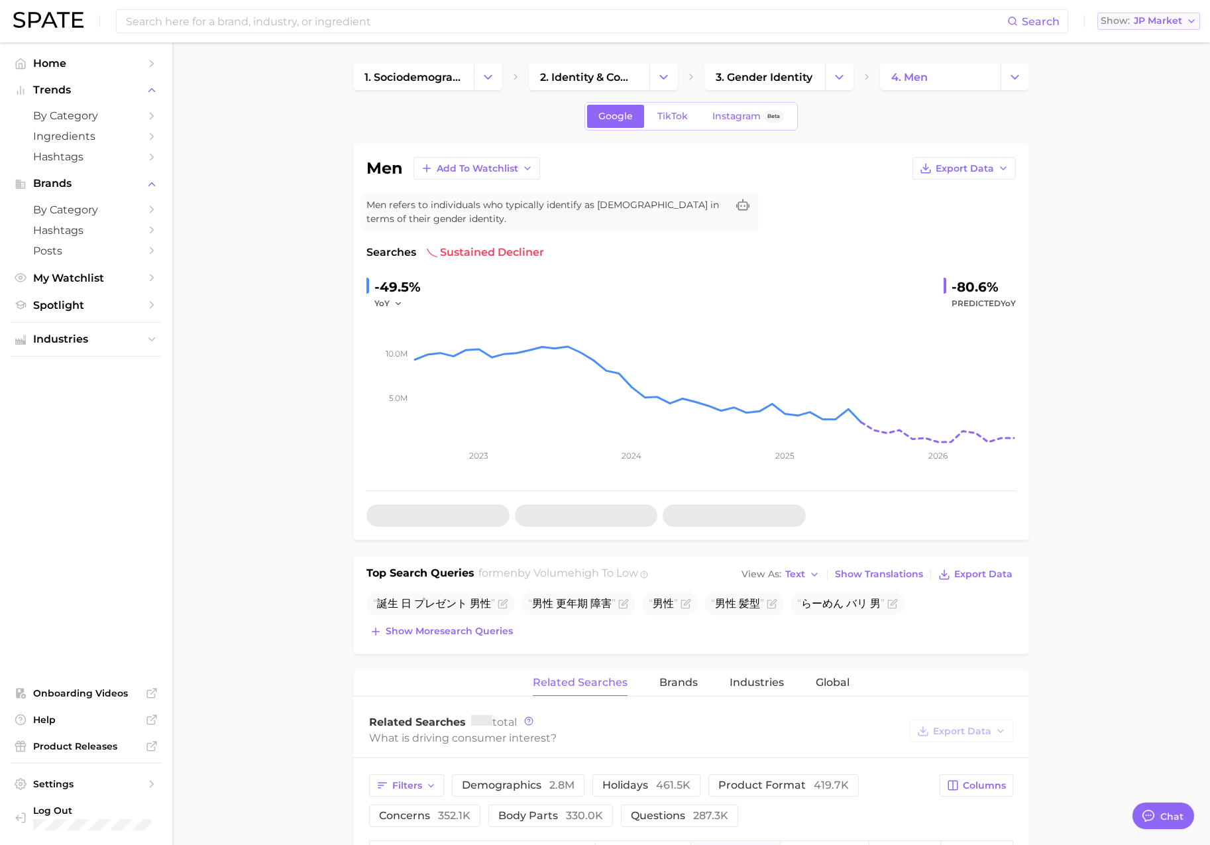
scroll to position [2173, 0]
click at [1161, 21] on span "JP Market" at bounding box center [1158, 20] width 48 height 7
click at [1148, 37] on span "[GEOGRAPHIC_DATA]" at bounding box center [1142, 42] width 103 height 11
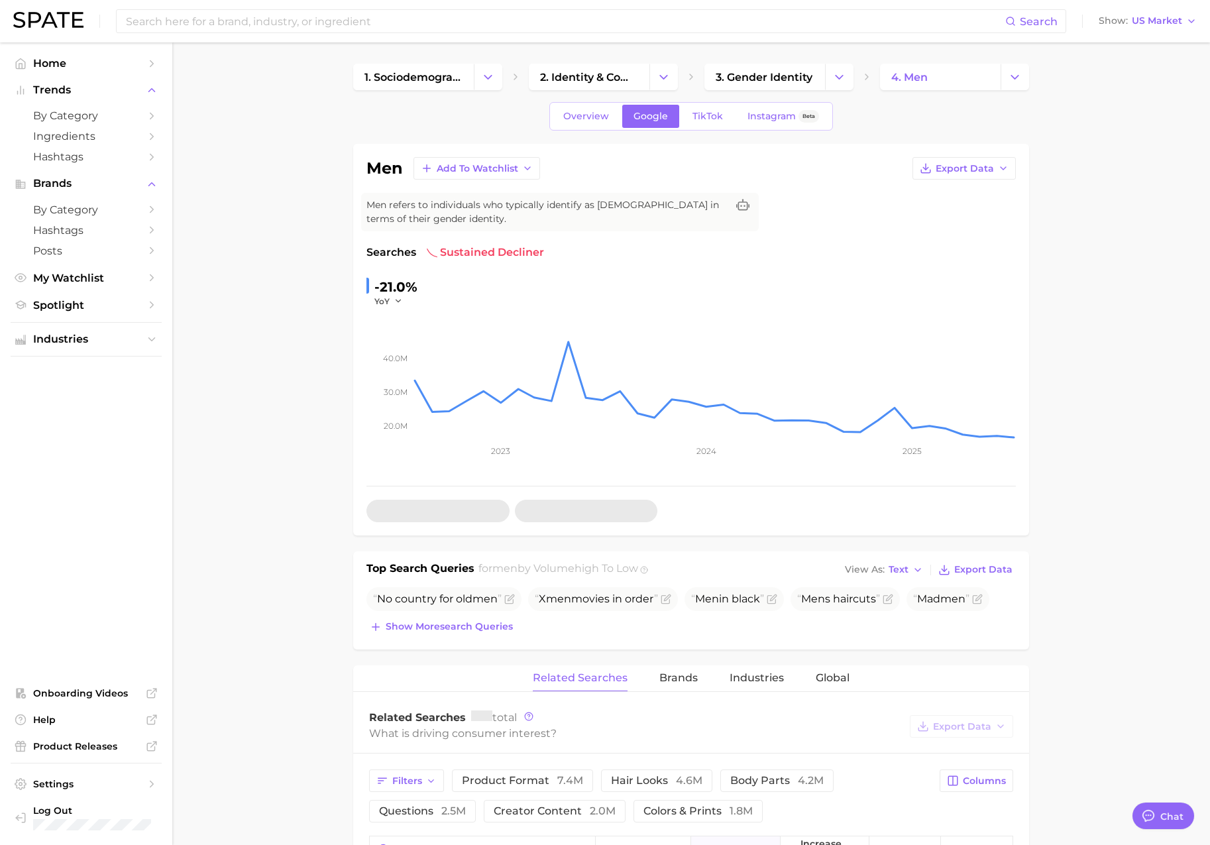
type textarea "x"
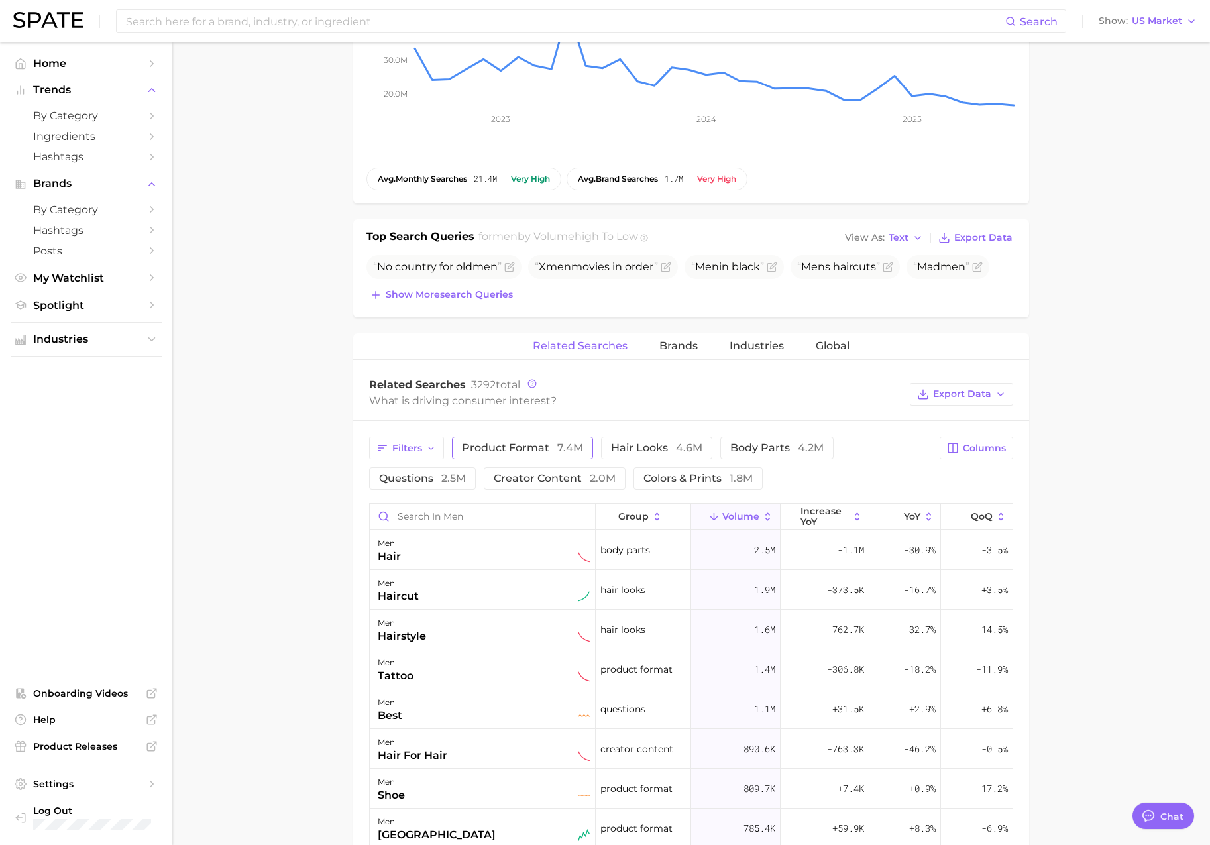
scroll to position [335, 0]
click at [457, 514] on input "Search in men" at bounding box center [482, 513] width 225 height 25
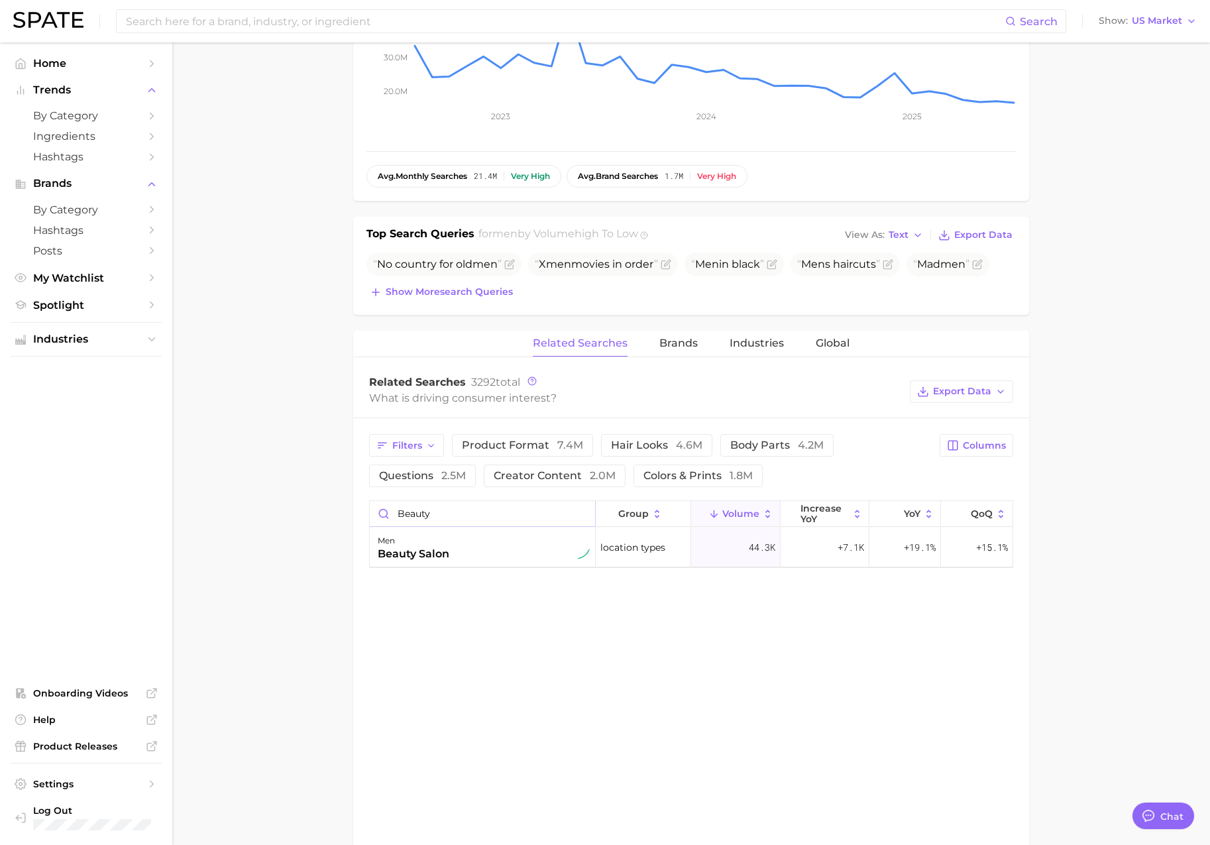
scroll to position [0, 0]
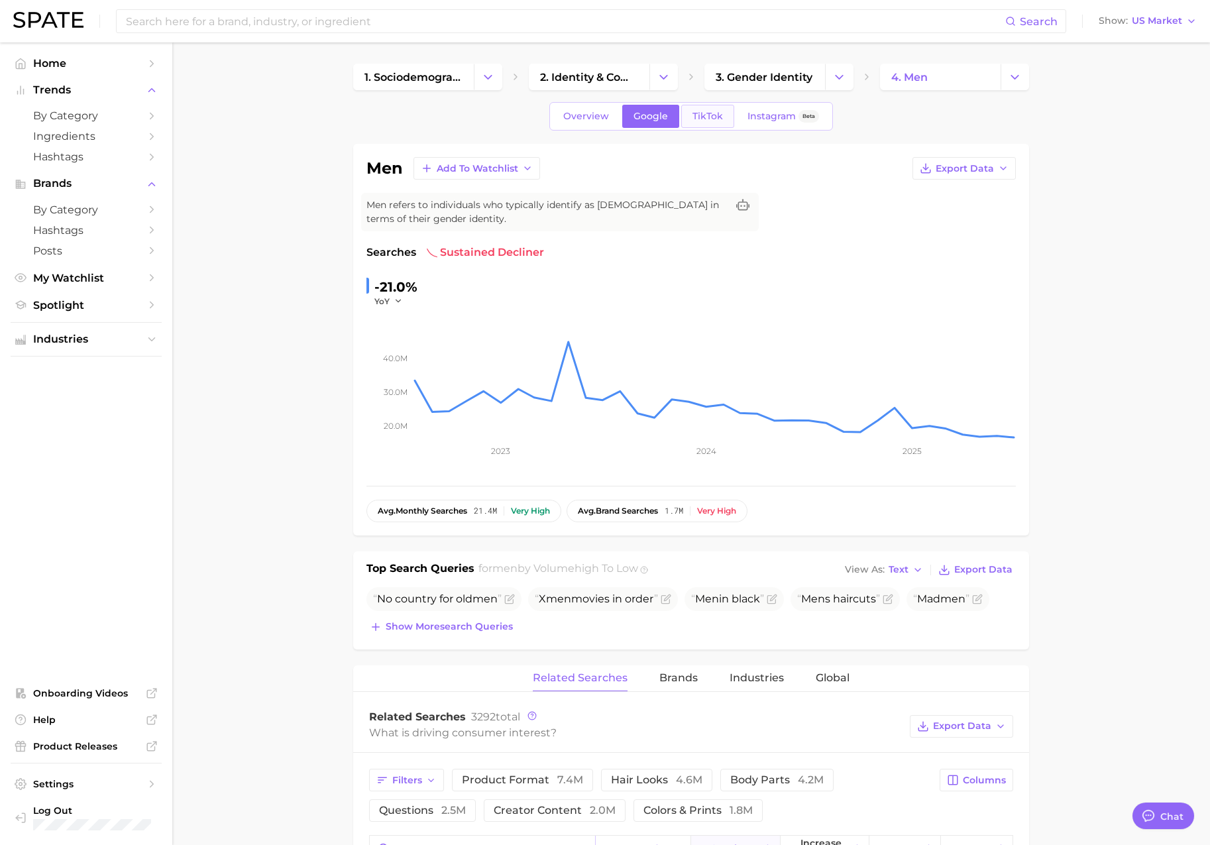
type input "beauty"
click at [690, 117] on link "TikTok" at bounding box center [707, 116] width 53 height 23
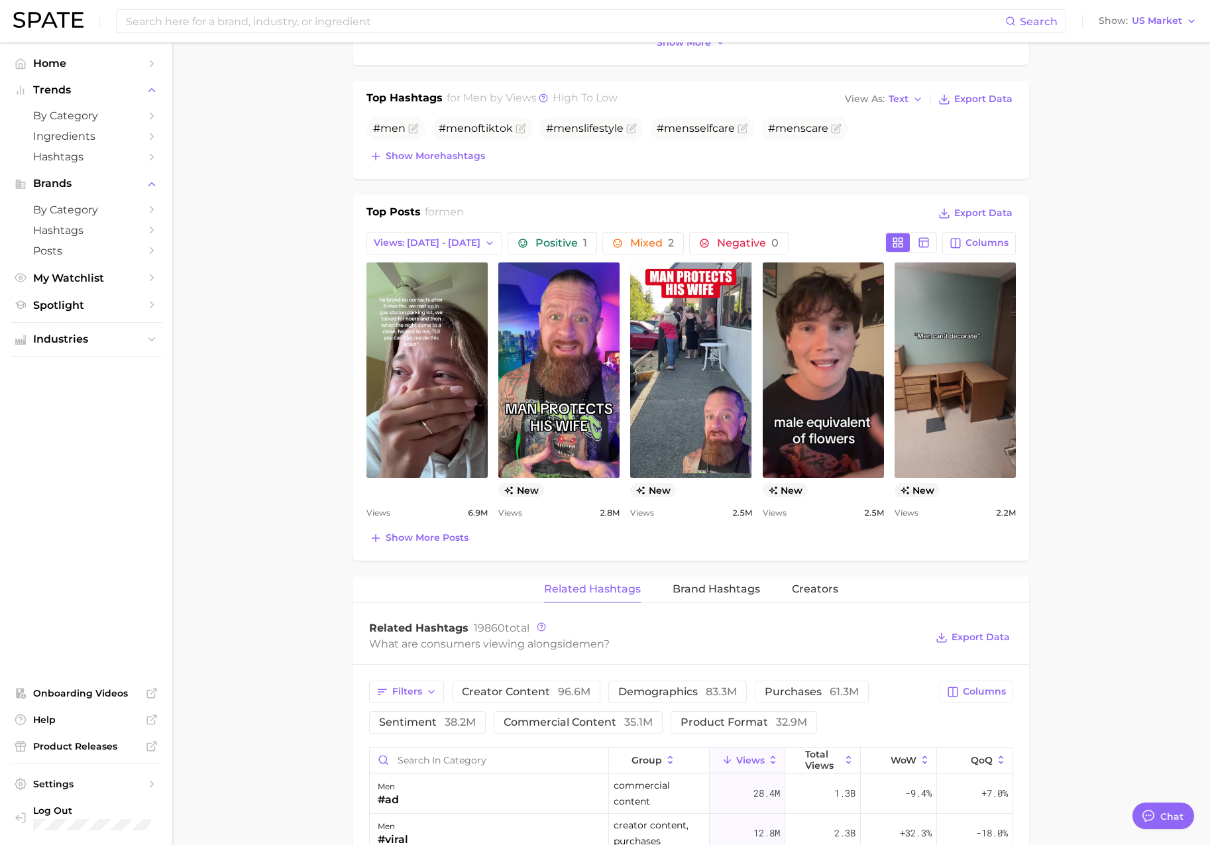
scroll to position [609, 0]
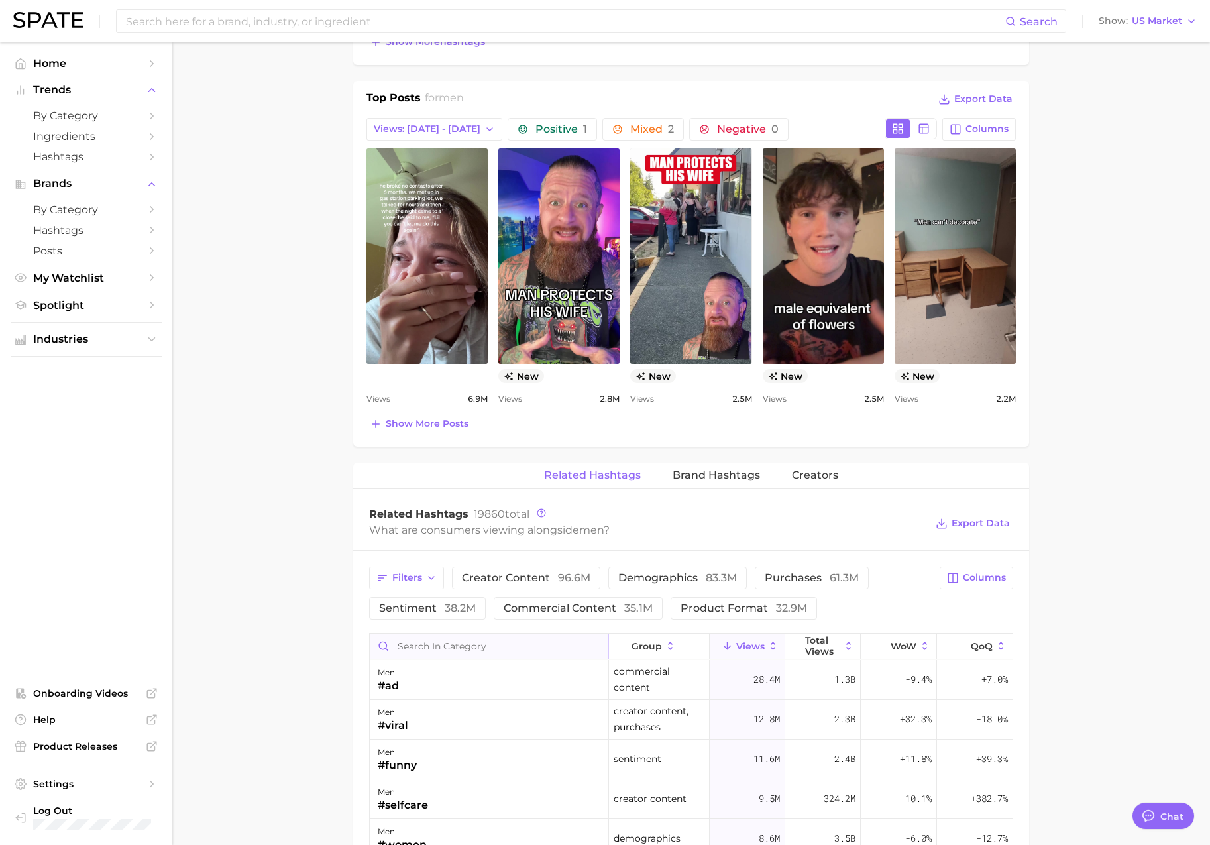
click at [440, 656] on input "Search in category" at bounding box center [489, 646] width 239 height 25
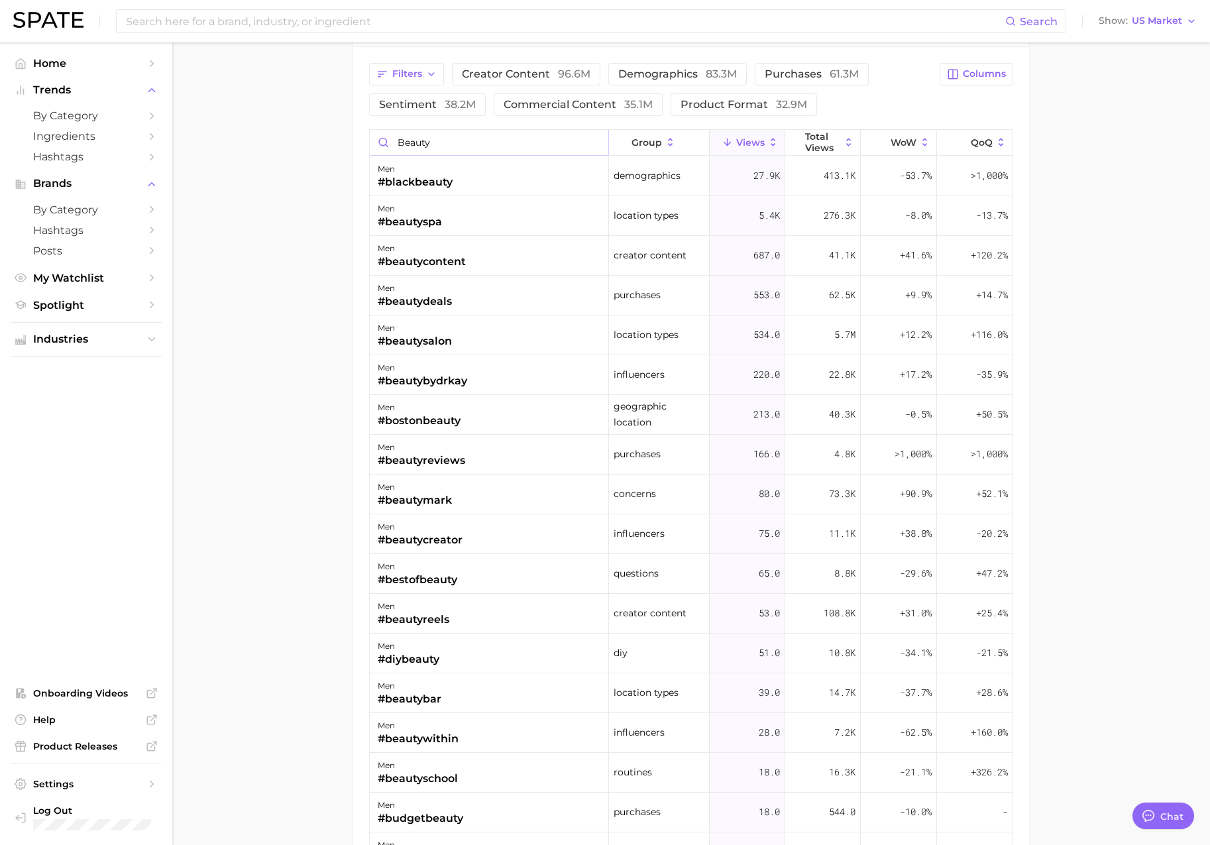
scroll to position [1118, 0]
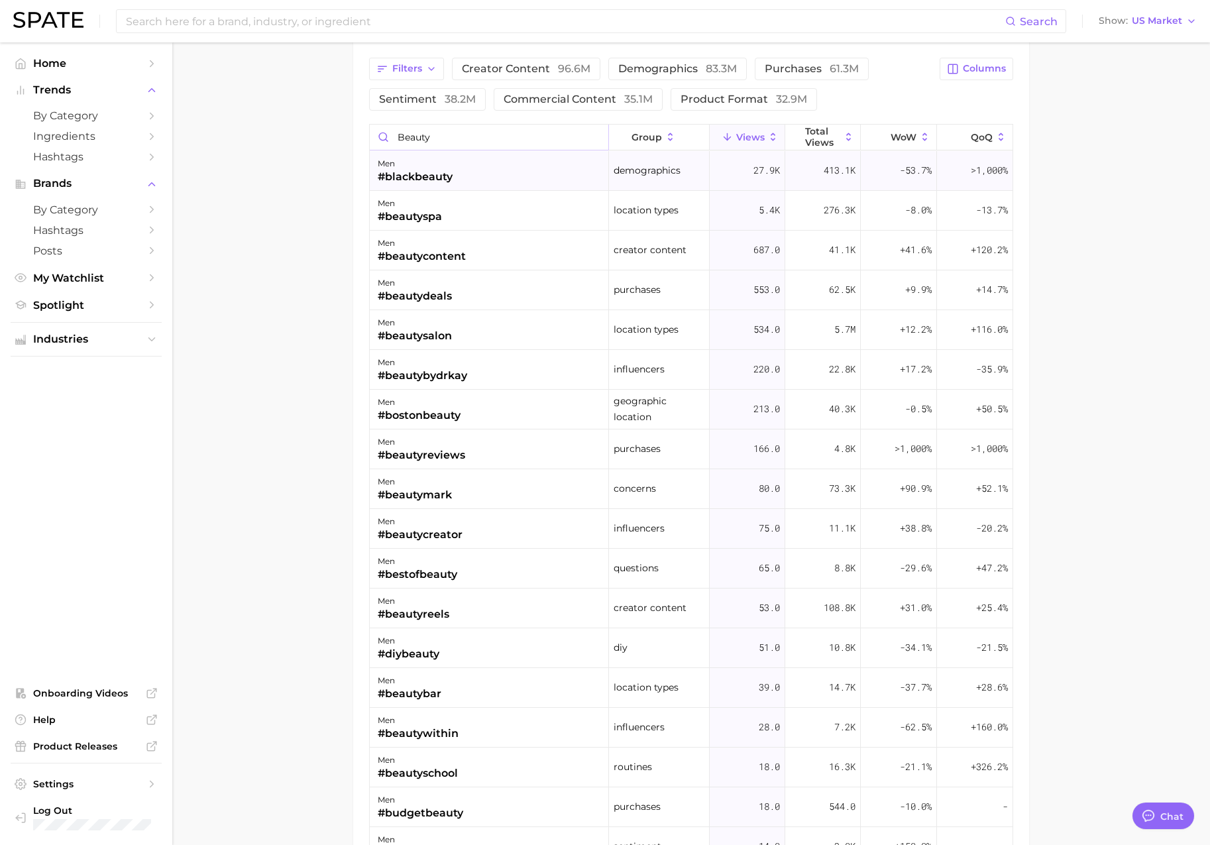
type input "beauty"
click at [463, 184] on div "men #blackbeauty" at bounding box center [489, 171] width 239 height 40
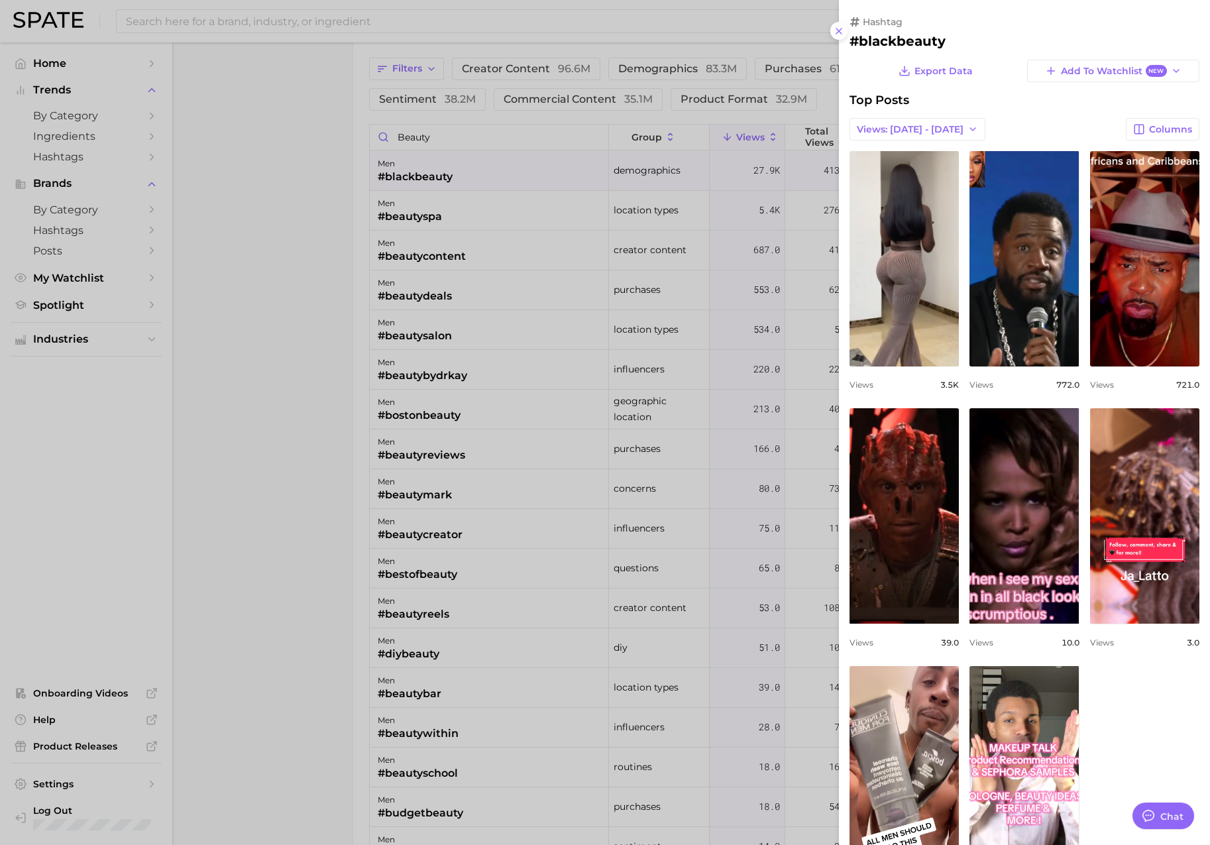
scroll to position [0, 0]
click at [312, 338] on div at bounding box center [605, 422] width 1210 height 845
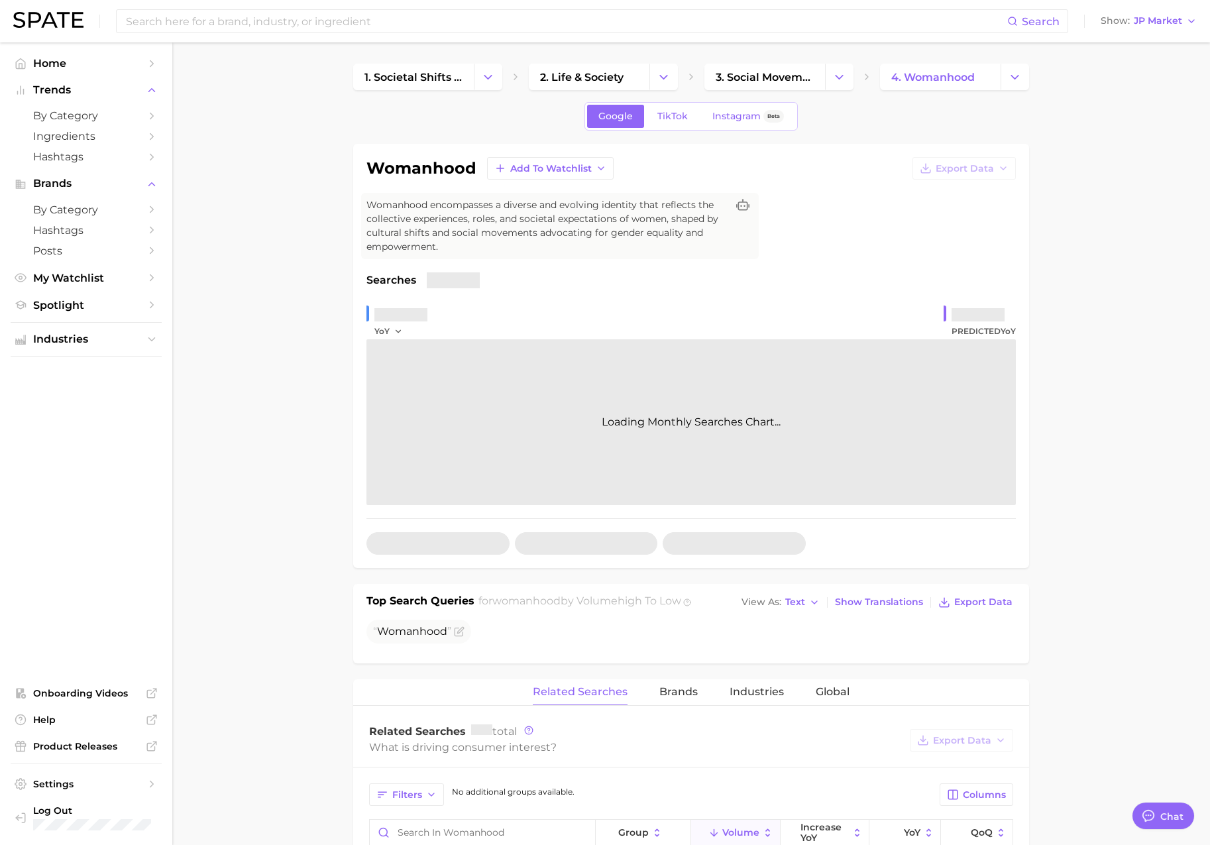
scroll to position [2173, 0]
click at [1158, 21] on span "JP Market" at bounding box center [1158, 20] width 48 height 7
click at [1147, 40] on span "[GEOGRAPHIC_DATA]" at bounding box center [1142, 42] width 103 height 11
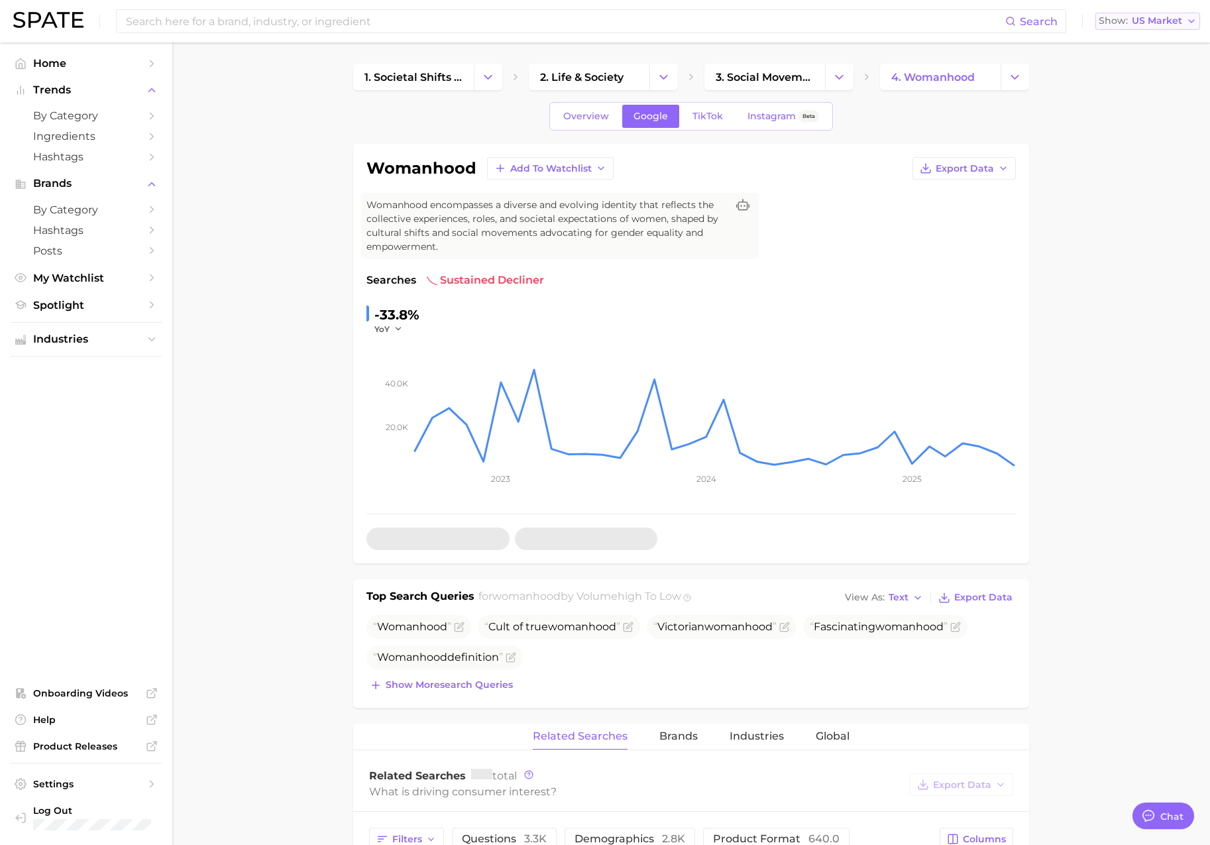
type textarea "x"
click at [1158, 27] on button "Show US Market" at bounding box center [1148, 21] width 105 height 17
click at [1107, 141] on span "[GEOGRAPHIC_DATA]" at bounding box center [1142, 138] width 103 height 11
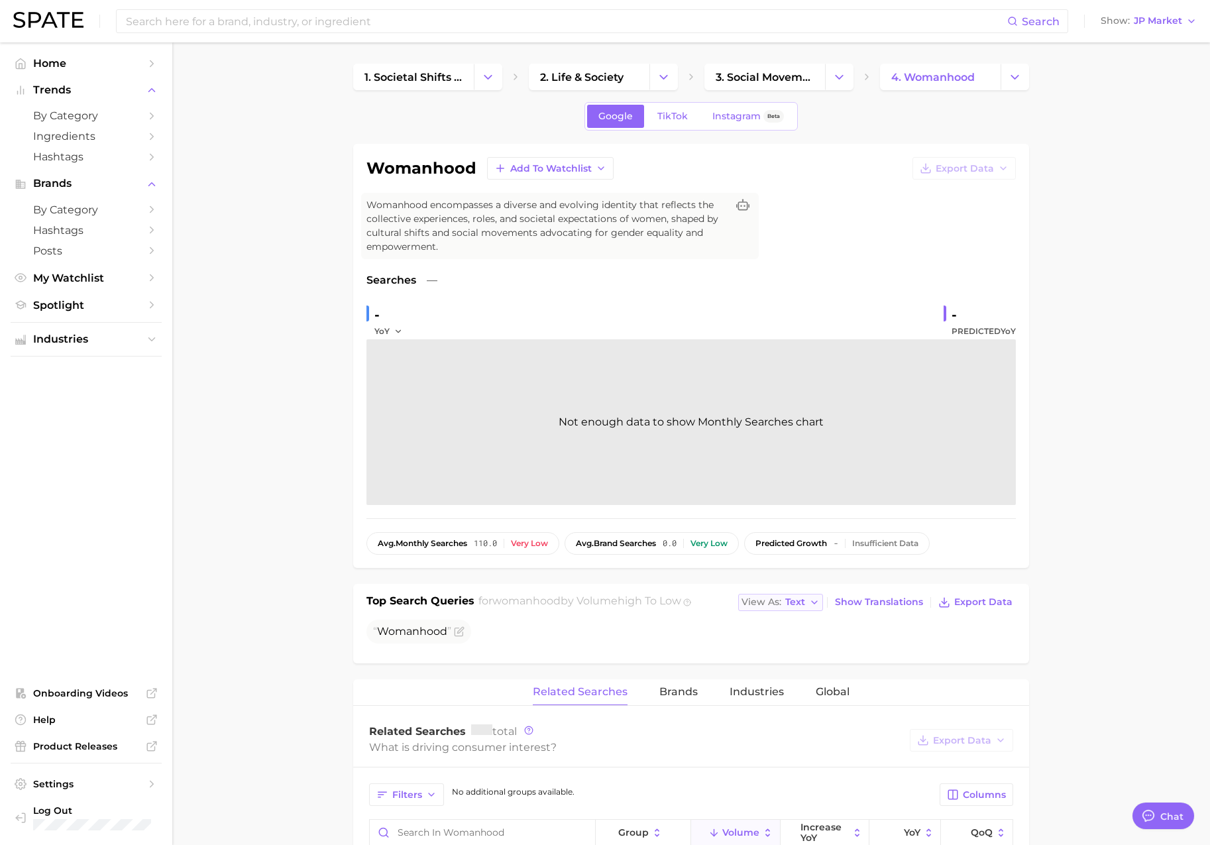
click at [811, 598] on button "View As Text" at bounding box center [780, 602] width 85 height 17
click at [807, 645] on button "Table" at bounding box center [811, 648] width 146 height 24
drag, startPoint x: 1087, startPoint y: 568, endPoint x: 1106, endPoint y: 294, distance: 274.4
click at [1087, 566] on main "1. societal shifts & culture 2. life & society 3. social movements 4. womanhood…" at bounding box center [691, 774] width 1038 height 1464
click at [1168, 20] on span "JP Market" at bounding box center [1158, 20] width 48 height 7
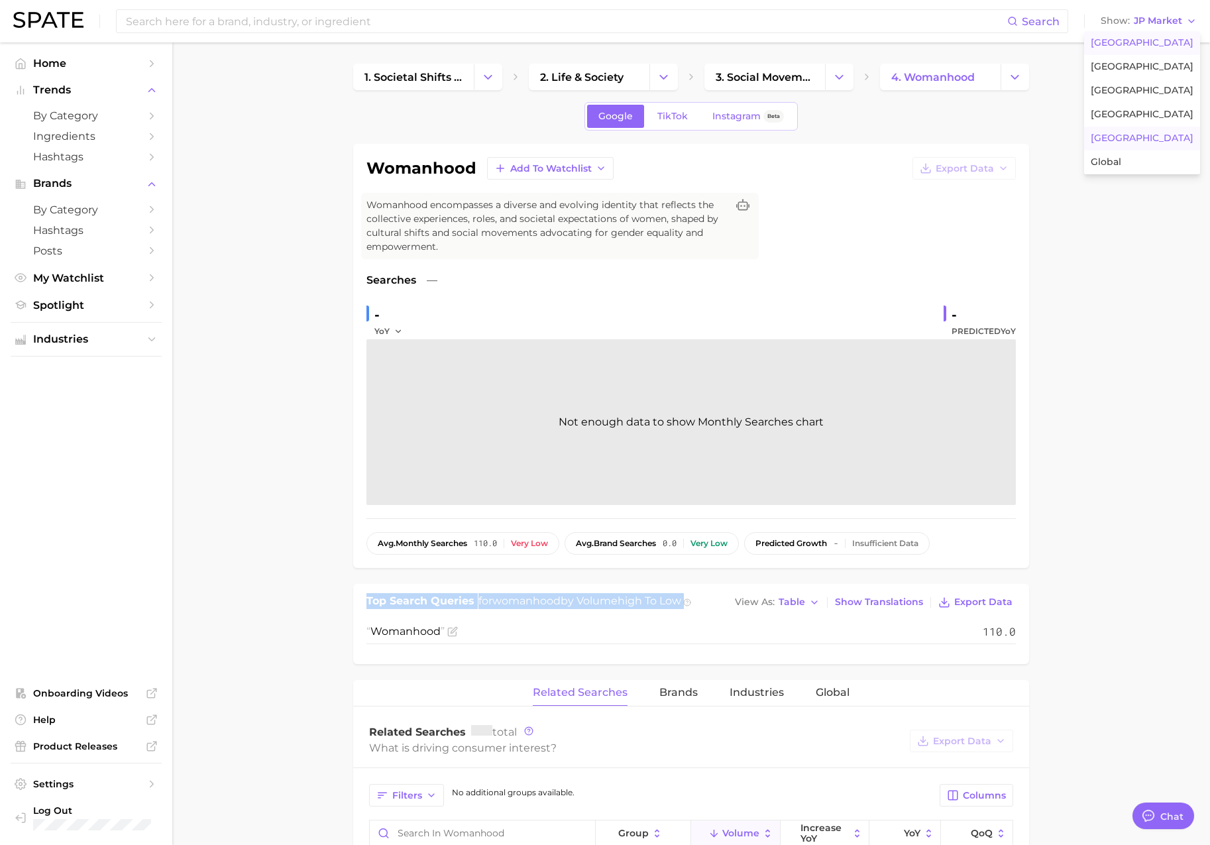
click at [1155, 40] on span "[GEOGRAPHIC_DATA]" at bounding box center [1142, 42] width 103 height 11
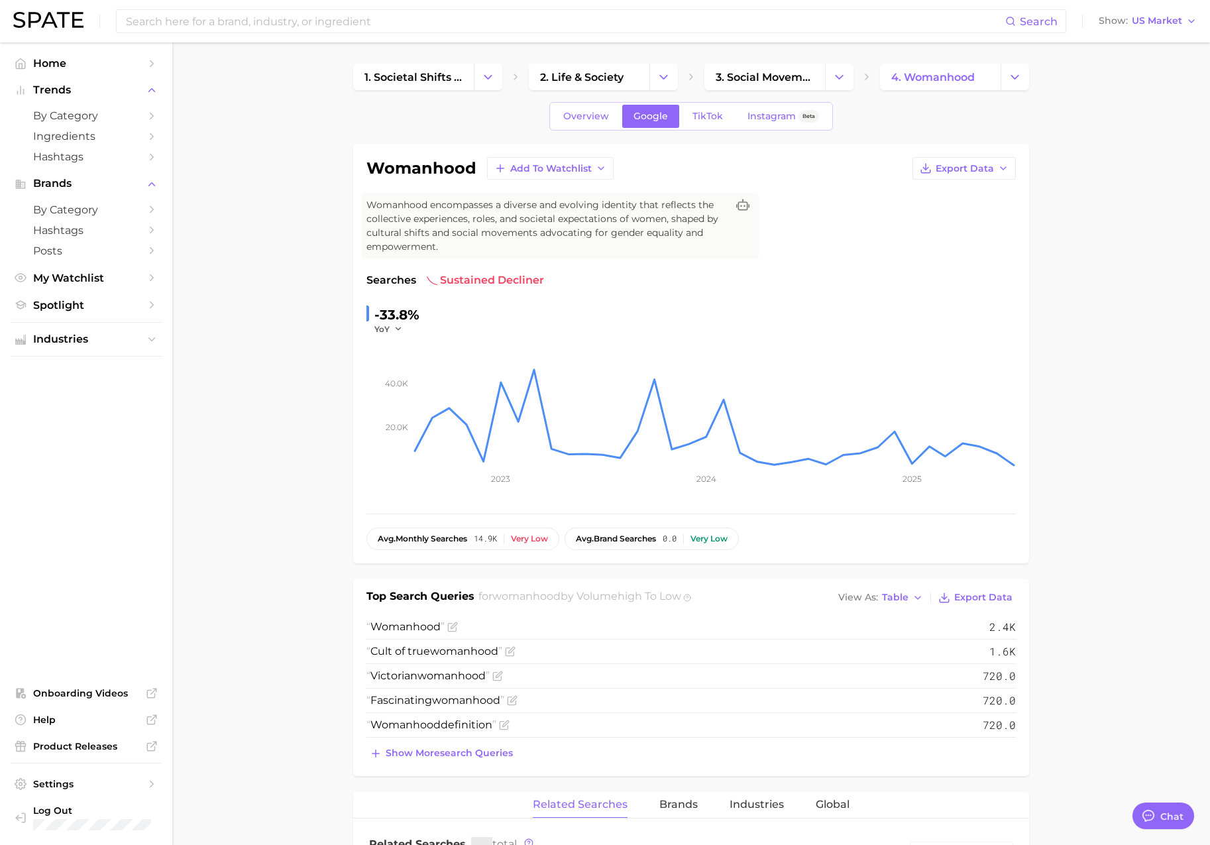
click at [1147, 68] on main "1. societal shifts & culture 2. life & society 3. social movements 4. womanhood…" at bounding box center [691, 830] width 1038 height 1576
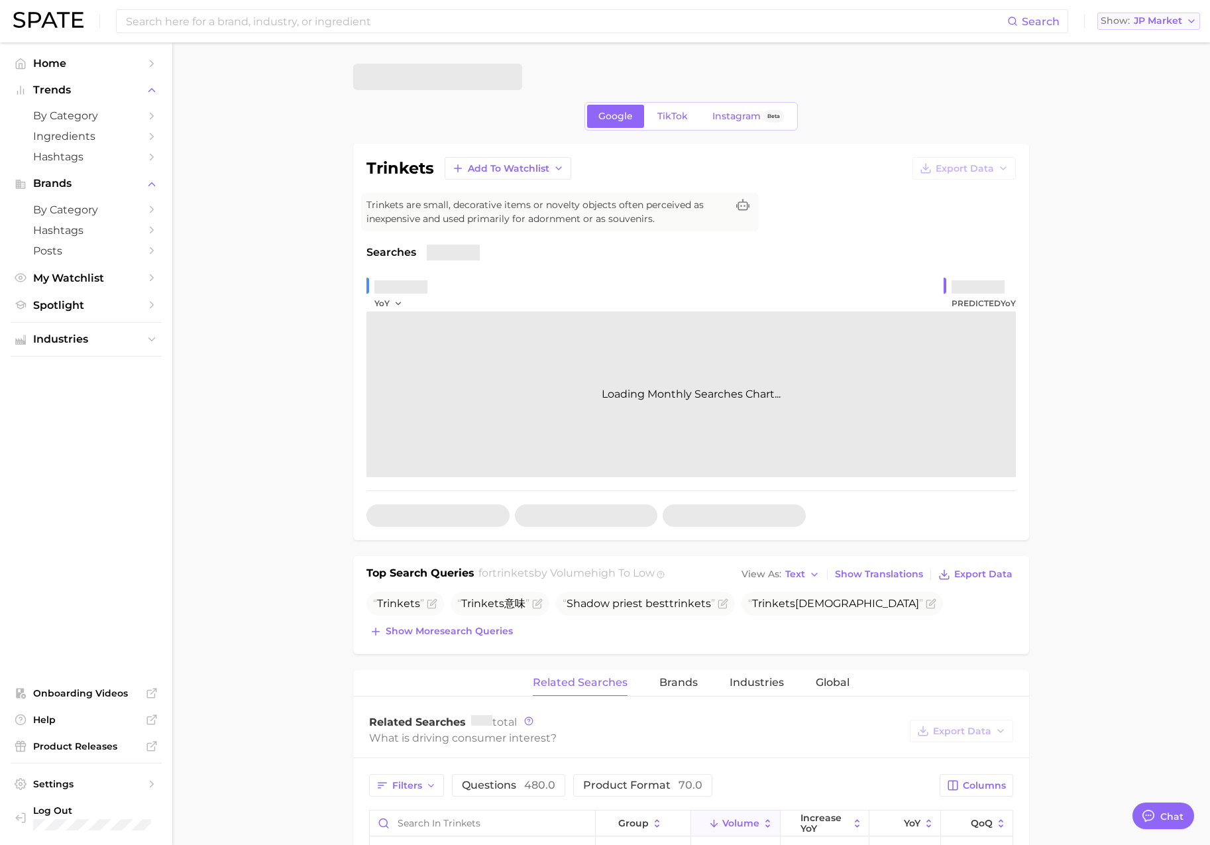
click at [1151, 25] on span "JP Market" at bounding box center [1158, 20] width 48 height 7
click at [1145, 40] on span "[GEOGRAPHIC_DATA]" at bounding box center [1142, 42] width 103 height 11
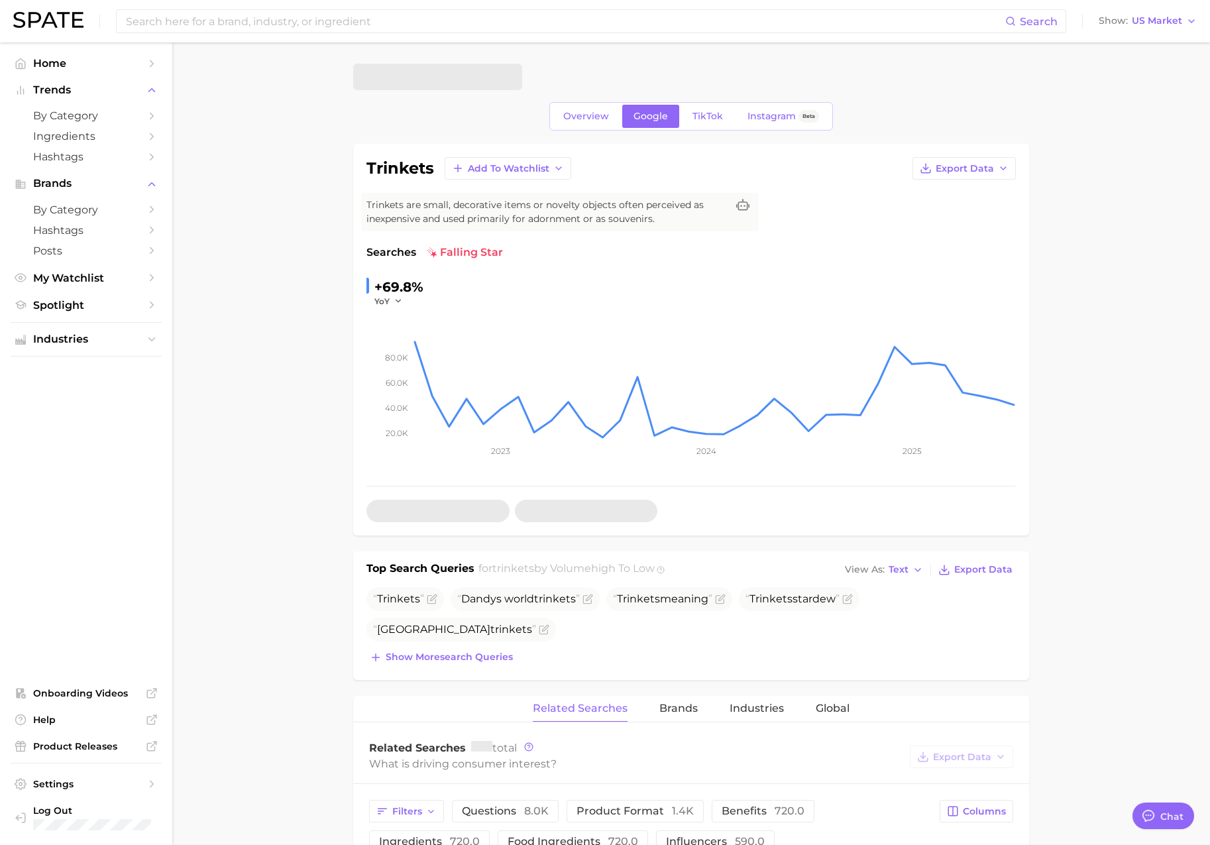
type textarea "x"
drag, startPoint x: 380, startPoint y: 630, endPoint x: 500, endPoint y: 628, distance: 120.0
click at [500, 628] on span "Stardew valley trinkets" at bounding box center [454, 629] width 163 height 13
copy span "Stardew valley trinkets"
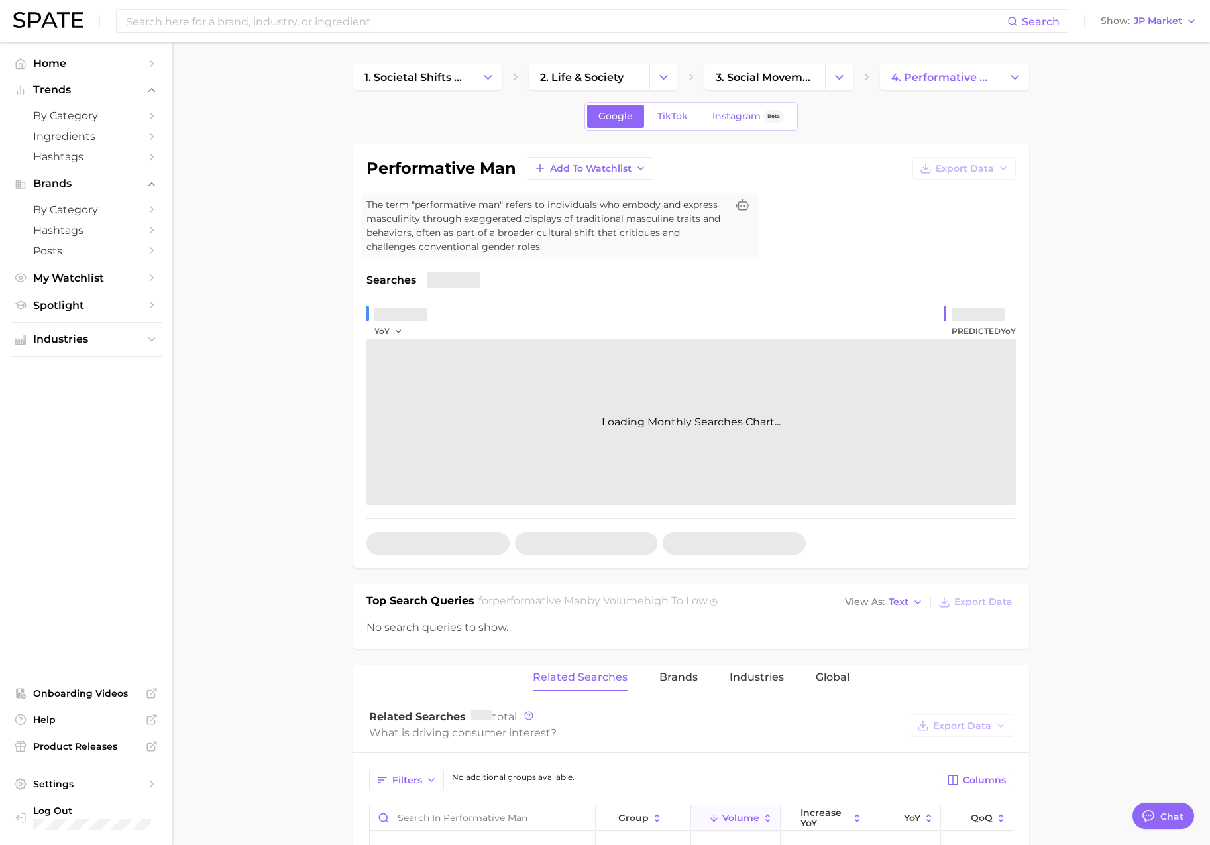
scroll to position [2173, 0]
click at [1144, 25] on span "JP Market" at bounding box center [1158, 20] width 48 height 7
click at [1145, 38] on span "[GEOGRAPHIC_DATA]" at bounding box center [1142, 42] width 103 height 11
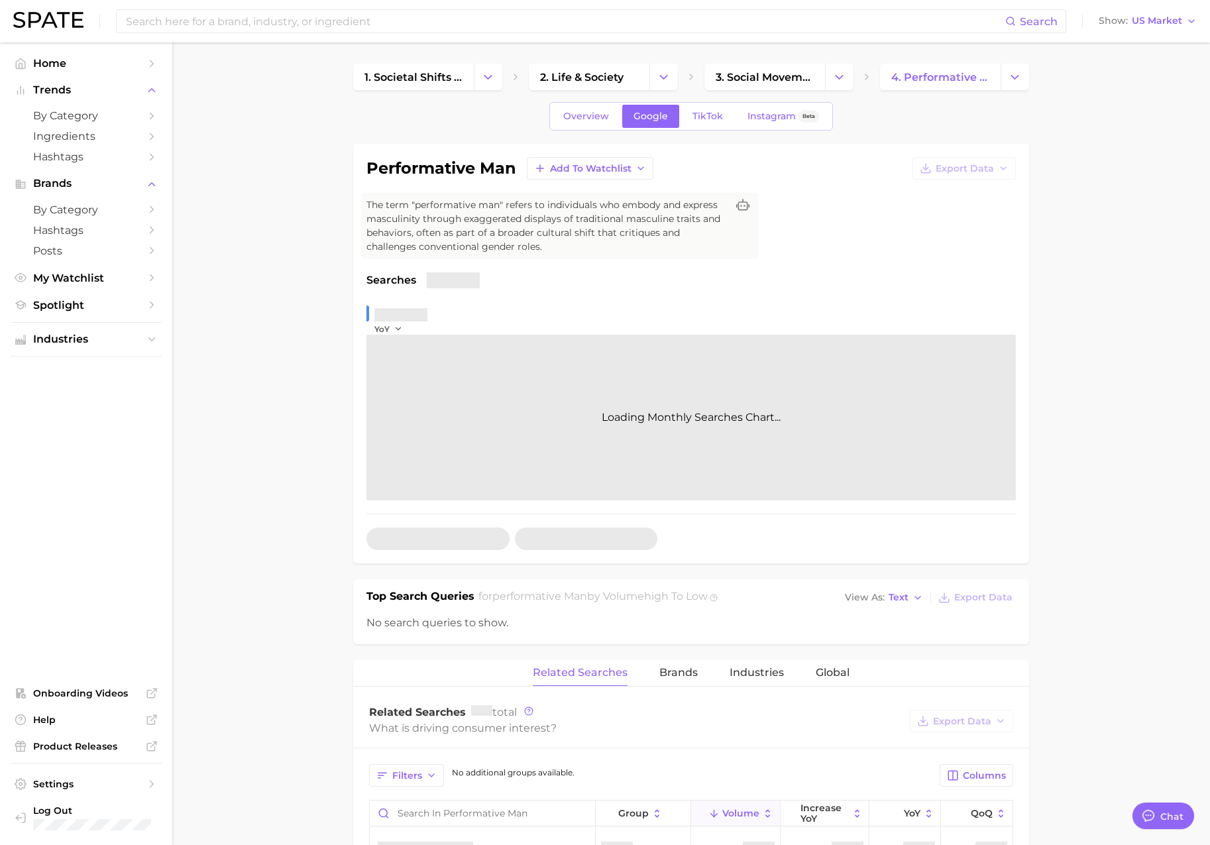
type textarea "x"
click at [697, 120] on span "TikTok" at bounding box center [708, 116] width 30 height 11
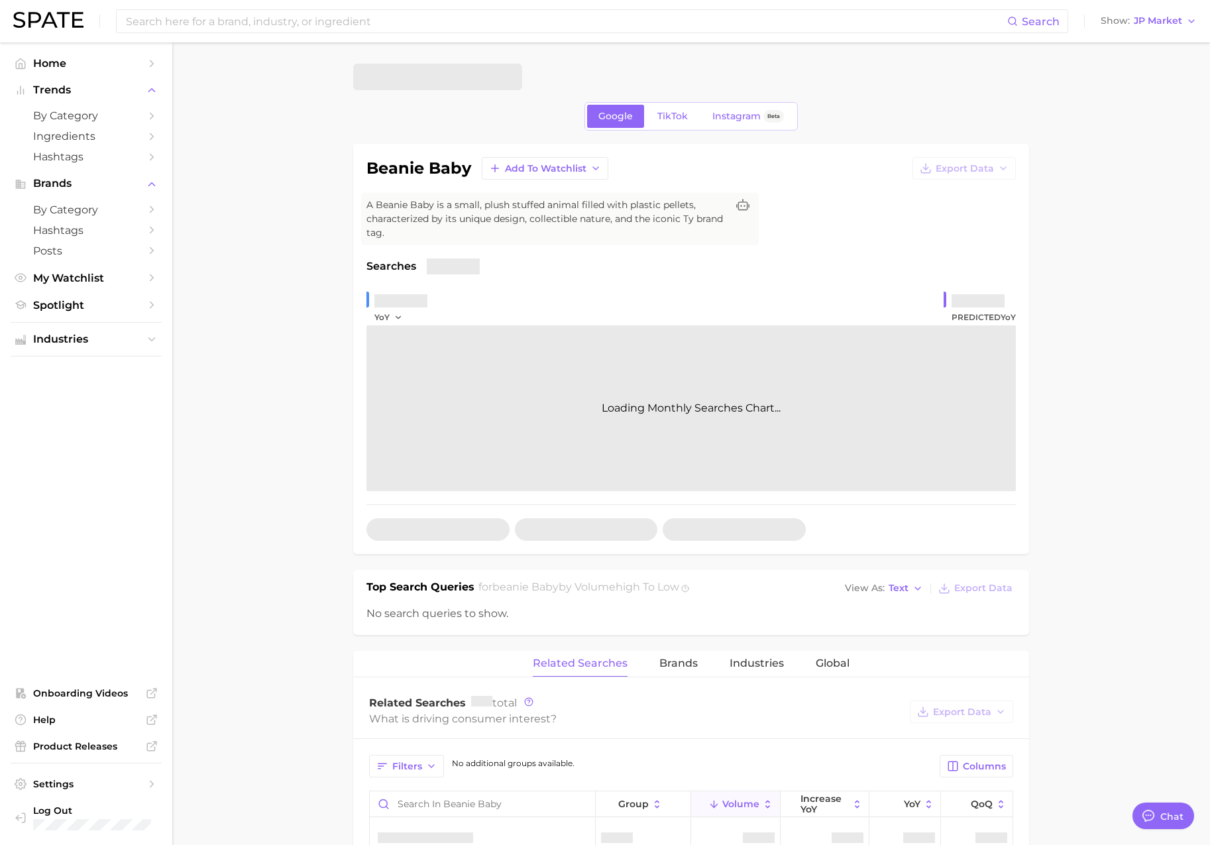
scroll to position [2173, 0]
type textarea "x"
click at [1145, 21] on span "JP Market" at bounding box center [1158, 20] width 48 height 7
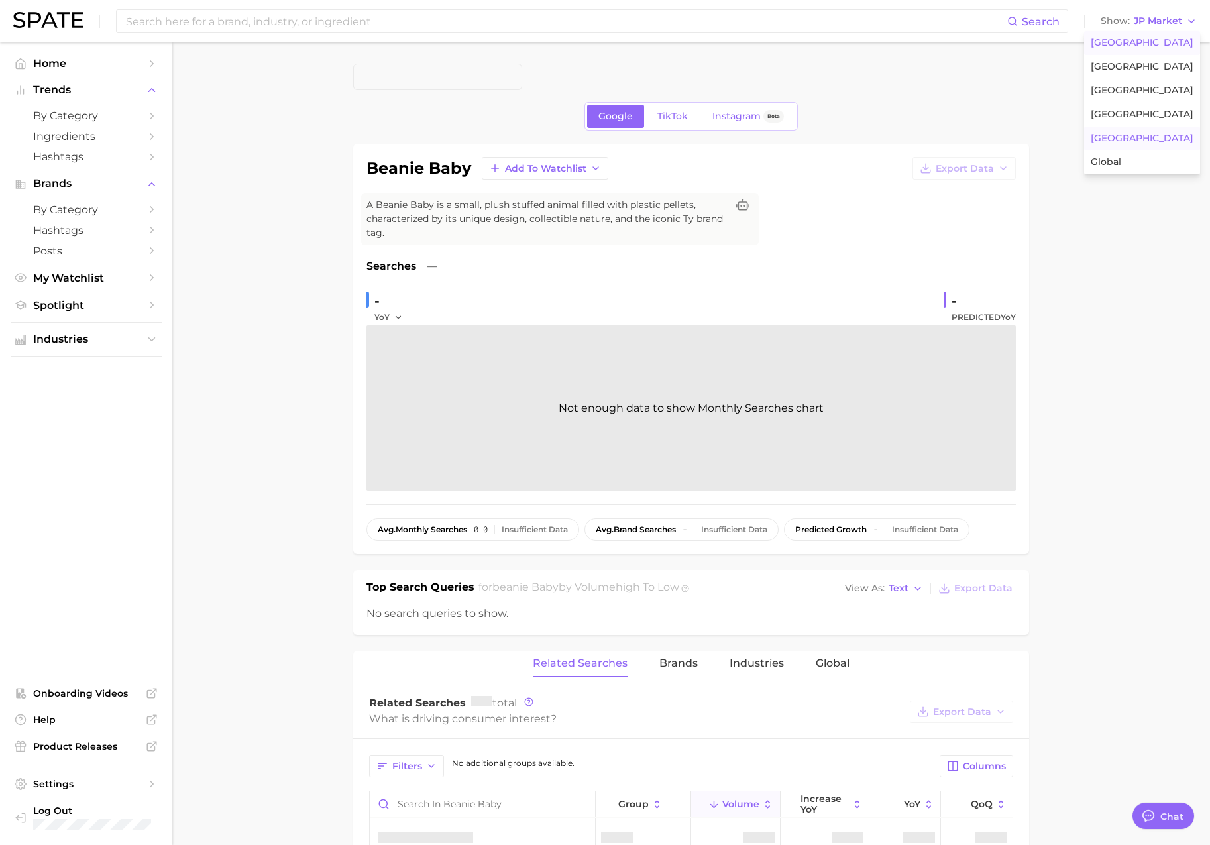
click at [1145, 39] on span "[GEOGRAPHIC_DATA]" at bounding box center [1142, 42] width 103 height 11
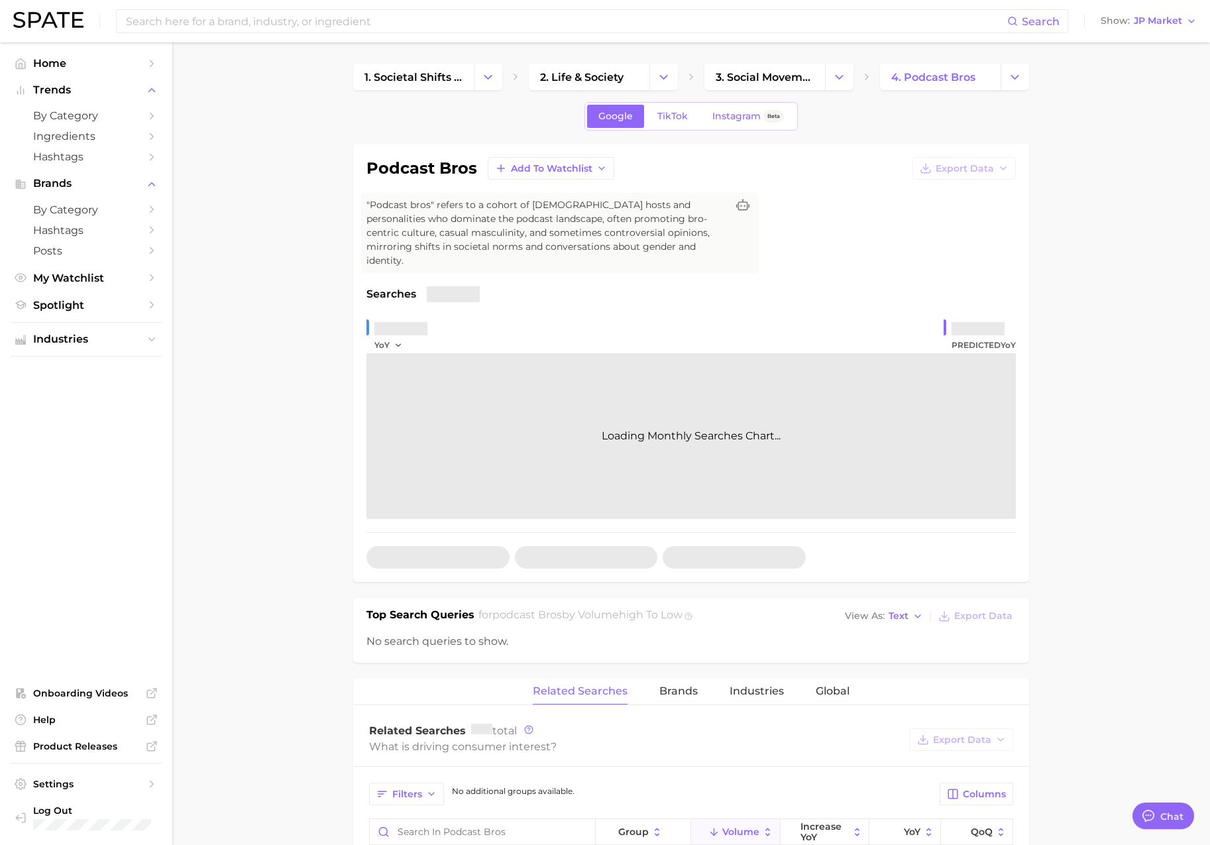
scroll to position [2173, 0]
click at [1135, 25] on span "JP Market" at bounding box center [1158, 20] width 48 height 7
click at [1149, 46] on span "[GEOGRAPHIC_DATA]" at bounding box center [1142, 42] width 103 height 11
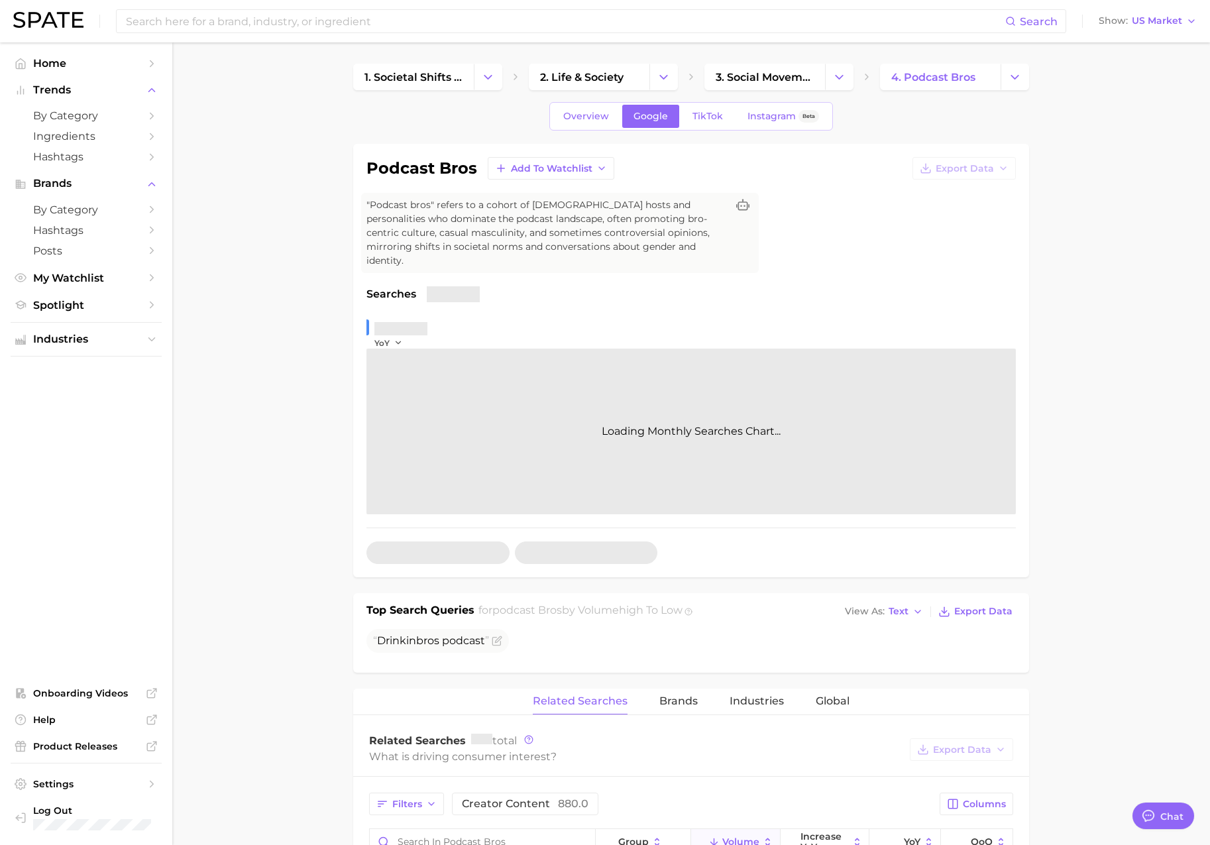
type textarea "x"
click at [706, 121] on span "TikTok" at bounding box center [708, 116] width 30 height 11
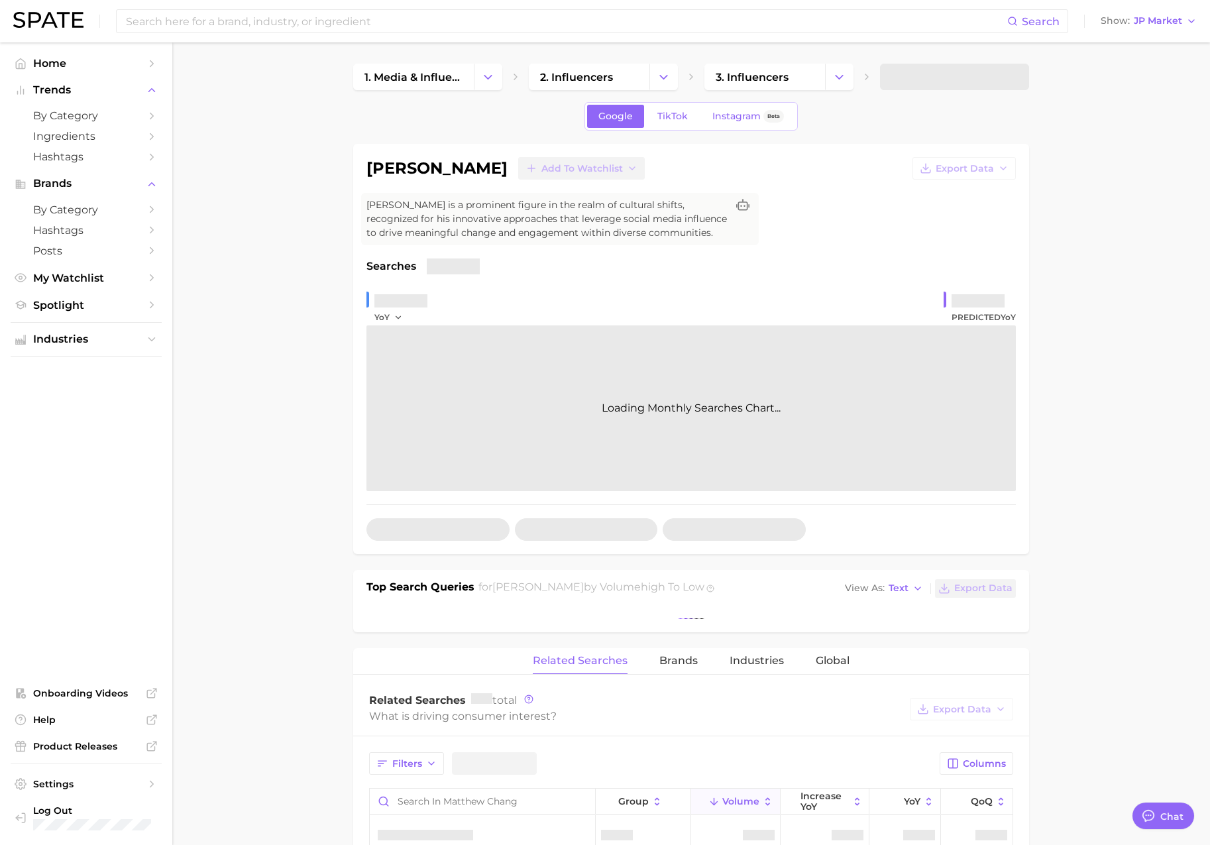
type textarea "x"
click at [1141, 23] on span "JP Market" at bounding box center [1158, 20] width 48 height 7
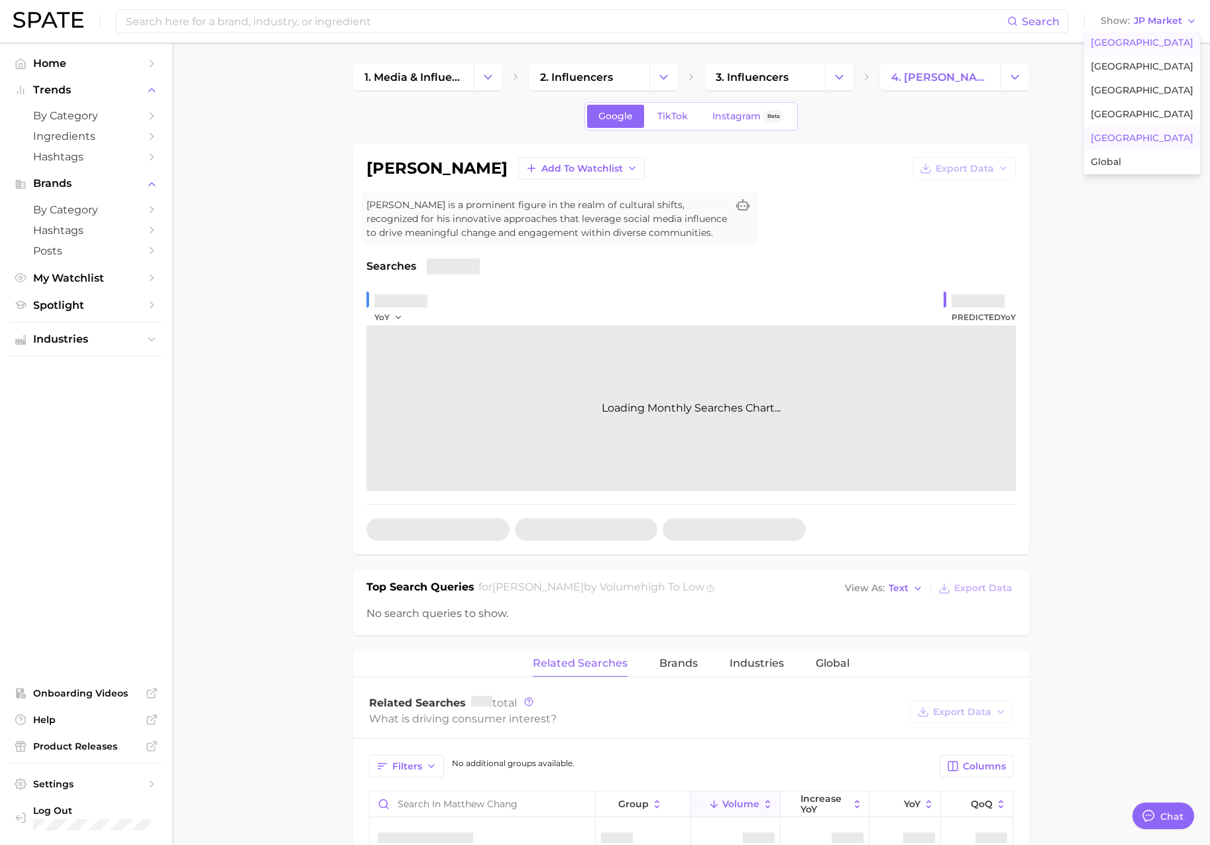
drag, startPoint x: 1151, startPoint y: 40, endPoint x: 1146, endPoint y: 54, distance: 15.5
click at [1151, 40] on span "[GEOGRAPHIC_DATA]" at bounding box center [1142, 42] width 103 height 11
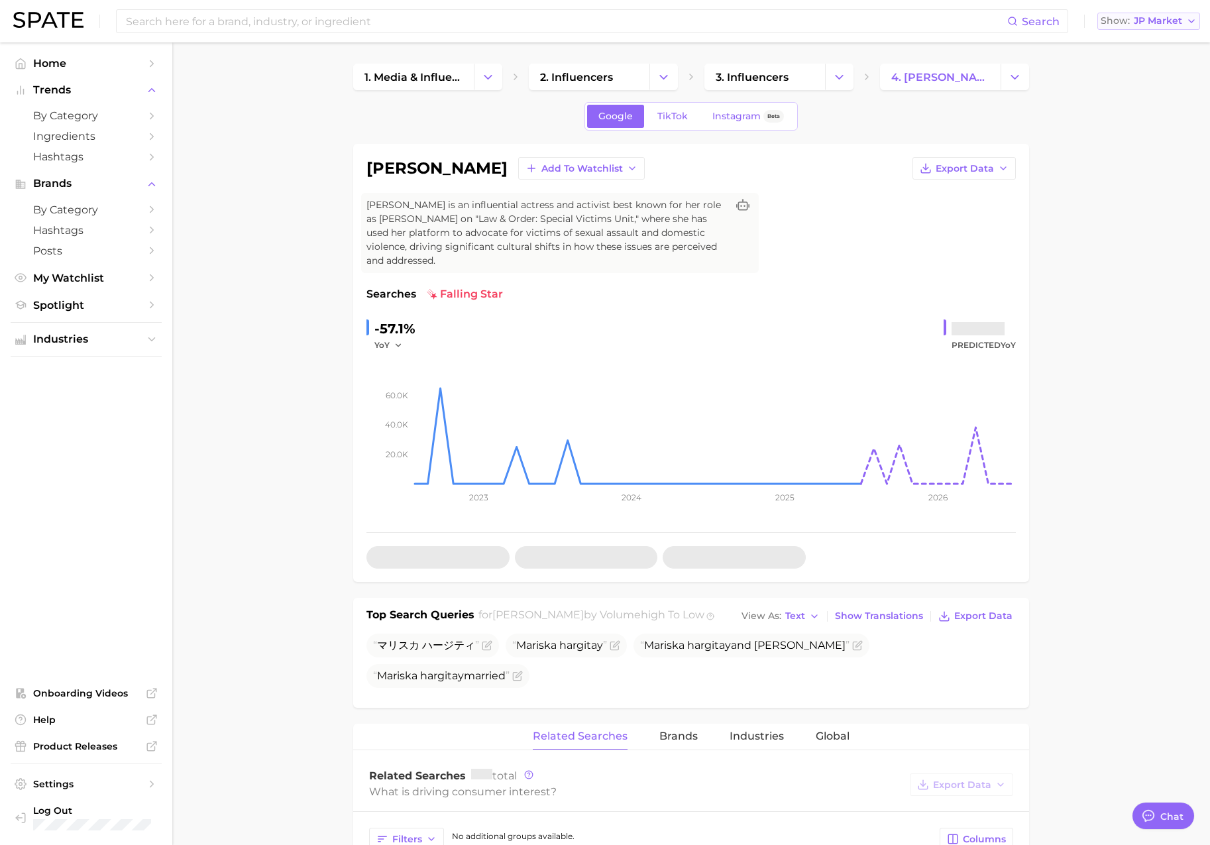
scroll to position [2173, 0]
click at [1166, 17] on span "JP Market" at bounding box center [1158, 20] width 48 height 7
click at [1145, 39] on span "[GEOGRAPHIC_DATA]" at bounding box center [1142, 42] width 103 height 11
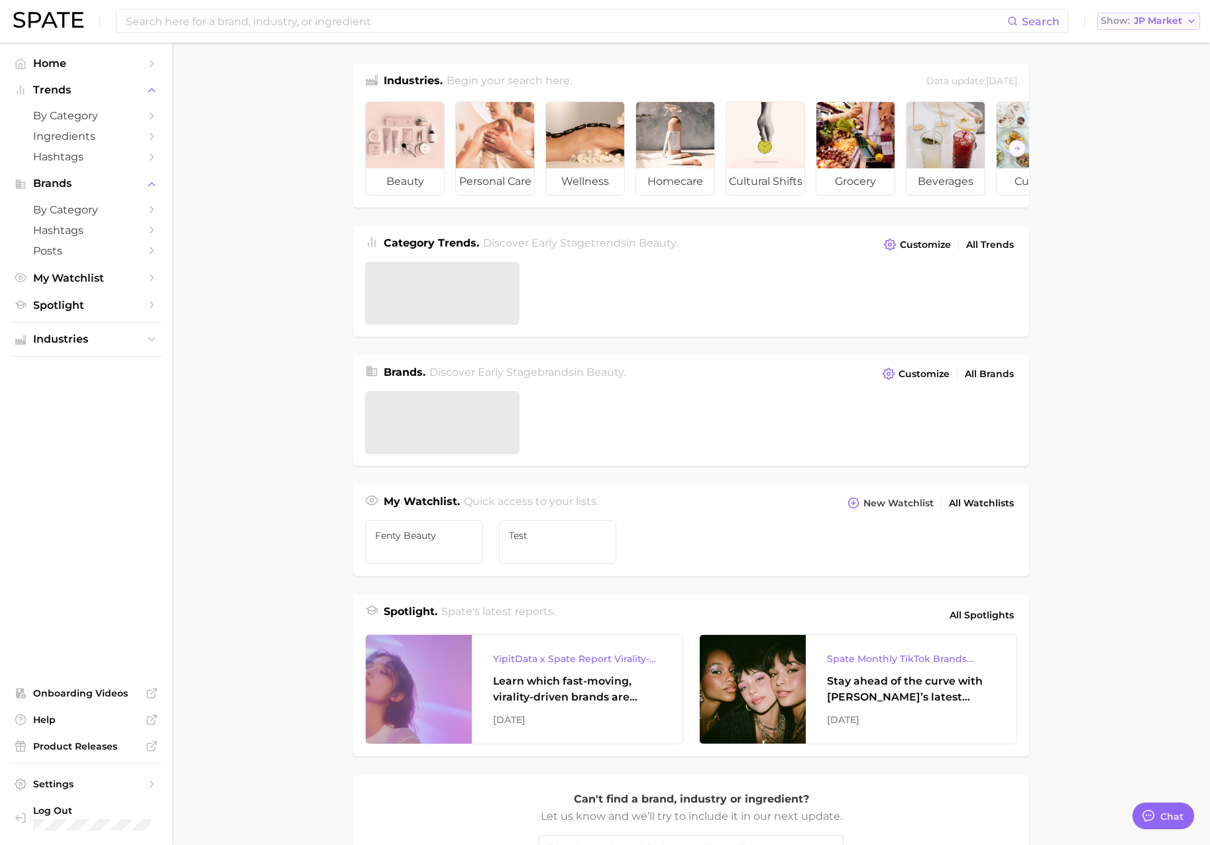
click at [1145, 23] on span "JP Market" at bounding box center [1158, 20] width 48 height 7
click at [1145, 37] on span "United States" at bounding box center [1142, 42] width 103 height 11
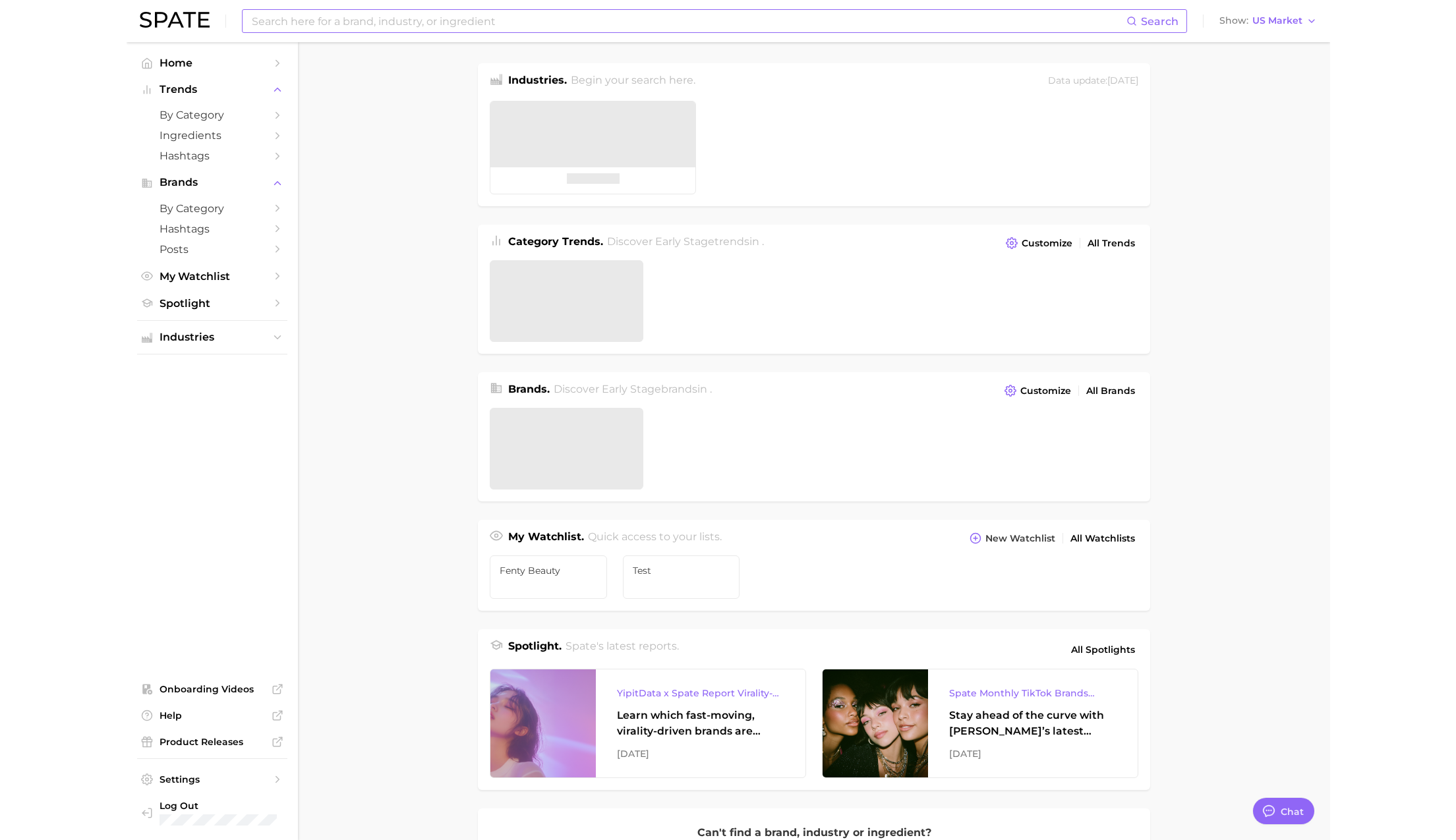
scroll to position [2160, 0]
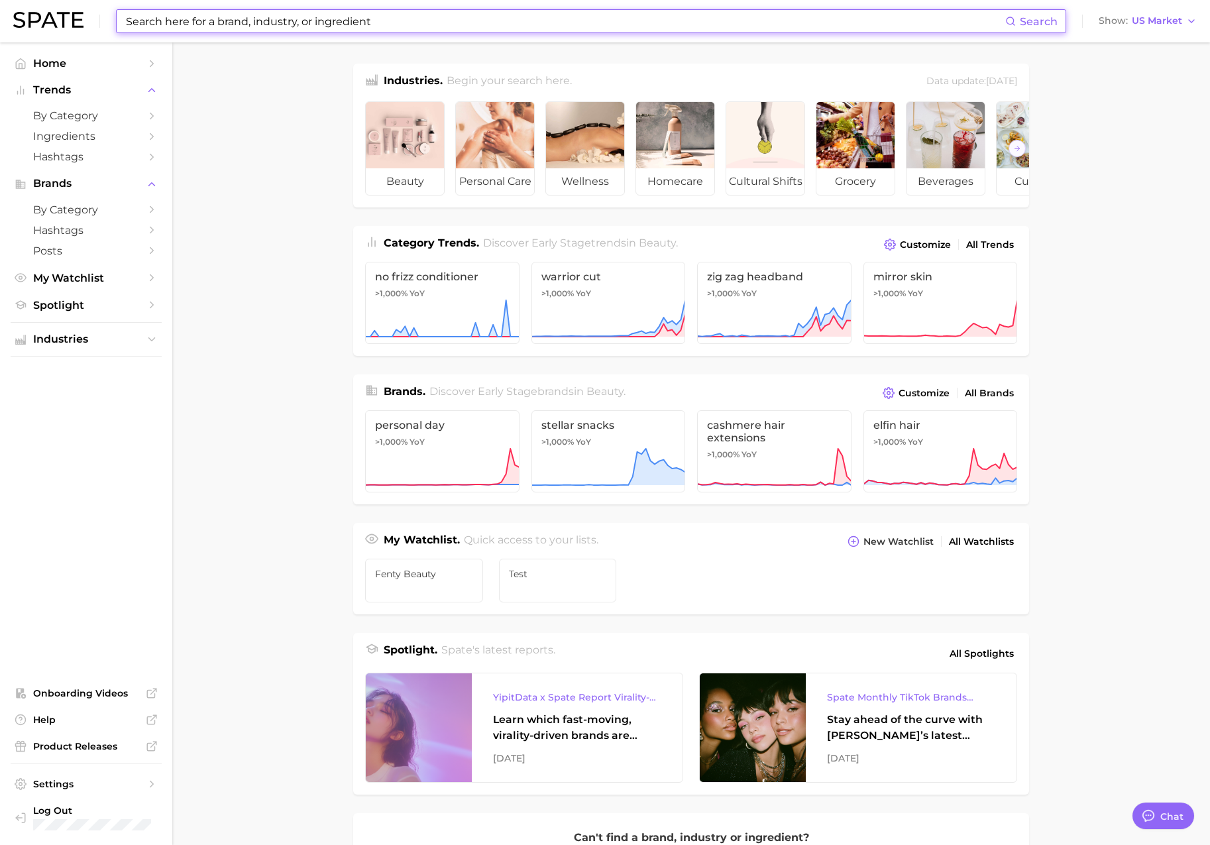
click at [917, 17] on input at bounding box center [565, 21] width 881 height 23
paste input "nervous"
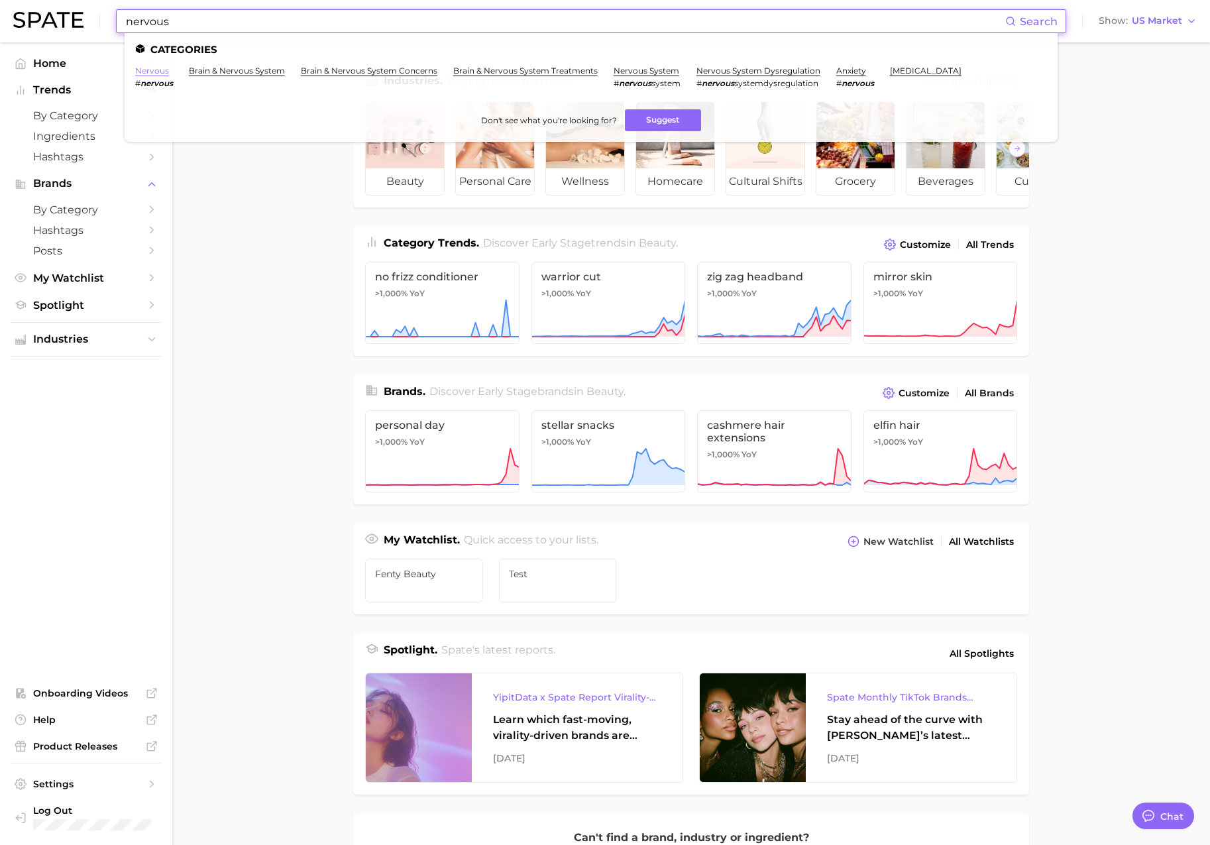
type input "nervous"
click at [160, 72] on link "nervous" at bounding box center [152, 71] width 34 height 10
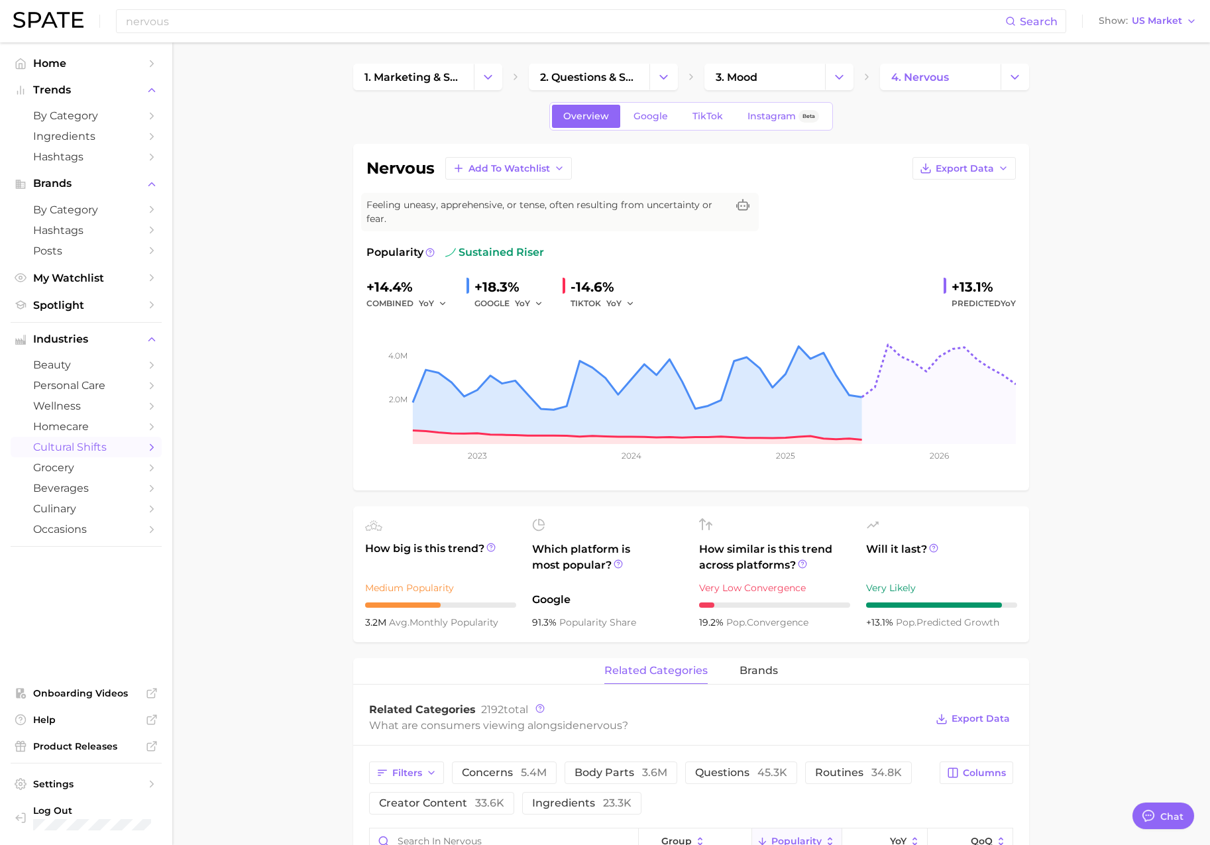
type textarea "x"
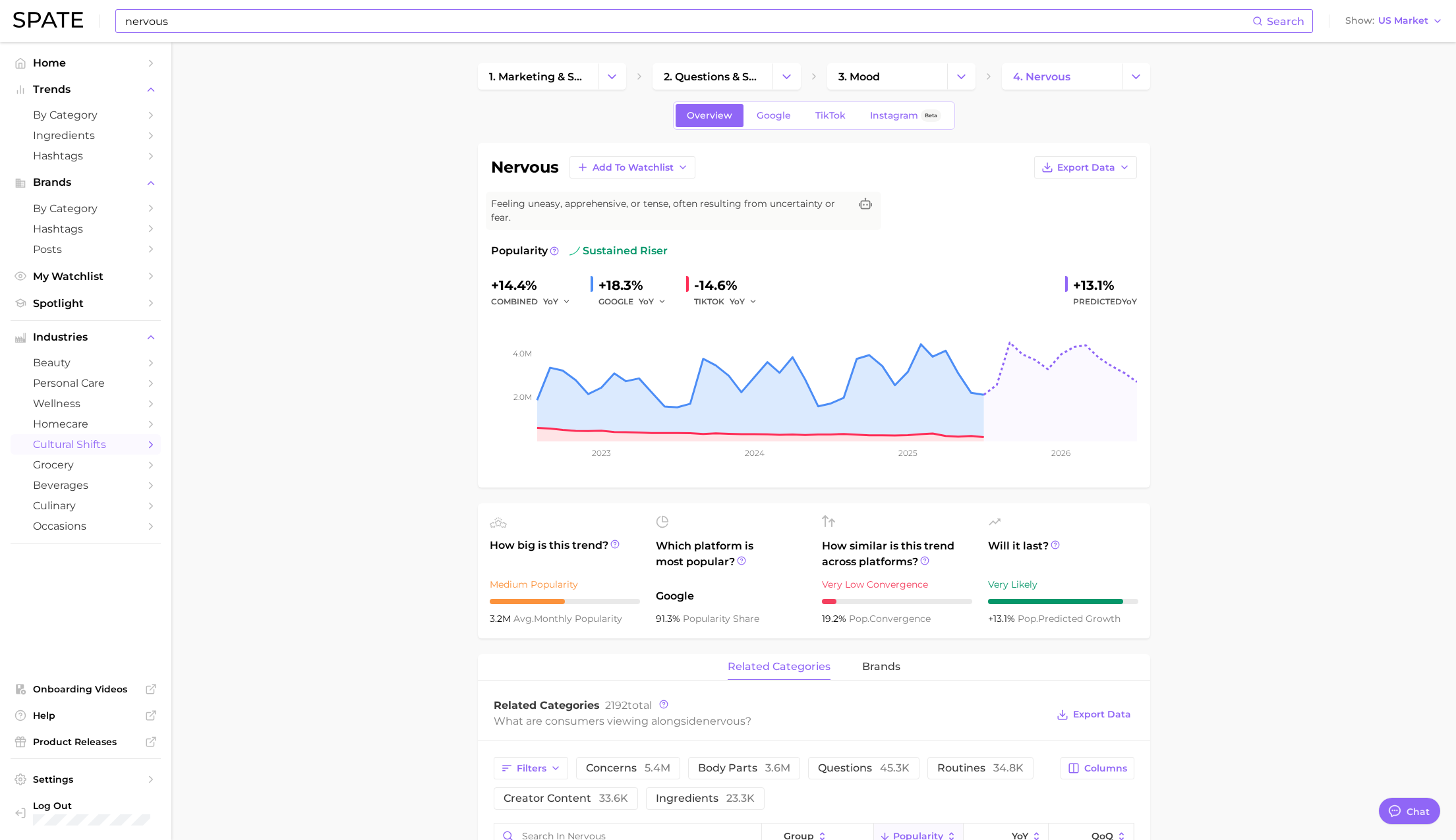
click at [329, 19] on input "nervous" at bounding box center [688, 21] width 1129 height 23
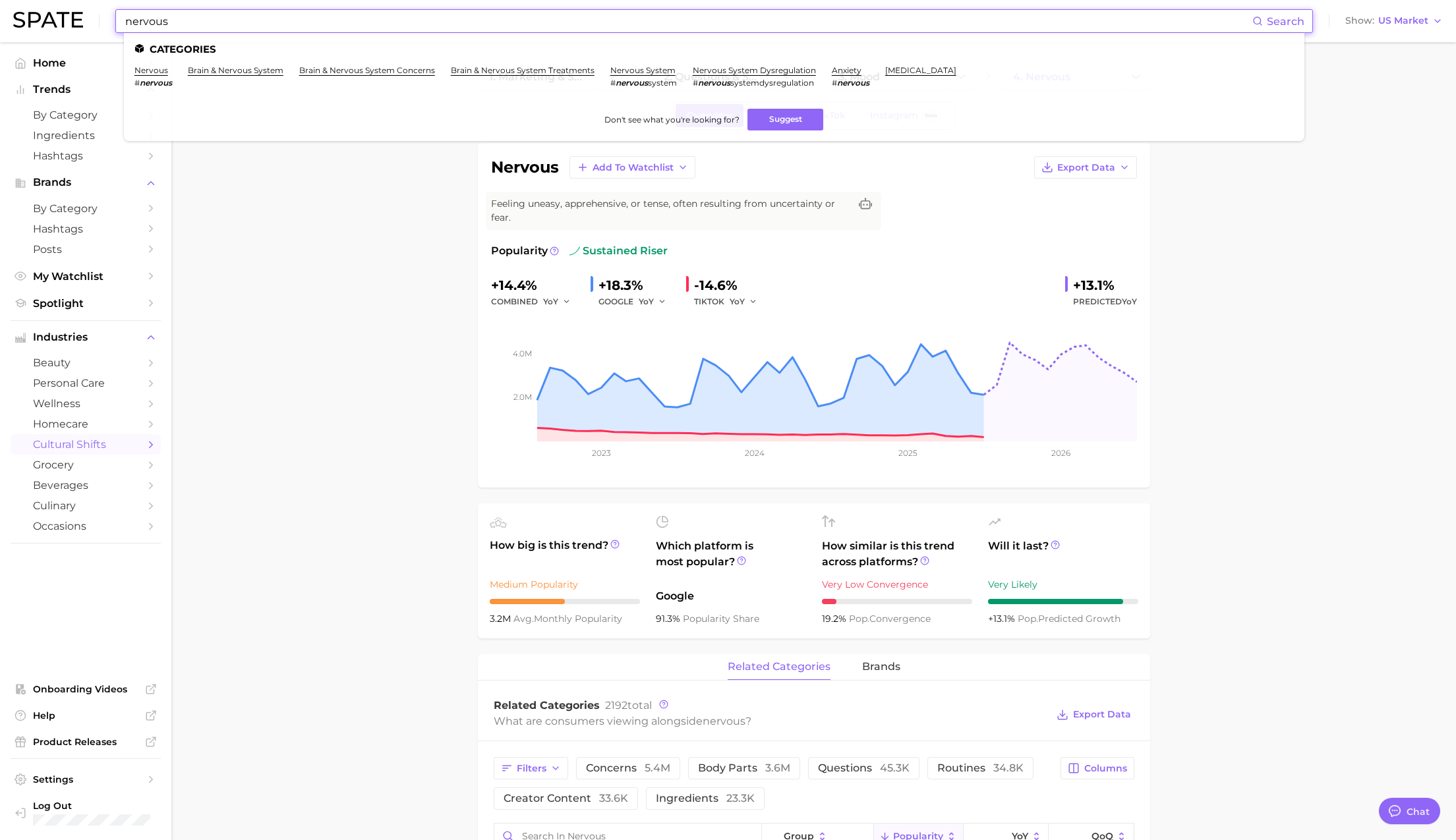
paste input "depression"
drag, startPoint x: 94, startPoint y: 17, endPoint x: 29, endPoint y: 12, distance: 65.2
click at [29, 12] on div "depression Search Categories nervous # nervous brain & nervous system brain & n…" at bounding box center [728, 21] width 1430 height 42
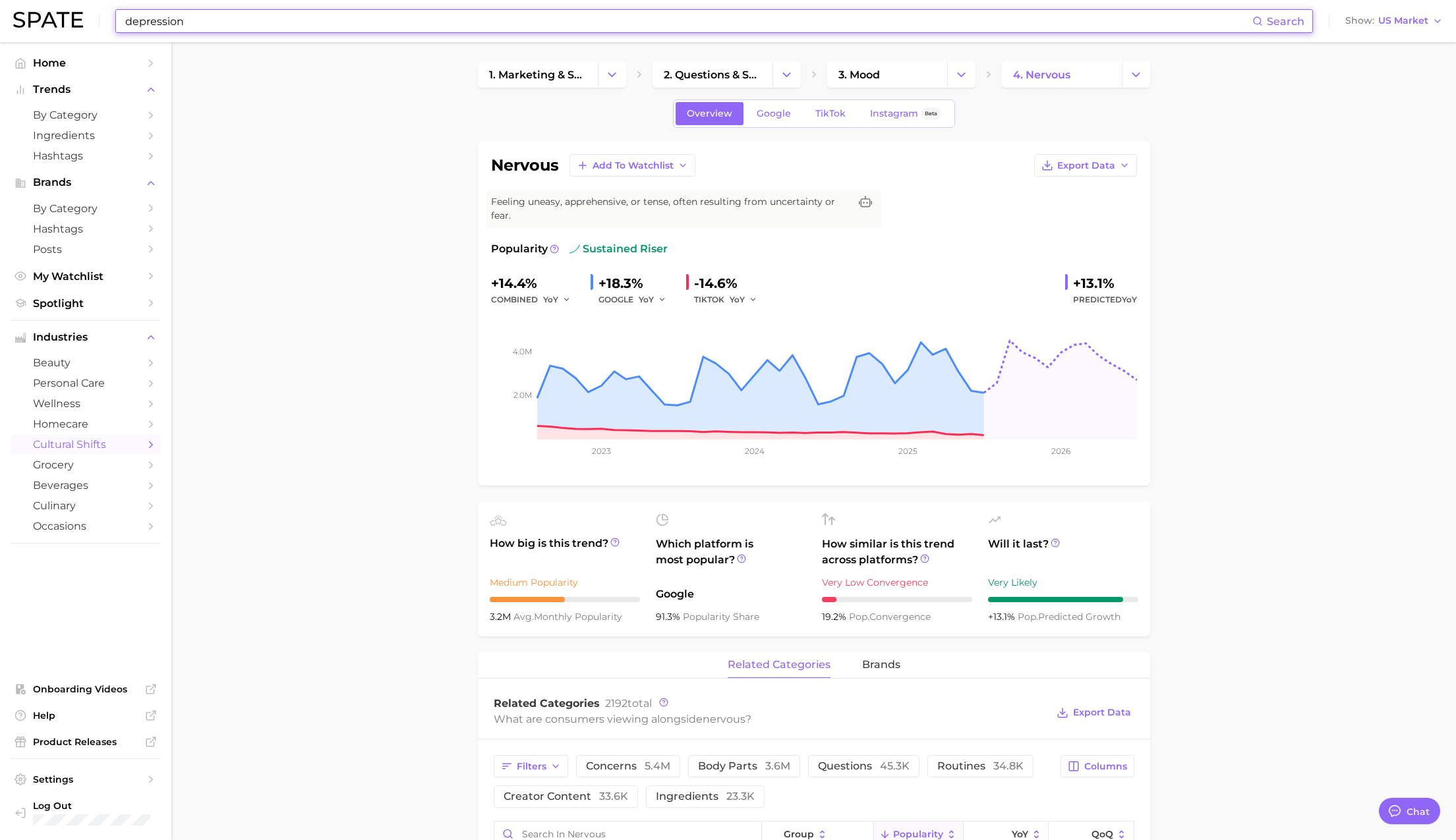
scroll to position [5, 0]
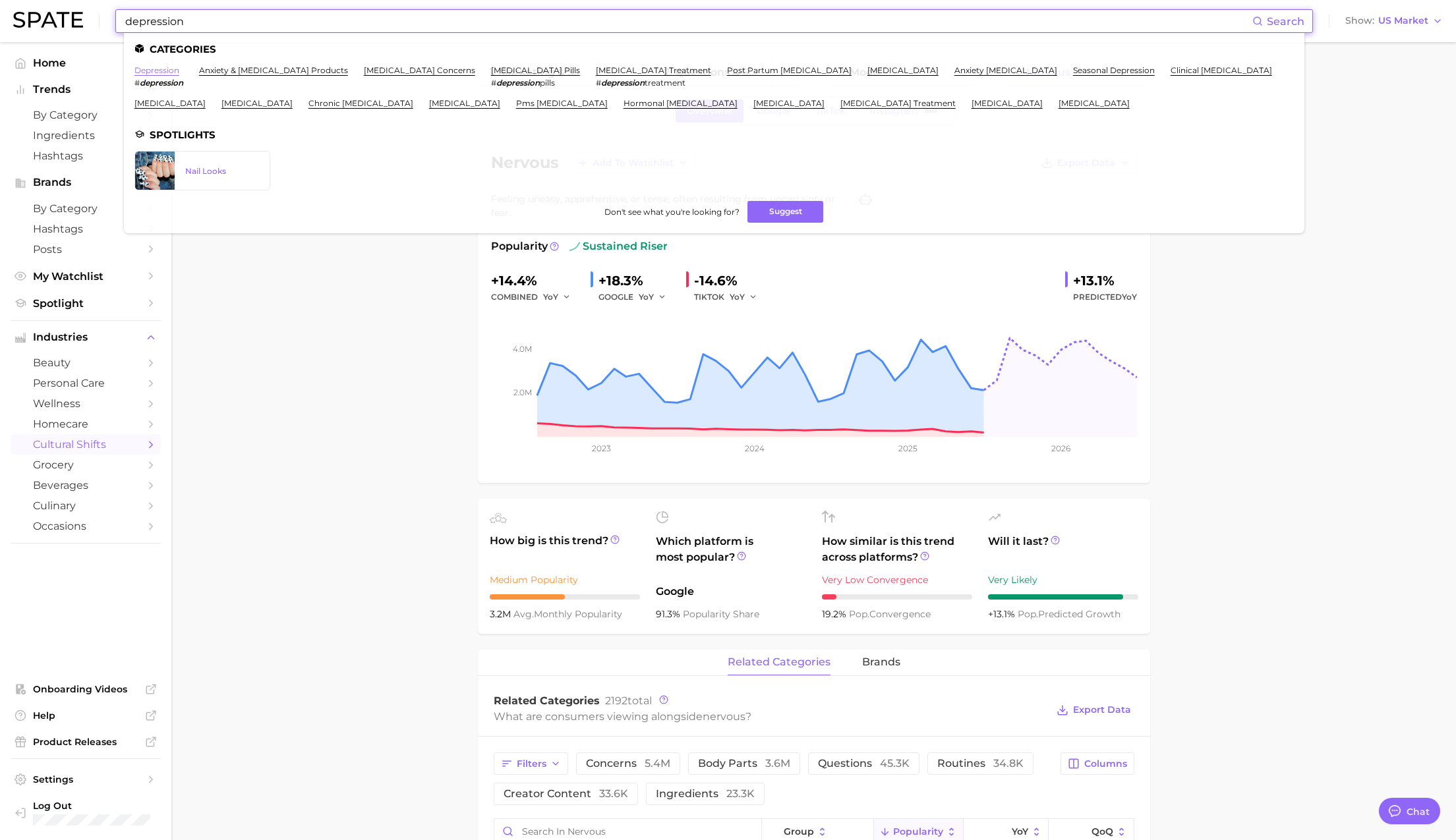
type input "depression"
click at [165, 70] on link "depression" at bounding box center [156, 71] width 45 height 10
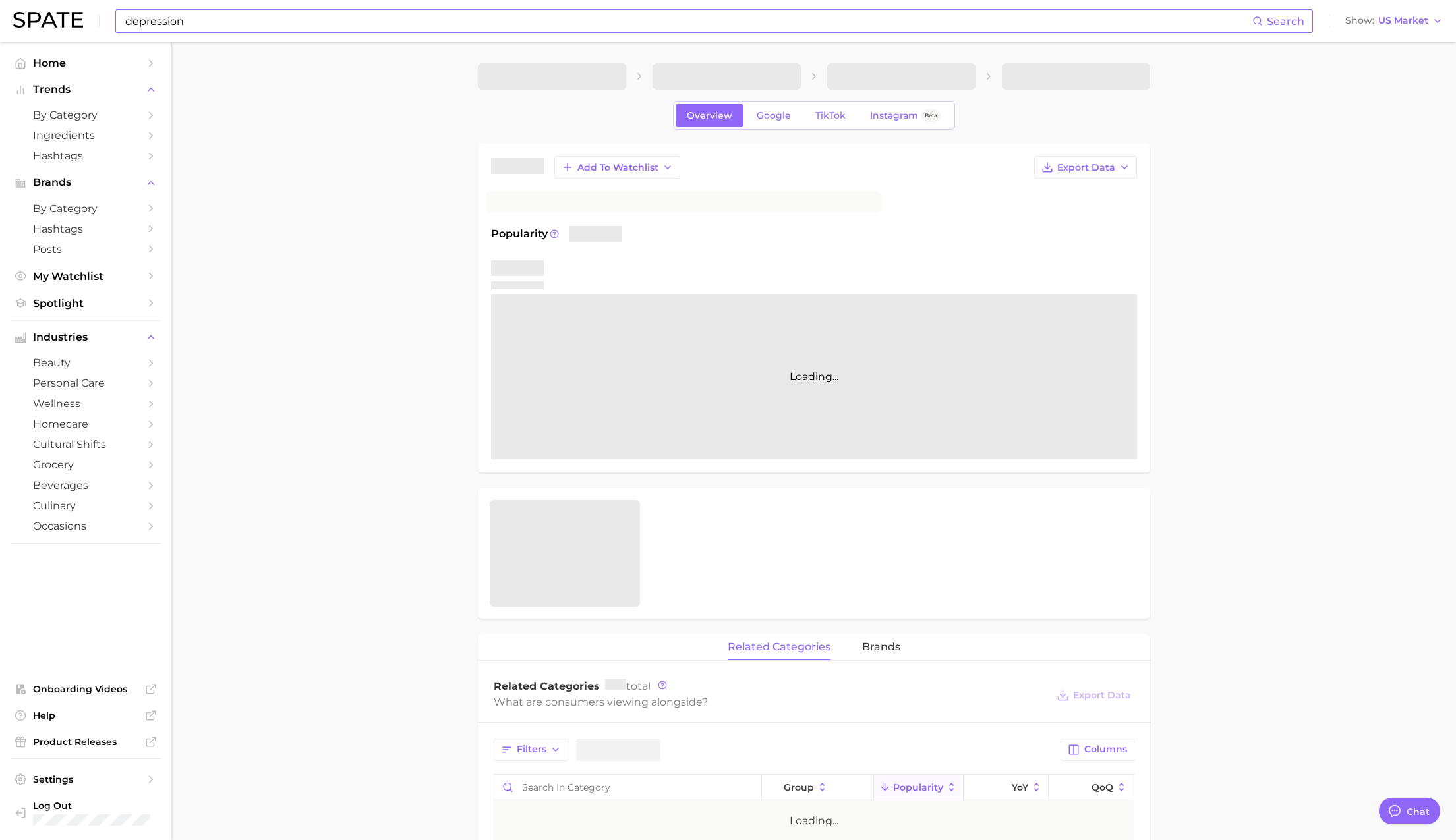
scroll to position [3, 0]
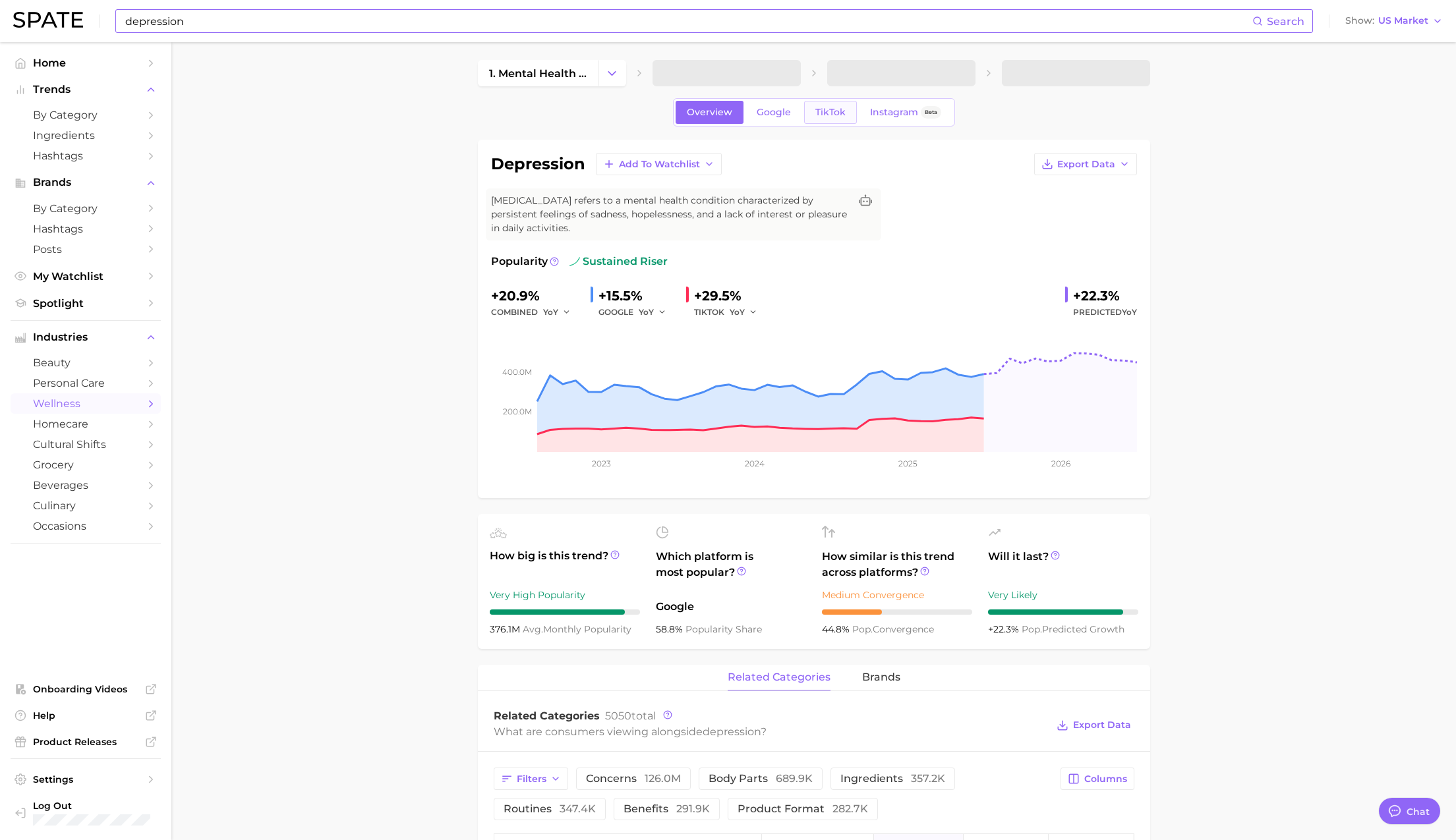
click at [811, 114] on link "TikTok" at bounding box center [830, 111] width 53 height 23
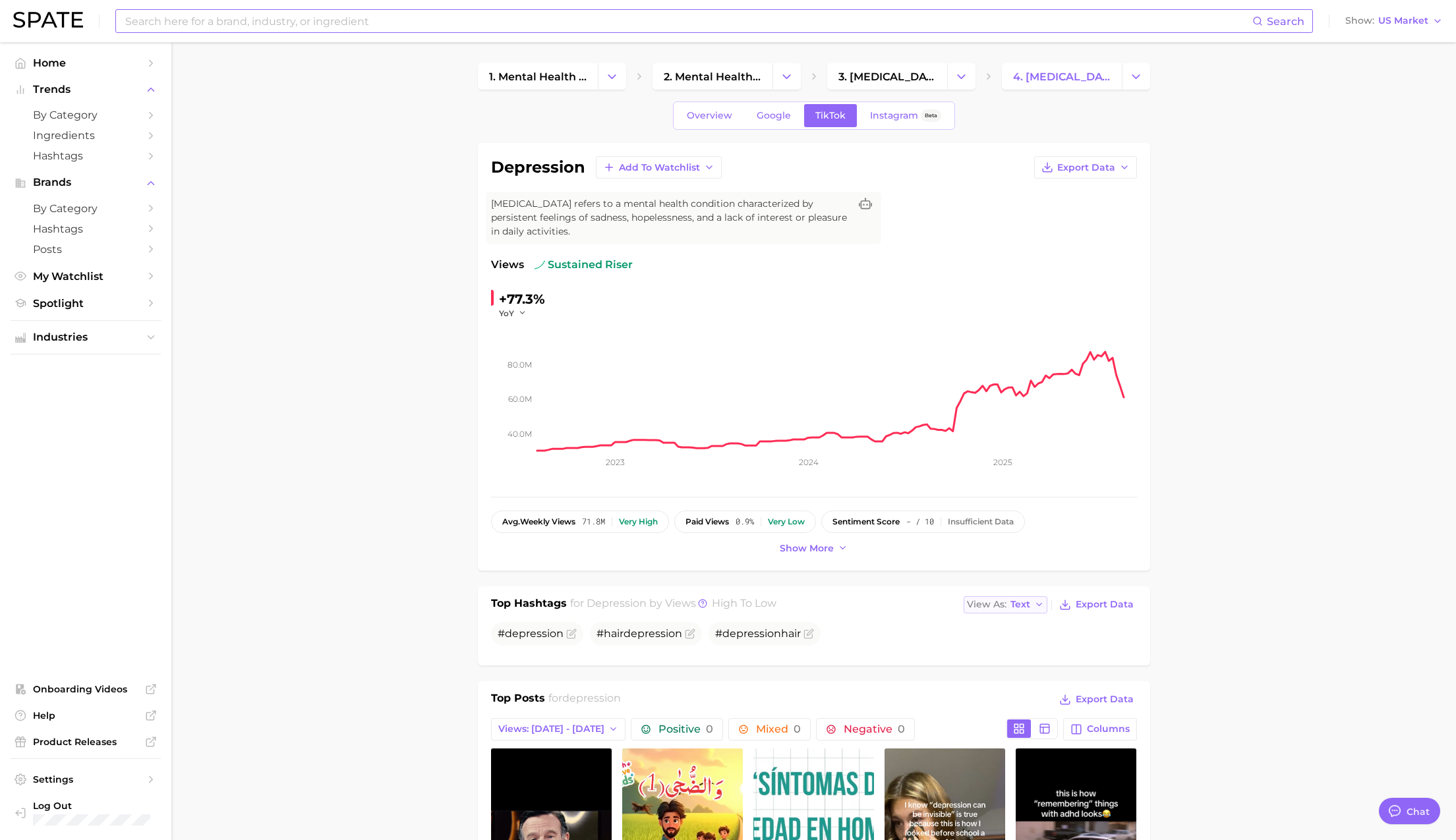
click at [1023, 608] on span "Text" at bounding box center [1020, 603] width 20 height 7
click at [1001, 648] on span "Table" at bounding box center [1000, 649] width 26 height 11
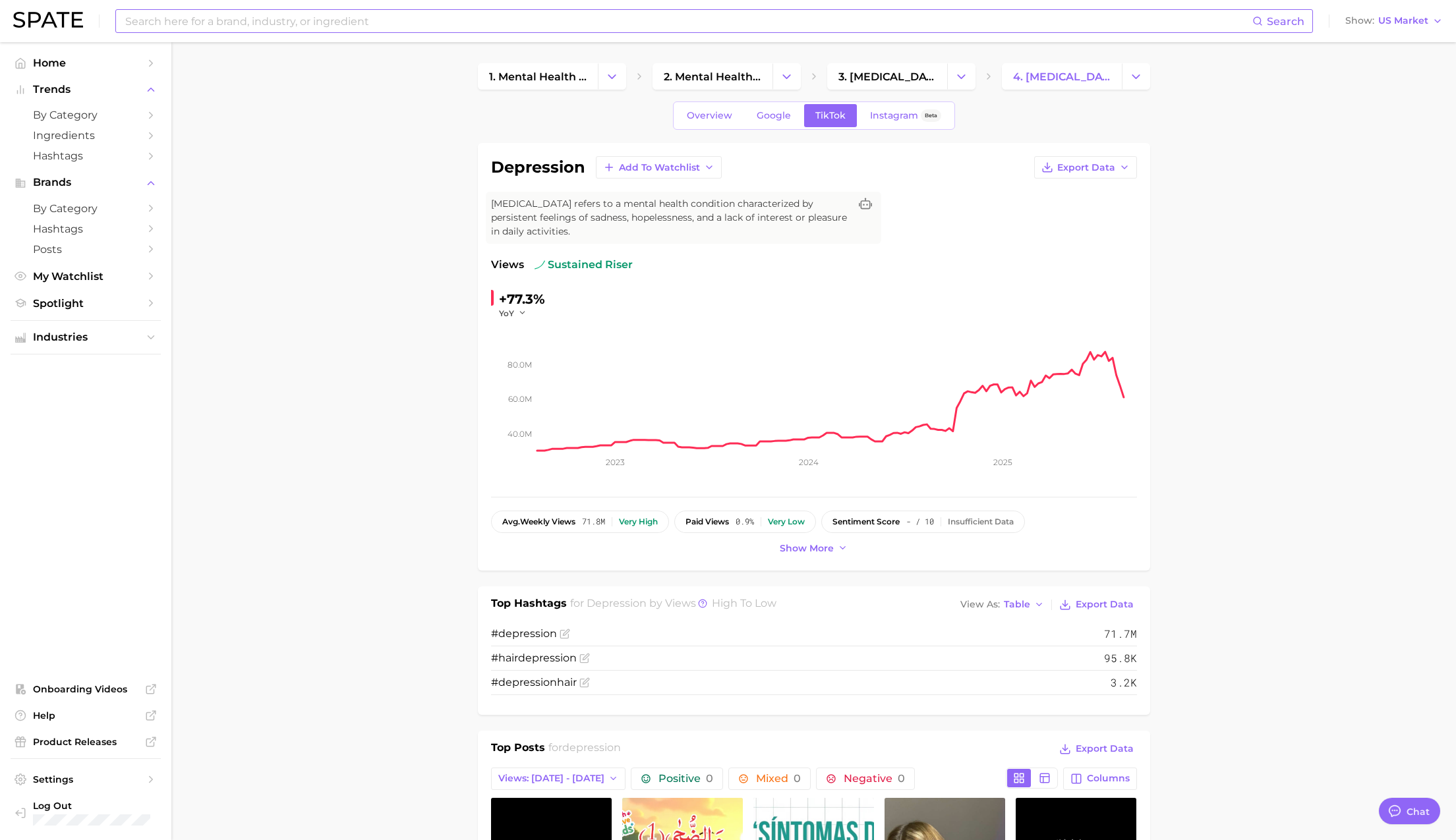
click at [352, 28] on input at bounding box center [688, 21] width 1129 height 23
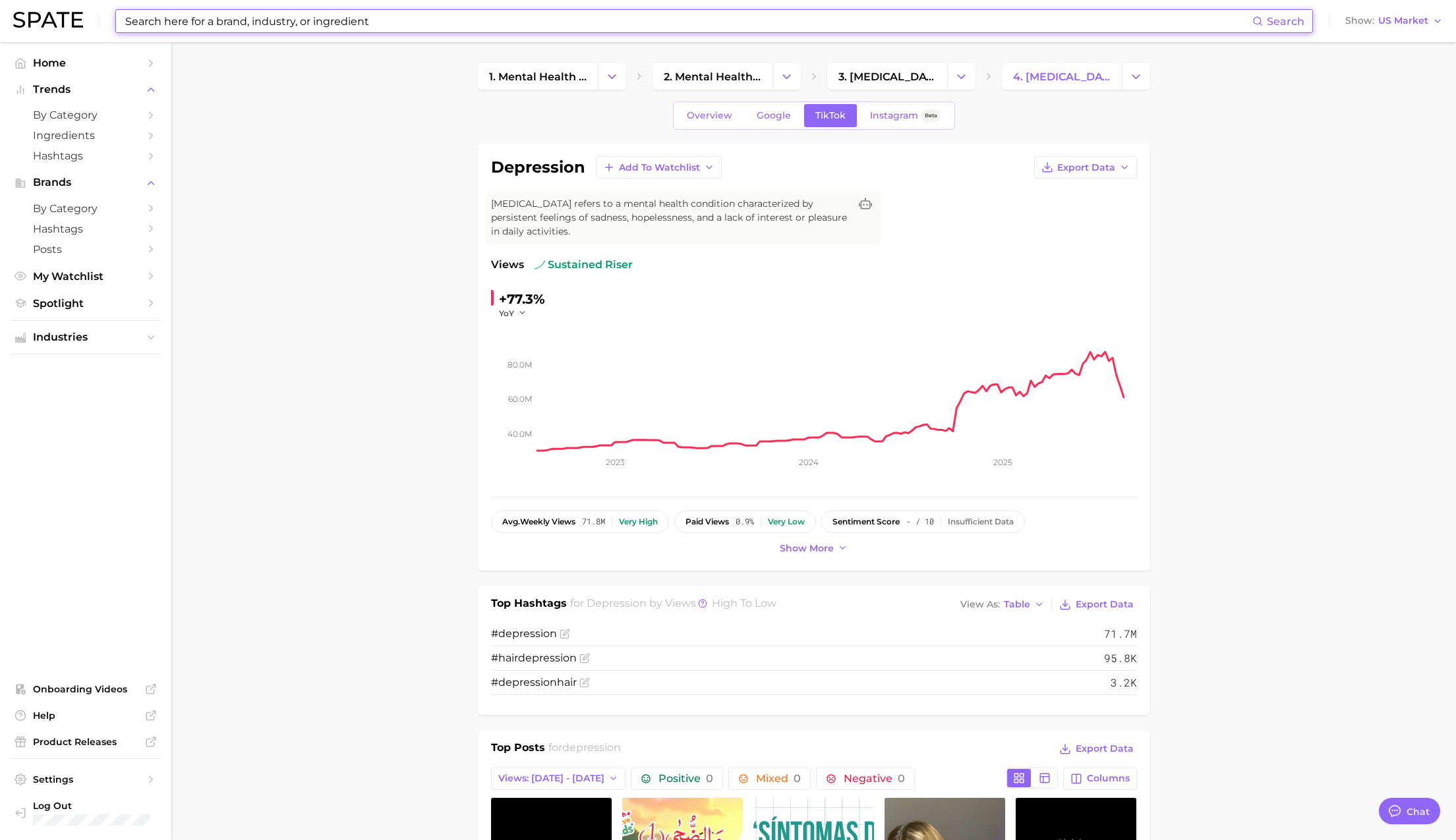
paste input "lonelychair"
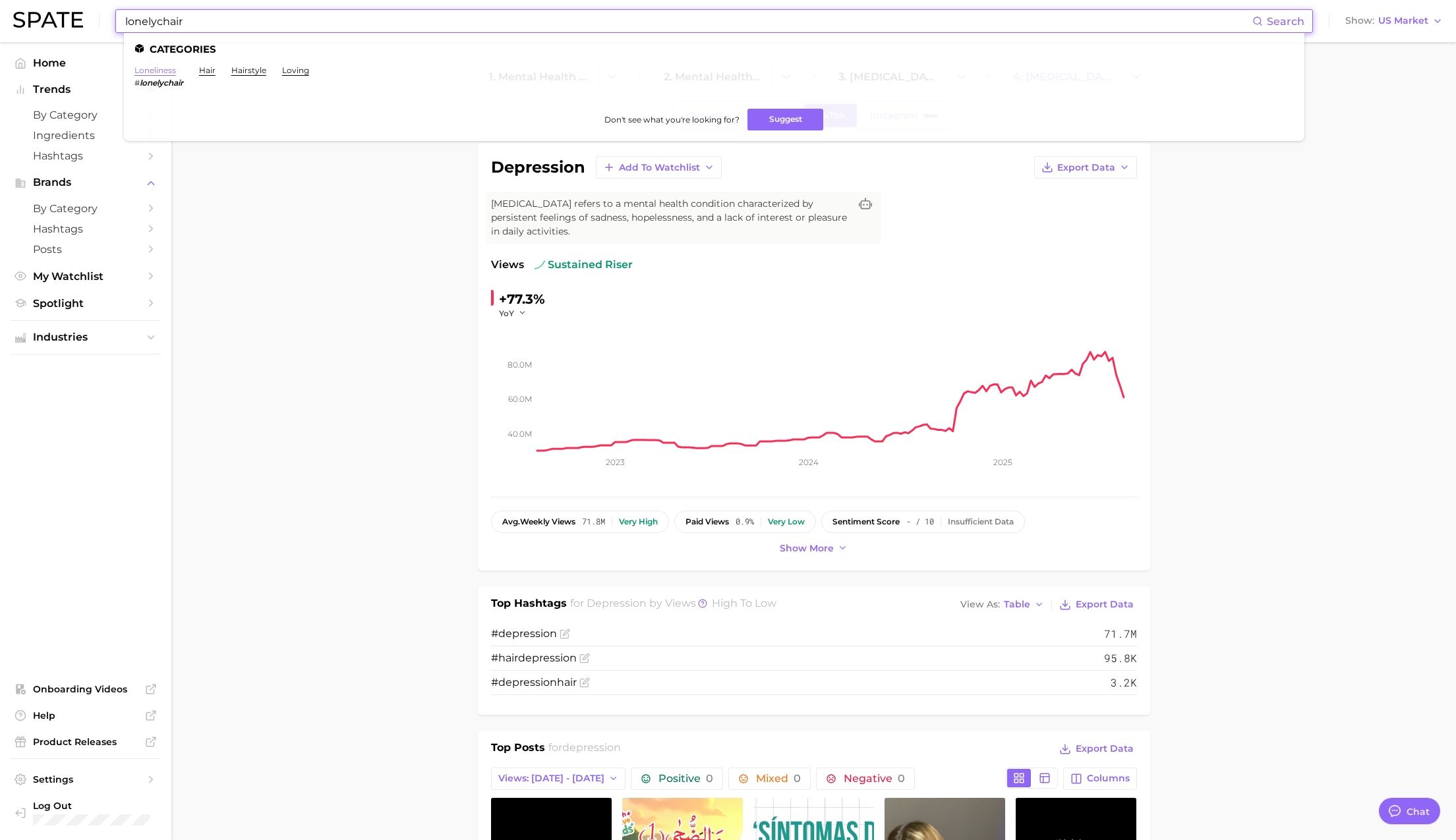
type input "lonelychair"
click at [155, 71] on link "loneliness" at bounding box center [155, 71] width 42 height 10
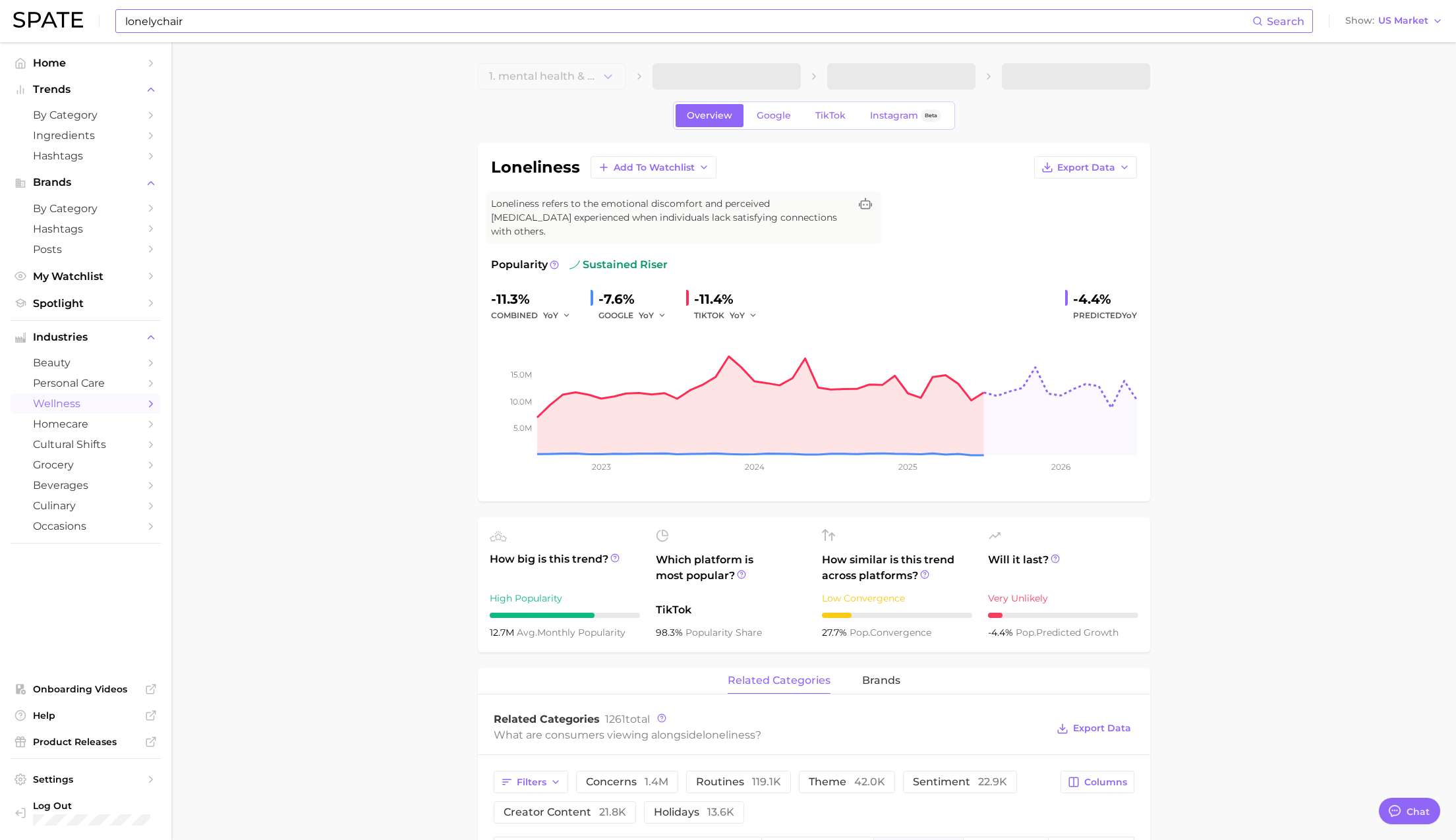
click at [825, 103] on div "Overview Google TikTok Instagram Beta" at bounding box center [815, 115] width 282 height 28
click at [823, 111] on span "TikTok" at bounding box center [830, 115] width 30 height 11
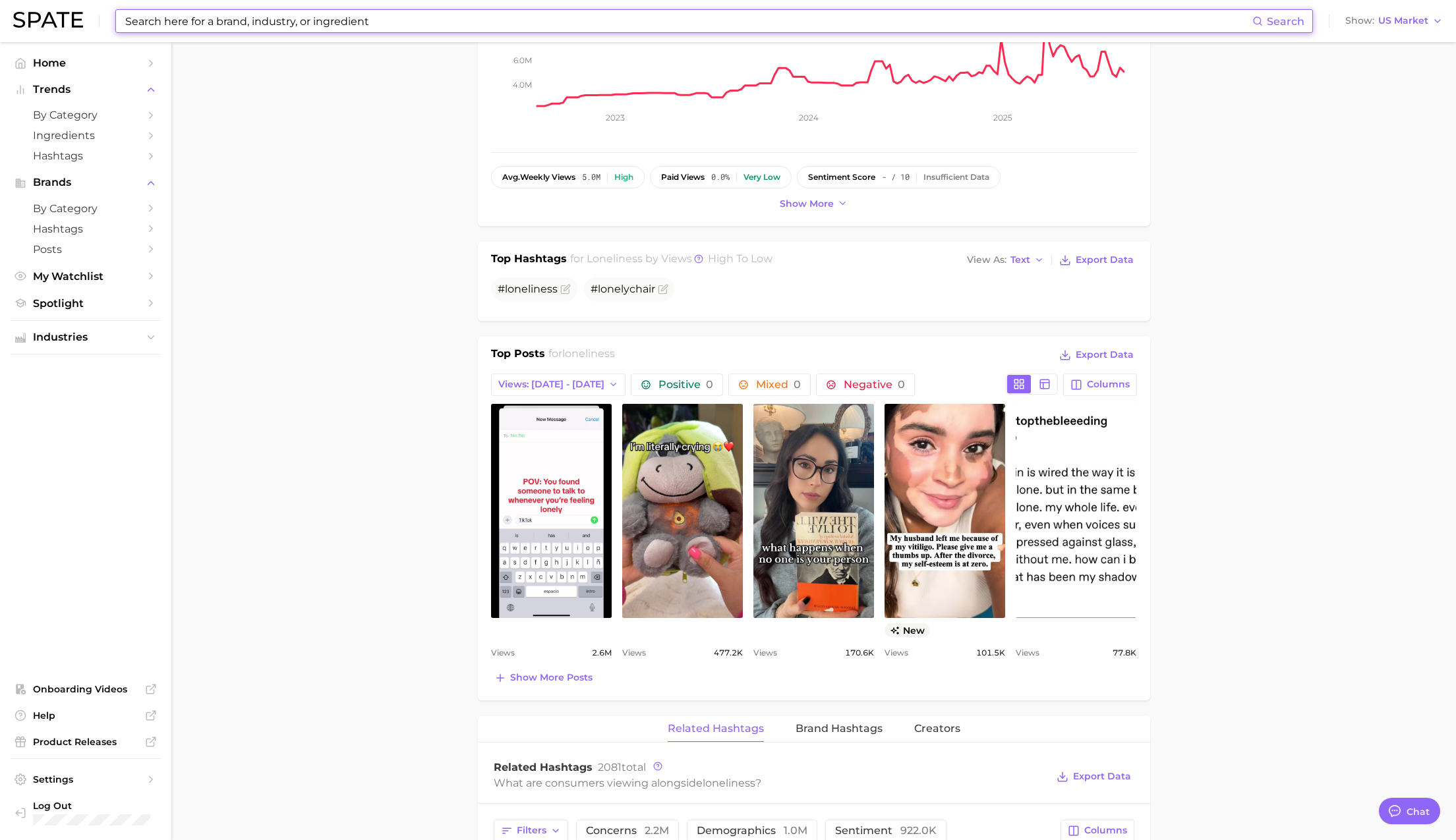
scroll to position [371, 0]
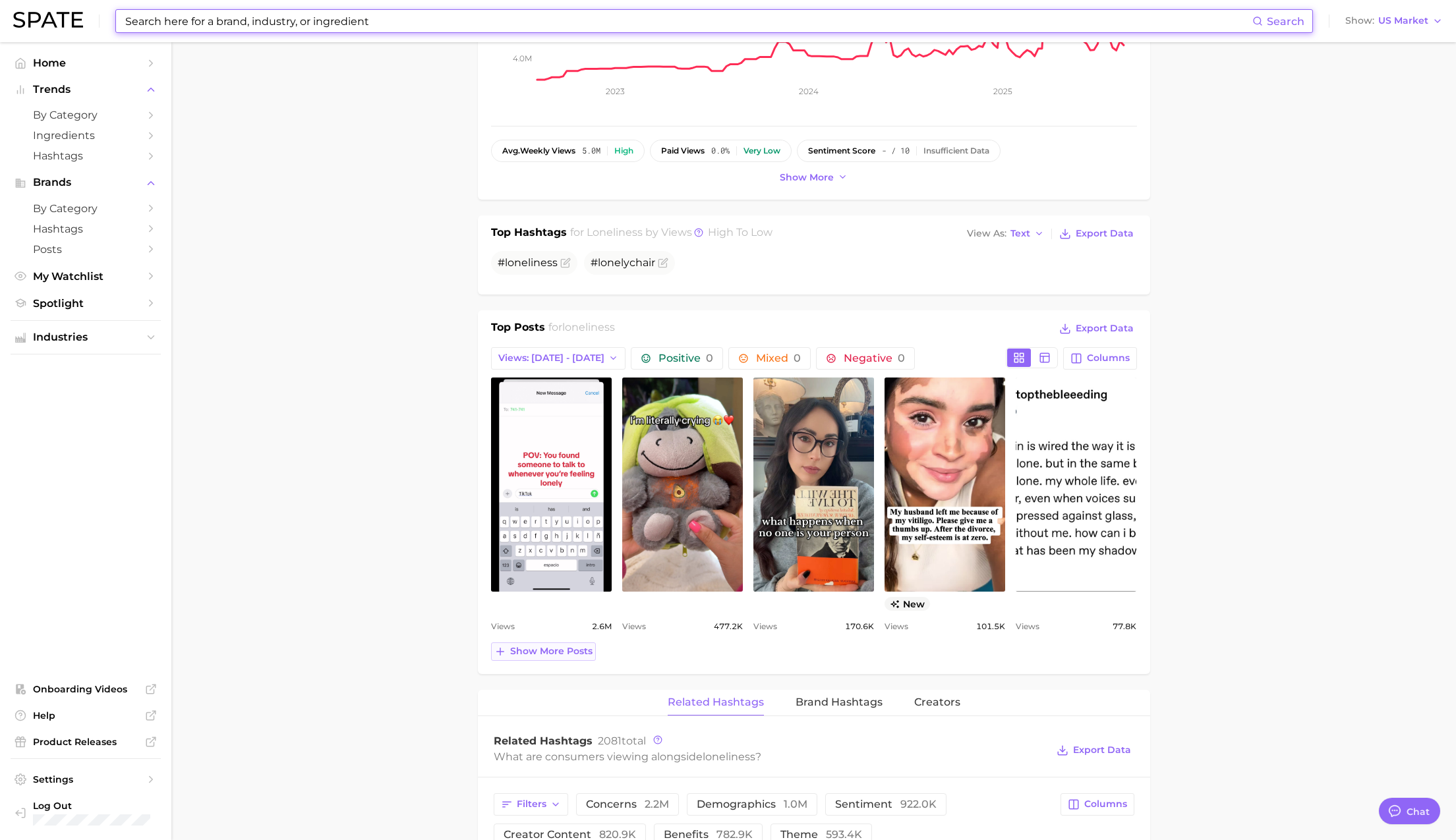
click at [561, 646] on span "Show more posts" at bounding box center [551, 651] width 83 height 11
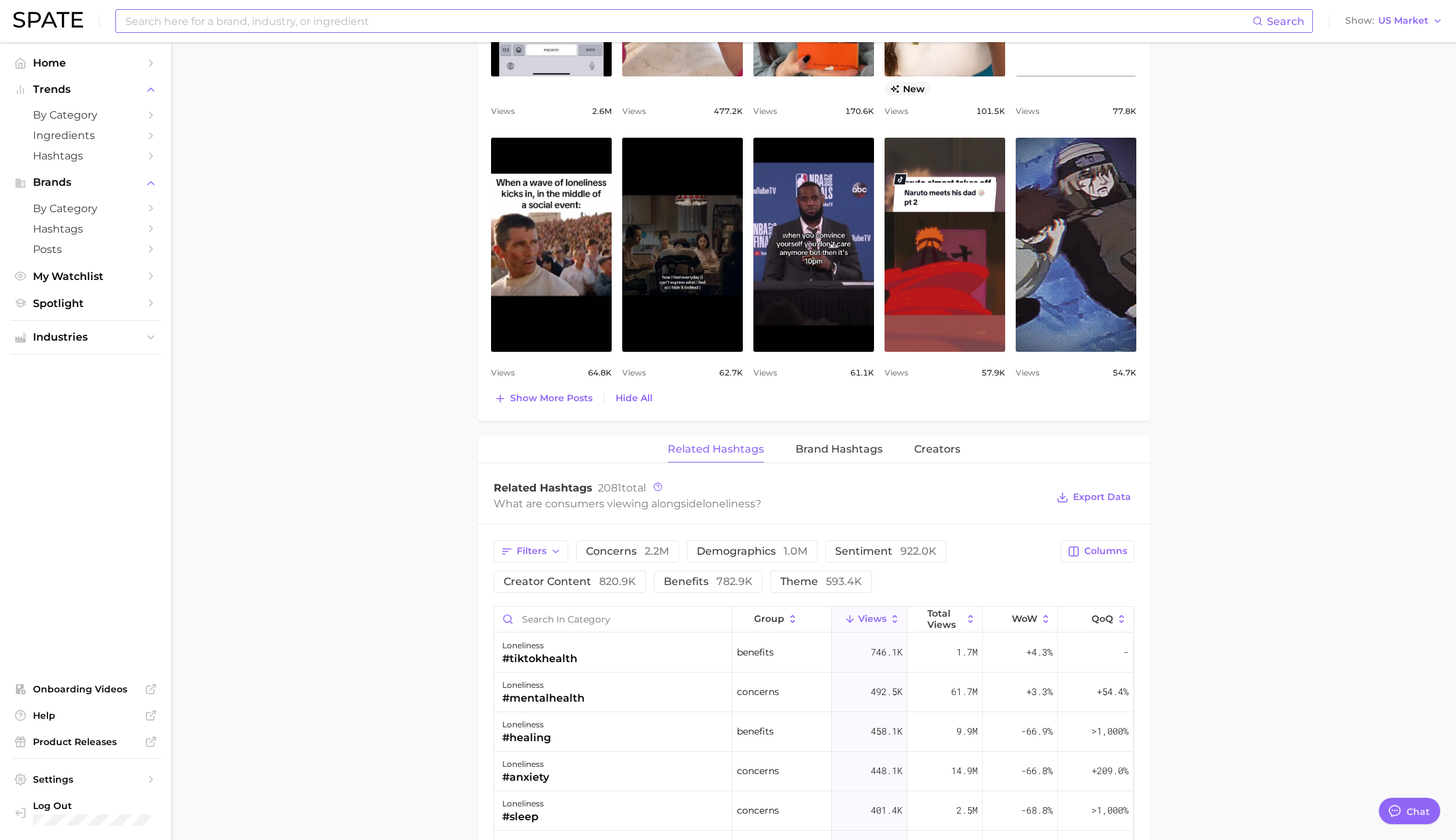
scroll to position [900, 0]
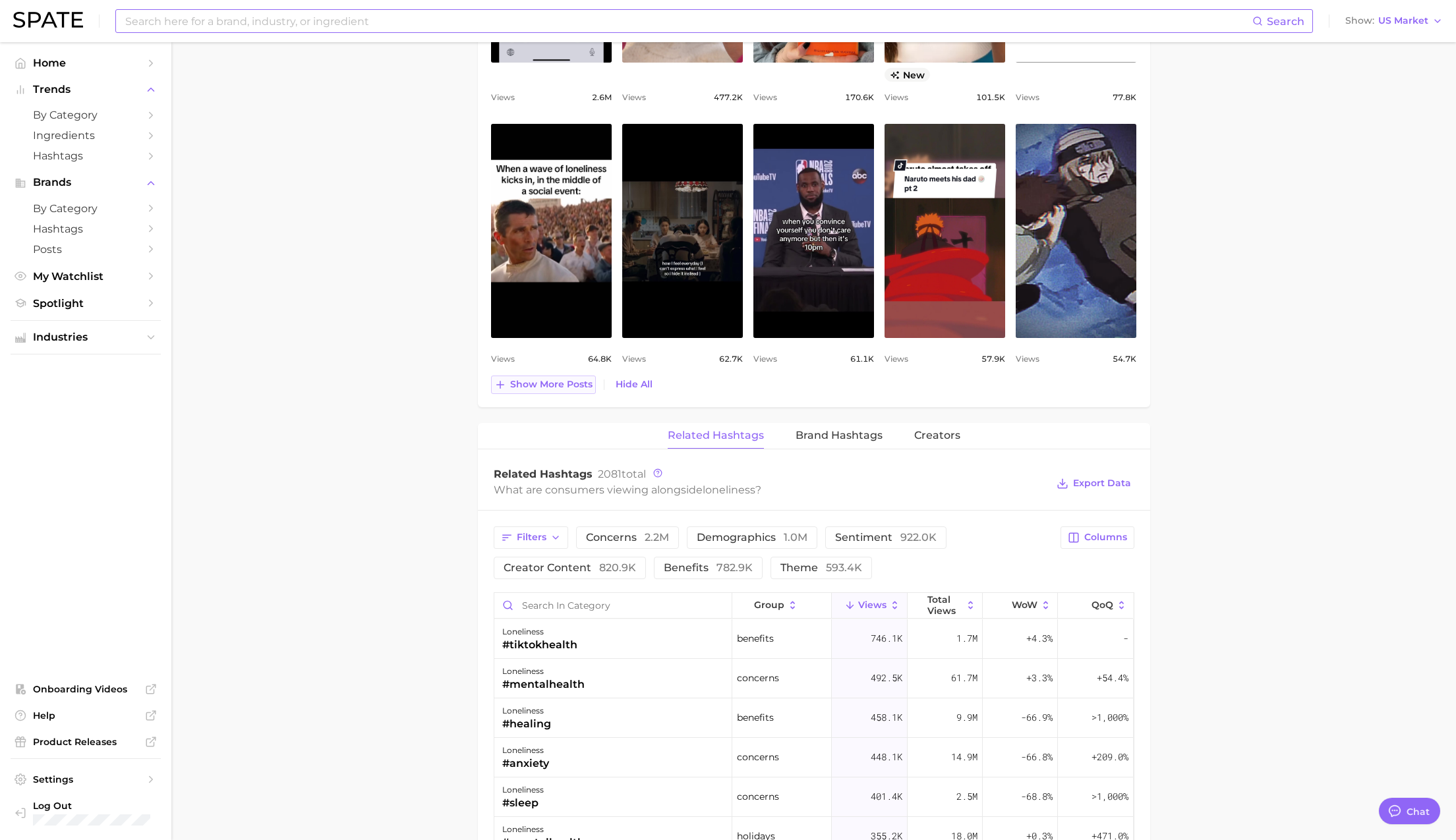
click at [567, 379] on span "Show more posts" at bounding box center [551, 384] width 83 height 11
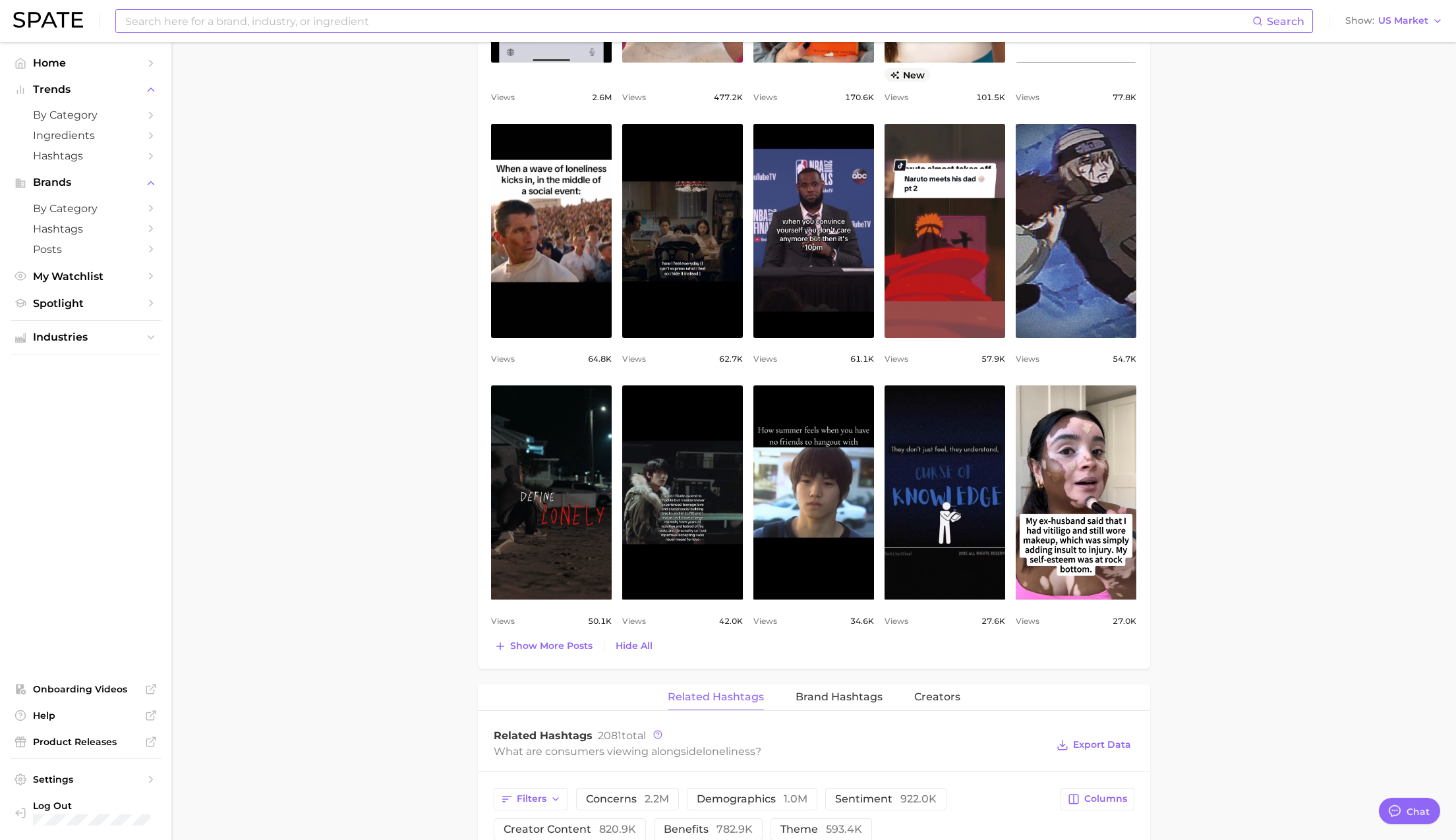
scroll to position [0, 0]
click at [228, 18] on input at bounding box center [688, 21] width 1129 height 23
paste input "#ocd"
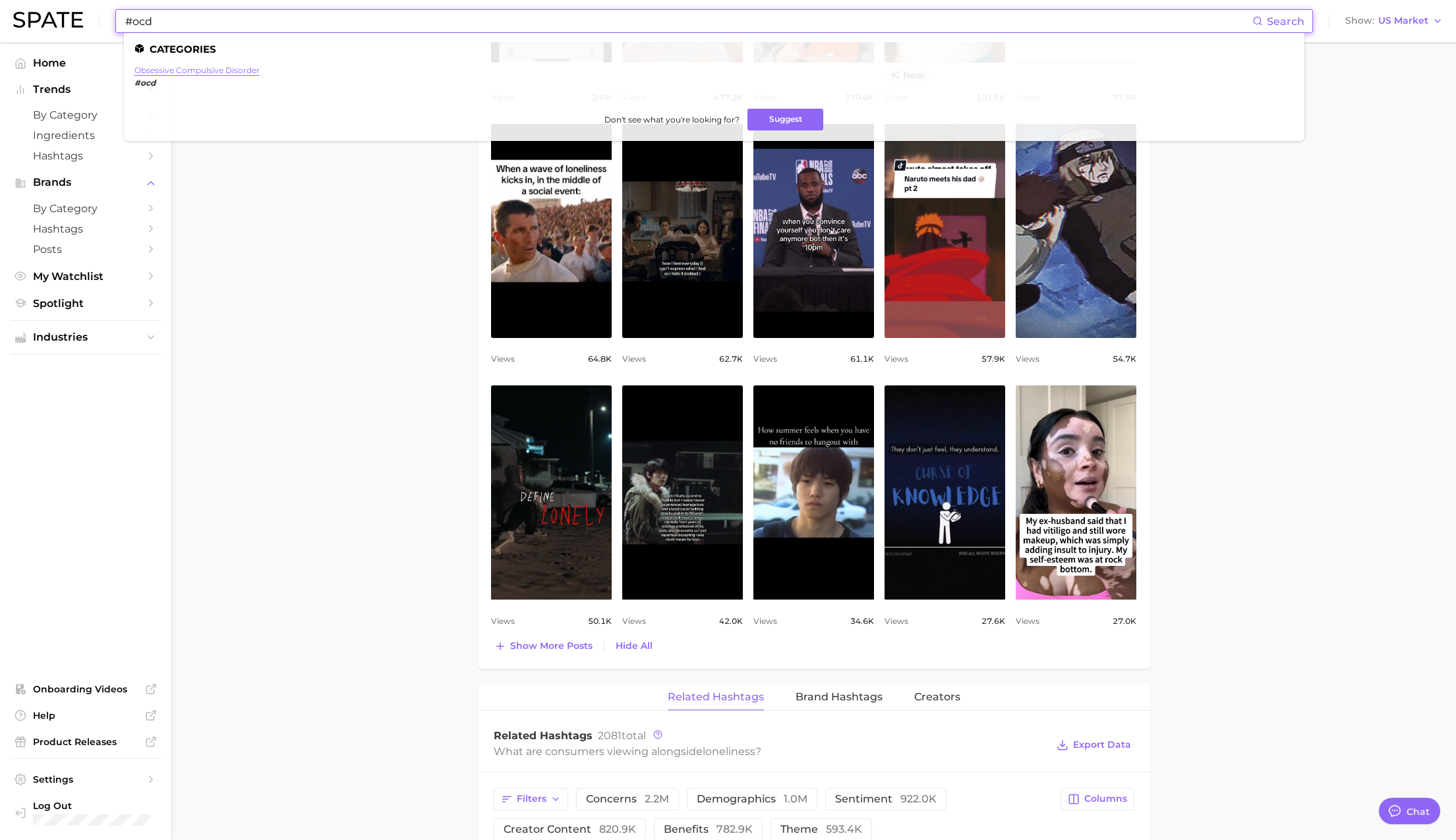
type input "#ocd"
click at [176, 70] on link "obsessive compulsive disorder" at bounding box center [197, 71] width 125 height 10
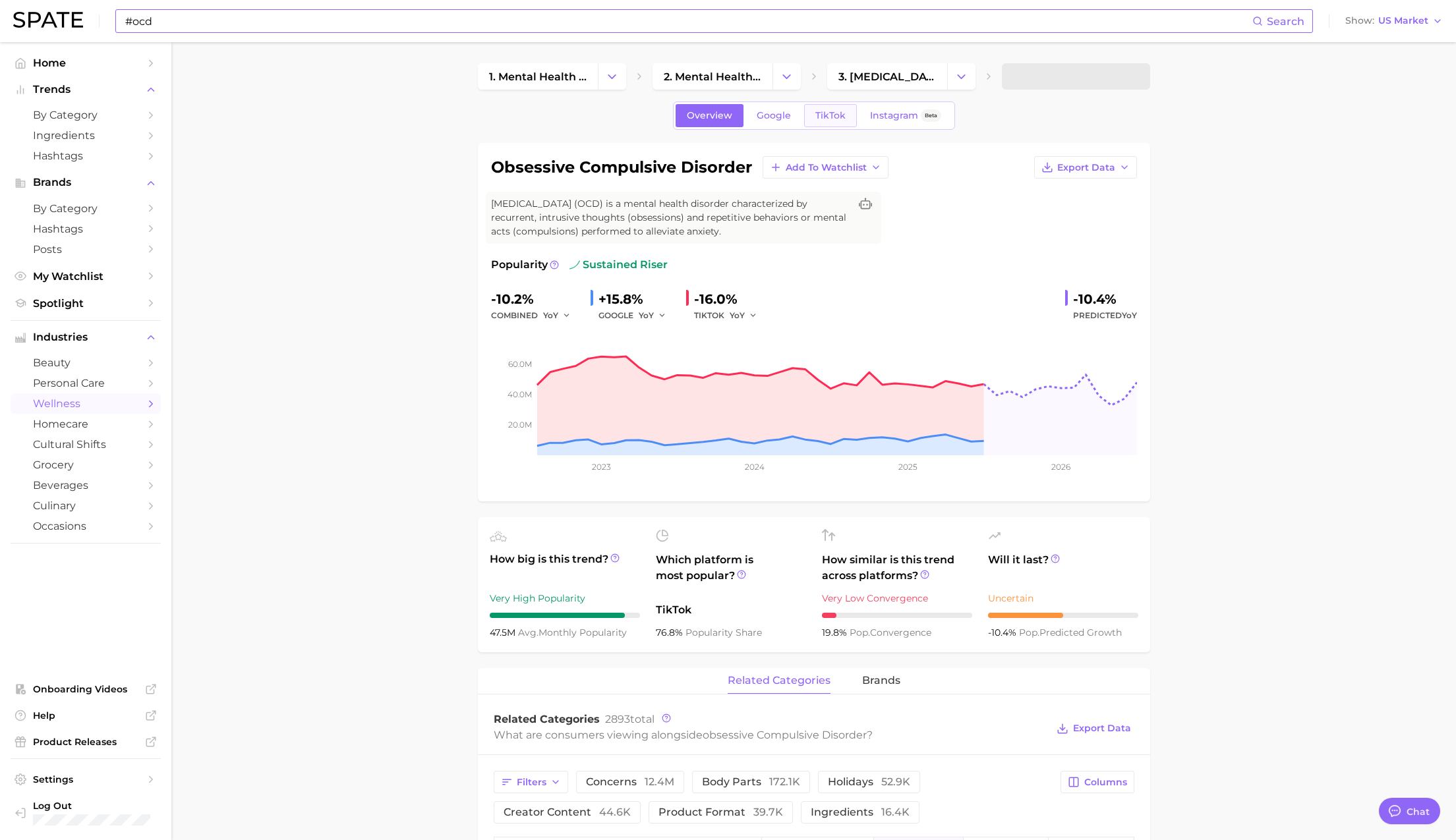
click at [824, 111] on span "TikTok" at bounding box center [830, 115] width 30 height 11
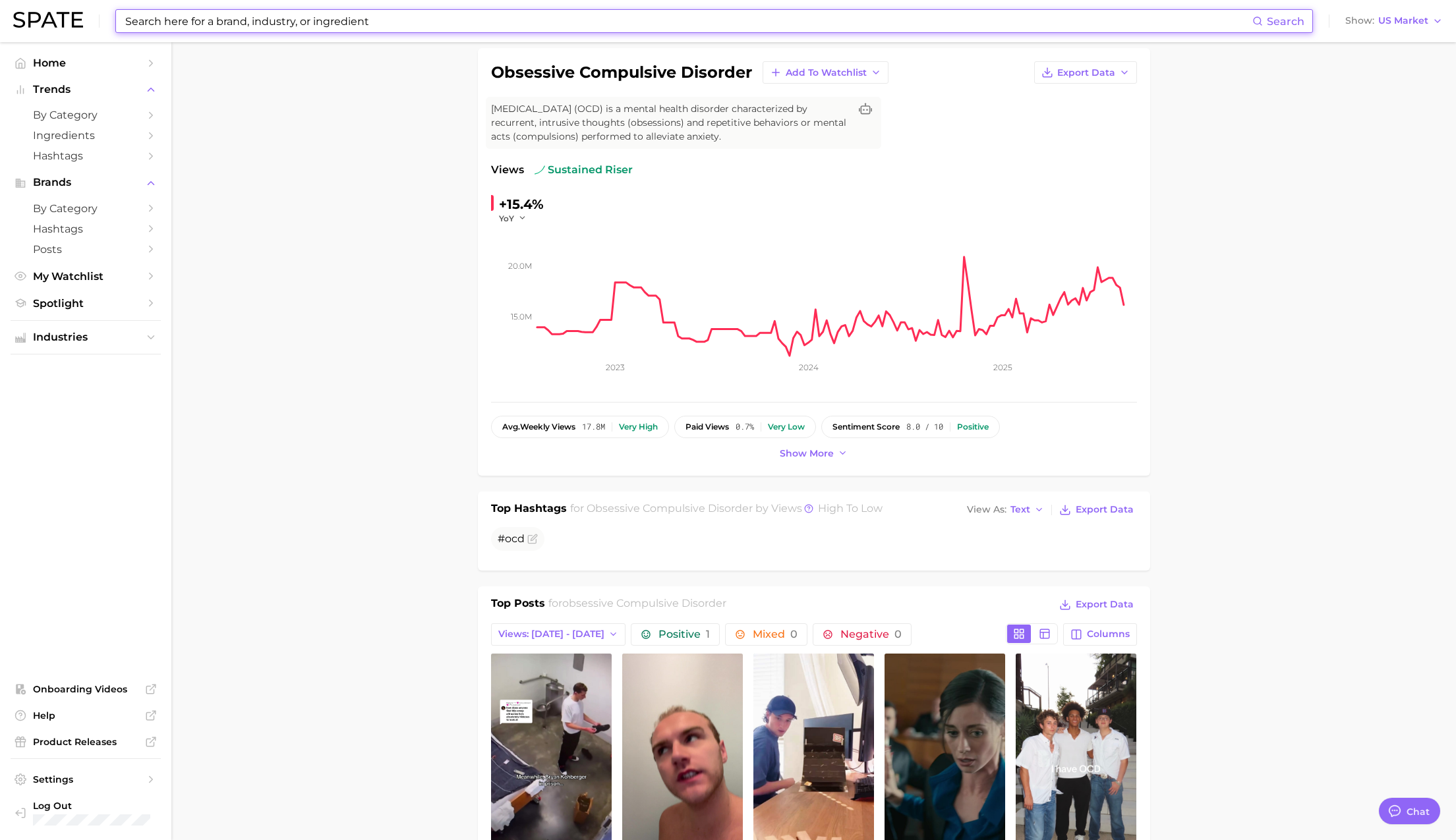
scroll to position [90, 0]
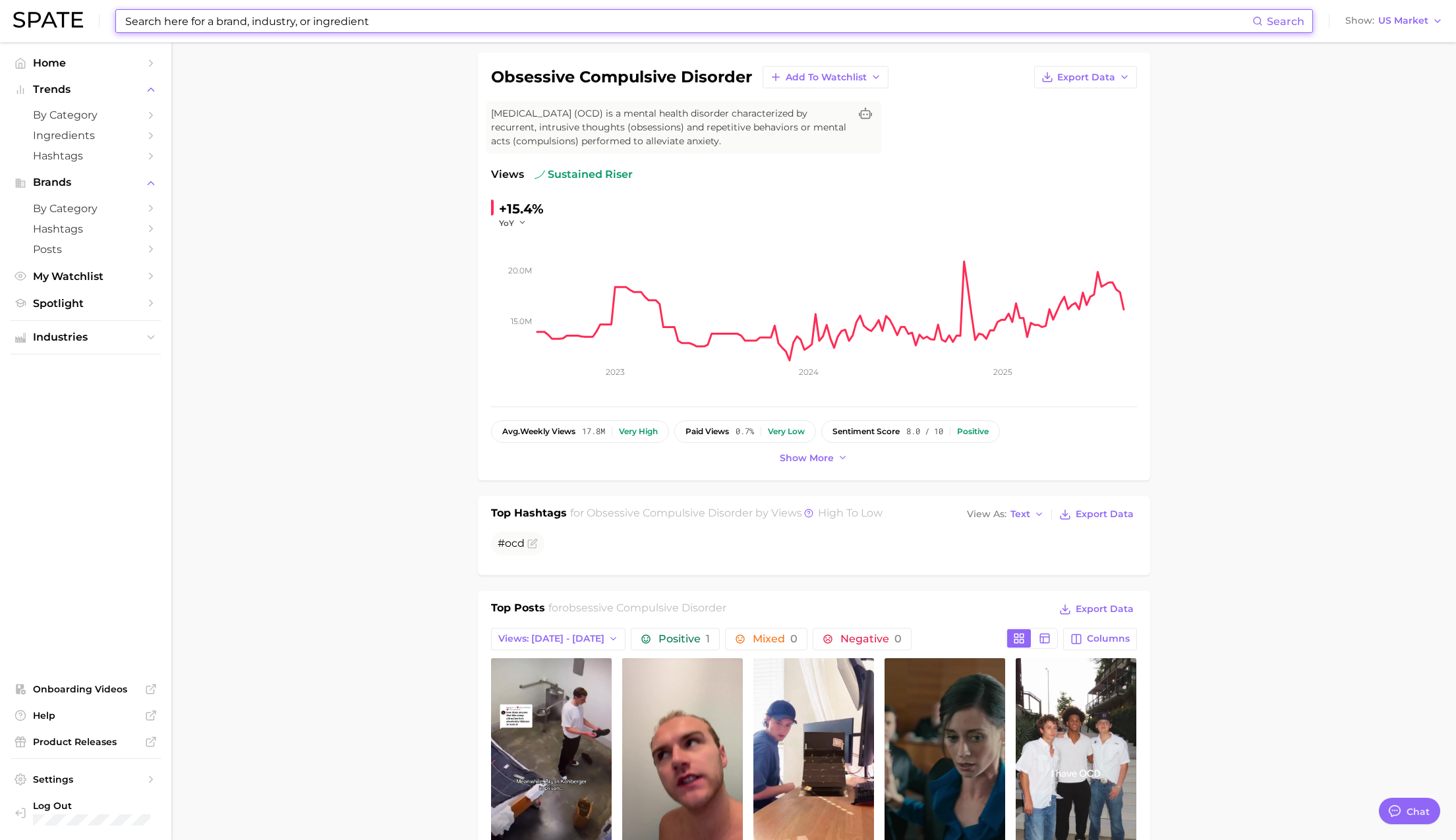
drag, startPoint x: 282, startPoint y: 15, endPoint x: 290, endPoint y: 19, distance: 8.9
click at [282, 15] on input at bounding box center [688, 21] width 1129 height 23
paste input "[MEDICAL_DATA]"
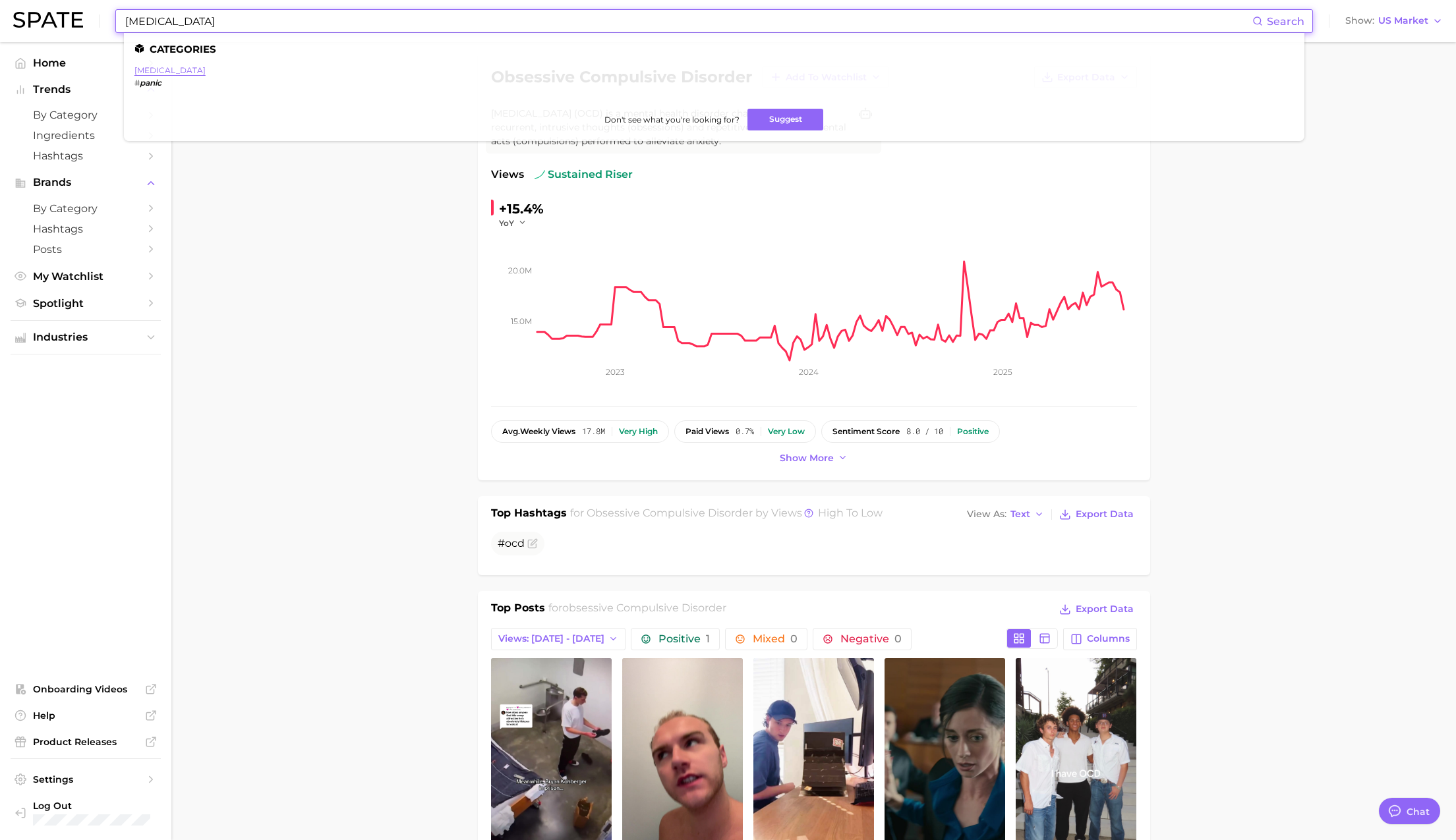
type input "[MEDICAL_DATA]"
click at [163, 70] on link "[MEDICAL_DATA]" at bounding box center [170, 71] width 72 height 10
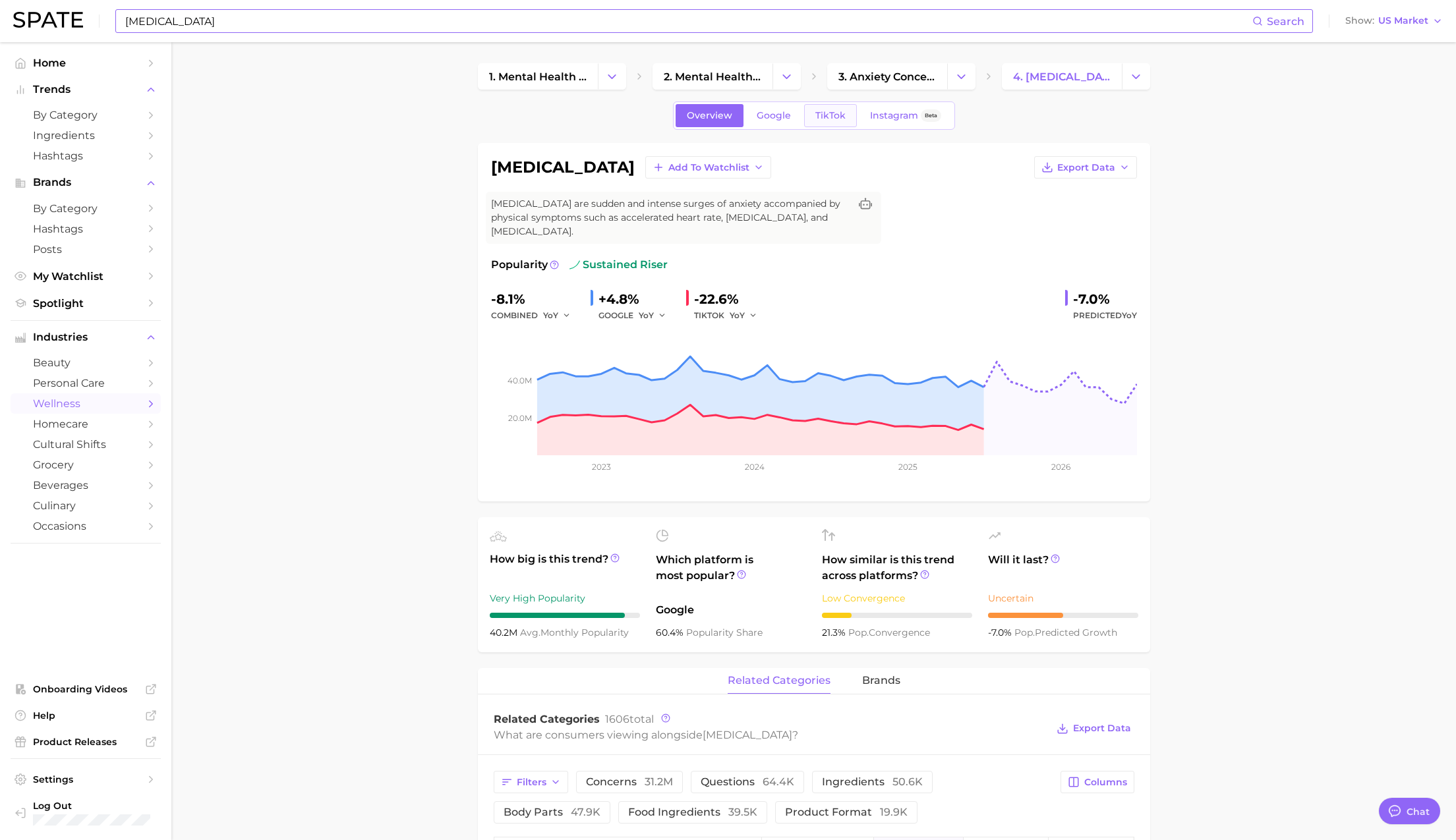
click at [827, 108] on link "TikTok" at bounding box center [830, 115] width 53 height 23
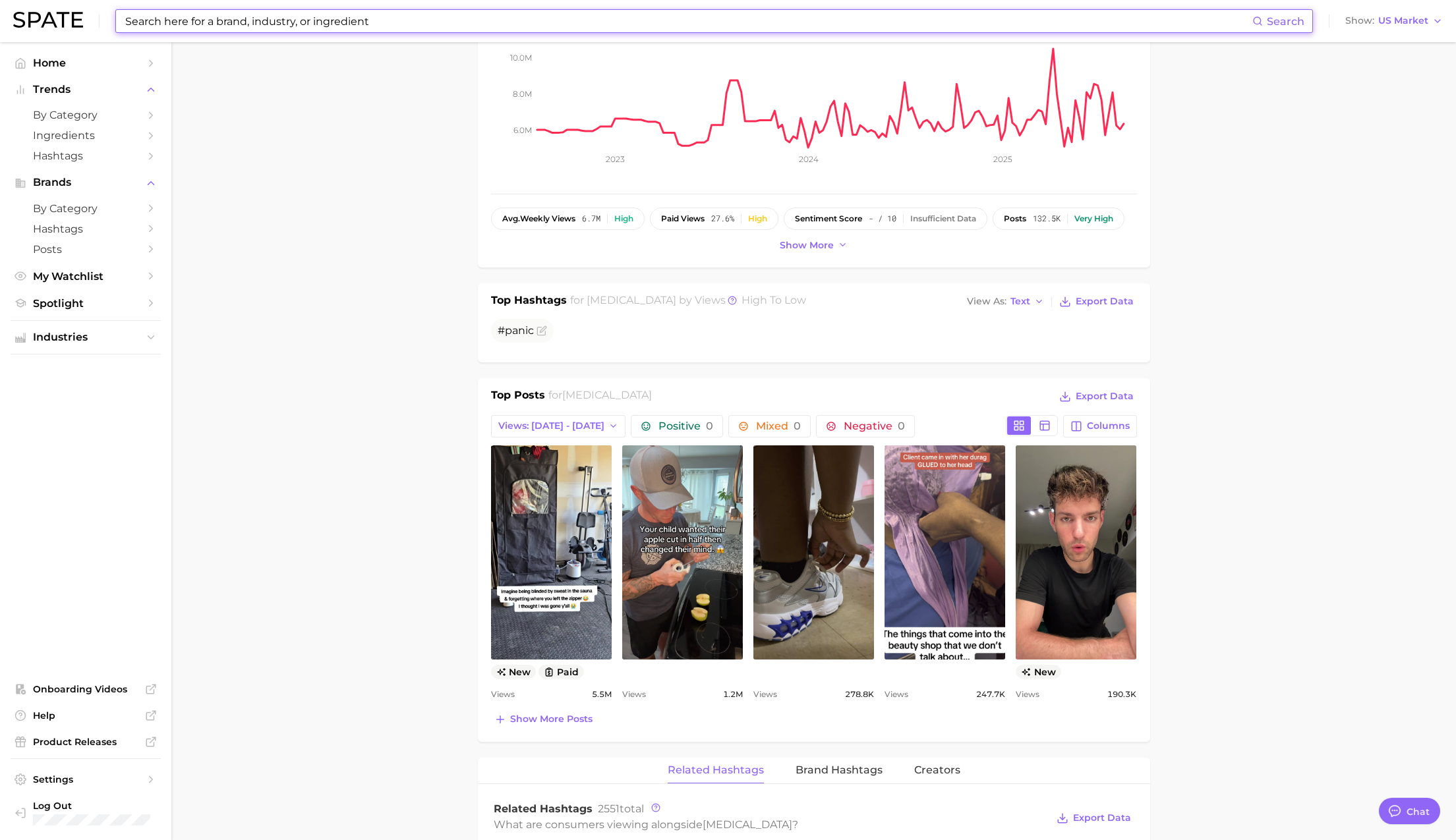
scroll to position [308, 0]
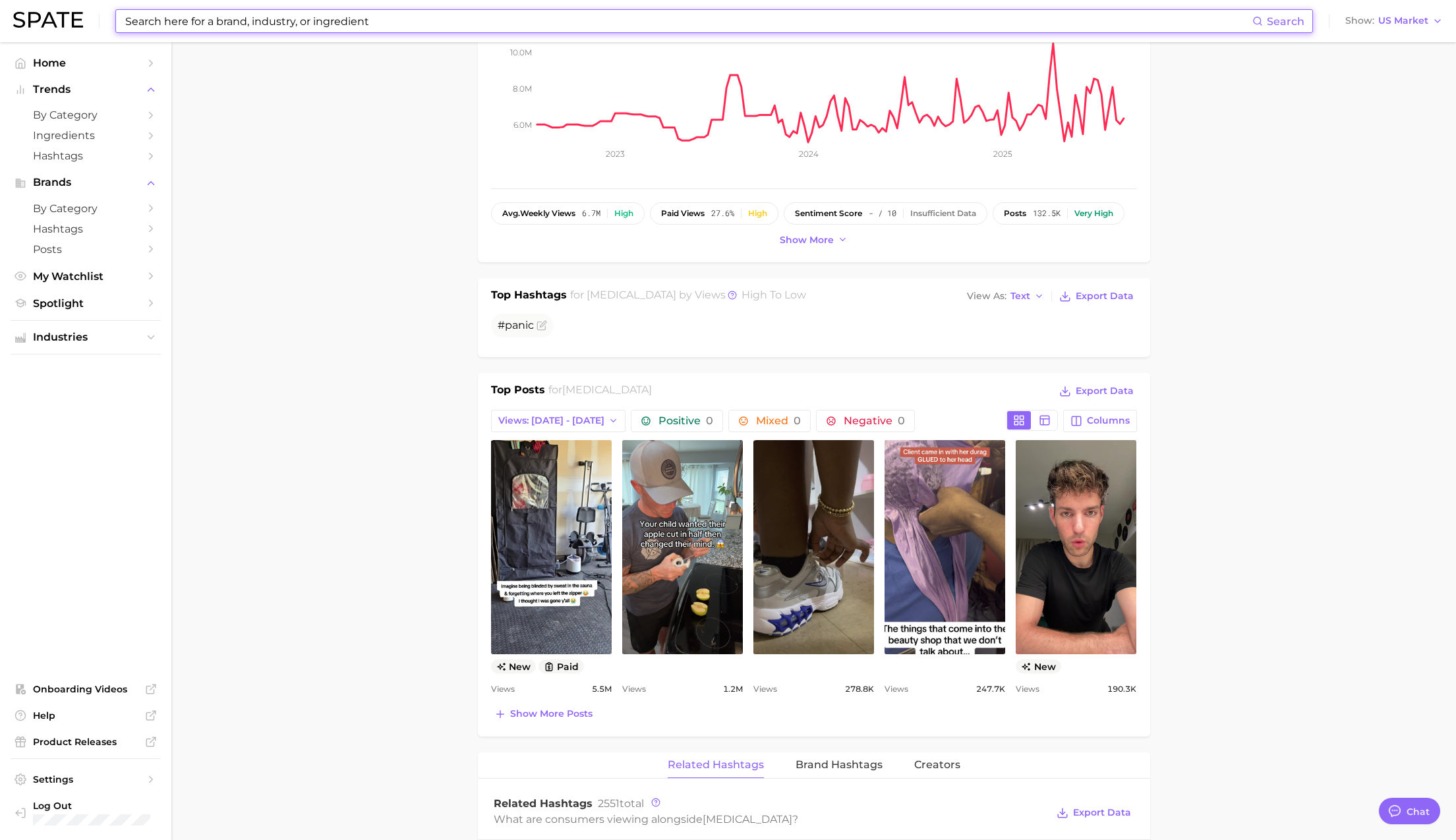
click at [301, 24] on input at bounding box center [688, 21] width 1129 height 23
paste input "sober"
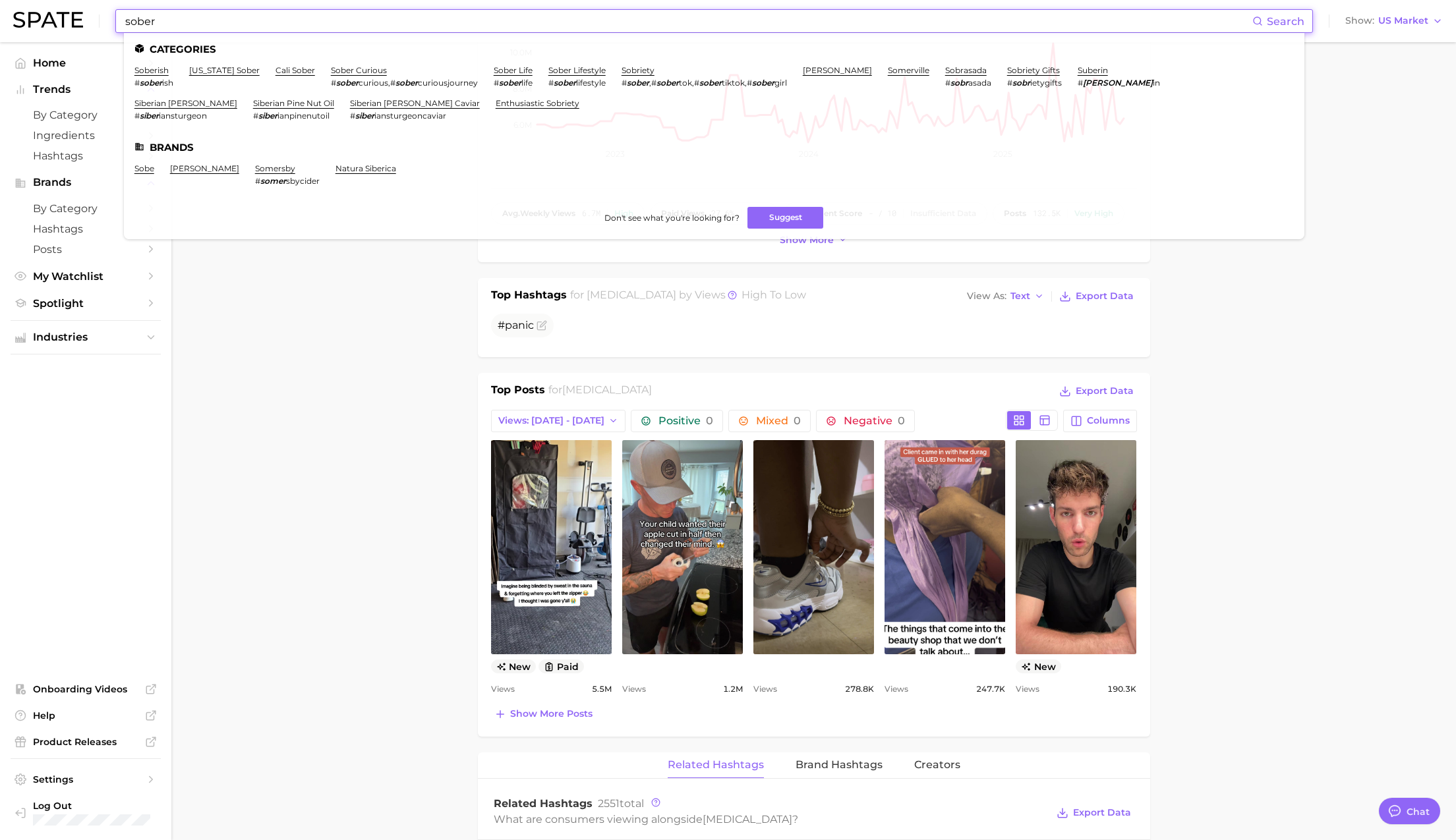
drag, startPoint x: 162, startPoint y: 21, endPoint x: 78, endPoint y: 32, distance: 84.7
click at [29, 23] on div "sober Search Categories soberish # sober ish california sober cali sober sober …" at bounding box center [728, 21] width 1430 height 42
paste input "anti stress remedies"
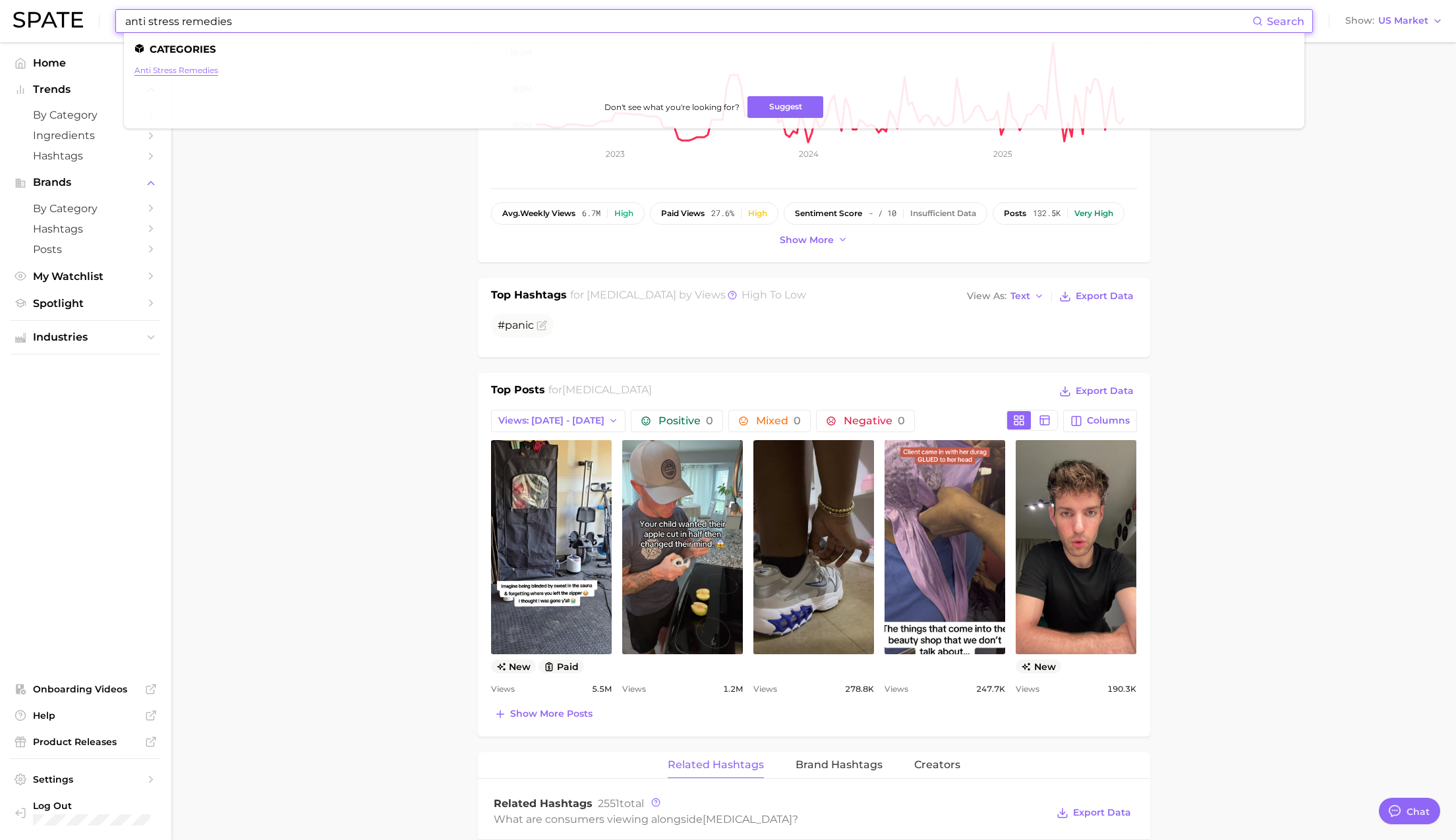
type input "anti stress remedies"
click at [161, 74] on link "anti stress remedies" at bounding box center [176, 71] width 84 height 10
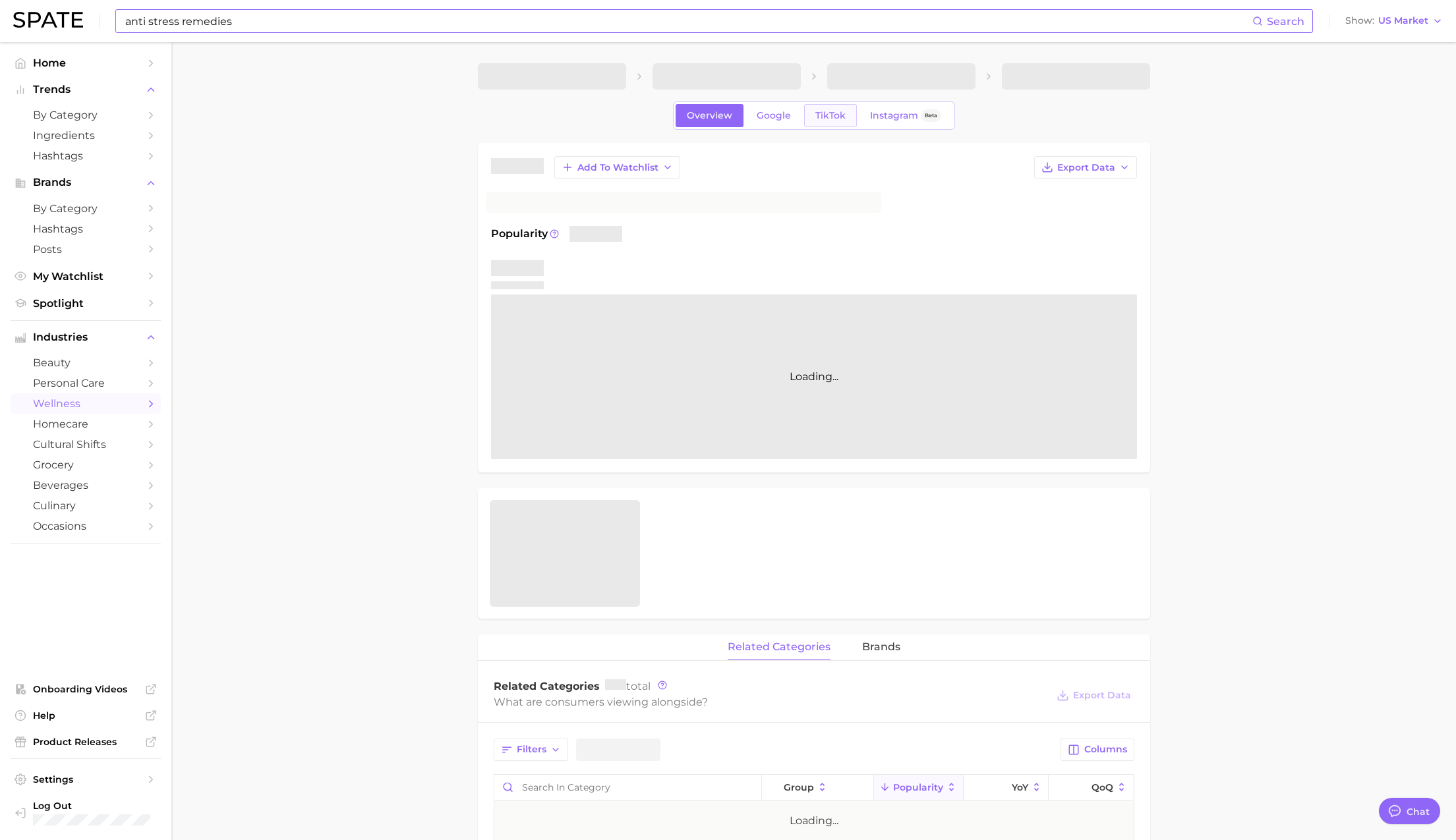
click at [822, 114] on span "TikTok" at bounding box center [830, 115] width 30 height 11
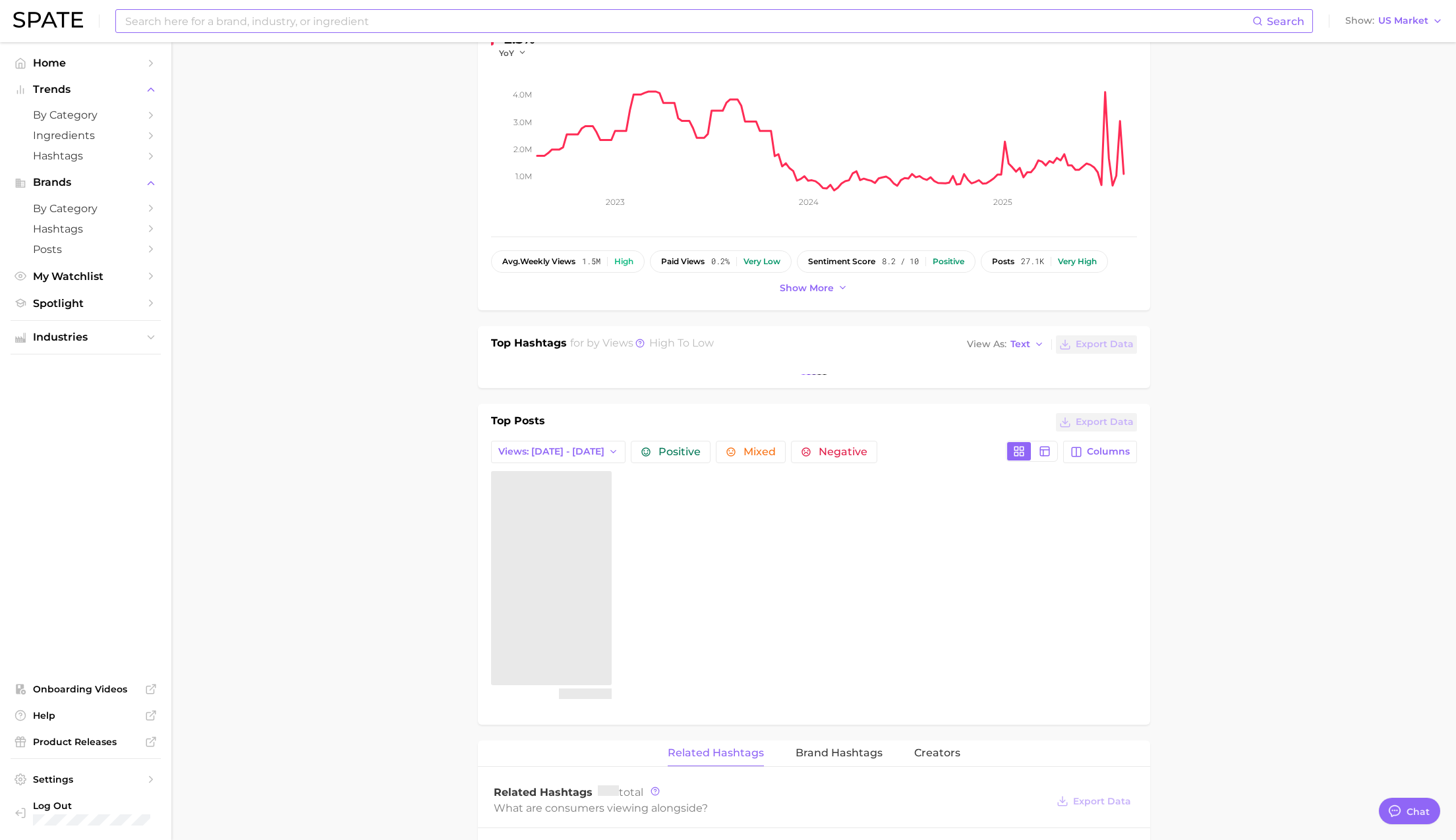
scroll to position [37, 0]
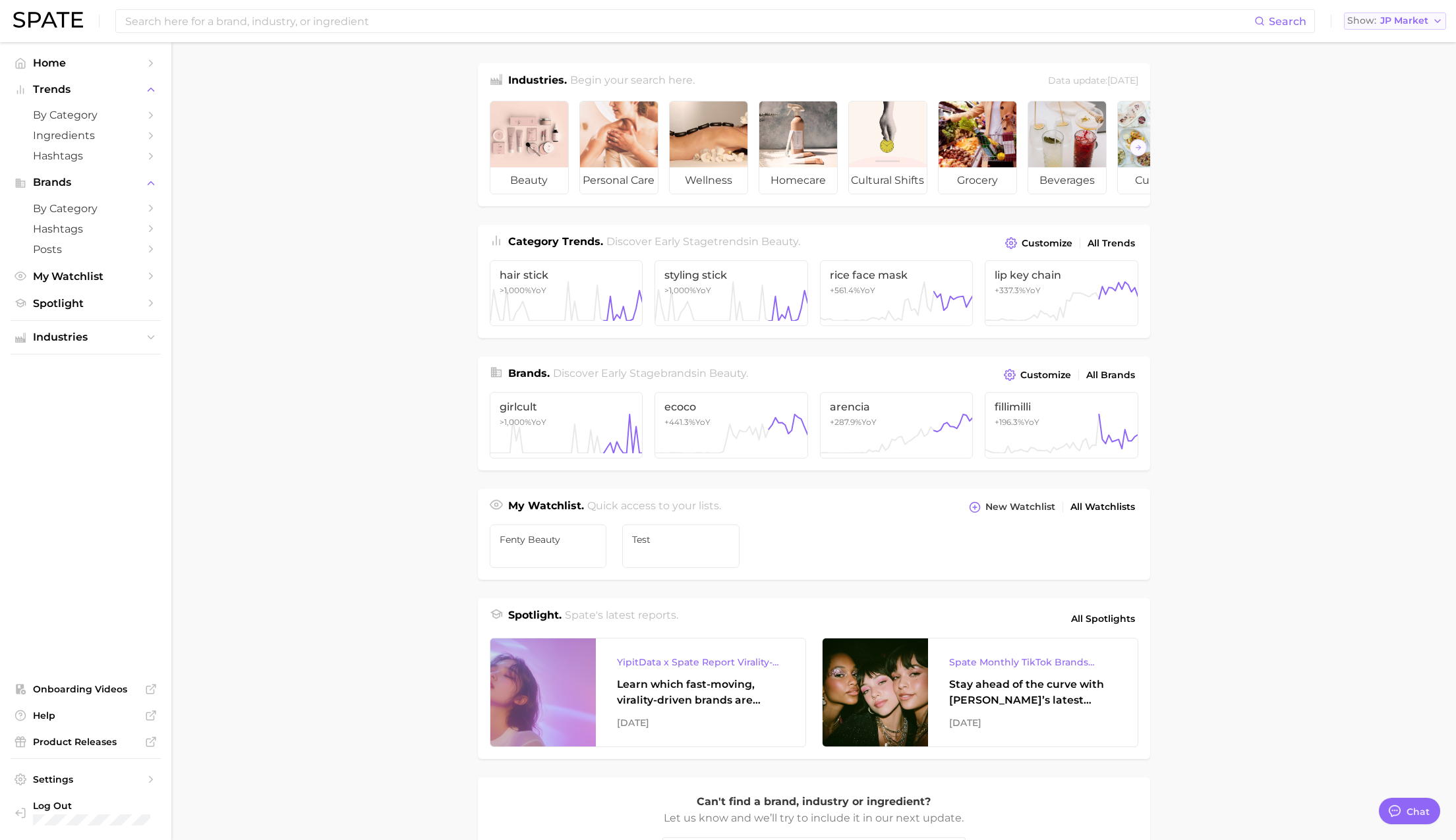
click at [1389, 22] on span "JP Market" at bounding box center [1404, 20] width 48 height 7
click at [1378, 36] on button "[GEOGRAPHIC_DATA]" at bounding box center [1388, 43] width 115 height 24
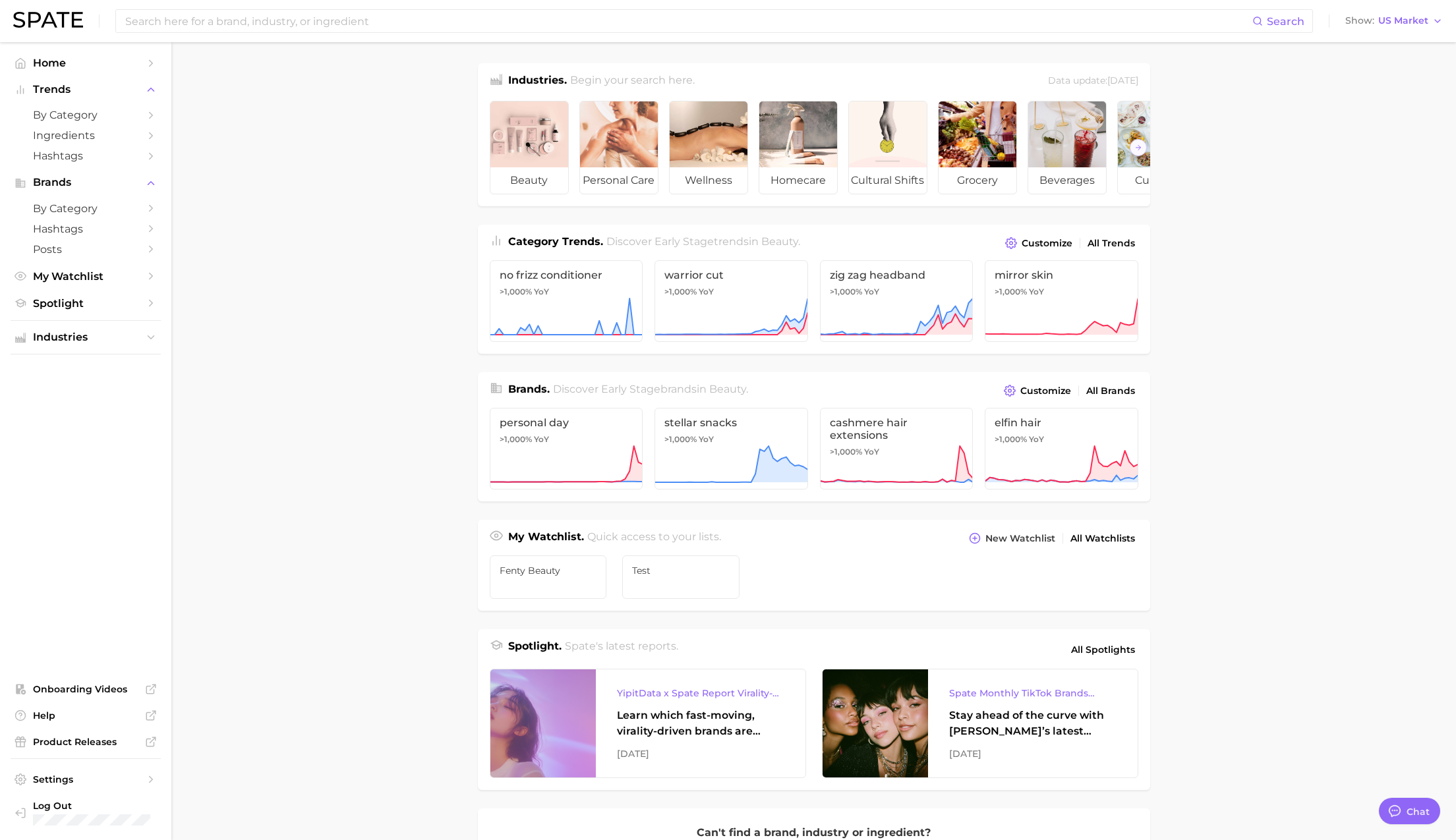
scroll to position [2160, 0]
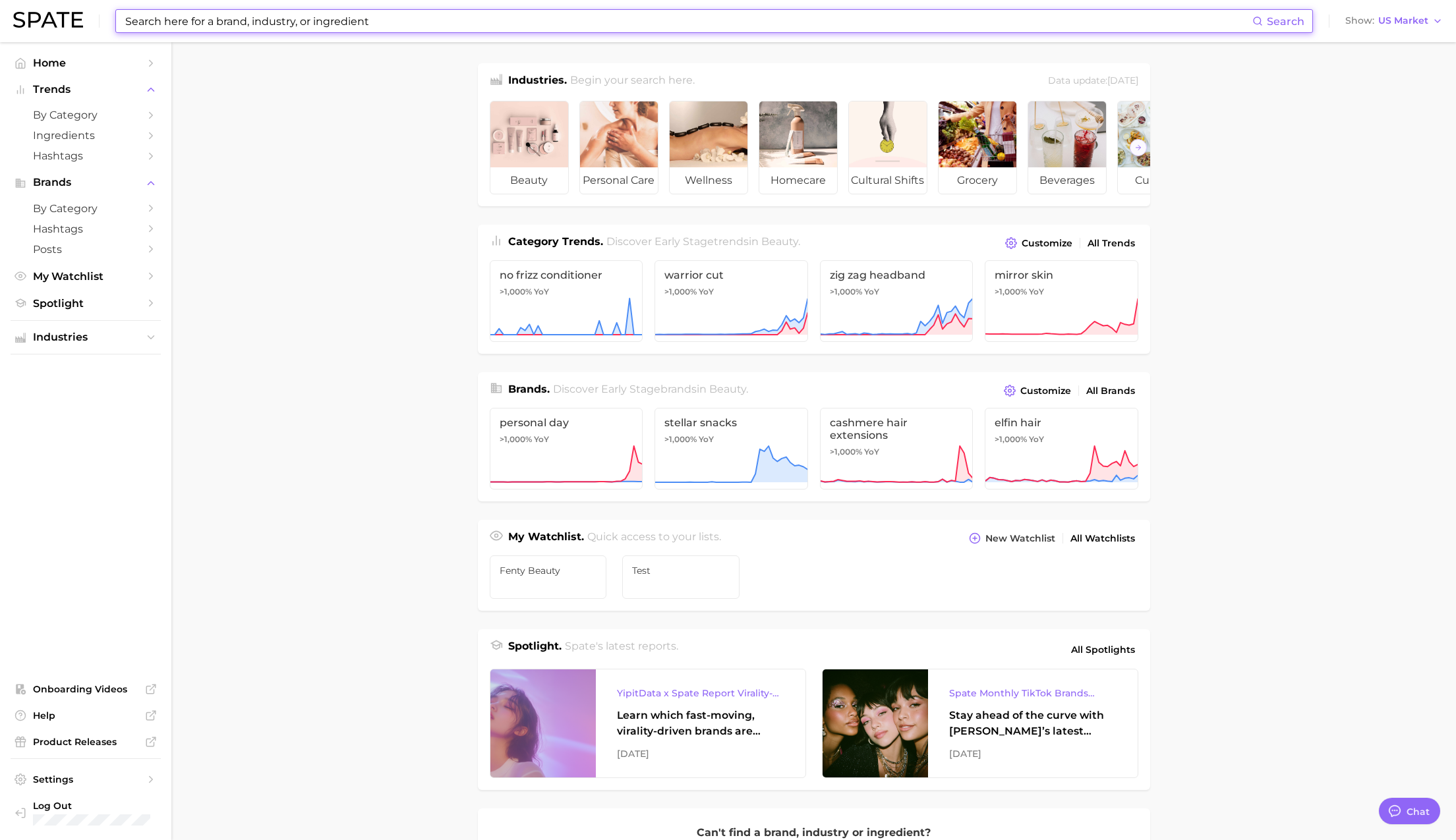
click at [869, 31] on input at bounding box center [688, 21] width 1129 height 23
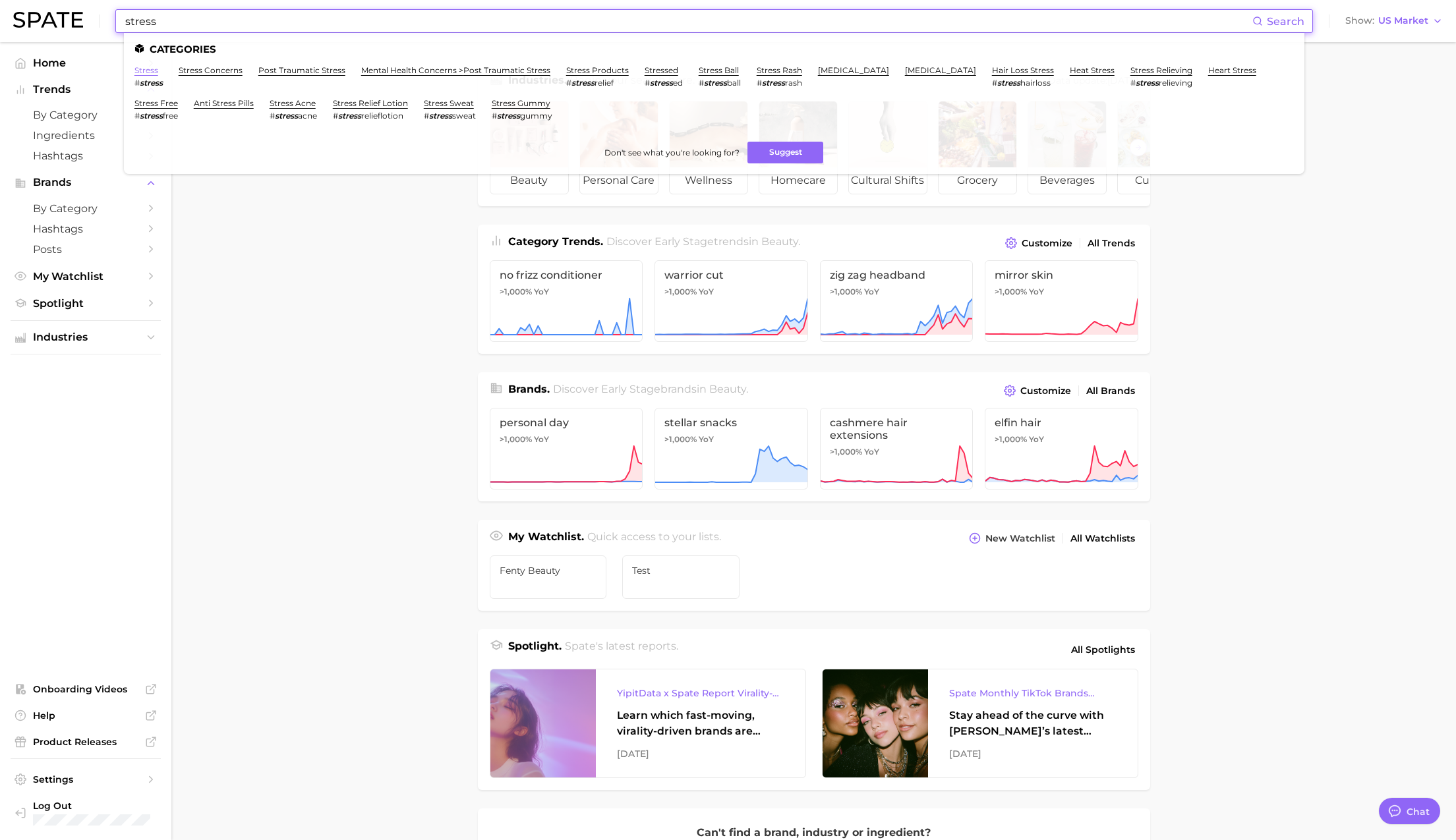
type input "stress"
click at [150, 70] on link "stress" at bounding box center [146, 71] width 24 height 10
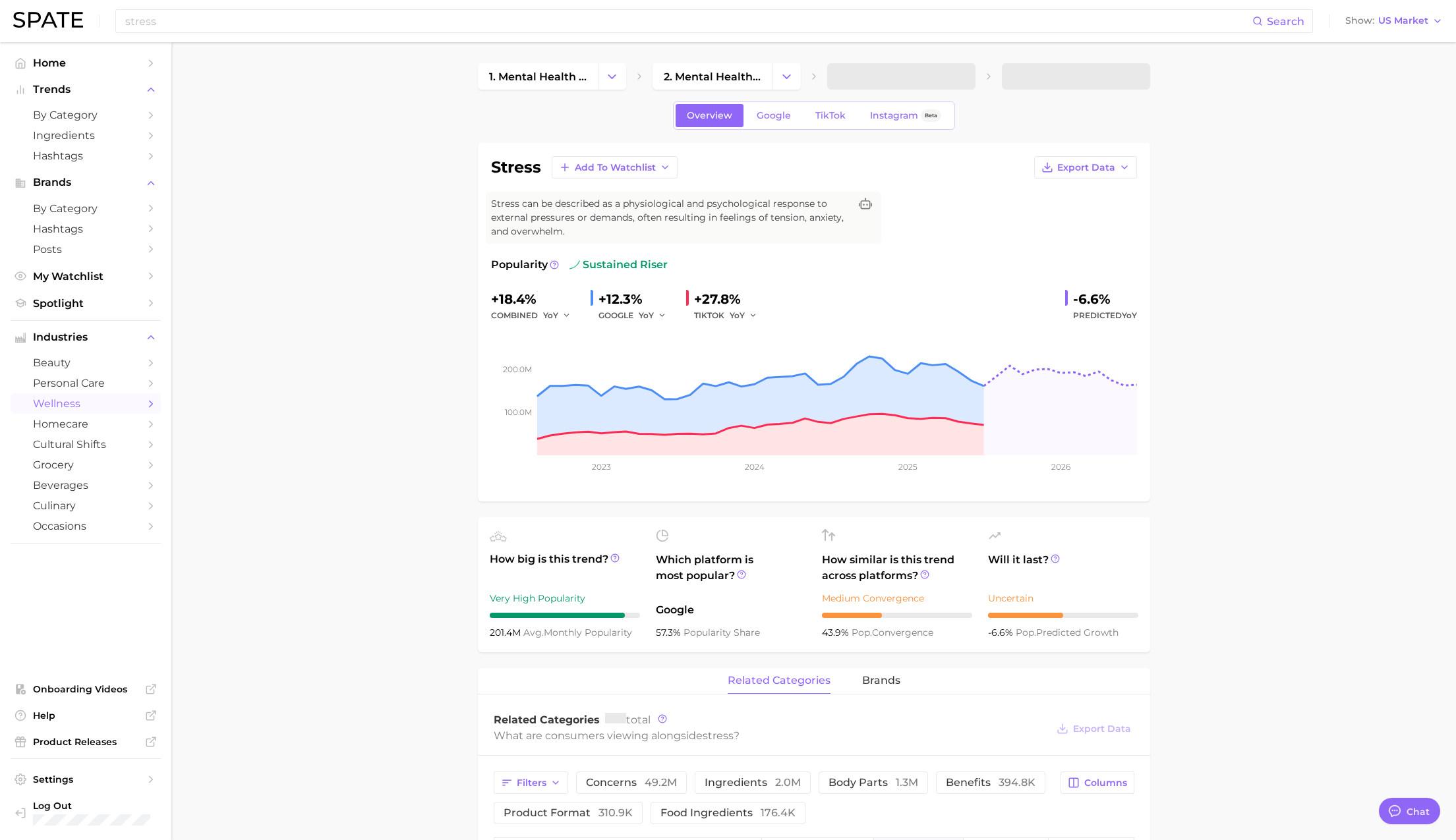
type textarea "x"
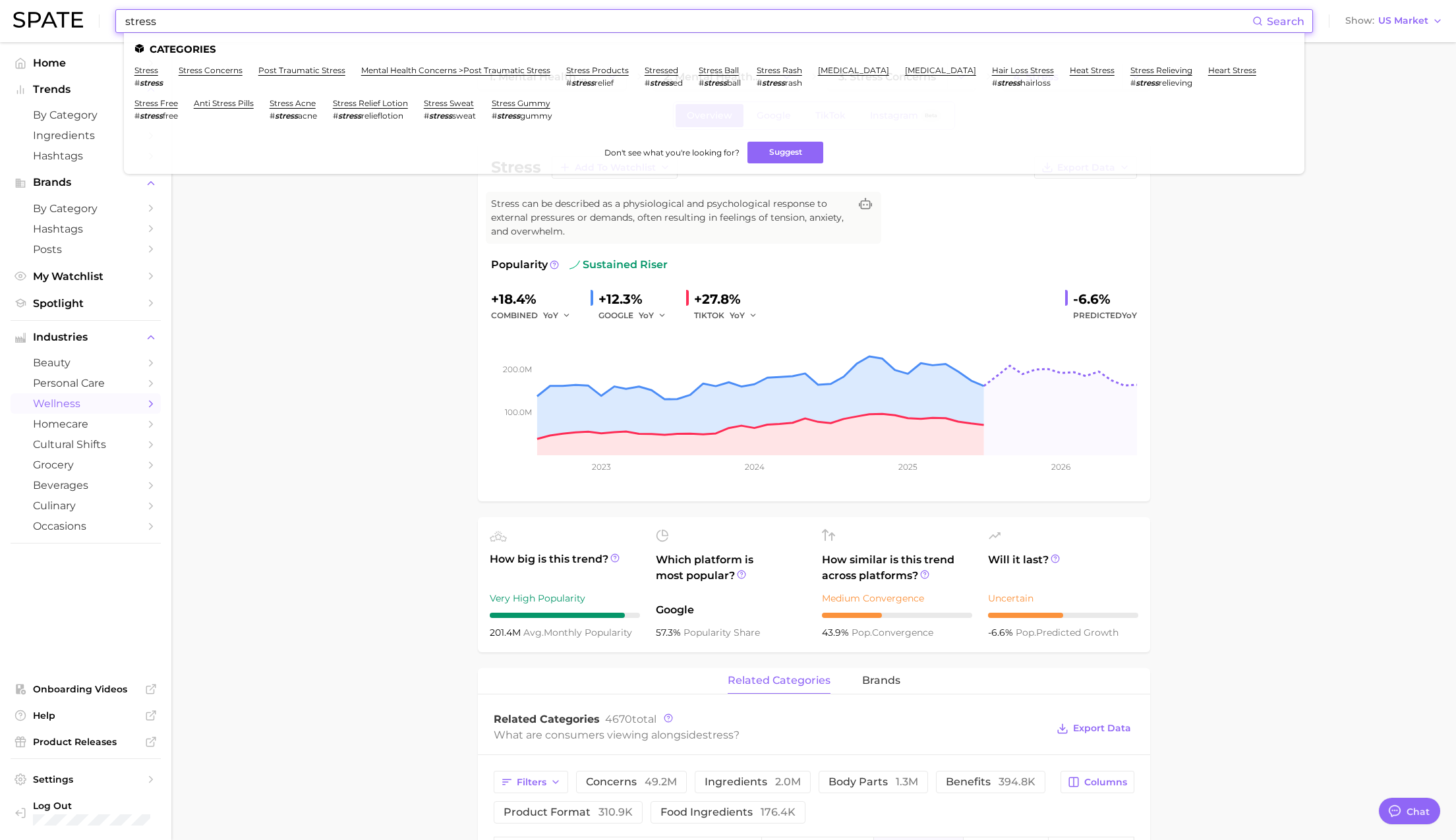
click at [210, 19] on input "stress" at bounding box center [688, 21] width 1129 height 23
click at [225, 72] on link "stress concerns" at bounding box center [211, 71] width 64 height 10
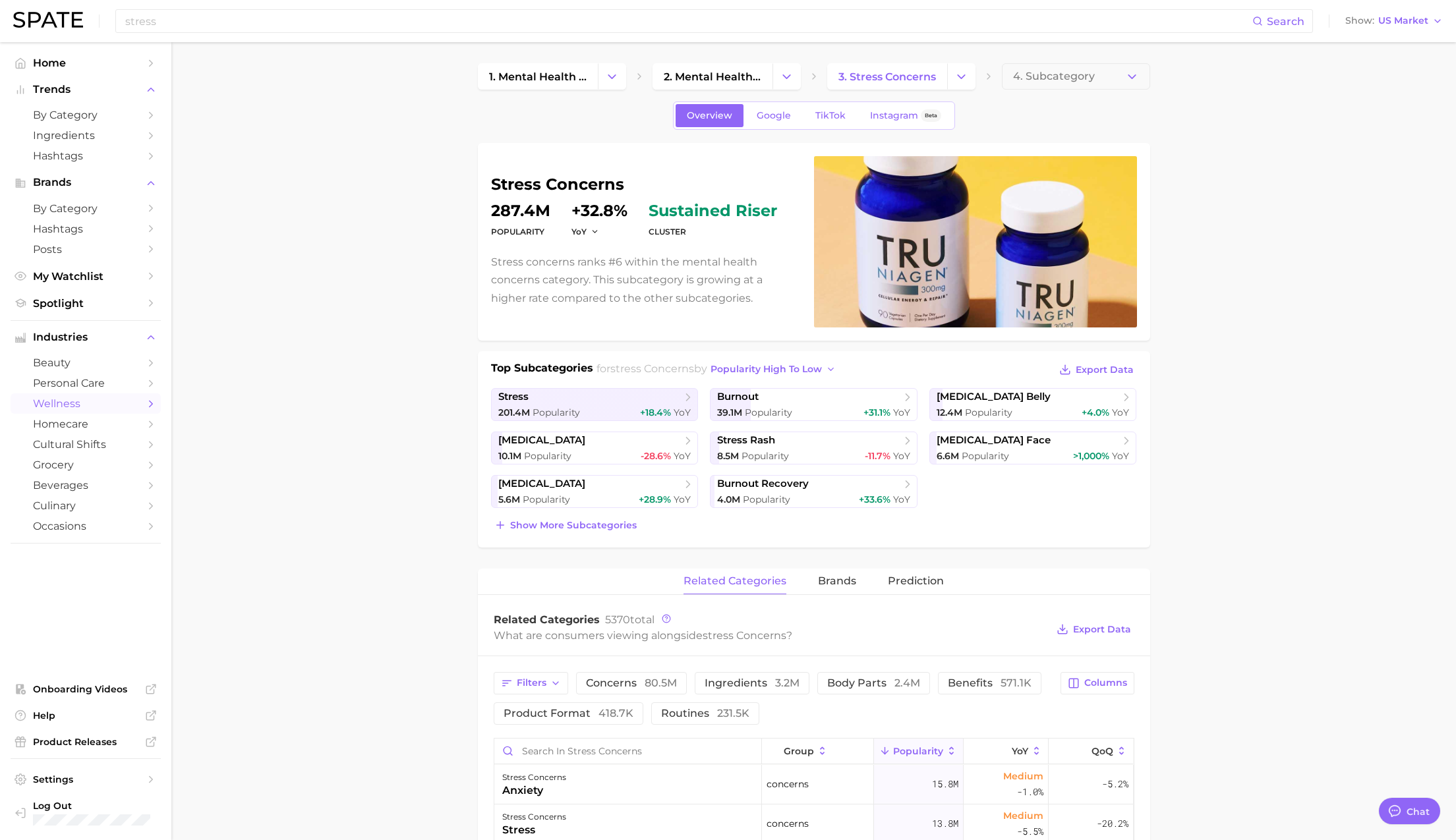
scroll to position [1, 0]
click at [611, 525] on span "Show more subcategories" at bounding box center [573, 524] width 126 height 11
